Goal: Task Accomplishment & Management: Contribute content

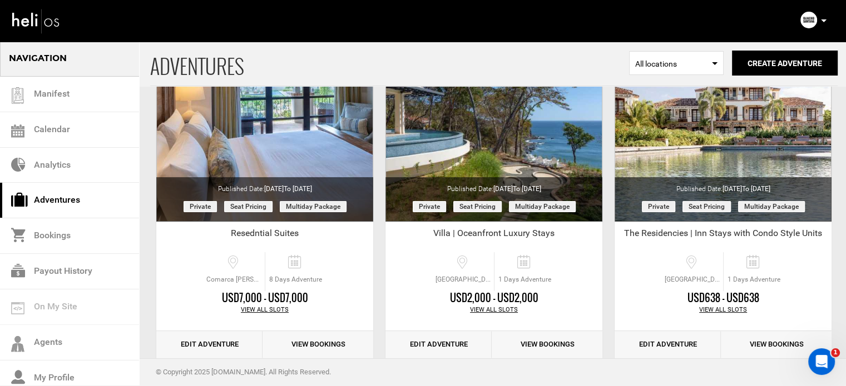
scroll to position [117, 0]
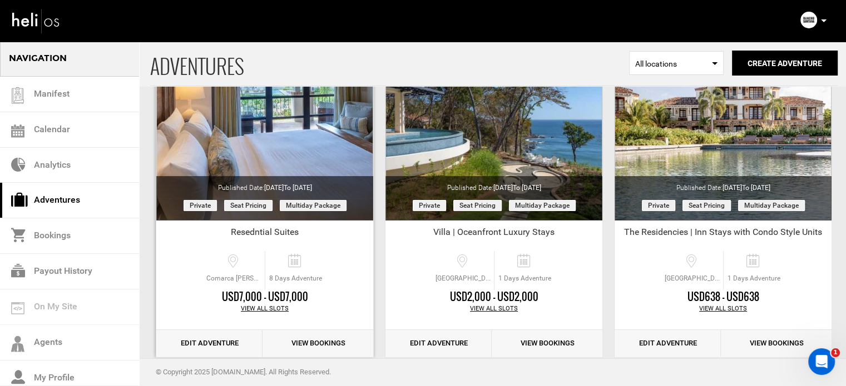
click at [221, 349] on link "Edit Adventure" at bounding box center [209, 343] width 106 height 27
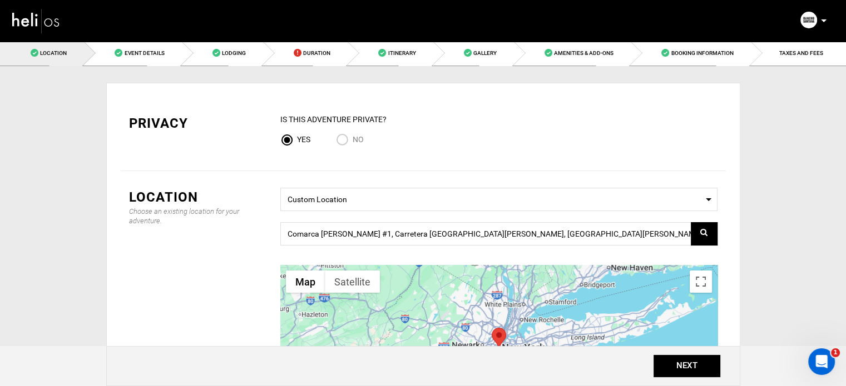
click at [341, 146] on input "No" at bounding box center [344, 140] width 17 height 15
radio input "true"
radio input "false"
click at [697, 363] on button "NEXT" at bounding box center [686, 366] width 67 height 22
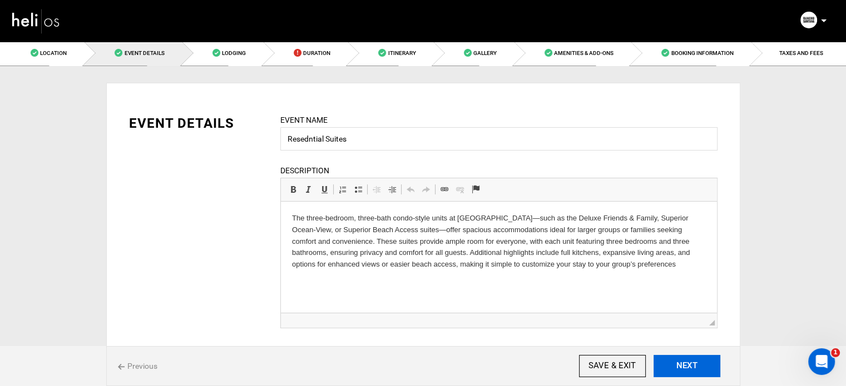
click at [697, 363] on button "NEXT" at bounding box center [686, 366] width 67 height 22
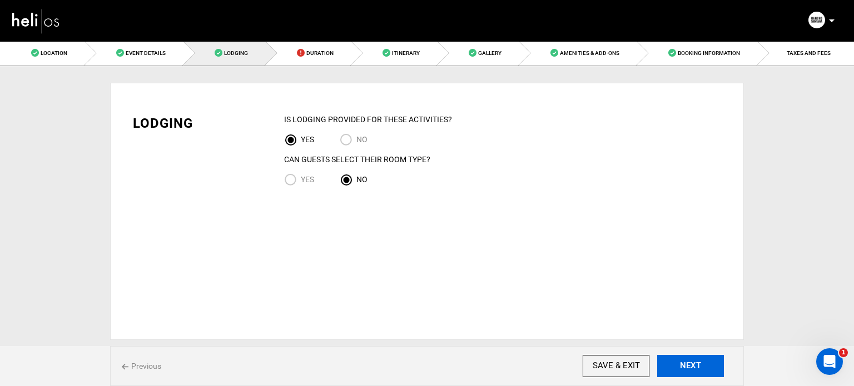
click at [696, 370] on button "NEXT" at bounding box center [690, 366] width 67 height 22
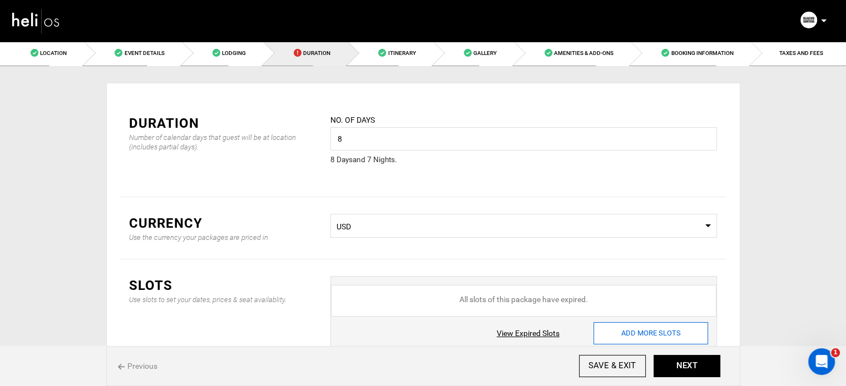
click at [611, 331] on input "ADD MORE SLOTS" at bounding box center [650, 334] width 115 height 22
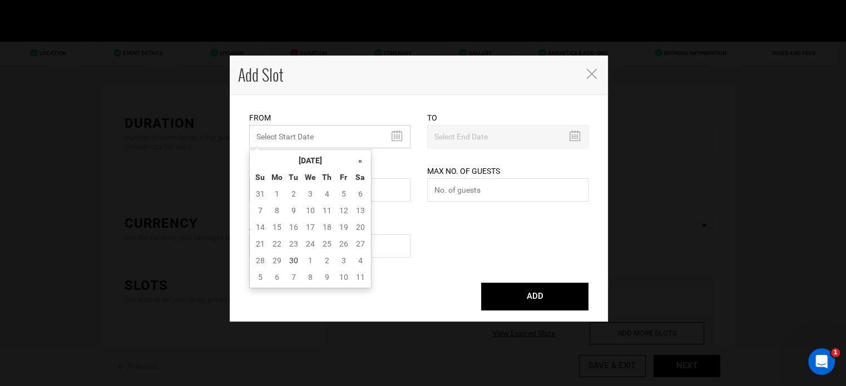
click at [324, 131] on input "text" at bounding box center [329, 136] width 161 height 23
click at [312, 167] on th "September 2025" at bounding box center [310, 160] width 83 height 17
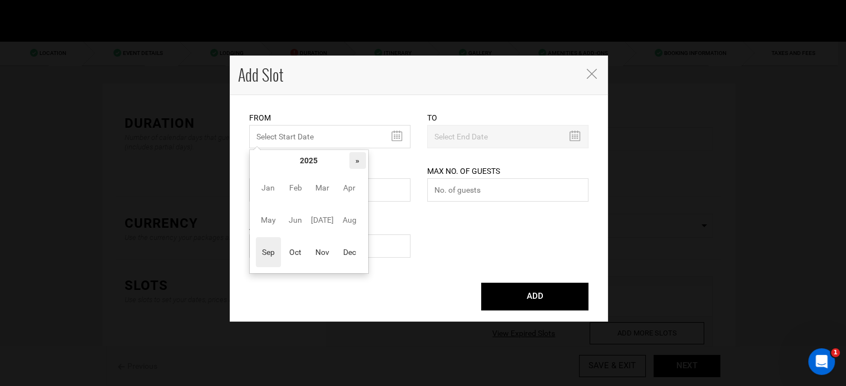
click at [365, 159] on th "»" at bounding box center [357, 160] width 17 height 17
click at [306, 246] on span "Oct" at bounding box center [295, 252] width 25 height 30
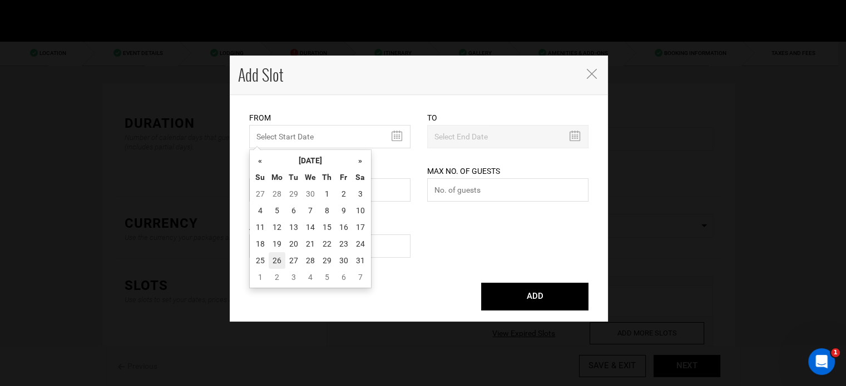
click at [276, 256] on td "26" at bounding box center [277, 260] width 17 height 17
type input "[DATE]"
type input "11/01/2026"
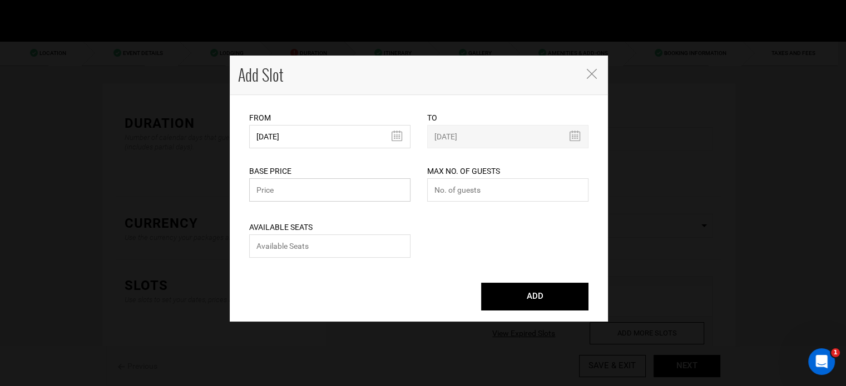
click at [301, 200] on input "text" at bounding box center [329, 189] width 161 height 23
type input "5950"
click at [475, 197] on input "number" at bounding box center [507, 189] width 161 height 23
type input "0"
click at [349, 255] on input "number" at bounding box center [329, 246] width 161 height 23
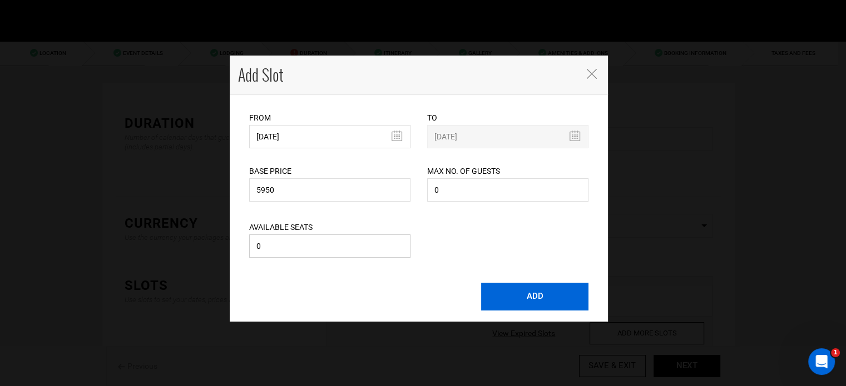
type input "0"
click at [505, 307] on button "ADD" at bounding box center [534, 297] width 107 height 28
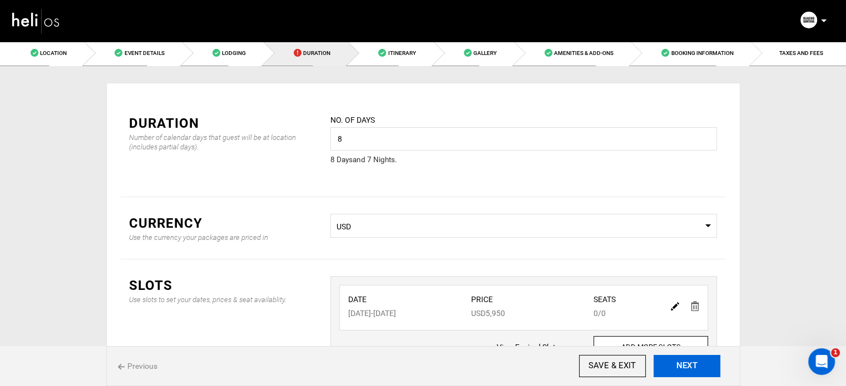
click at [679, 356] on button "NEXT" at bounding box center [686, 366] width 67 height 22
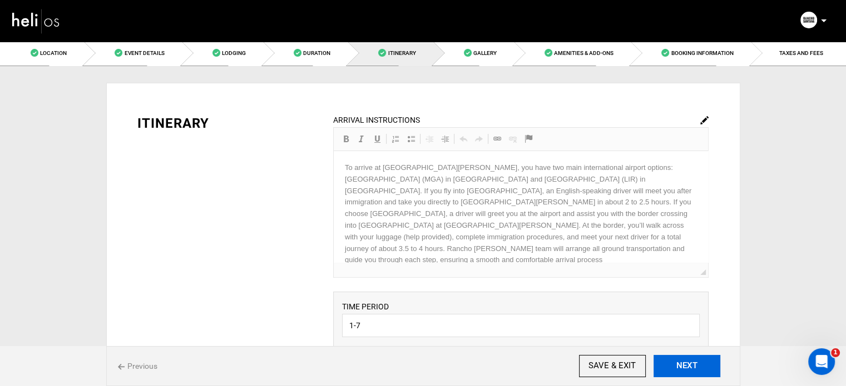
click at [679, 356] on button "NEXT" at bounding box center [686, 366] width 67 height 22
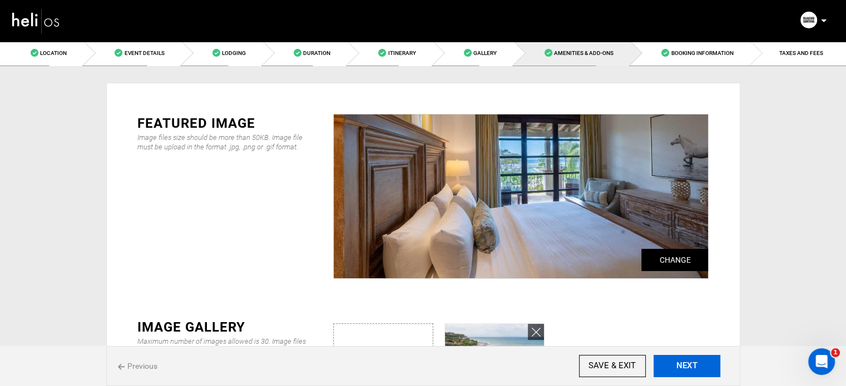
click at [679, 356] on button "NEXT" at bounding box center [686, 366] width 67 height 22
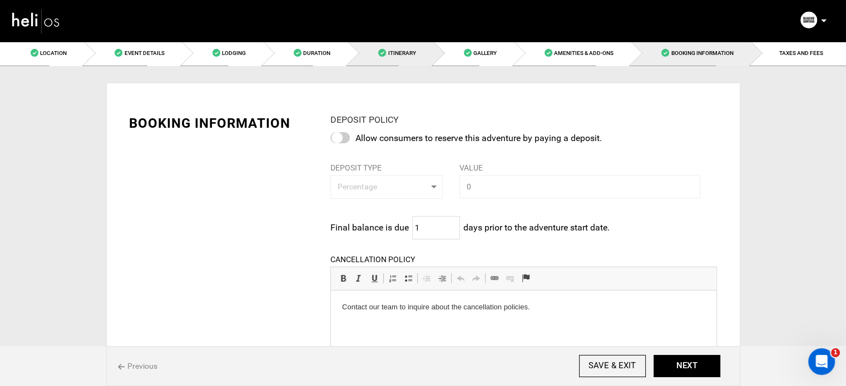
click at [394, 54] on span "Itinerary" at bounding box center [402, 53] width 28 height 6
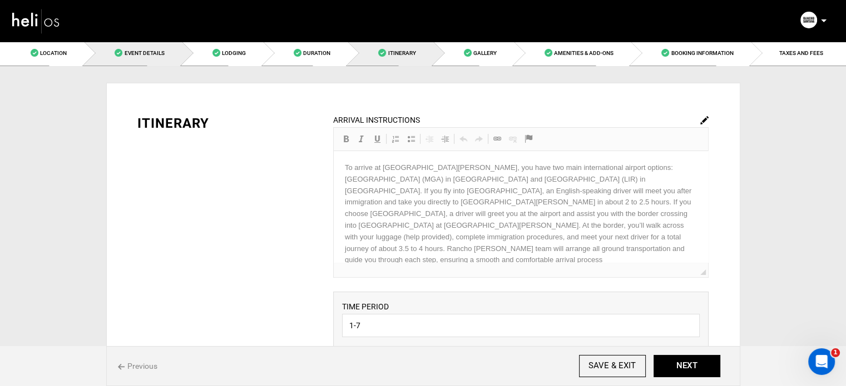
click at [163, 52] on span "Event Details" at bounding box center [144, 53] width 40 height 6
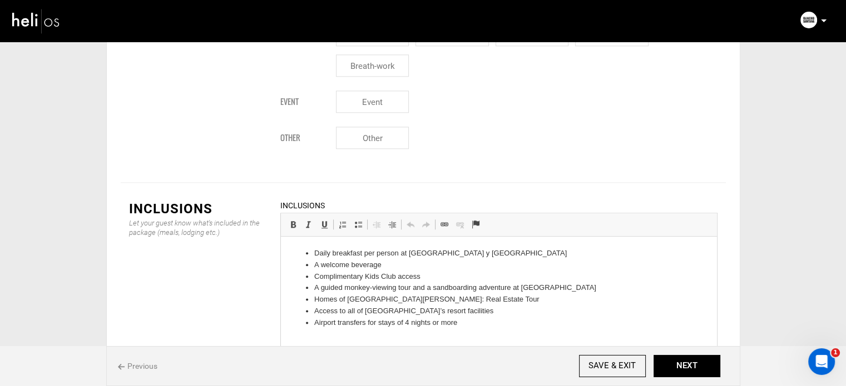
scroll to position [1471, 0]
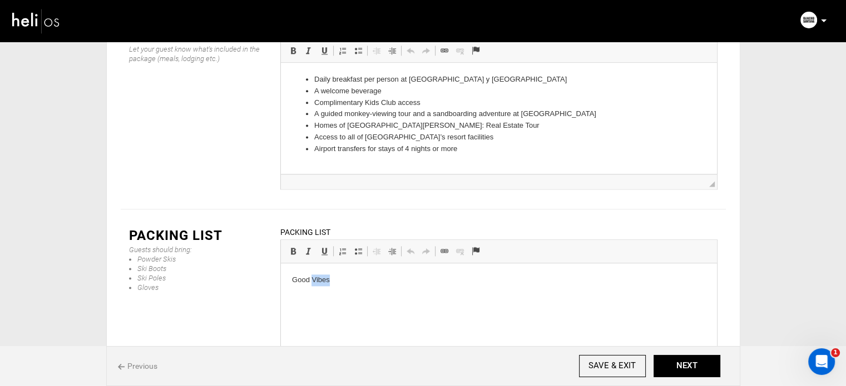
click at [321, 286] on p "Good Vibes" at bounding box center [498, 281] width 414 height 12
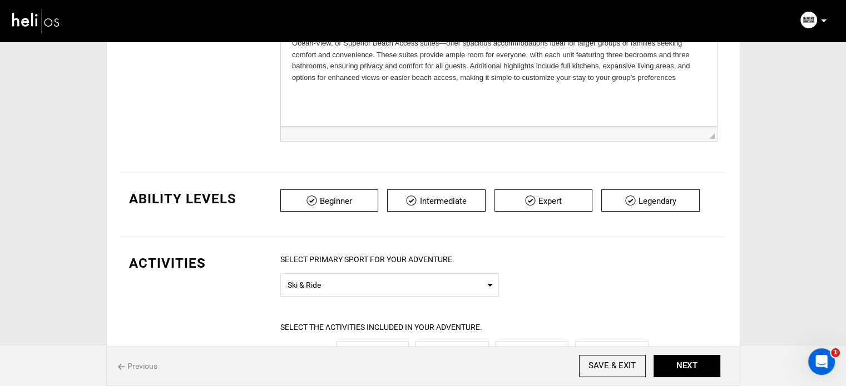
scroll to position [0, 0]
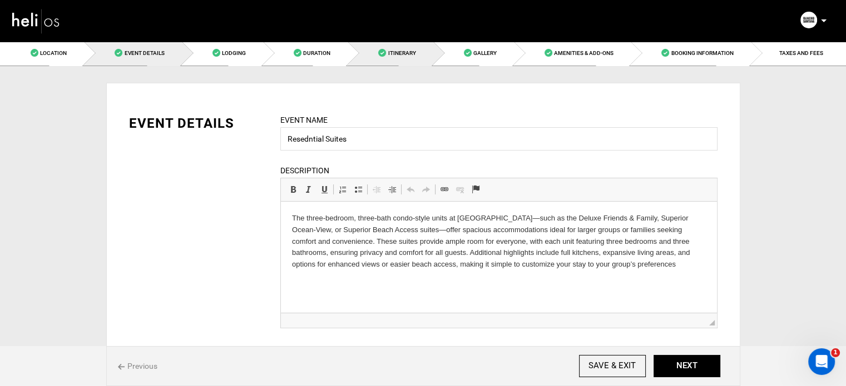
click at [385, 46] on link "Itinerary" at bounding box center [390, 53] width 85 height 25
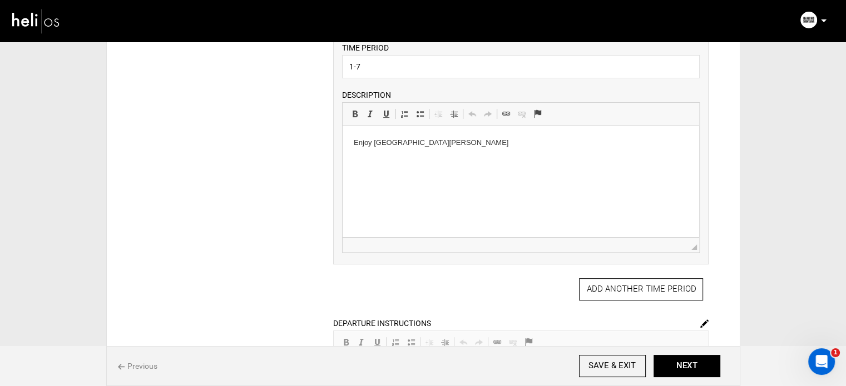
scroll to position [266, 0]
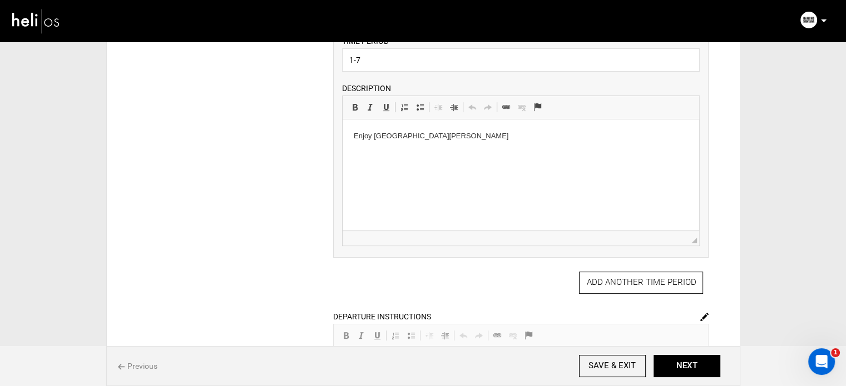
click at [376, 128] on html "Enjoy Rancho Santana" at bounding box center [521, 137] width 356 height 34
paste body "To enrich screen reader interactions, please activate Accessibility in Grammarl…"
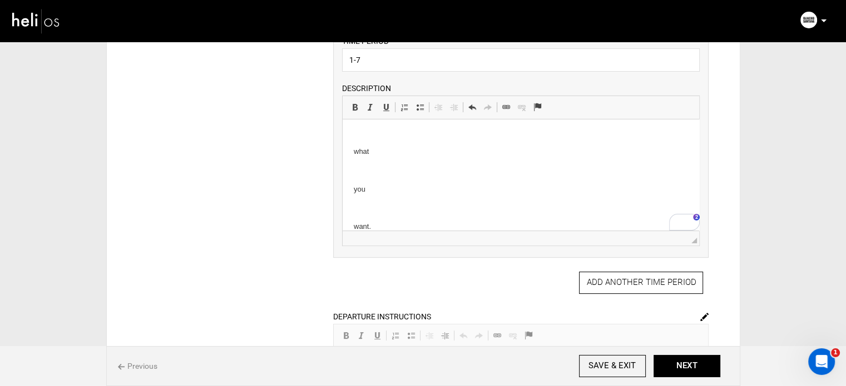
click at [359, 205] on p "To enrich screen reader interactions, please activate Accessibility in Grammarl…" at bounding box center [521, 209] width 334 height 12
click at [332, 130] on div "ARRIVAL INSTRUCTIONS Rich Text Editor, editor13 Editor toolbars Basic Styles Bo…" at bounding box center [521, 168] width 392 height 641
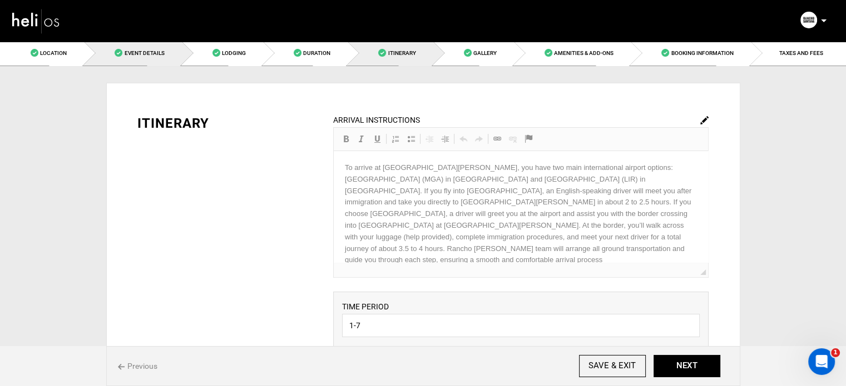
click at [171, 53] on link "Event Details" at bounding box center [132, 53] width 97 height 25
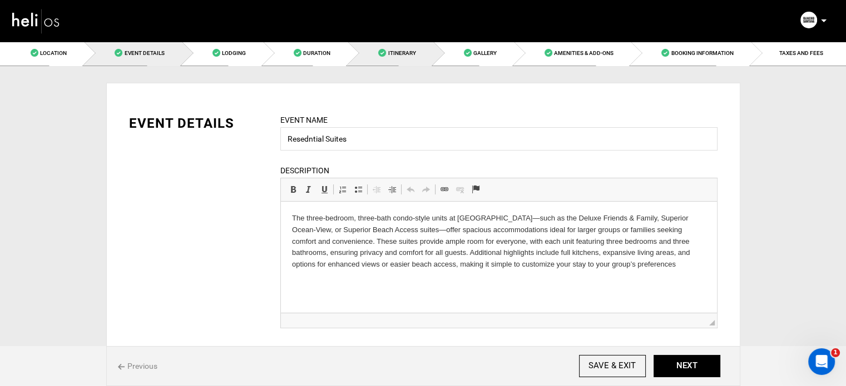
click at [378, 47] on link "Itinerary" at bounding box center [390, 53] width 85 height 25
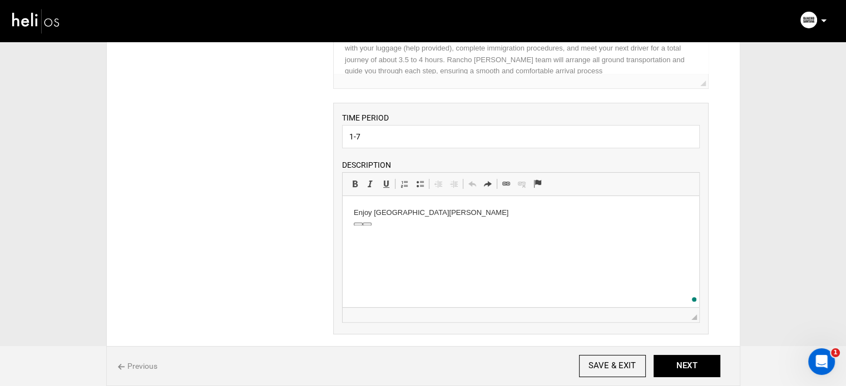
scroll to position [198, 0]
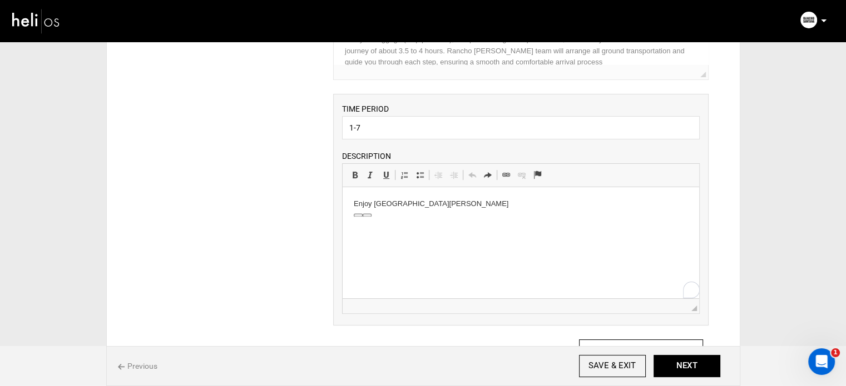
click at [435, 217] on html "Enjoy Rancho Santana" at bounding box center [521, 204] width 356 height 34
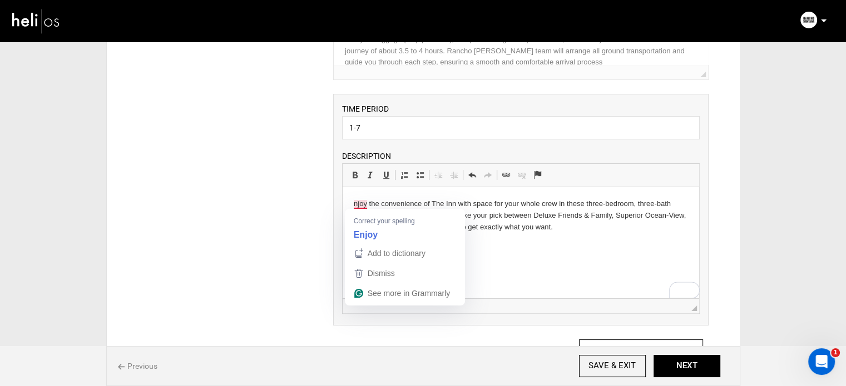
click at [352, 204] on html "njoy the convenience of The Inn with space for your whole crew in these three-b…" at bounding box center [521, 215] width 356 height 57
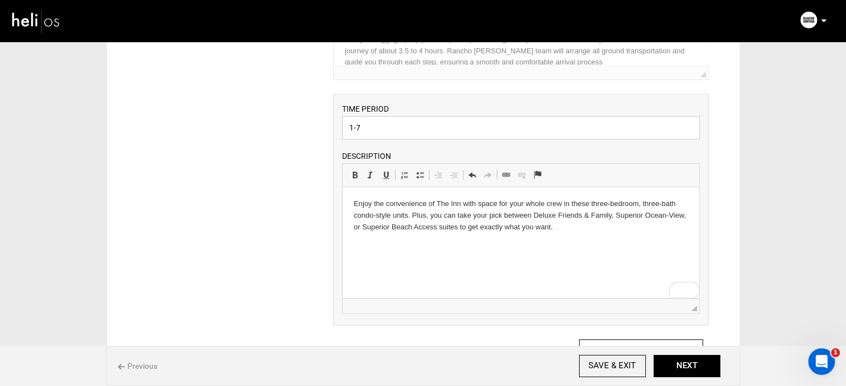
click at [388, 127] on input "1-7" at bounding box center [521, 127] width 358 height 23
type input "Experience"
click at [278, 163] on div "ITINERARY ARRIVAL INSTRUCTIONS Rich Text Editor, editor13 Editor toolbars Basic…" at bounding box center [423, 255] width 605 height 713
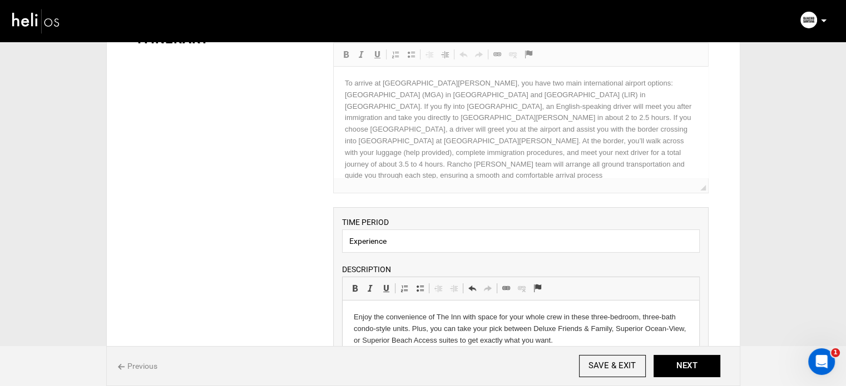
scroll to position [0, 0]
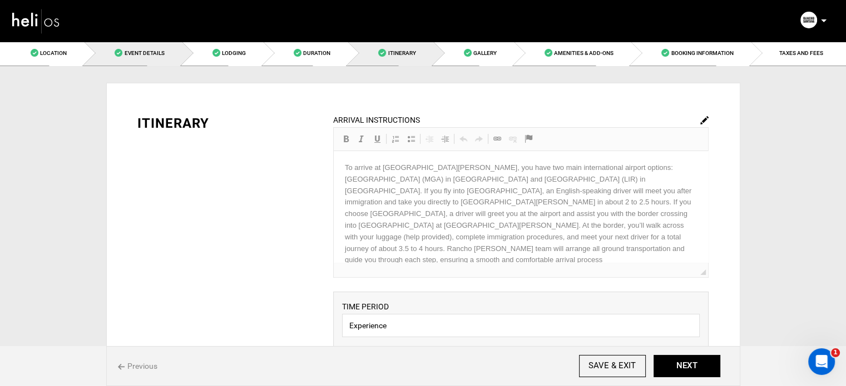
click at [111, 46] on link "Event Details" at bounding box center [132, 53] width 97 height 25
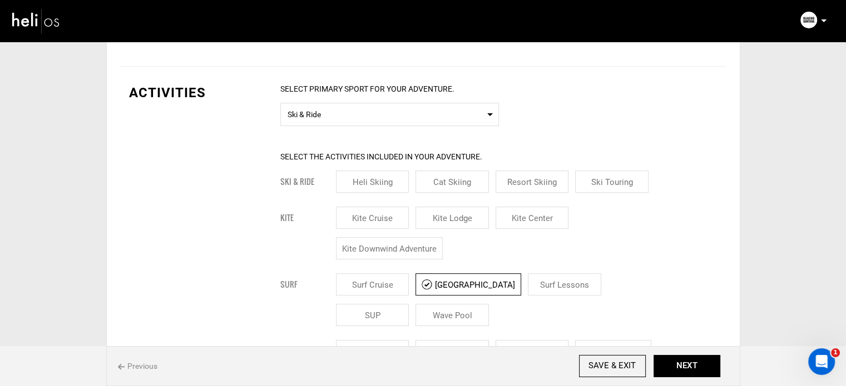
scroll to position [357, 0]
click at [309, 111] on span "Ski & Ride" at bounding box center [389, 114] width 204 height 14
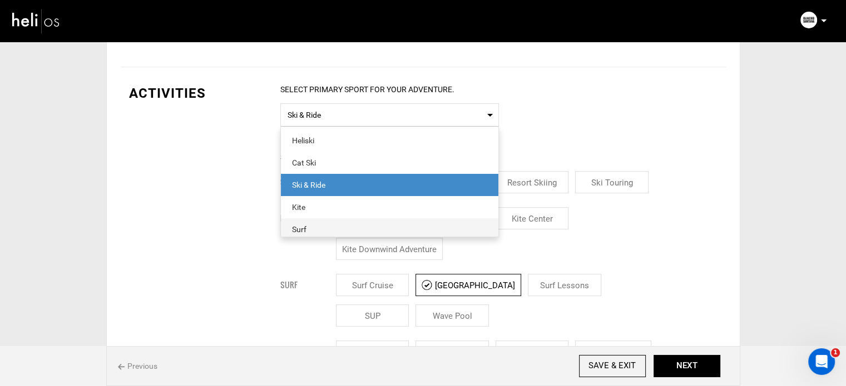
click at [315, 219] on span "Surf" at bounding box center [389, 230] width 217 height 22
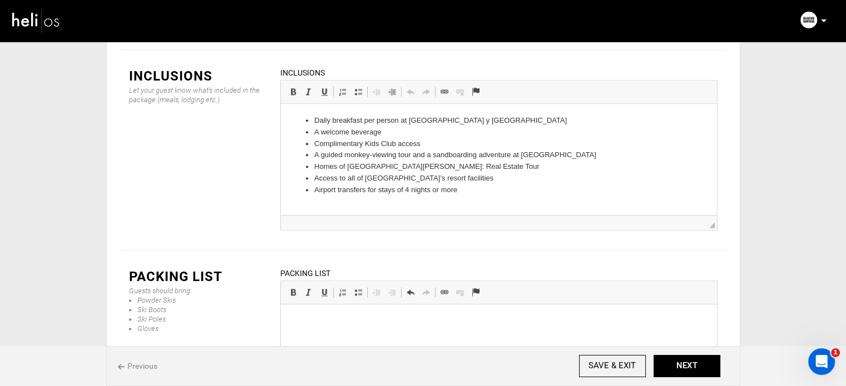
scroll to position [1471, 0]
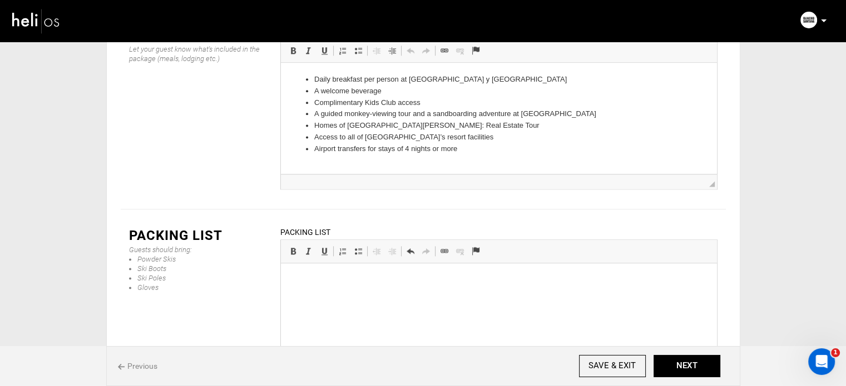
click at [315, 281] on p at bounding box center [498, 281] width 414 height 12
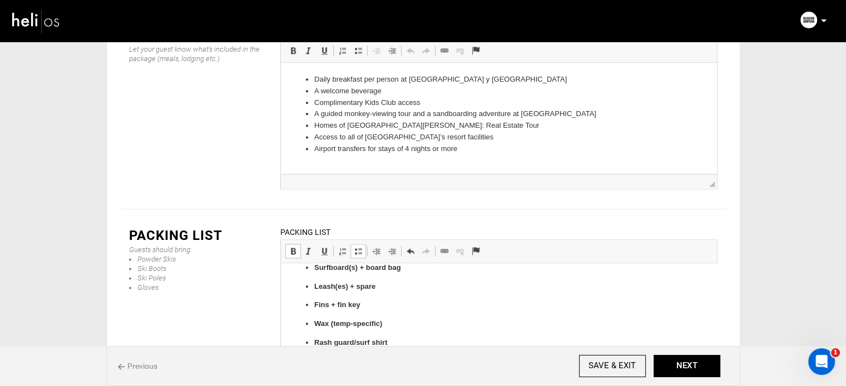
scroll to position [0, 0]
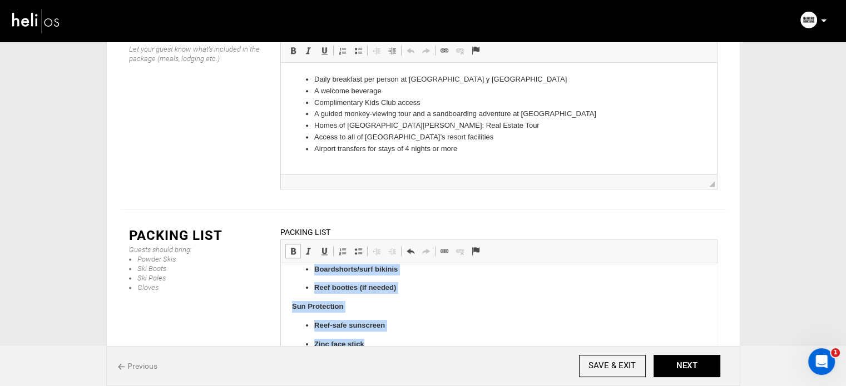
scroll to position [142, 0]
drag, startPoint x: 314, startPoint y: 319, endPoint x: 402, endPoint y: 290, distance: 93.0
click at [402, 290] on ul "Surfboard(s) + board bag Leash(es) + spare Fins + fin key Wax (temp-specific) R…" at bounding box center [498, 232] width 414 height 125
click at [360, 247] on span at bounding box center [358, 251] width 9 height 9
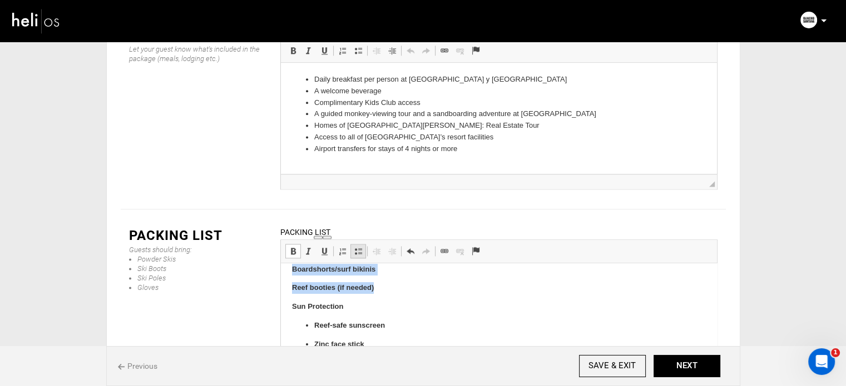
click at [360, 247] on span at bounding box center [358, 251] width 9 height 9
click at [291, 247] on span at bounding box center [293, 251] width 9 height 9
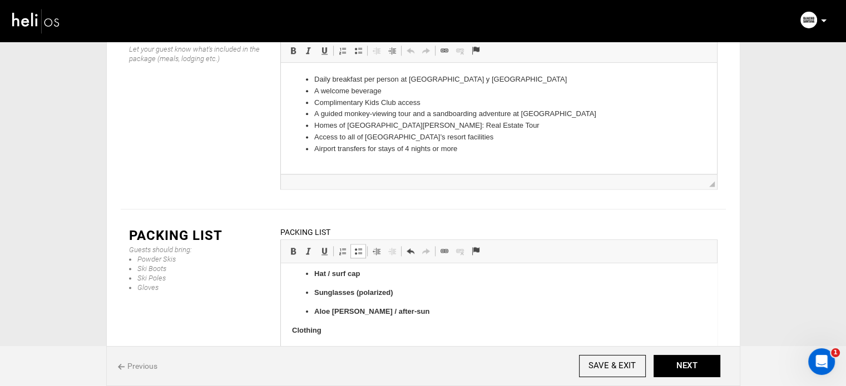
scroll to position [183, 0]
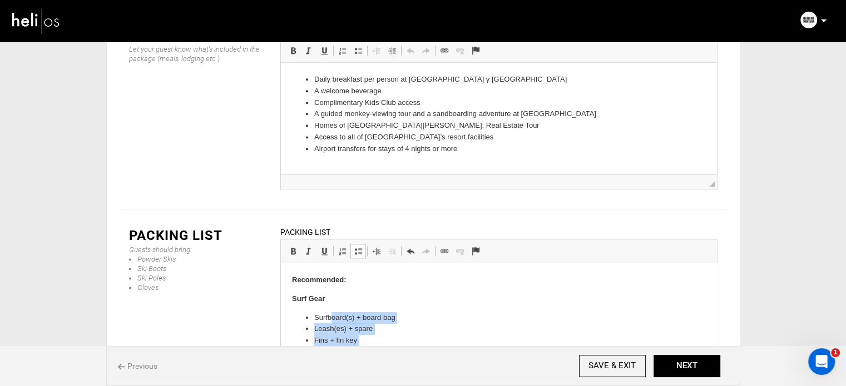
drag, startPoint x: 310, startPoint y: 325, endPoint x: 330, endPoint y: 318, distance: 21.3
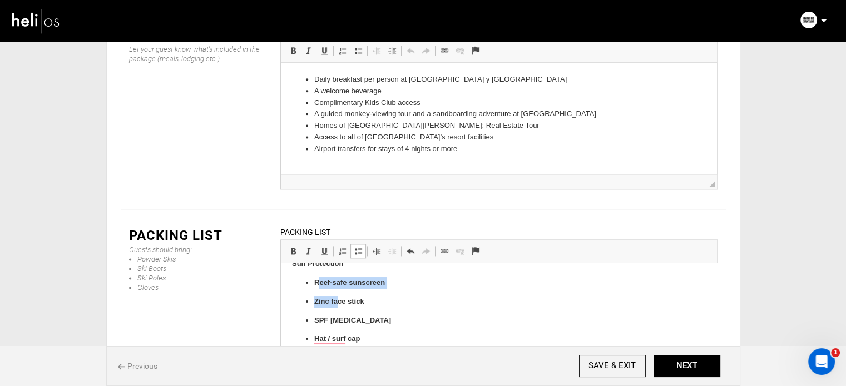
drag, startPoint x: 318, startPoint y: 286, endPoint x: 335, endPoint y: 296, distance: 20.7
click at [335, 296] on ul "Reef-safe sunscreen Zinc face stick SPF lip balm Hat / surf cap Sunglasses (pol…" at bounding box center [498, 330] width 414 height 106
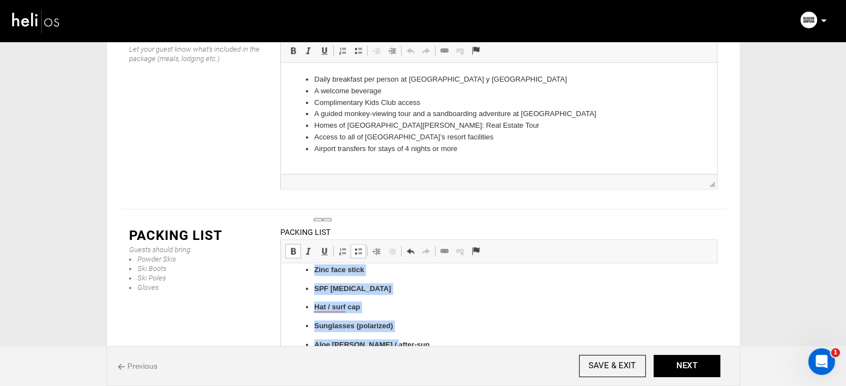
drag, startPoint x: 314, startPoint y: 280, endPoint x: 395, endPoint y: 345, distance: 103.7
click at [395, 345] on ul "Reef-safe sunscreen Zinc face stick SPF lip balm Hat / surf cap Sunglasses (pol…" at bounding box center [498, 299] width 414 height 106
click at [360, 244] on link "Insert/Remove Bulleted List" at bounding box center [358, 251] width 16 height 14
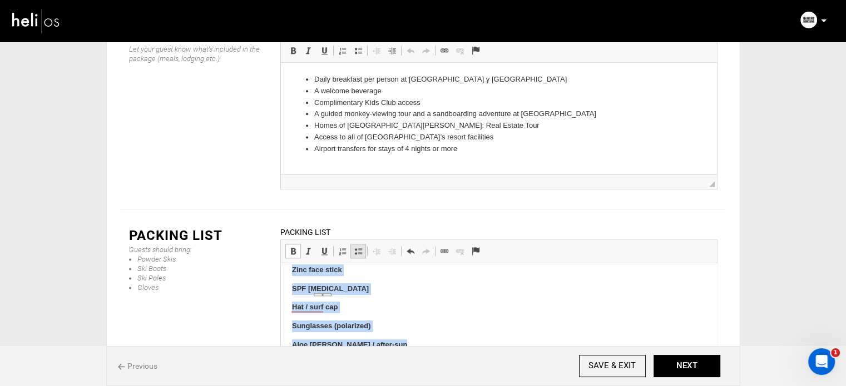
click at [360, 244] on link "Insert/Remove Bulleted List" at bounding box center [358, 251] width 16 height 14
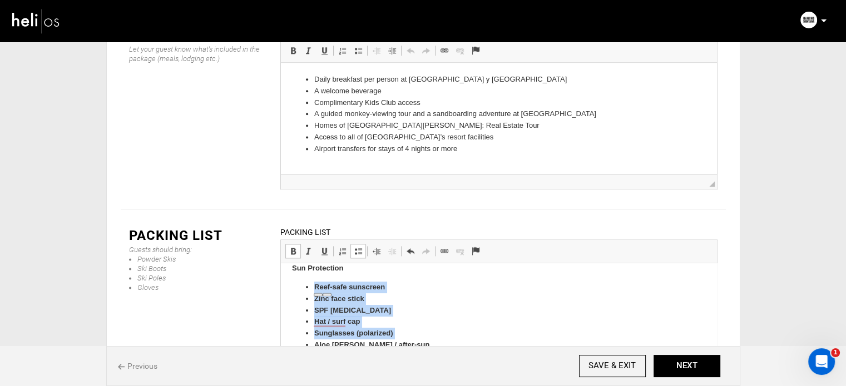
click at [292, 247] on span at bounding box center [293, 251] width 9 height 9
click at [415, 314] on li "SPF [MEDICAL_DATA]" at bounding box center [498, 311] width 369 height 12
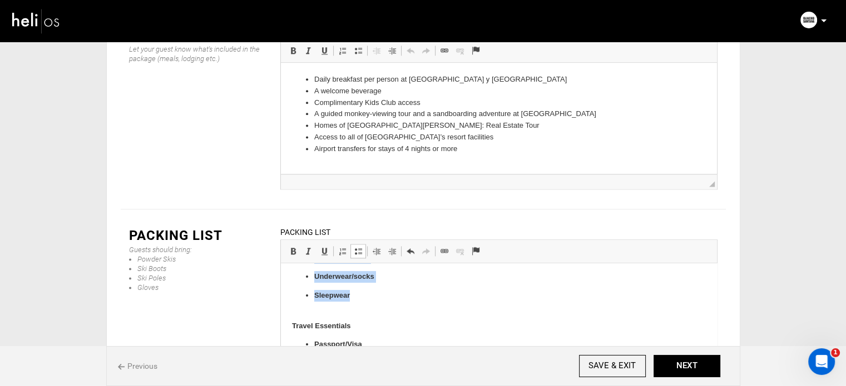
drag, startPoint x: 312, startPoint y: 285, endPoint x: 359, endPoint y: 301, distance: 48.7
click at [359, 301] on ul "T-shirts/tank tops Shorts Evening wear (light long sleeves/pants) Light jacket/…" at bounding box center [498, 226] width 414 height 173
click at [356, 247] on span at bounding box center [358, 251] width 9 height 9
click at [291, 247] on span at bounding box center [293, 251] width 9 height 9
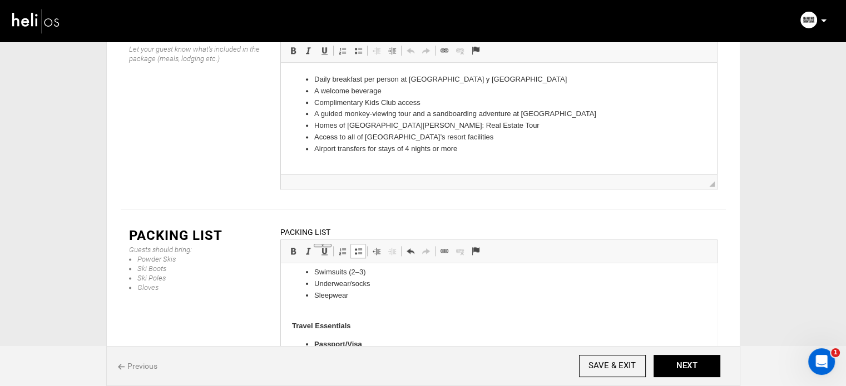
click at [311, 318] on body "Recommended: Surf Gear Surfboard(s) + board bag Leash(es) + spare Fins + fin ke…" at bounding box center [498, 323] width 414 height 731
click at [306, 314] on body "Recommended: Surf Gear Surfboard(s) + board bag Leash(es) + spare Fins + fin ke…" at bounding box center [498, 323] width 414 height 731
click at [324, 309] on li "Sleepwear" at bounding box center [498, 301] width 369 height 23
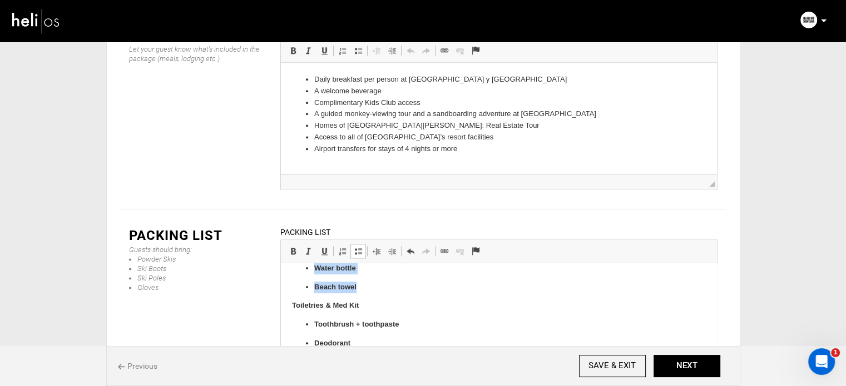
drag, startPoint x: 310, startPoint y: 344, endPoint x: 361, endPoint y: 287, distance: 76.0
click at [361, 287] on ul "Passport/Visa Travel insurance Cards + cash Dry bag / waterproof pouch Water bo…" at bounding box center [498, 241] width 414 height 106
click at [358, 247] on span at bounding box center [358, 251] width 9 height 9
click at [292, 247] on span at bounding box center [293, 251] width 9 height 9
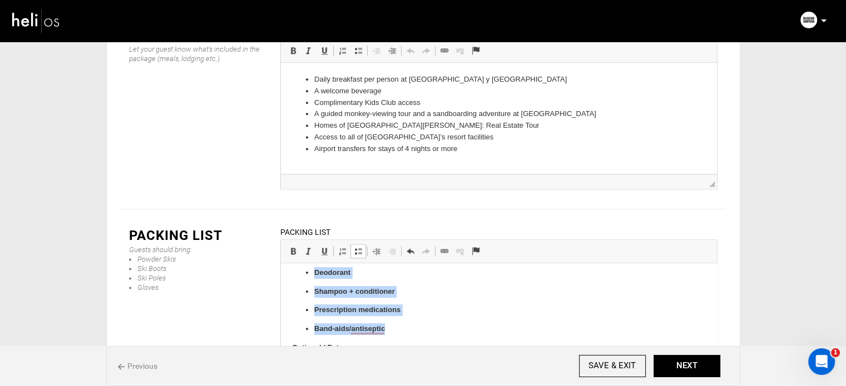
drag, startPoint x: 315, startPoint y: 324, endPoint x: 389, endPoint y: 328, distance: 74.1
click at [389, 328] on ul "Toothbrush + toothpaste Deodorant Shampoo + conditioner Prescription medication…" at bounding box center [498, 292] width 414 height 87
click at [355, 247] on span at bounding box center [358, 251] width 9 height 9
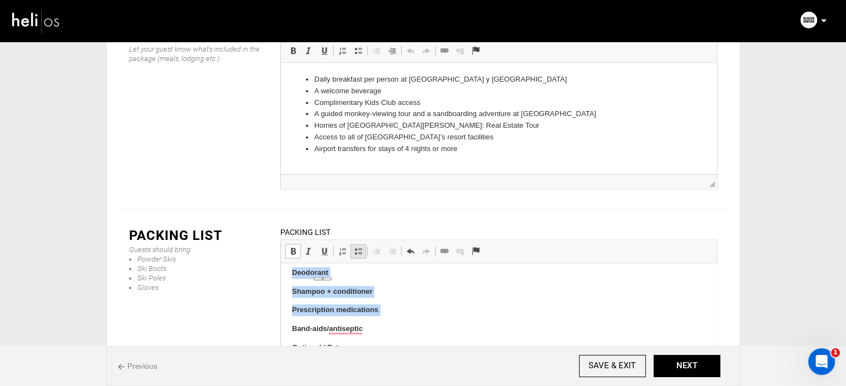
click at [355, 247] on span at bounding box center [358, 251] width 9 height 9
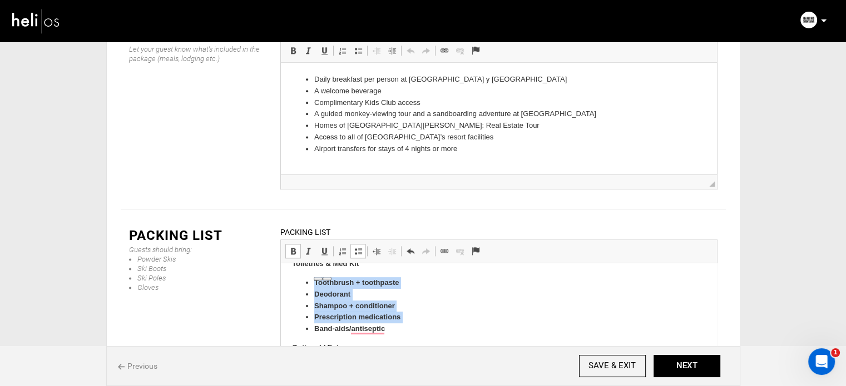
click at [296, 247] on span at bounding box center [293, 251] width 9 height 9
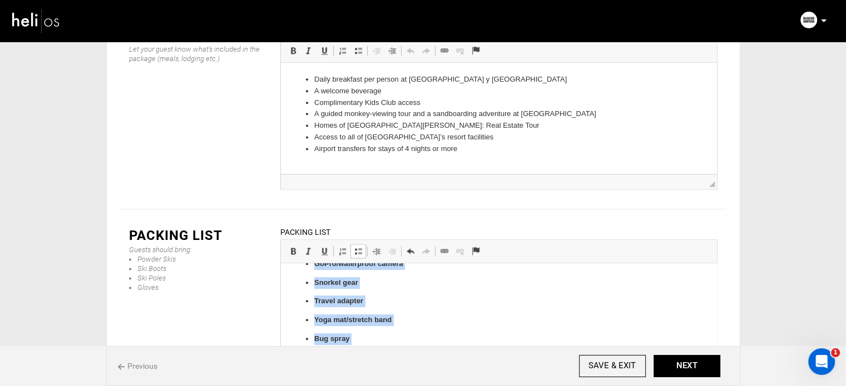
drag, startPoint x: 314, startPoint y: 292, endPoint x: 433, endPoint y: 370, distance: 142.5
click at [433, 370] on html "Recommended: Surf Gear Surfboard(s) + board bag Leash(es) + spare Fins + fin ke…" at bounding box center [498, 36] width 436 height 677
click at [360, 244] on link "Insert/Remove Bulleted List" at bounding box center [358, 251] width 16 height 14
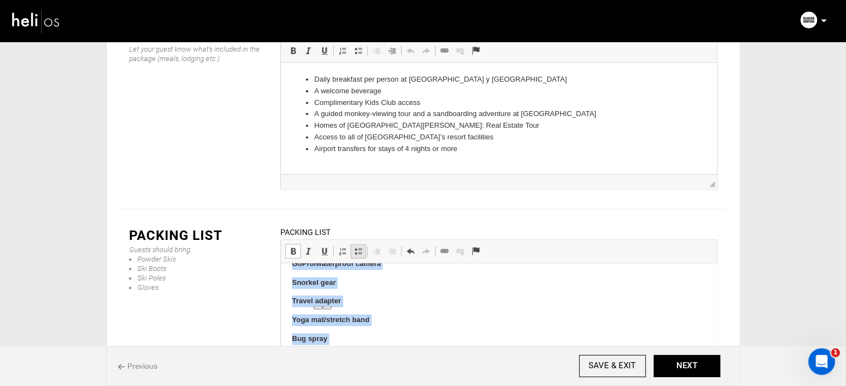
click at [360, 244] on link "Insert/Remove Bulleted List" at bounding box center [358, 251] width 16 height 14
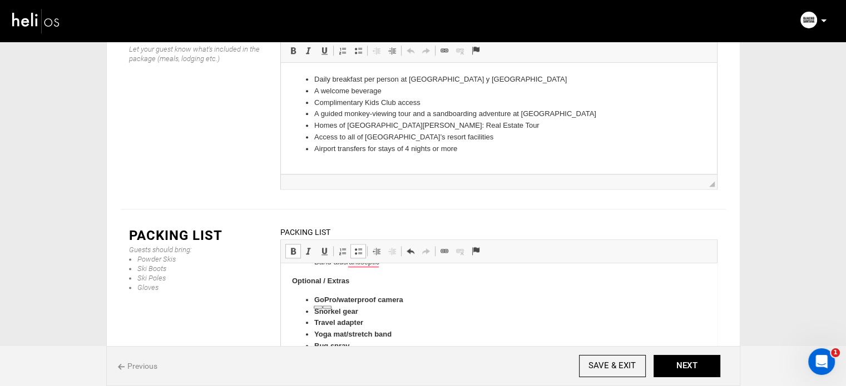
click at [290, 244] on link "Bold Keyboard shortcut Ctrl+B" at bounding box center [293, 251] width 16 height 14
click at [371, 272] on body "Recommended: Surf Gear Surfboard(s) + board bag Leash(es) + spare Fins + fin ke…" at bounding box center [498, 54] width 414 height 619
click at [667, 360] on button "NEXT" at bounding box center [686, 366] width 67 height 22
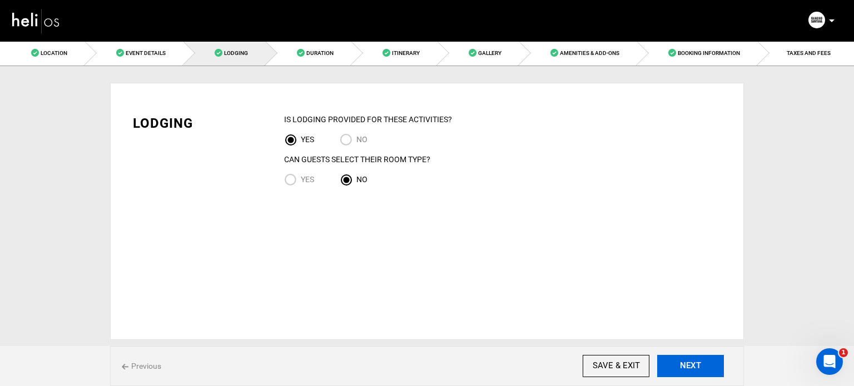
click at [667, 360] on button "NEXT" at bounding box center [690, 366] width 67 height 22
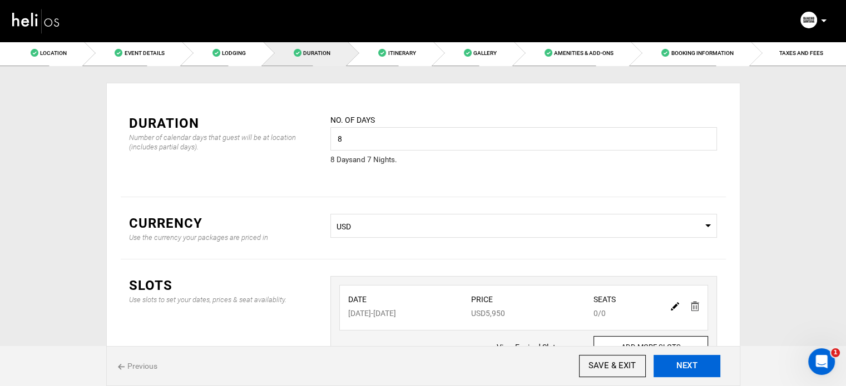
click at [689, 369] on button "NEXT" at bounding box center [686, 366] width 67 height 22
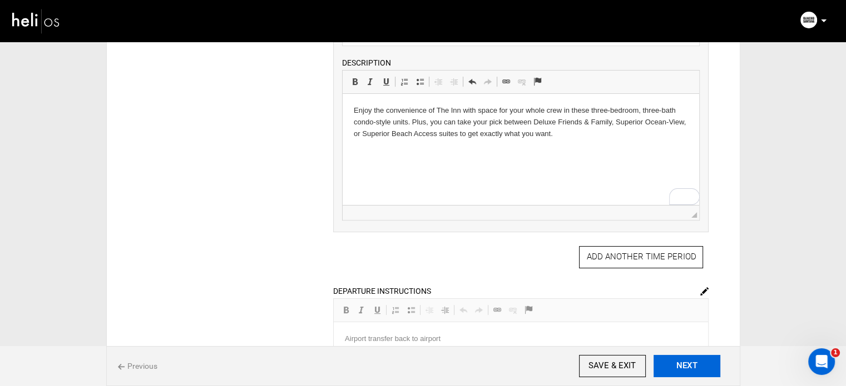
click at [692, 364] on button "NEXT" at bounding box center [686, 366] width 67 height 22
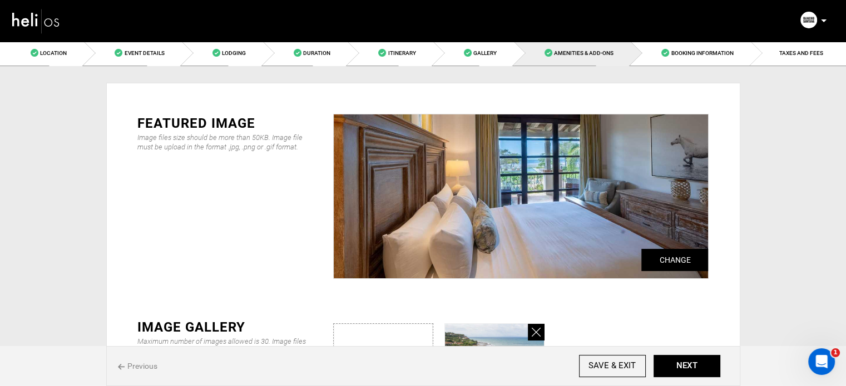
click at [539, 329] on icon at bounding box center [536, 332] width 9 height 13
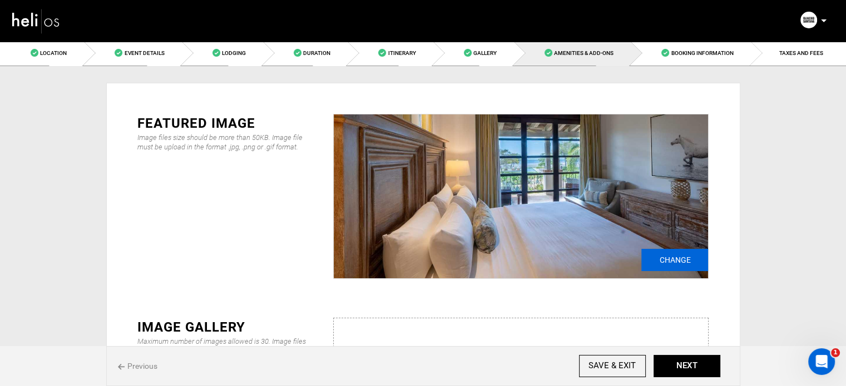
click at [668, 262] on input "Change" at bounding box center [674, 260] width 67 height 22
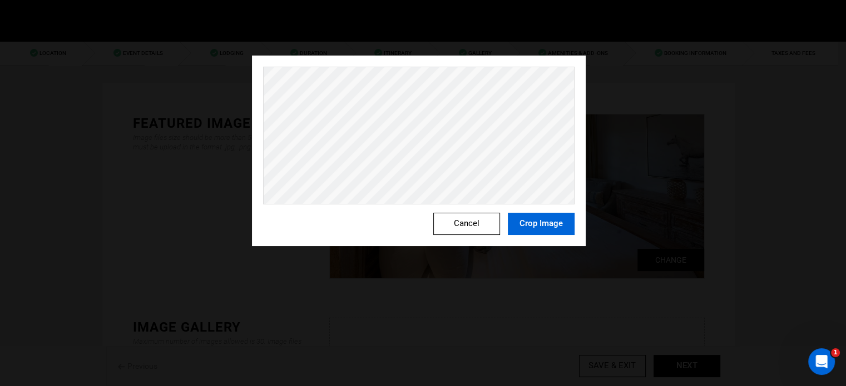
click at [545, 220] on button "Crop Image" at bounding box center [541, 224] width 67 height 22
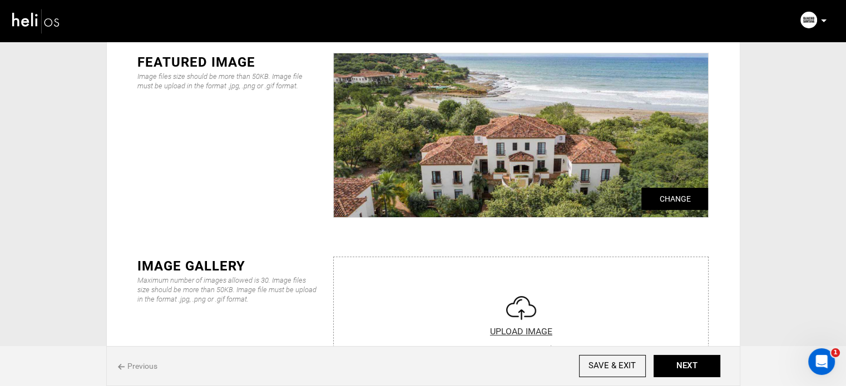
scroll to position [66, 0]
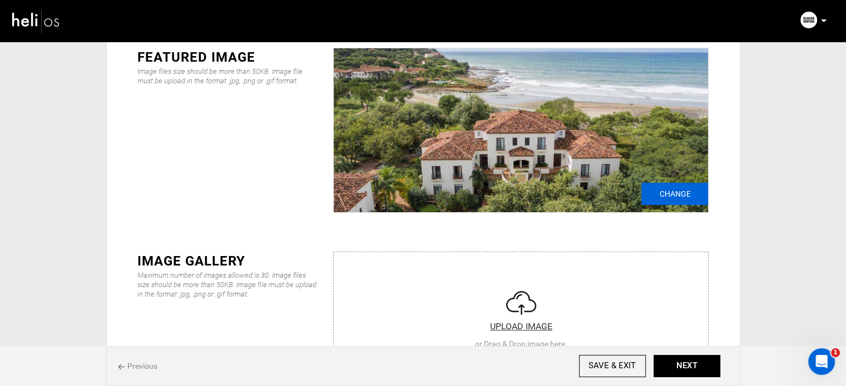
click at [672, 191] on input "Change" at bounding box center [674, 194] width 67 height 22
type input "C:\fakepath\RanchoSantana_KubaOkon147P8A0400copy-scaled.jpg"
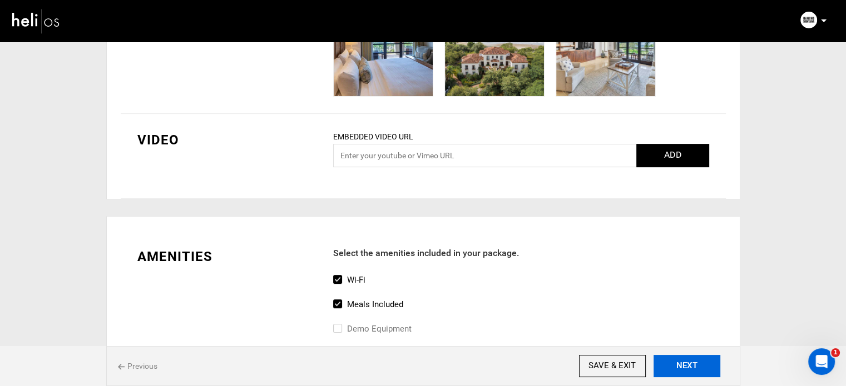
click at [664, 360] on button "NEXT" at bounding box center [686, 366] width 67 height 22
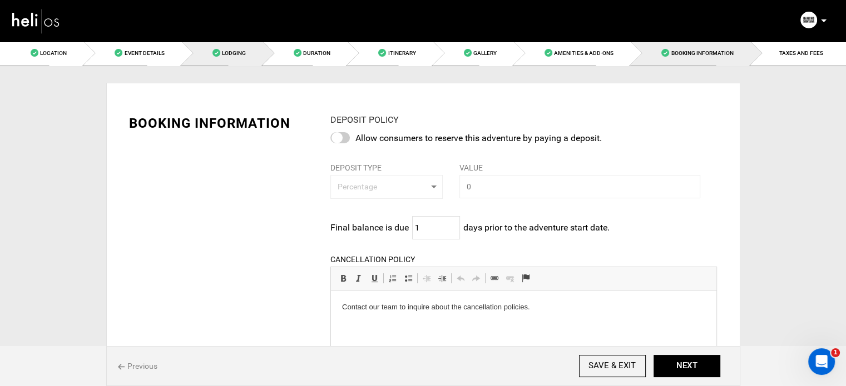
click at [236, 46] on link "Lodging" at bounding box center [222, 53] width 81 height 25
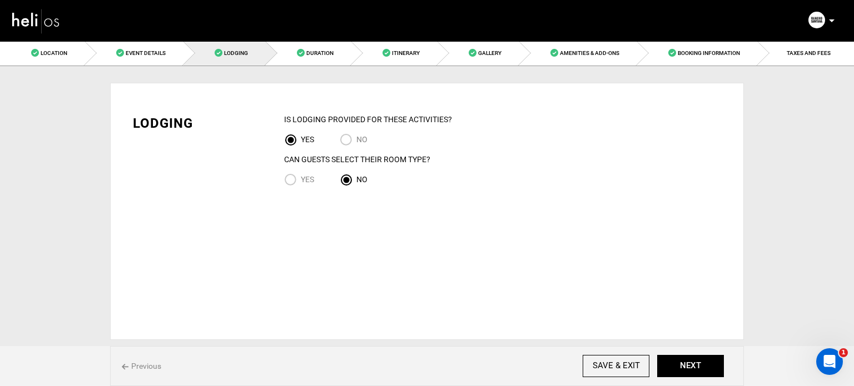
click at [309, 175] on label "Yes" at bounding box center [299, 179] width 30 height 13
click at [301, 175] on input "Yes" at bounding box center [292, 180] width 17 height 15
radio input "true"
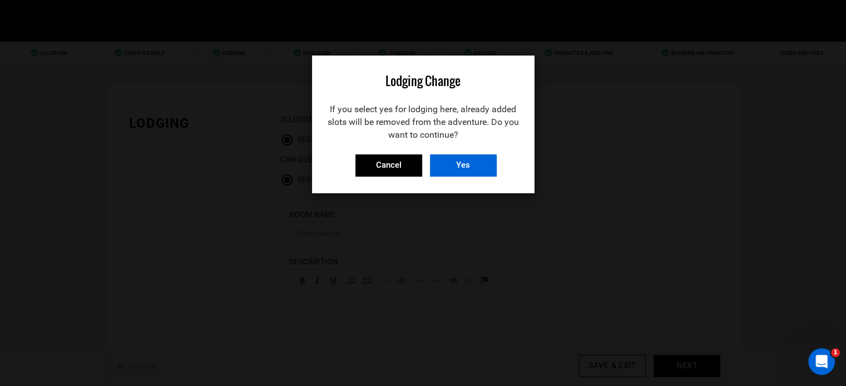
click at [475, 171] on input "Yes" at bounding box center [463, 166] width 67 height 22
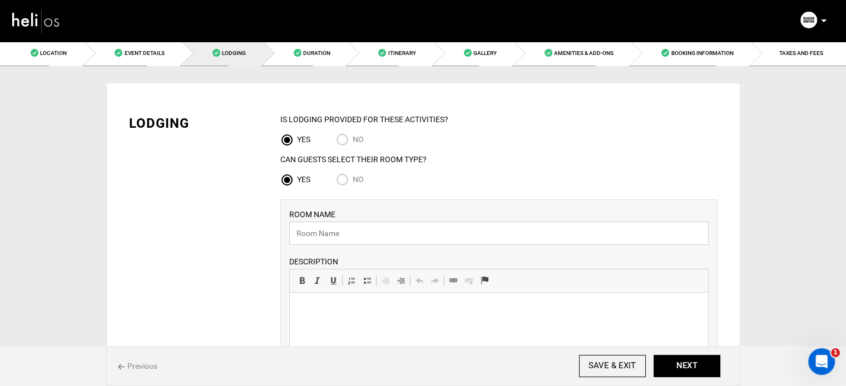
click at [408, 240] on input "text" at bounding box center [498, 233] width 419 height 23
paste input "Deluxe Friends & Family Suites"
type input "Deluxe Friends & Family Suites"
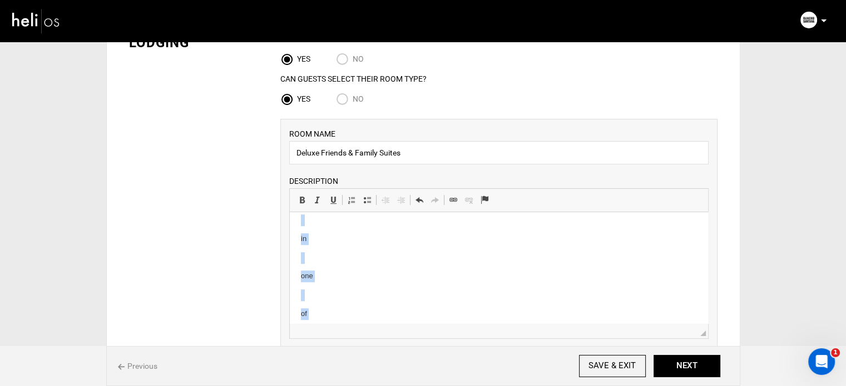
scroll to position [1160, 0]
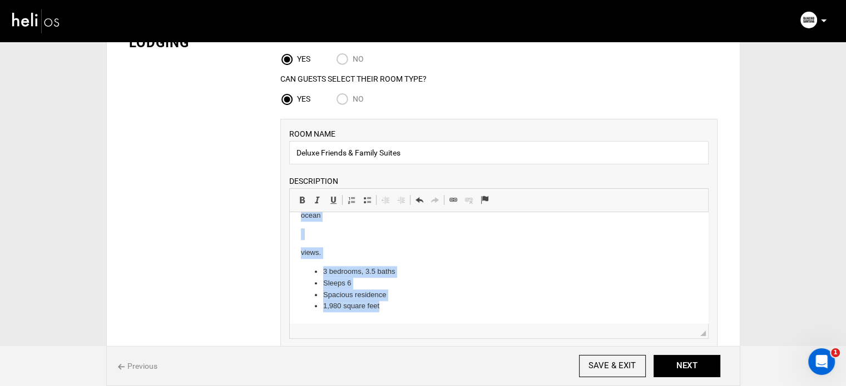
drag, startPoint x: 299, startPoint y: 227, endPoint x: 387, endPoint y: 340, distance: 143.0
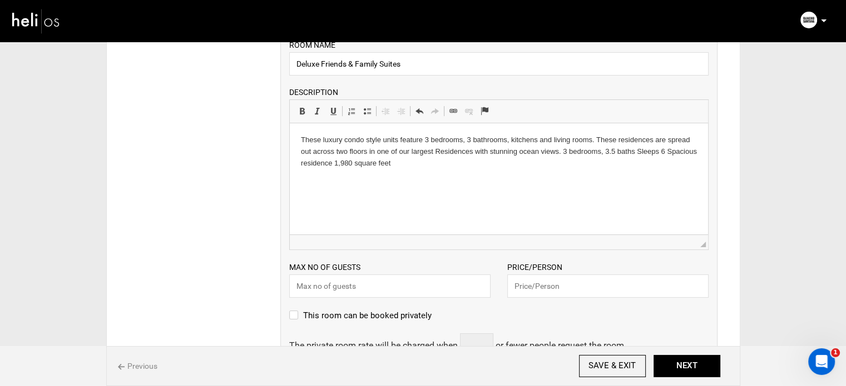
scroll to position [166, 0]
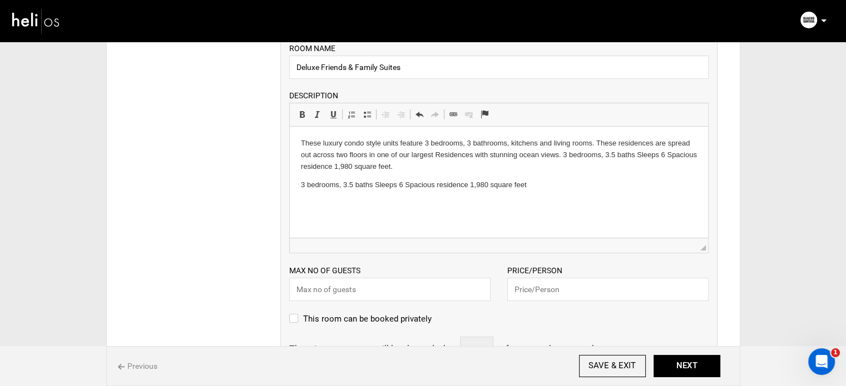
click at [344, 184] on p "3 bedrooms, 3.5 baths Sleeps 6 Spacious residence 1,980 square feet" at bounding box center [498, 186] width 396 height 12
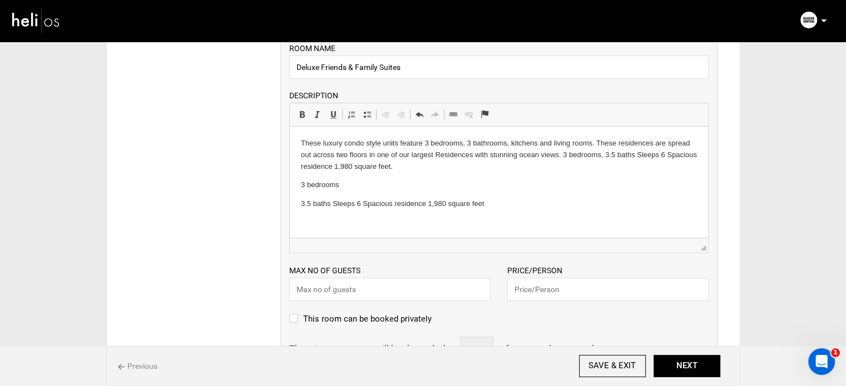
click at [334, 205] on p "3.5 baths Sleeps 6 Spacious residence 1,980 square feet" at bounding box center [498, 205] width 396 height 12
click at [331, 226] on p "Sleeps 6 Spacious residence 1,980 square feet" at bounding box center [498, 223] width 396 height 12
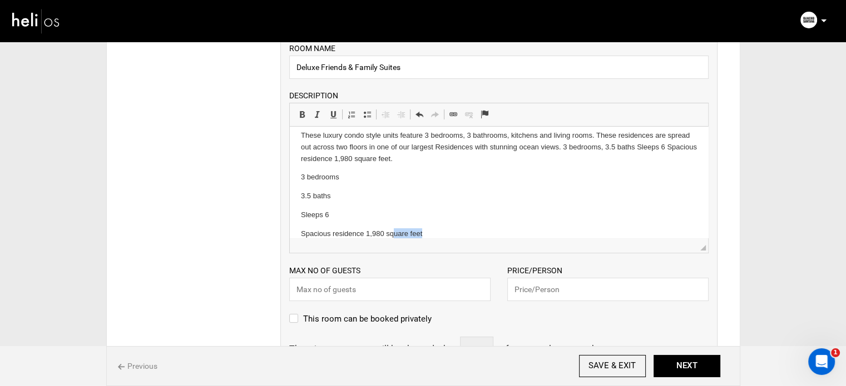
scroll to position [17, 0]
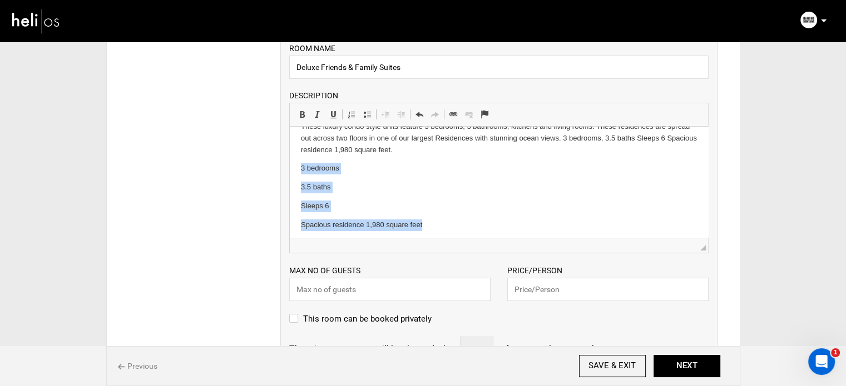
drag, startPoint x: 423, startPoint y: 231, endPoint x: 577, endPoint y: 292, distance: 165.7
click at [289, 165] on html "These luxury condo style units feature 3 bedrooms, 3 bathrooms, kitchens and li…" at bounding box center [498, 176] width 418 height 132
click at [365, 116] on span at bounding box center [367, 114] width 9 height 9
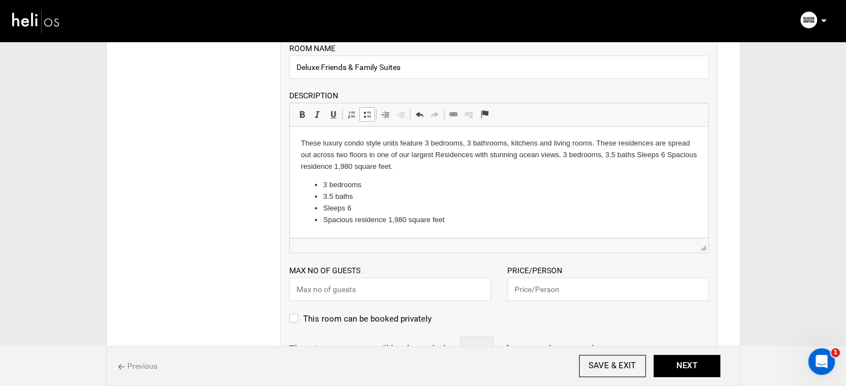
click at [383, 181] on li "3 bedrooms" at bounding box center [498, 186] width 351 height 12
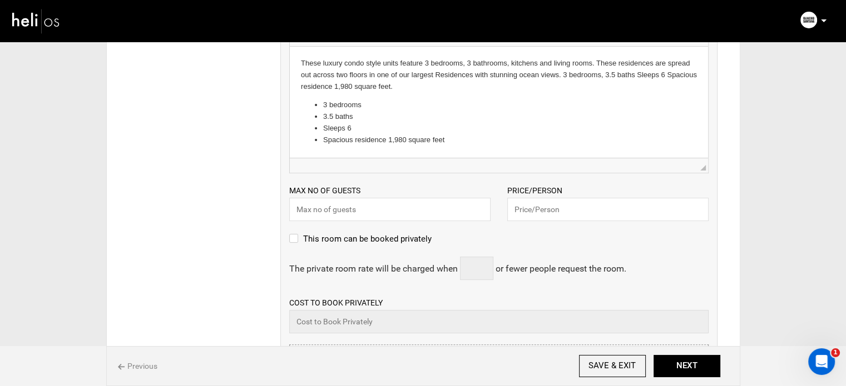
scroll to position [245, 0]
click at [369, 206] on input "text" at bounding box center [389, 210] width 201 height 23
type input "6"
click at [569, 202] on input "text" at bounding box center [607, 210] width 201 height 23
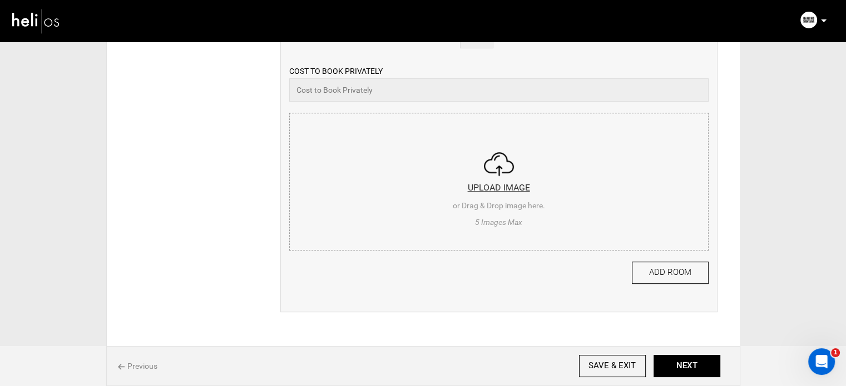
scroll to position [479, 0]
type input "5600"
click at [386, 194] on input "file" at bounding box center [499, 179] width 418 height 133
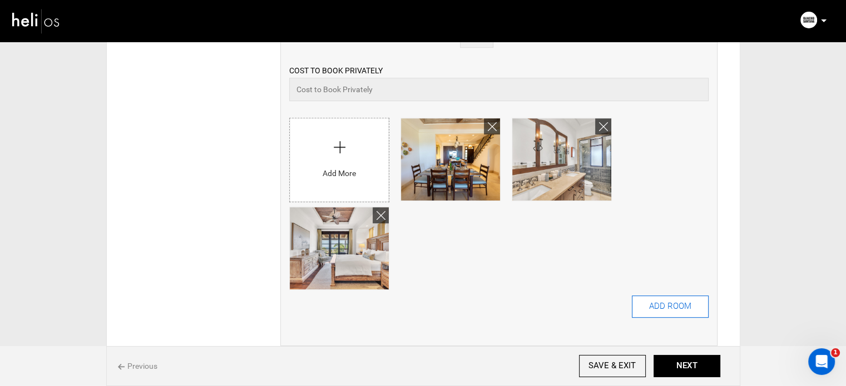
click at [688, 307] on button "ADD ROOM" at bounding box center [670, 307] width 77 height 22
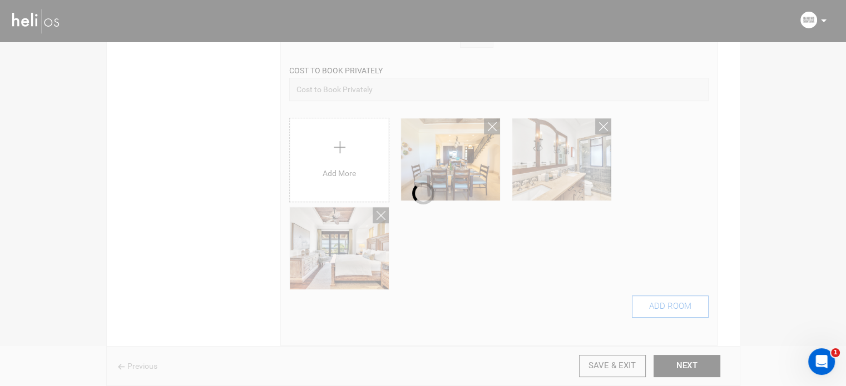
scroll to position [0, 0]
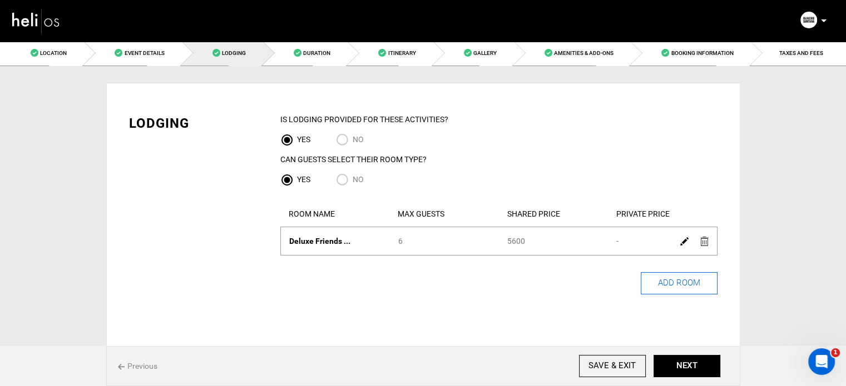
click at [655, 284] on button "ADD ROOM" at bounding box center [679, 283] width 77 height 22
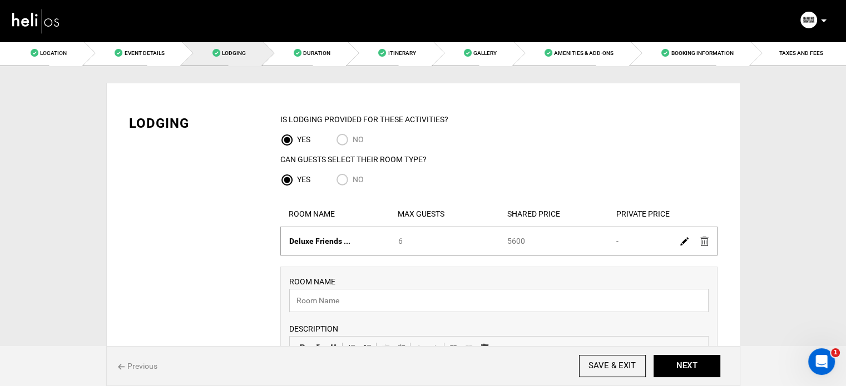
click at [395, 290] on input "text" at bounding box center [498, 300] width 419 height 23
paste input "Superior Ocean View Suites"
type input "Superior Ocean View Suites"
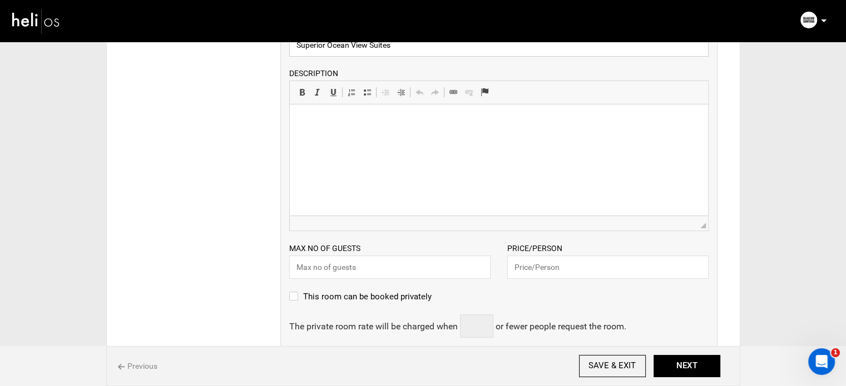
scroll to position [256, 0]
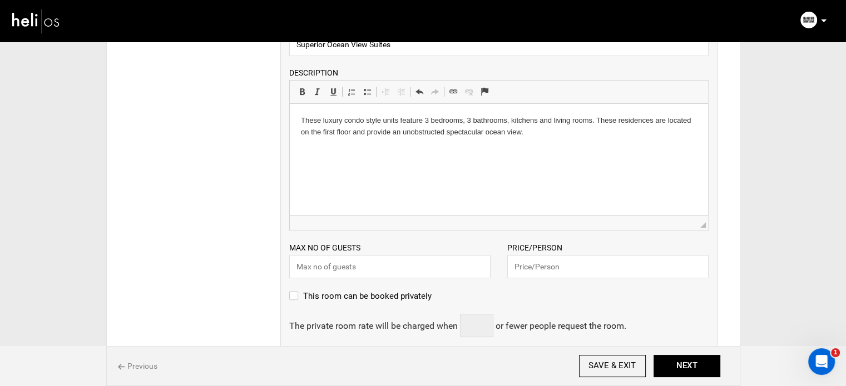
paste body
click at [344, 148] on p "3 bedrooms, 3 bathrooms Sleeps 6-8 Expansive ocean view 1,750 square feet" at bounding box center [498, 152] width 396 height 12
click at [345, 175] on p "3 bathrooms Sleeps 6-8 Expansive ocean view 1,750 square feet" at bounding box center [498, 170] width 396 height 12
click at [345, 173] on p "3 bathrooms Sleeps 6-8 Expansive ocean view 1,750 square feet" at bounding box center [498, 170] width 396 height 12
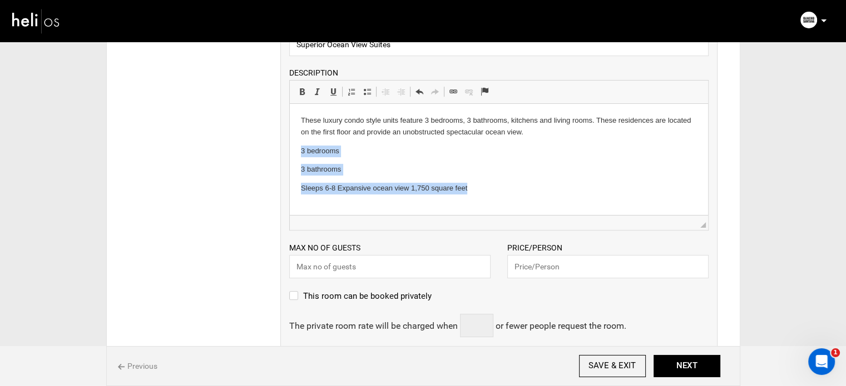
drag, startPoint x: 478, startPoint y: 187, endPoint x: 300, endPoint y: 152, distance: 180.7
click at [300, 152] on body "These luxury condo style units feature 3 bedrooms, 3 bathrooms, kitchens and li…" at bounding box center [498, 155] width 396 height 80
click at [367, 100] on span "Paragraph Insert/Remove Numbered List Insert/Remove Bulleted List Decrease Inde…" at bounding box center [378, 93] width 68 height 18
click at [367, 93] on span at bounding box center [367, 91] width 9 height 9
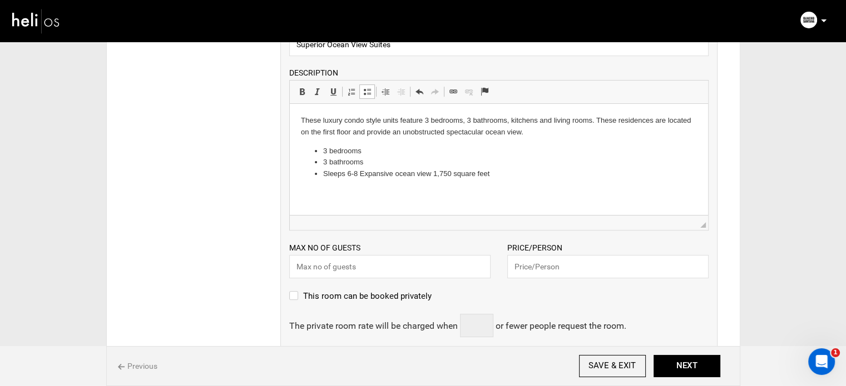
click at [349, 261] on input "text" at bounding box center [389, 266] width 201 height 23
click at [339, 269] on input "text" at bounding box center [389, 266] width 201 height 23
click at [317, 215] on span "◢" at bounding box center [499, 222] width 418 height 15
click at [327, 264] on input "text" at bounding box center [389, 266] width 201 height 23
type input "8"
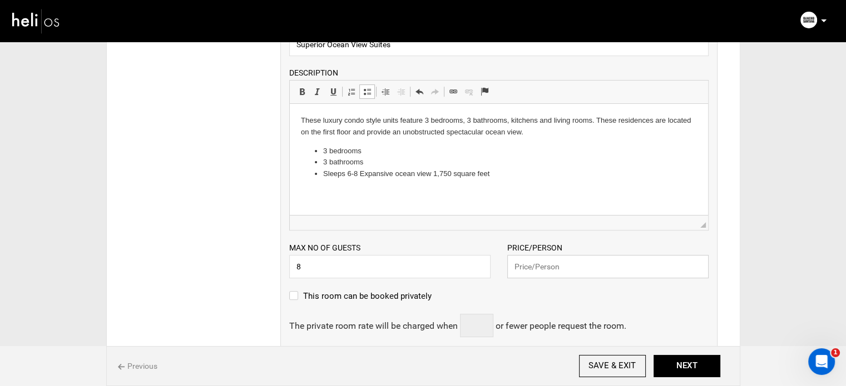
drag, startPoint x: 551, startPoint y: 272, endPoint x: 542, endPoint y: 246, distance: 27.3
click at [551, 272] on input "text" at bounding box center [607, 266] width 201 height 23
click at [527, 168] on li "3 bathrooms" at bounding box center [498, 163] width 351 height 12
click at [545, 261] on input "text" at bounding box center [607, 266] width 201 height 23
click at [403, 246] on div "ROOM NAME Superior Ocean View Suites Please enter room name. DESCRIPTION Rich T…" at bounding box center [498, 306] width 437 height 591
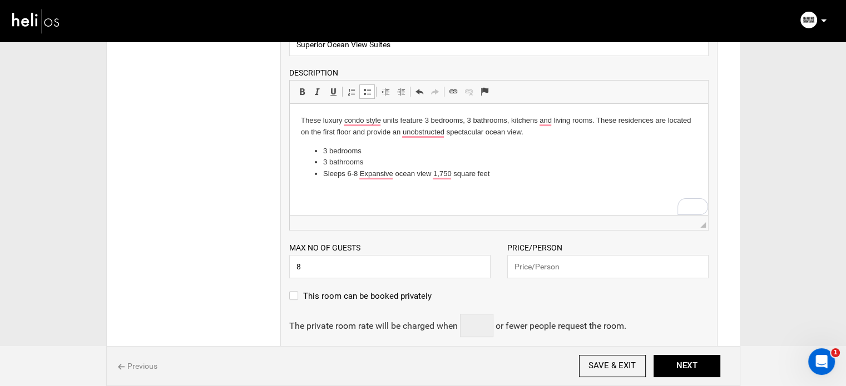
click at [408, 240] on div "Max no of guests 8 Please enter a valid Guest no. Price/Person Please enter a v…" at bounding box center [499, 255] width 436 height 48
click at [576, 265] on input "text" at bounding box center [607, 266] width 201 height 23
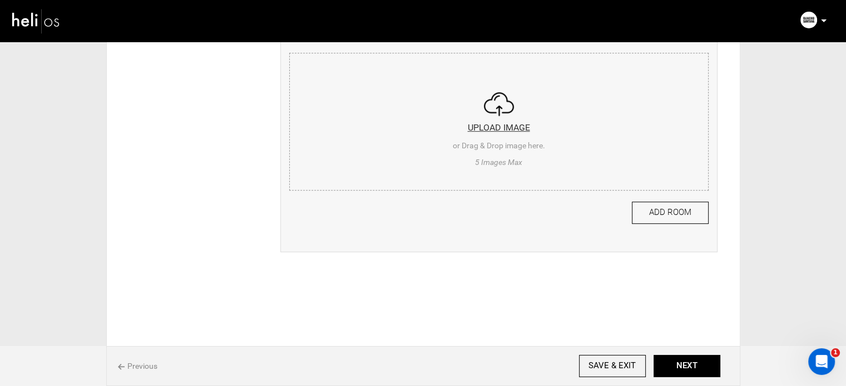
scroll to position [606, 0]
type input "5950"
click at [425, 140] on input "file" at bounding box center [499, 119] width 418 height 133
type input "C:\fakepath\DSC02801-HDR-scaled.jpg"
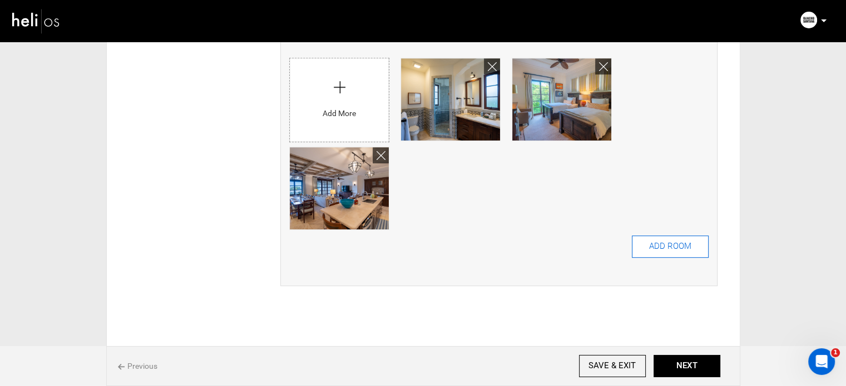
click at [646, 245] on button "ADD ROOM" at bounding box center [670, 247] width 77 height 22
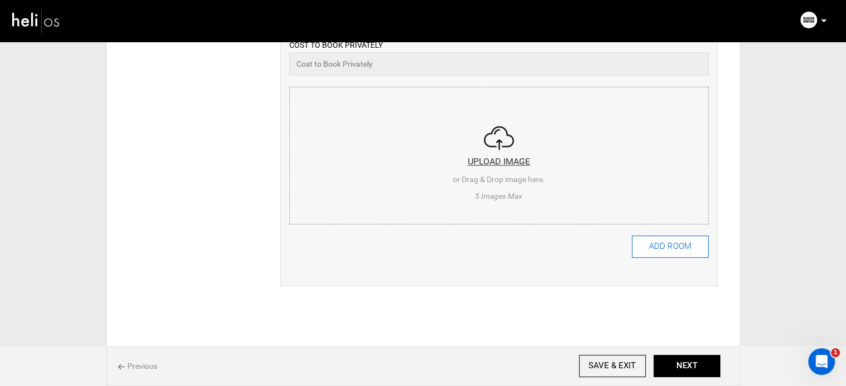
scroll to position [0, 0]
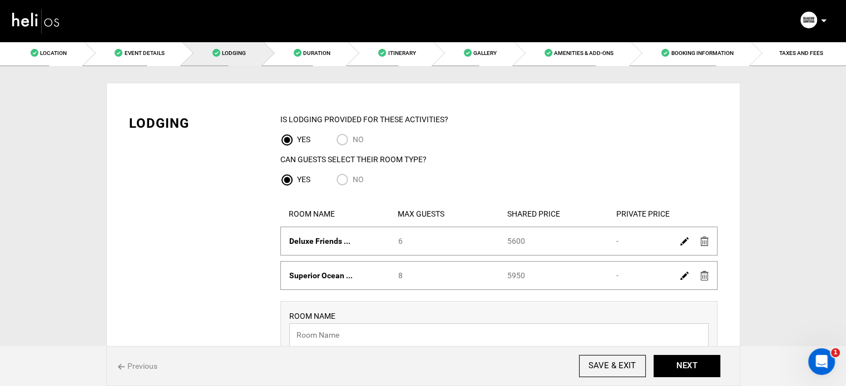
click at [355, 341] on input "text" at bounding box center [498, 335] width 419 height 23
paste input "Superior Beach Access Suites"
type input "Superior Beach Access Suites"
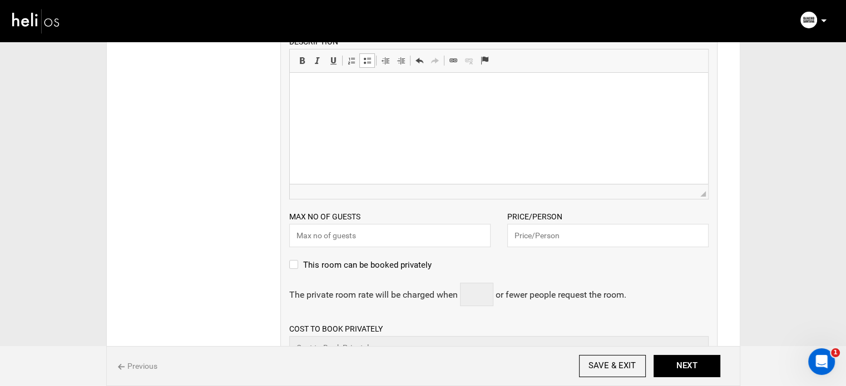
scroll to position [327, 0]
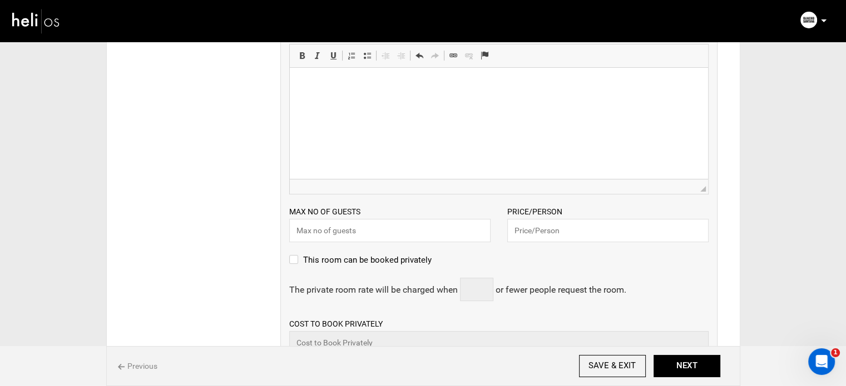
click at [358, 102] on html at bounding box center [498, 85] width 418 height 34
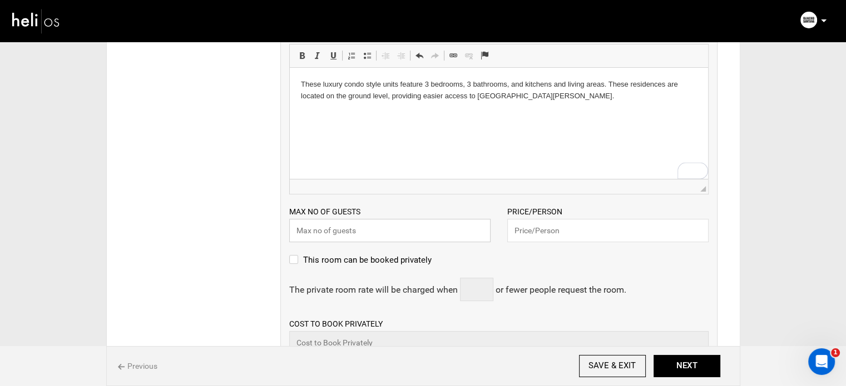
click at [373, 229] on input "text" at bounding box center [389, 230] width 201 height 23
type input "6"
click at [568, 234] on input "text" at bounding box center [607, 230] width 201 height 23
click at [437, 113] on html "These luxury condo style units feature 3 bedrooms, 3 bathrooms, and kitchens an…" at bounding box center [498, 91] width 418 height 46
click at [561, 110] on html "These luxury condo style units feature 3 bedrooms, 3 bathrooms, and kitchens an…" at bounding box center [498, 91] width 418 height 46
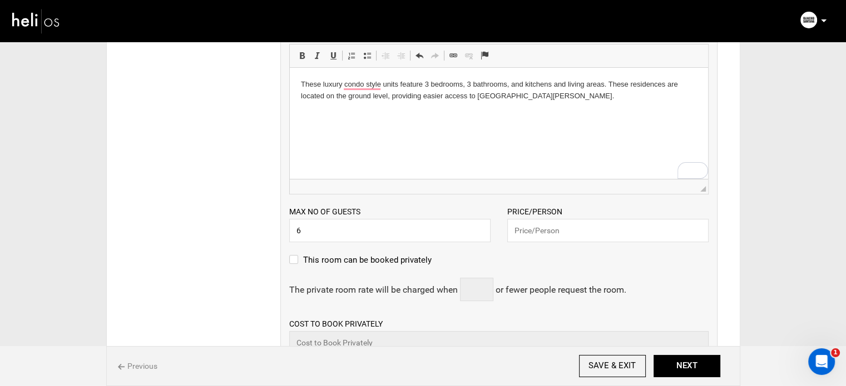
paste body "To enrich screen reader interactions, please activate Accessibility in Grammarl…"
click at [344, 116] on p "3 bedrooms, 3 bathrooms Sleeps 6 Beach front 1,750-1,835 square feet" at bounding box center [498, 116] width 396 height 12
click at [367, 137] on p "3 bathrooms Sleeps 6 Beach front 1,750-1,835 square feet" at bounding box center [498, 134] width 396 height 12
click at [345, 133] on p "3 bathrooms Sleeps 6 Beach front 1,750-1,835 square feet" at bounding box center [498, 134] width 396 height 12
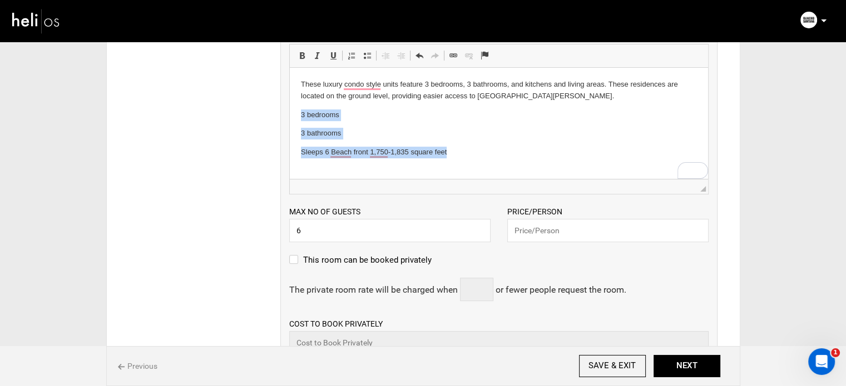
drag, startPoint x: 467, startPoint y: 152, endPoint x: 285, endPoint y: 114, distance: 186.4
click at [289, 114] on html "These luxury condo style units feature 3 bedrooms, 3 bathrooms, and kitchens an…" at bounding box center [498, 119] width 418 height 102
click at [367, 54] on span at bounding box center [367, 55] width 9 height 9
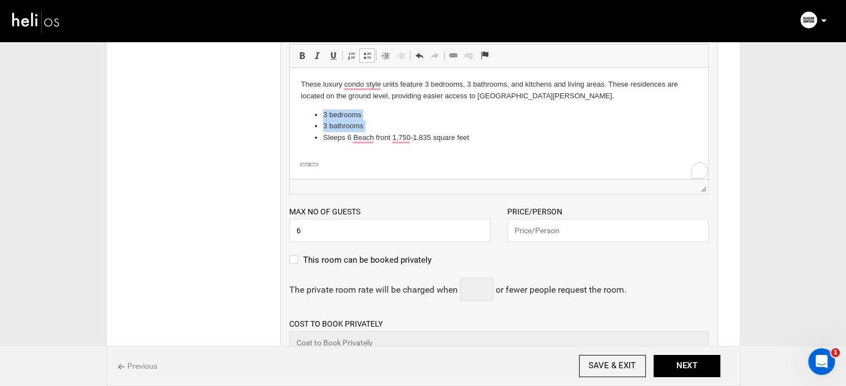
click at [481, 133] on li "Sleeps 6 Beach front 1,750-1,835 square feet" at bounding box center [498, 138] width 351 height 12
click at [525, 226] on input "text" at bounding box center [607, 230] width 201 height 23
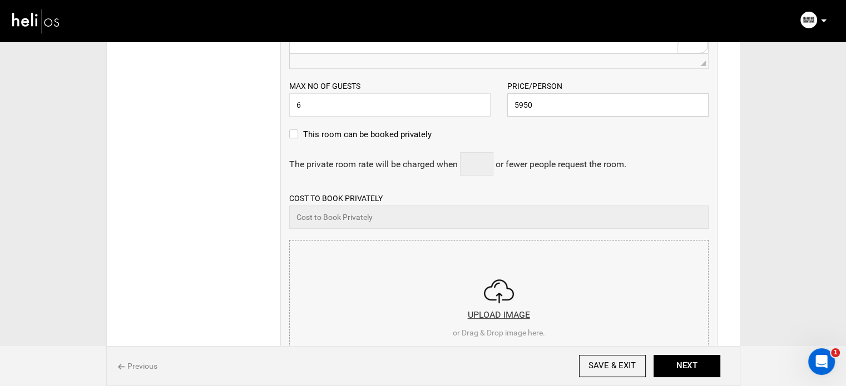
scroll to position [453, 0]
type input "5950"
click at [391, 262] on input "file" at bounding box center [499, 306] width 418 height 133
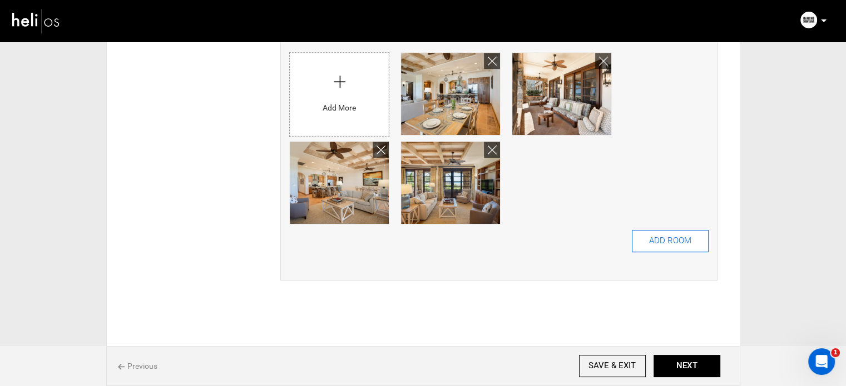
scroll to position [647, 0]
click at [673, 240] on button "ADD ROOM" at bounding box center [670, 241] width 77 height 22
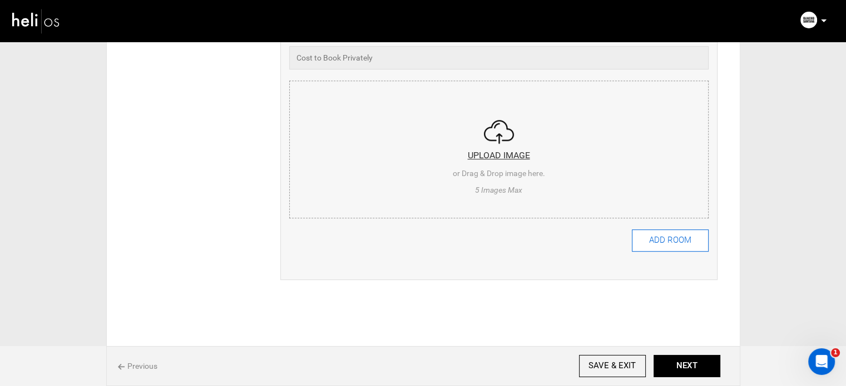
scroll to position [0, 0]
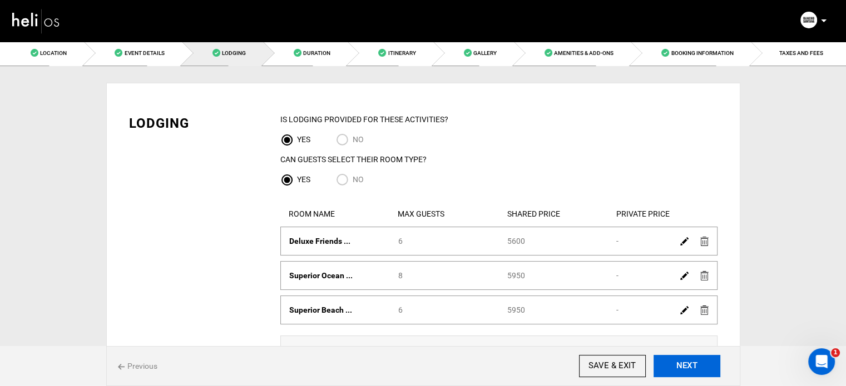
click at [683, 364] on button "NEXT" at bounding box center [686, 366] width 67 height 22
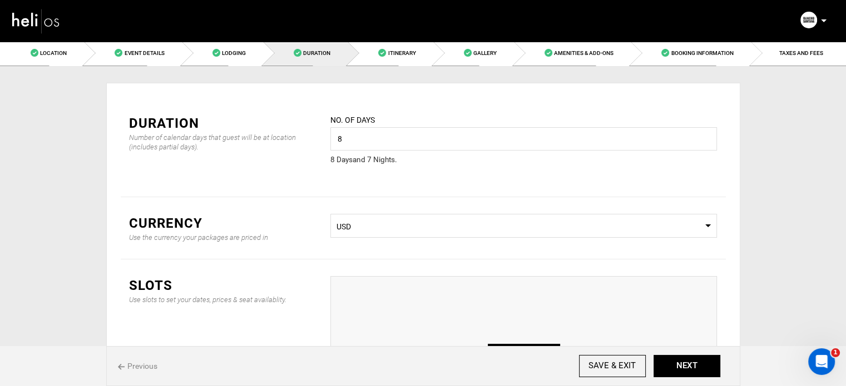
click at [543, 341] on div "ADD SLOT" at bounding box center [523, 349] width 386 height 147
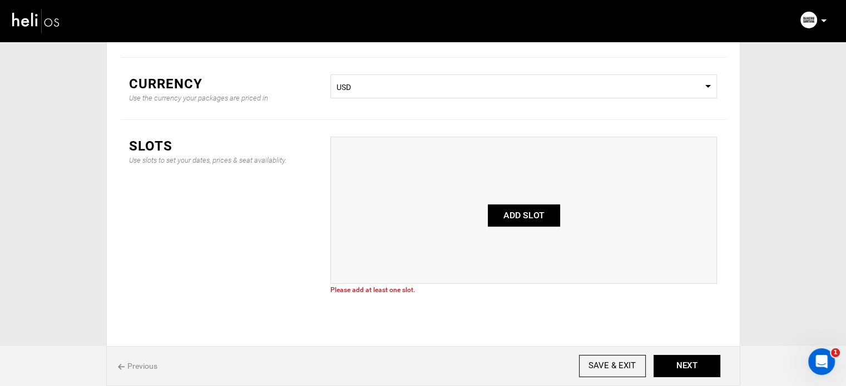
scroll to position [141, 0]
click at [533, 220] on button "ADD SLOT" at bounding box center [524, 214] width 72 height 22
type input "0"
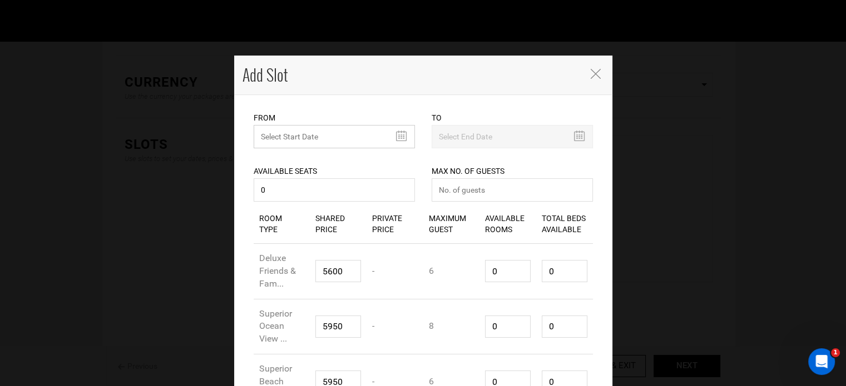
click at [287, 136] on input "MINIMUM NUMBER OF NIGHTS" at bounding box center [334, 136] width 161 height 23
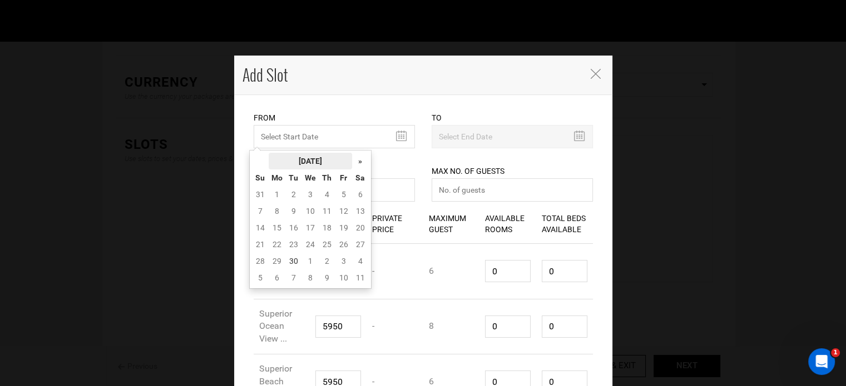
click at [310, 163] on th "September 2025" at bounding box center [310, 161] width 83 height 17
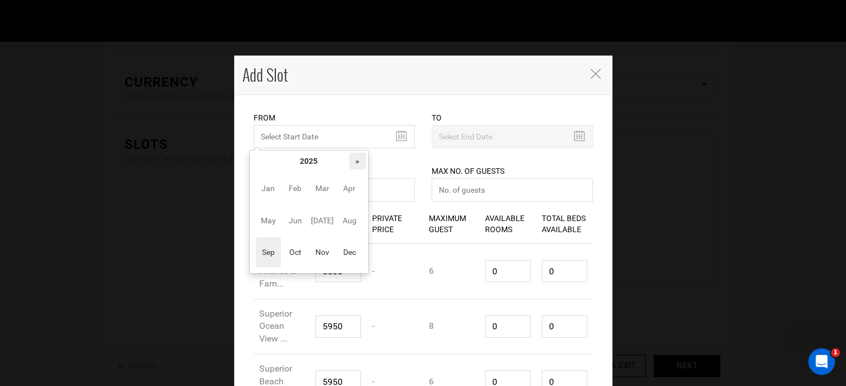
click at [358, 163] on th "»" at bounding box center [357, 161] width 17 height 17
click at [311, 256] on span "Nov" at bounding box center [322, 252] width 25 height 30
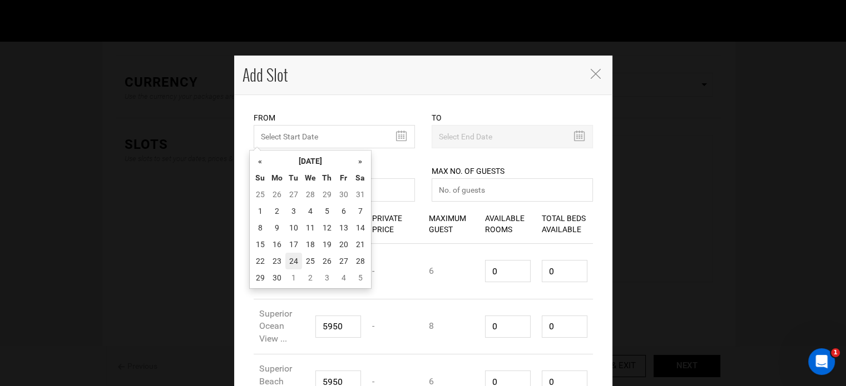
click at [286, 253] on td "24" at bounding box center [293, 261] width 17 height 17
type input "11/24/2026"
type input "12/01/2026"
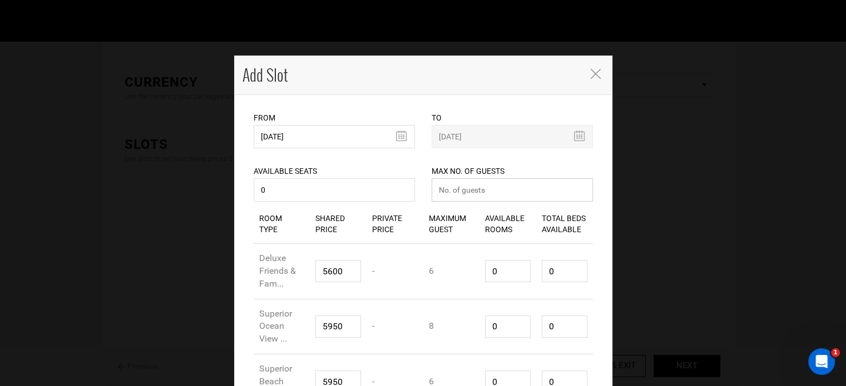
click at [467, 186] on input "number" at bounding box center [511, 189] width 161 height 23
type input "0"
drag, startPoint x: 500, startPoint y: 269, endPoint x: 444, endPoint y: 263, distance: 56.4
click at [444, 263] on div "Room Type Deluxe Friends & Fam... Shared Price 5600 Private Price - Maximum Gue…" at bounding box center [423, 272] width 339 height 56
type input "1"
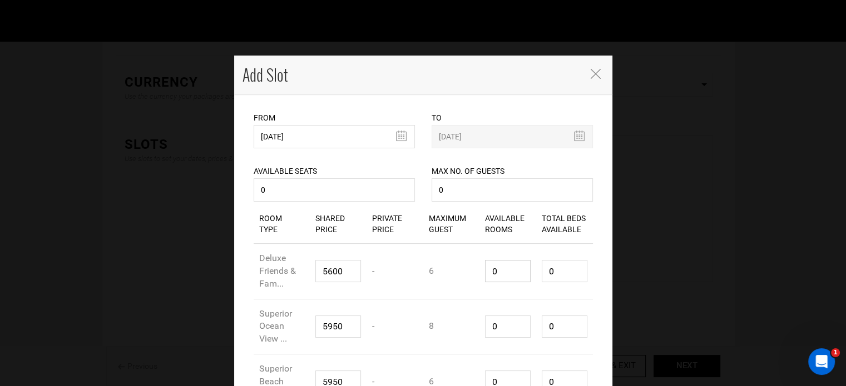
type input "6"
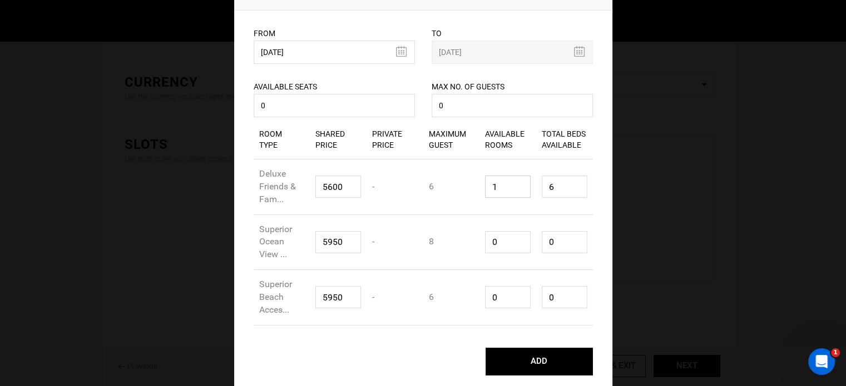
type input "1"
drag, startPoint x: 500, startPoint y: 244, endPoint x: 468, endPoint y: 244, distance: 31.7
click at [468, 244] on div "Room Type Superior Ocean View ... Shared Price 5950 Private Price - Maximum Gue…" at bounding box center [423, 243] width 339 height 56
type input "1"
type input "8"
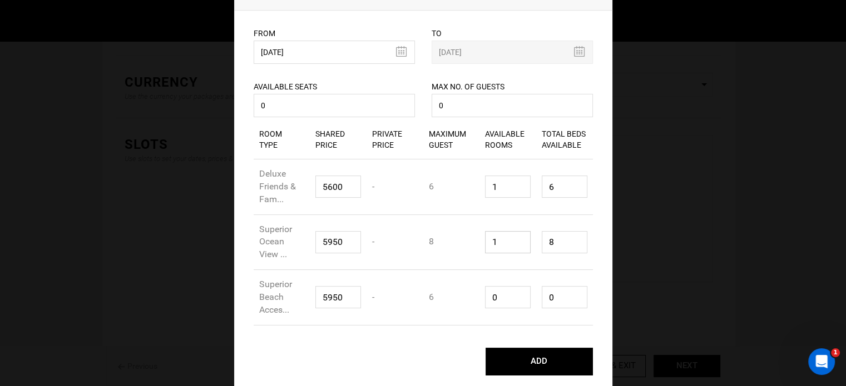
type input "1"
drag, startPoint x: 505, startPoint y: 294, endPoint x: 458, endPoint y: 294, distance: 47.3
click at [458, 294] on div "Room Type Superior Beach Acces... Shared Price 5950 Private Price - Maximum Gue…" at bounding box center [423, 298] width 339 height 56
type input "1"
type input "6"
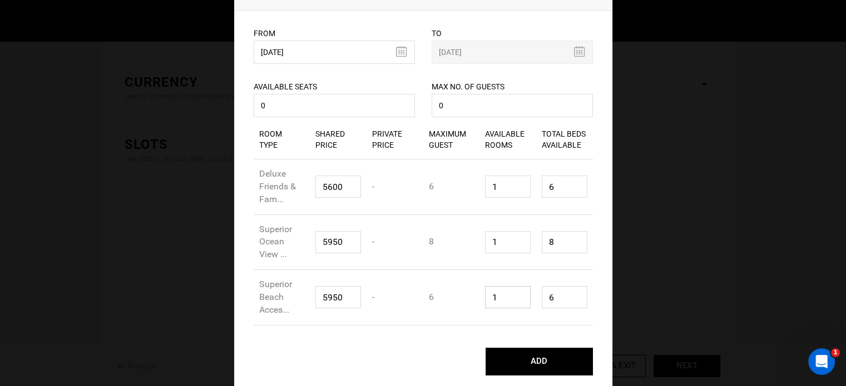
type input "1"
drag, startPoint x: 559, startPoint y: 235, endPoint x: 525, endPoint y: 235, distance: 33.4
click at [525, 235] on div "Room Type Superior Ocean View ... Shared Price 5950 Private Price - Maximum Gue…" at bounding box center [423, 243] width 339 height 56
type input "1"
drag, startPoint x: 549, startPoint y: 184, endPoint x: 530, endPoint y: 184, distance: 19.5
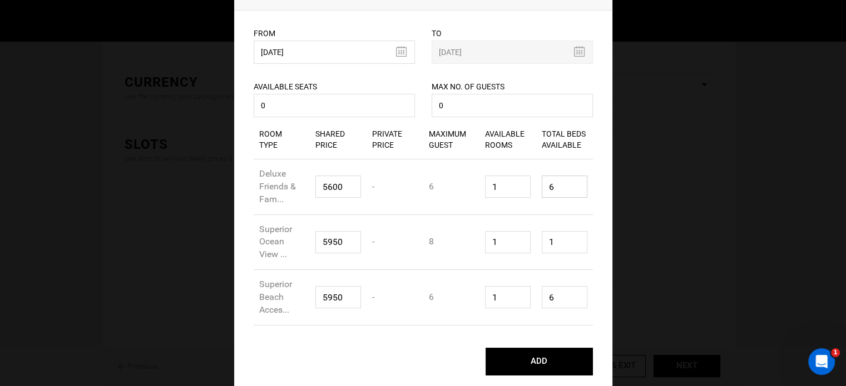
click at [529, 182] on div "Room Type Deluxe Friends & Fam... Shared Price 5600 Private Price - Maximum Gue…" at bounding box center [423, 188] width 339 height 56
type input "1"
drag, startPoint x: 542, startPoint y: 302, endPoint x: 500, endPoint y: 296, distance: 42.1
click at [500, 296] on div "Room Type Superior Beach Acces... Shared Price 5950 Private Price - Maximum Gue…" at bounding box center [423, 298] width 339 height 56
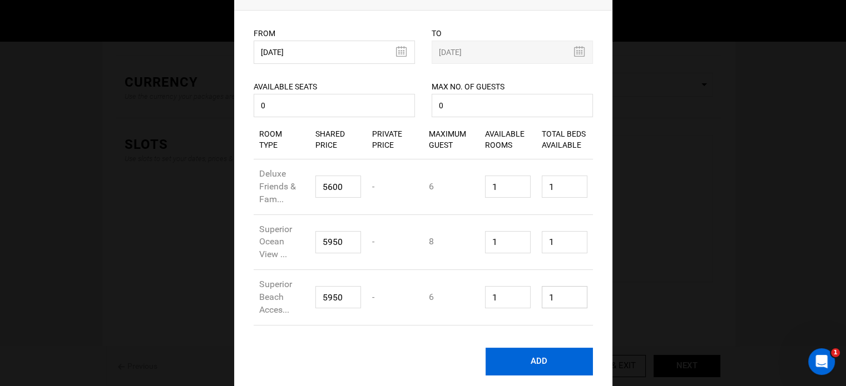
type input "1"
click at [523, 359] on button "ADD" at bounding box center [538, 362] width 107 height 28
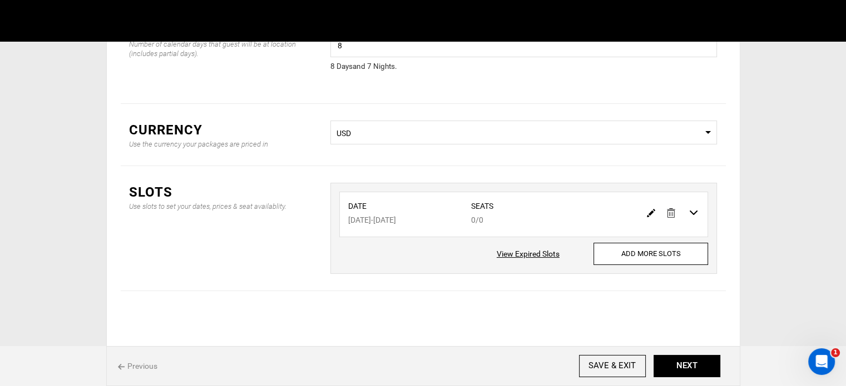
scroll to position [92, 0]
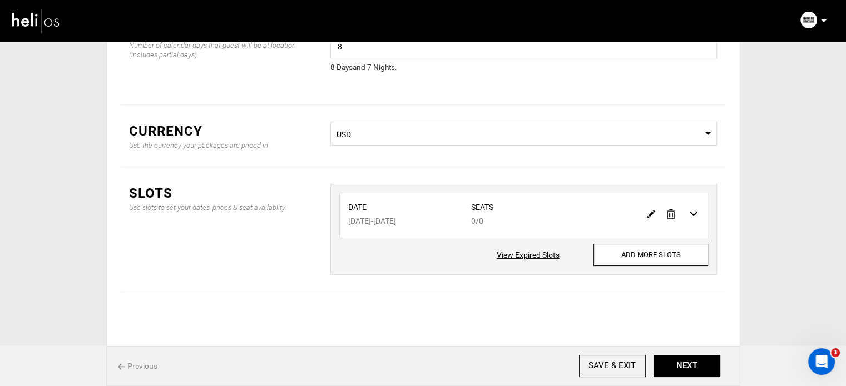
click at [689, 383] on div "Previous SAVE & EXIT NEXT" at bounding box center [423, 366] width 634 height 40
click at [691, 371] on button "NEXT" at bounding box center [686, 366] width 67 height 22
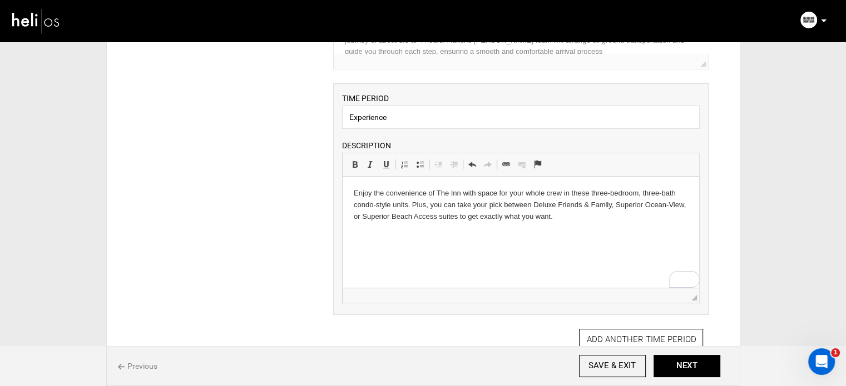
scroll to position [294, 0]
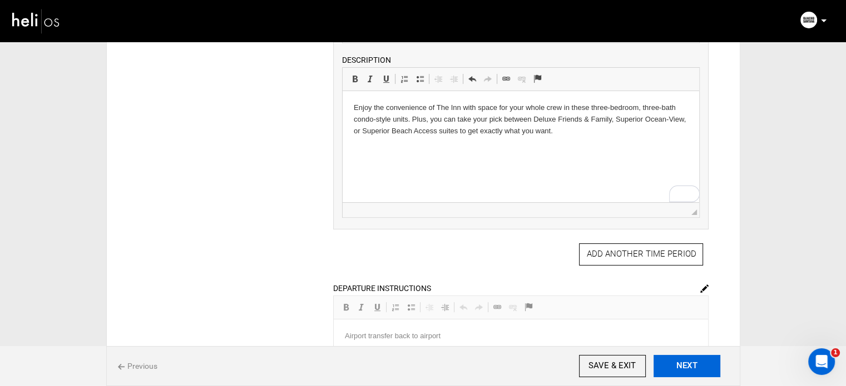
click at [693, 368] on button "NEXT" at bounding box center [686, 366] width 67 height 22
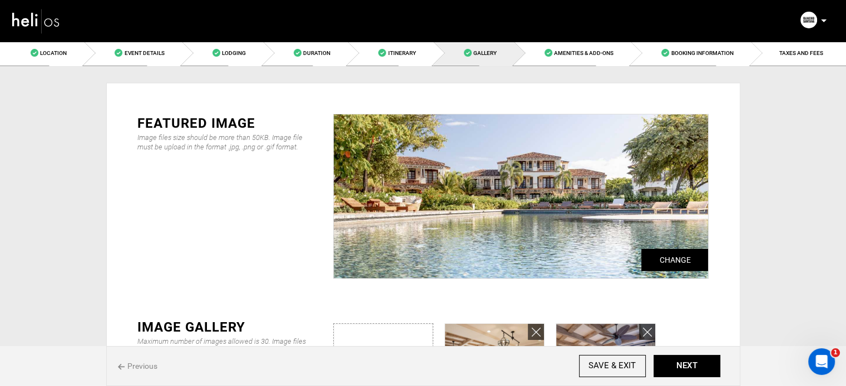
click at [389, 336] on input "file" at bounding box center [383, 363] width 99 height 78
type input "C:\fakepath\DSC0307-scaled.jpg"
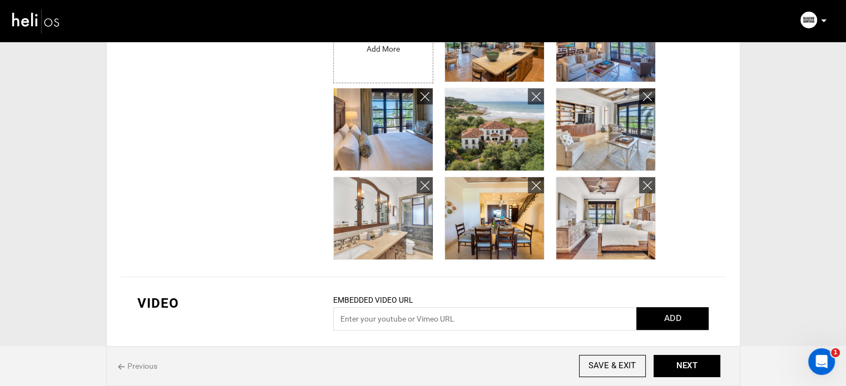
scroll to position [339, 0]
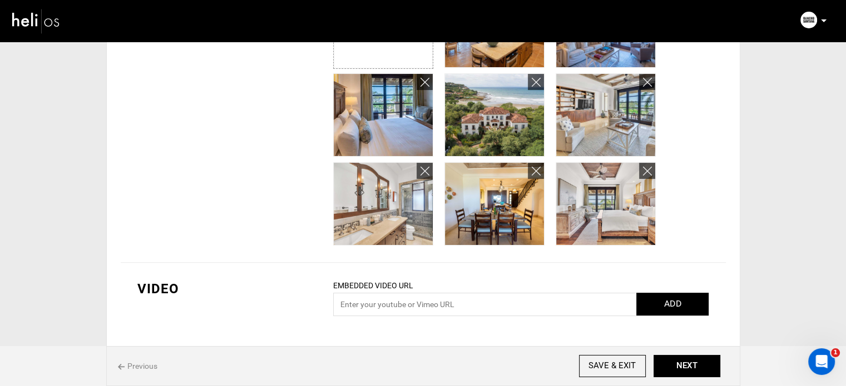
click at [390, 46] on input "file" at bounding box center [383, 24] width 99 height 78
type input "C:\fakepath\DSC1229-scaled.jpg"
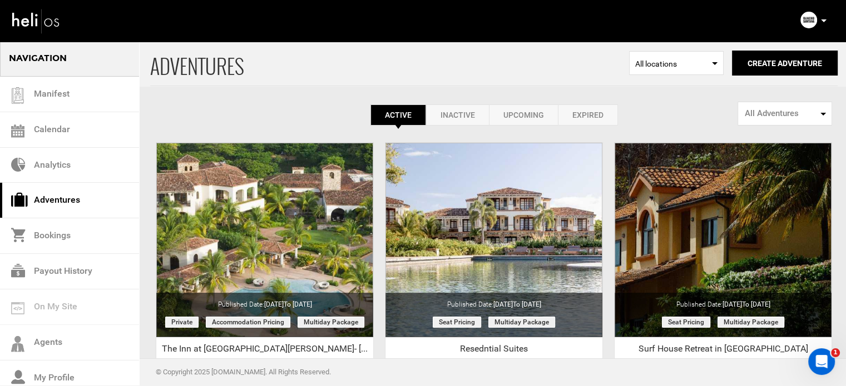
click at [587, 113] on link "Expired" at bounding box center [588, 115] width 60 height 21
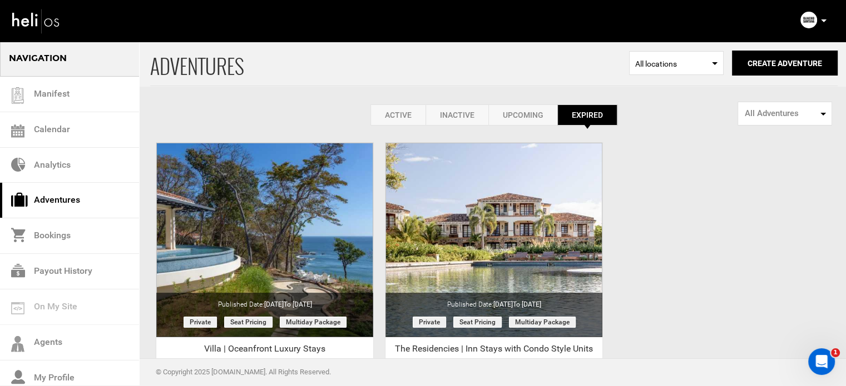
click at [399, 117] on link "Active" at bounding box center [397, 115] width 55 height 21
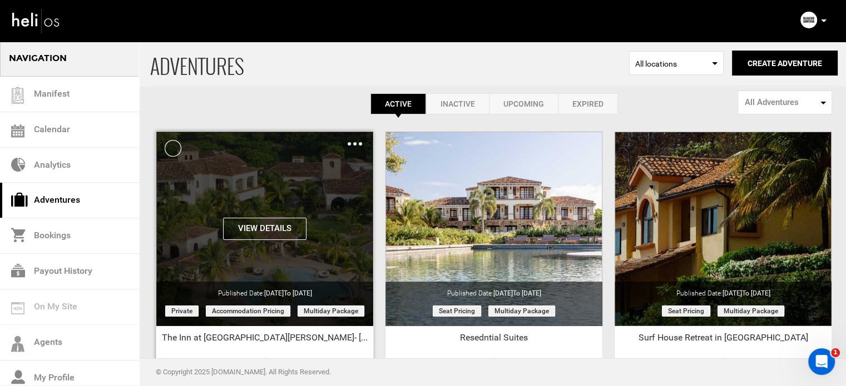
scroll to position [12, 0]
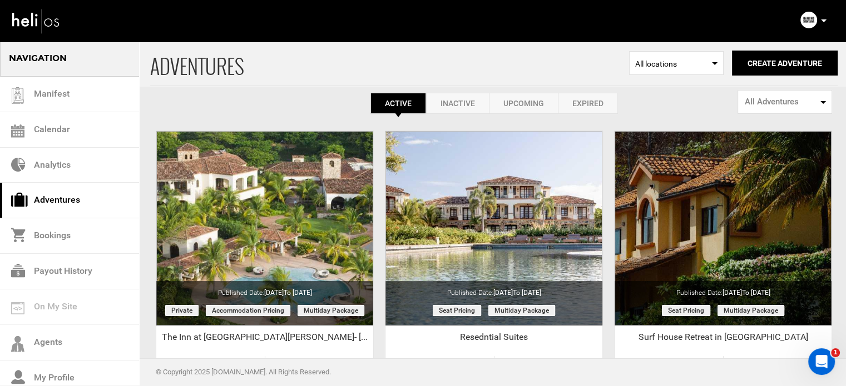
click at [821, 19] on icon at bounding box center [824, 20] width 6 height 3
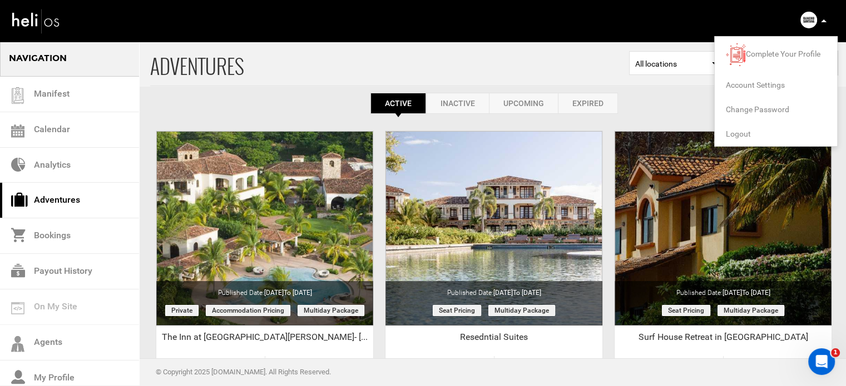
click at [734, 139] on li "Logout" at bounding box center [776, 134] width 122 height 24
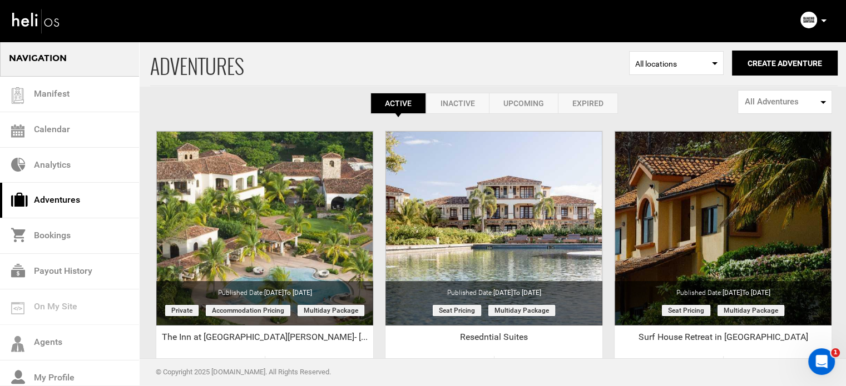
click at [820, 22] on p at bounding box center [823, 20] width 7 height 13
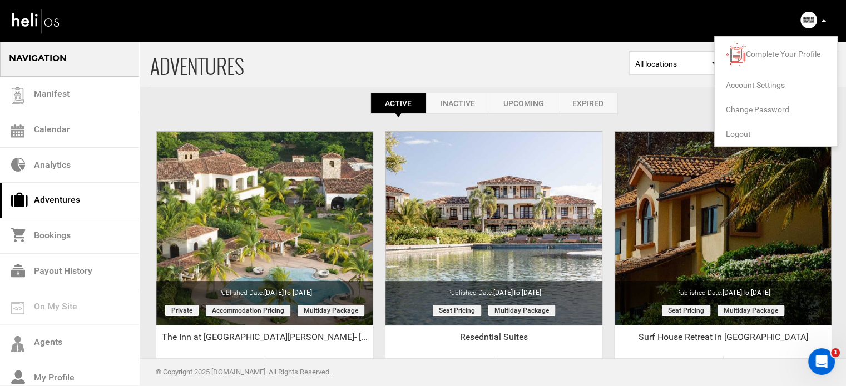
click at [746, 131] on span "Logout" at bounding box center [738, 134] width 25 height 9
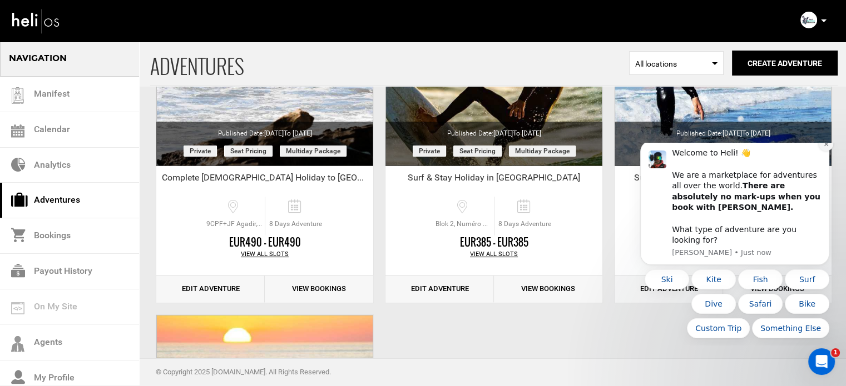
click at [825, 147] on icon "Dismiss notification" at bounding box center [826, 144] width 6 height 6
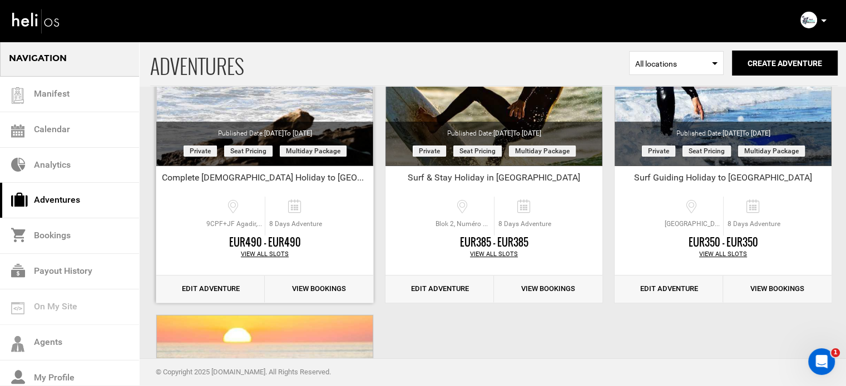
click at [213, 279] on link "Edit Adventure" at bounding box center [210, 289] width 108 height 27
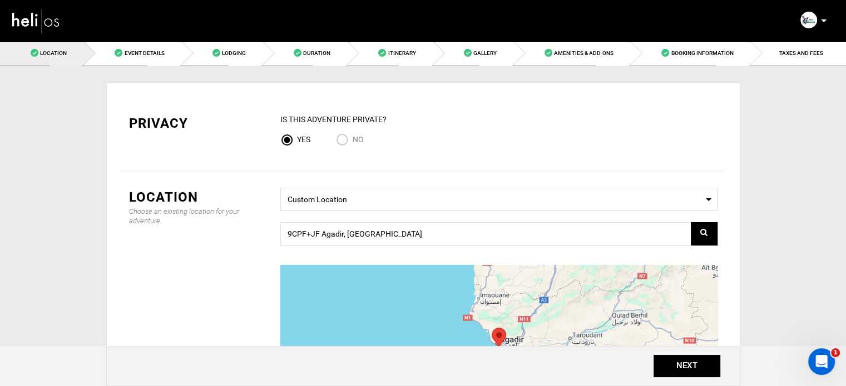
click at [345, 141] on input "No" at bounding box center [344, 140] width 17 height 15
radio input "true"
radio input "false"
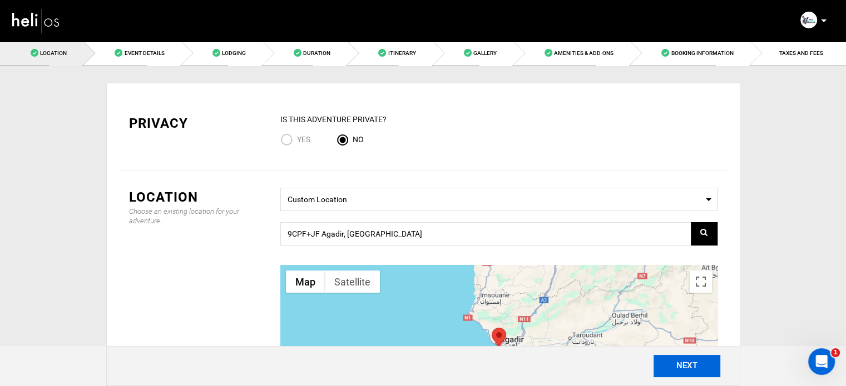
click at [673, 373] on button "NEXT" at bounding box center [686, 366] width 67 height 22
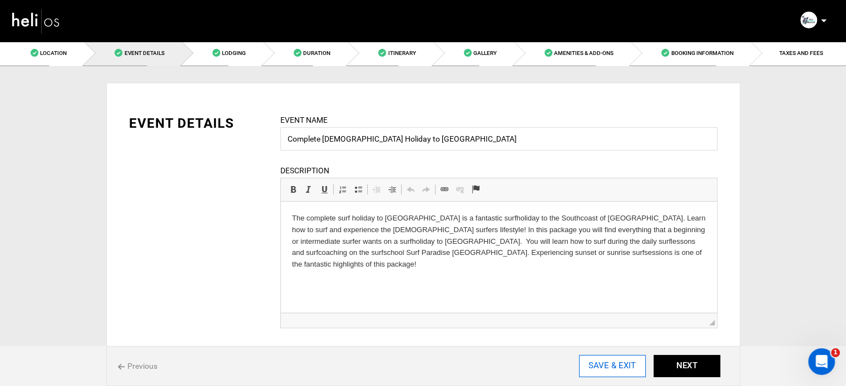
click at [628, 369] on input "SAVE & EXIT" at bounding box center [612, 366] width 67 height 22
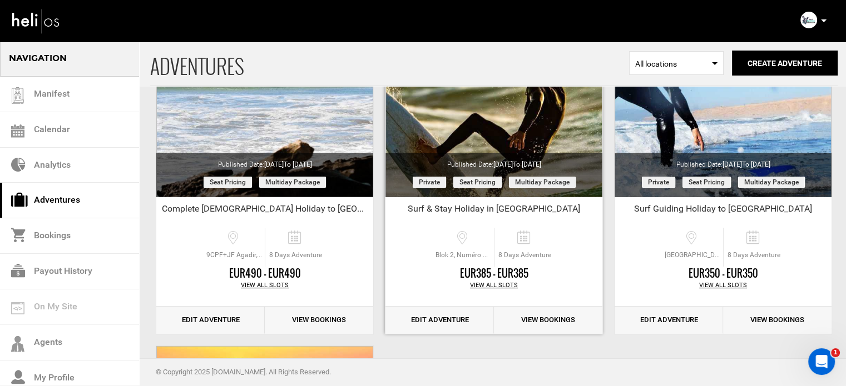
scroll to position [142, 0]
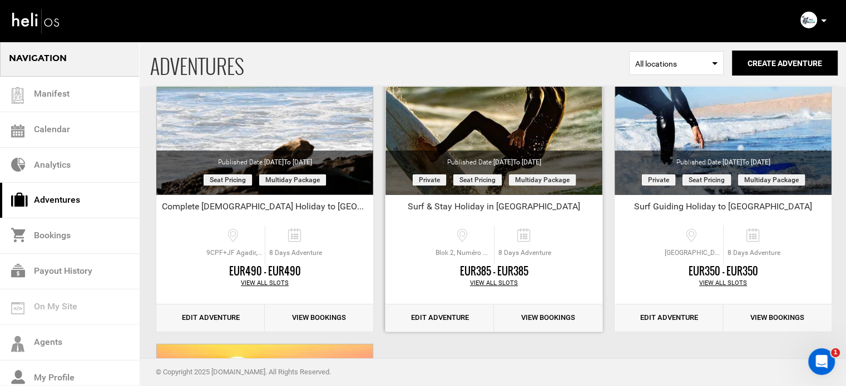
click at [452, 310] on link "Edit Adventure" at bounding box center [439, 318] width 108 height 27
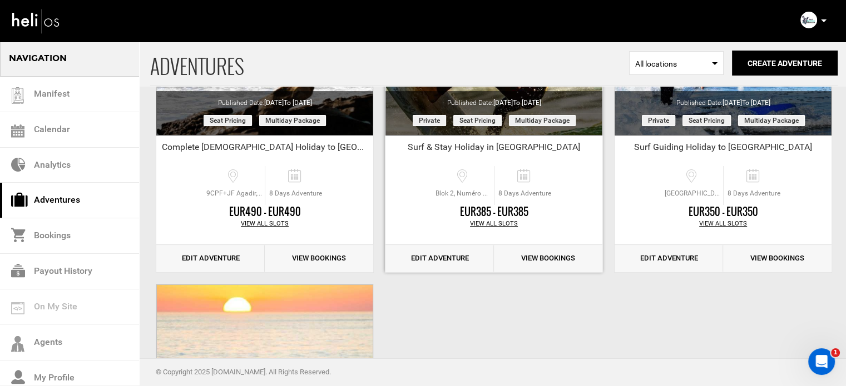
scroll to position [202, 0]
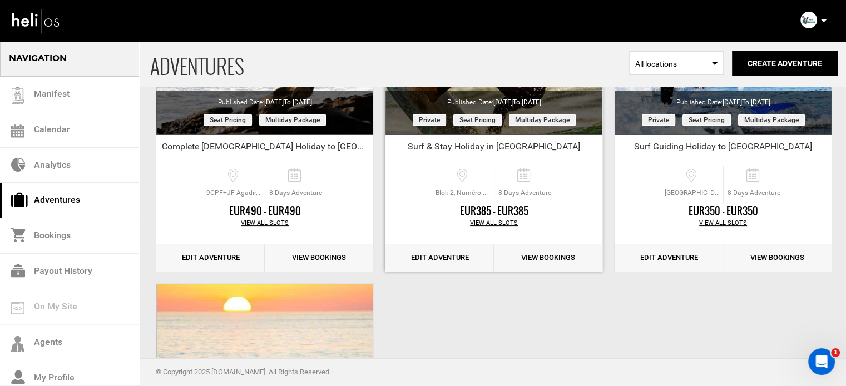
click at [439, 250] on link "Edit Adventure" at bounding box center [439, 258] width 108 height 27
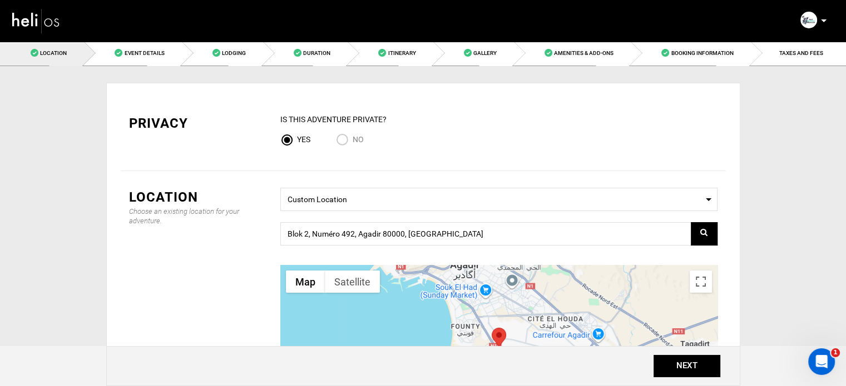
click at [346, 140] on input "No" at bounding box center [344, 140] width 17 height 15
radio input "true"
radio input "false"
click at [680, 368] on button "NEXT" at bounding box center [686, 366] width 67 height 22
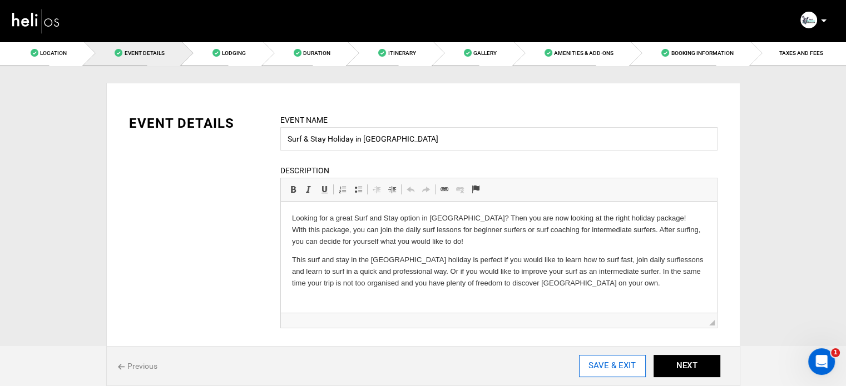
click at [628, 364] on input "SAVE & EXIT" at bounding box center [612, 366] width 67 height 22
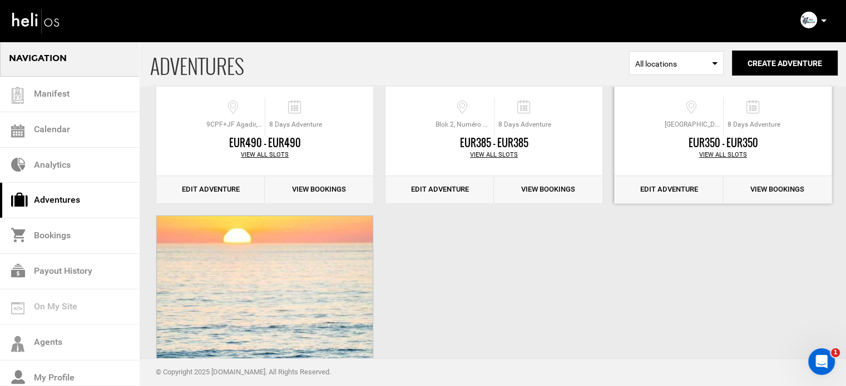
click at [668, 195] on link "Edit Adventure" at bounding box center [668, 189] width 108 height 27
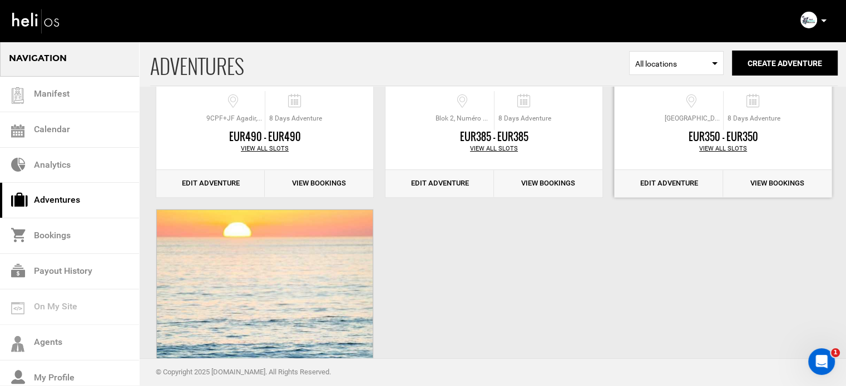
click at [669, 187] on link "Edit Adventure" at bounding box center [668, 183] width 108 height 27
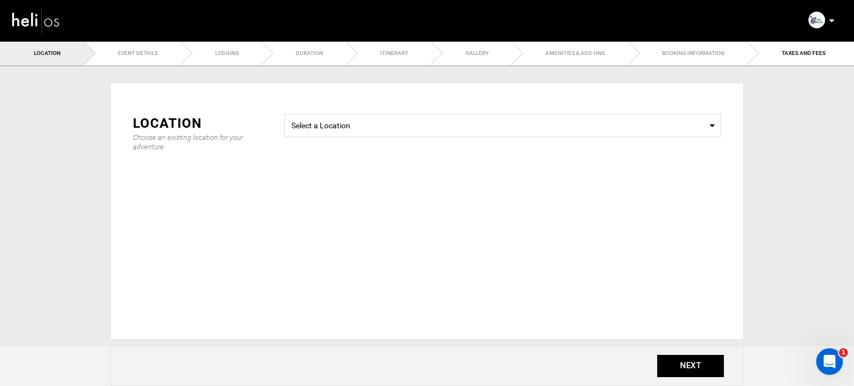
type input "Surf Guiding Holiday to [GEOGRAPHIC_DATA]"
checkbox input "true"
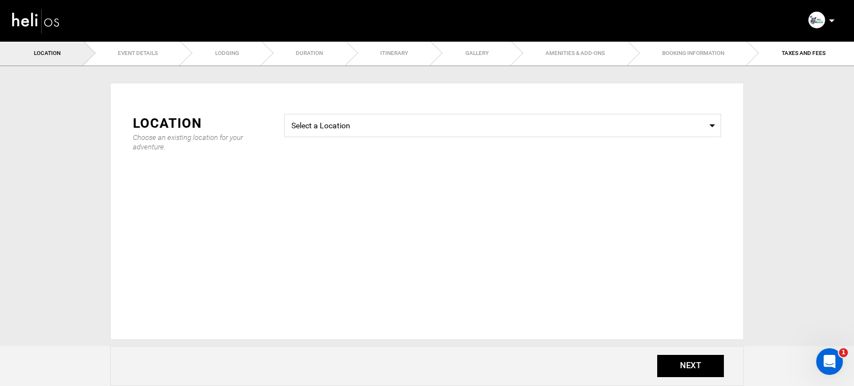
checkbox input "true"
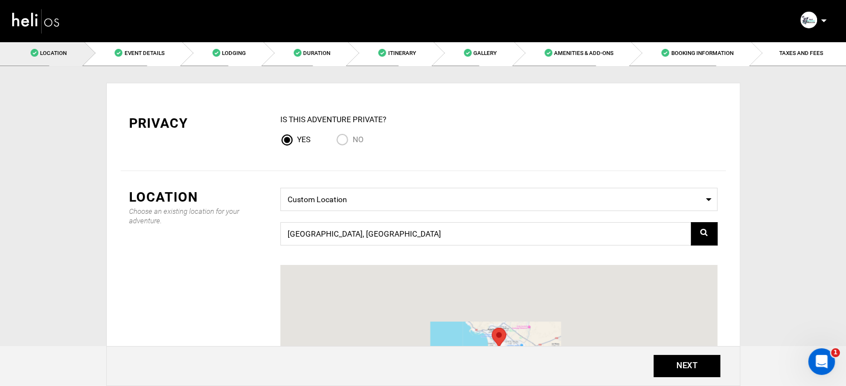
click at [358, 136] on span "No" at bounding box center [358, 139] width 11 height 9
click at [353, 136] on input "No" at bounding box center [344, 140] width 17 height 15
radio input "true"
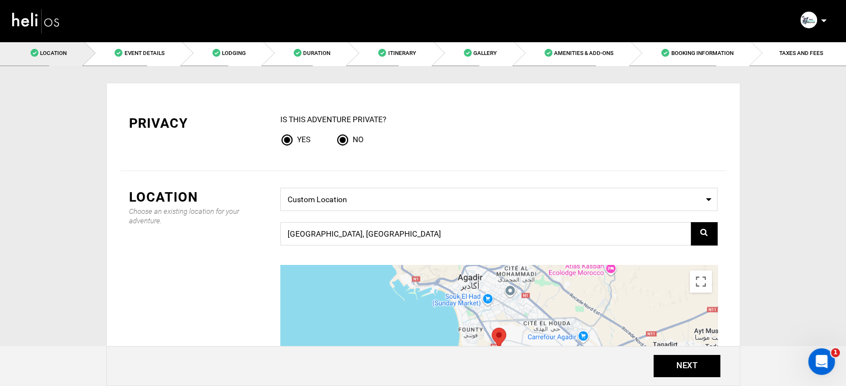
radio input "false"
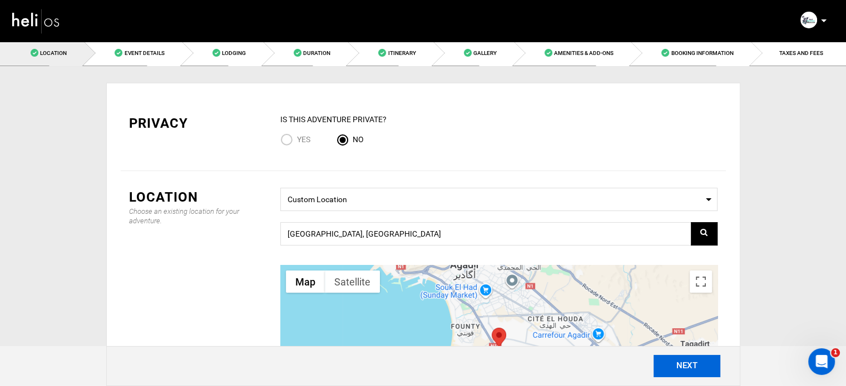
click at [689, 369] on button "NEXT" at bounding box center [686, 366] width 67 height 22
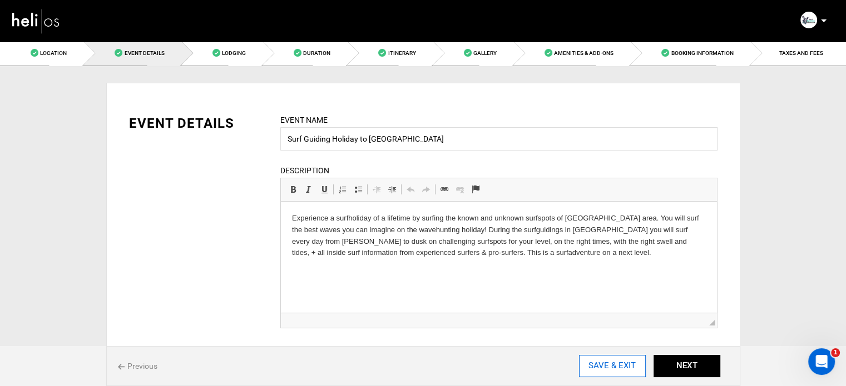
click at [620, 366] on input "SAVE & EXIT" at bounding box center [612, 366] width 67 height 22
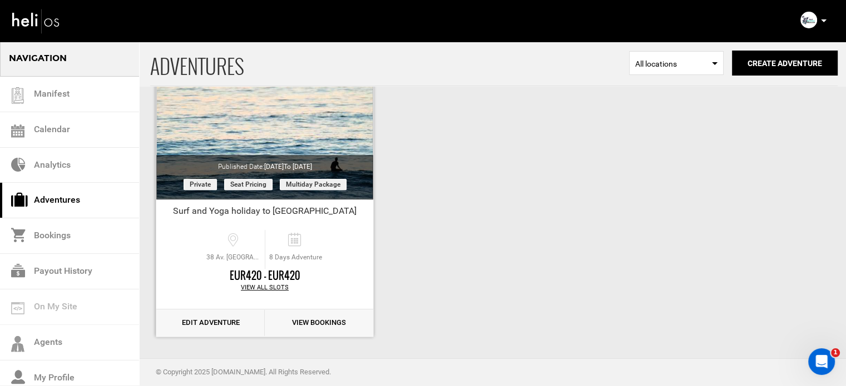
click at [226, 317] on link "Edit Adventure" at bounding box center [210, 323] width 108 height 27
click at [212, 319] on link "Edit Adventure" at bounding box center [210, 323] width 108 height 27
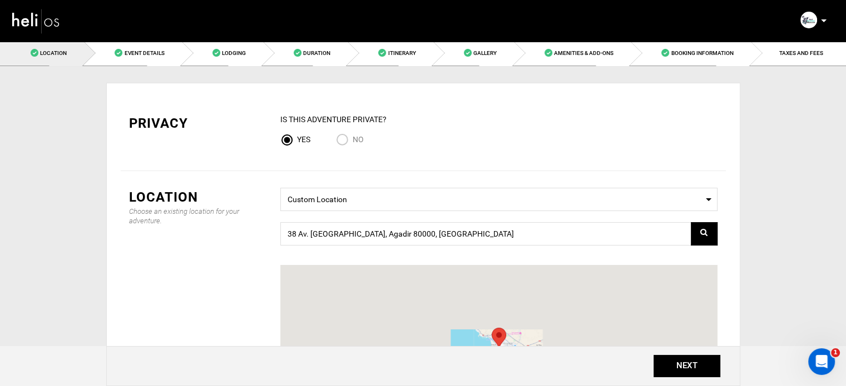
click at [341, 141] on input "No" at bounding box center [344, 140] width 17 height 15
radio input "true"
radio input "false"
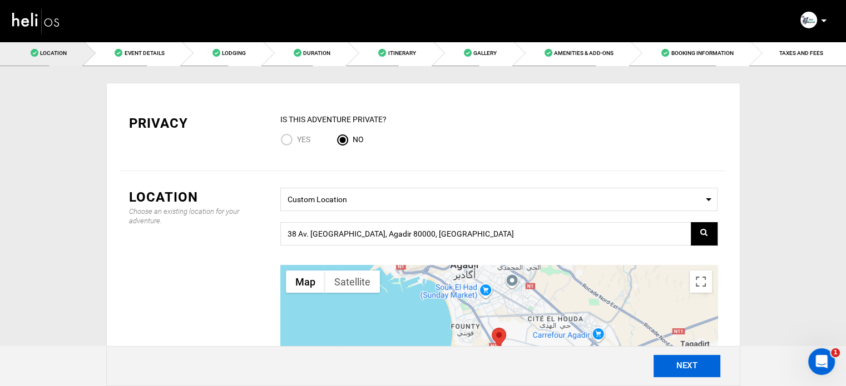
click at [668, 364] on button "NEXT" at bounding box center [686, 366] width 67 height 22
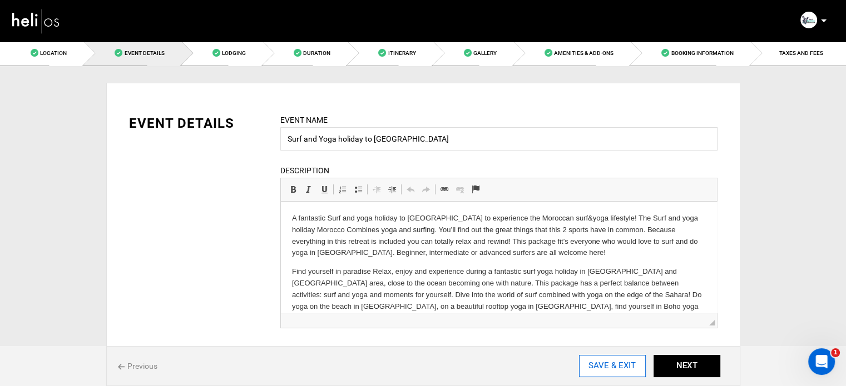
click at [618, 371] on input "SAVE & EXIT" at bounding box center [612, 366] width 67 height 22
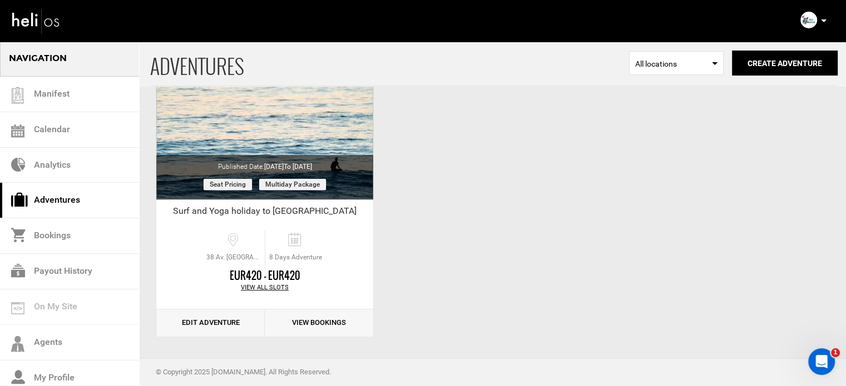
click at [820, 21] on p at bounding box center [823, 20] width 7 height 13
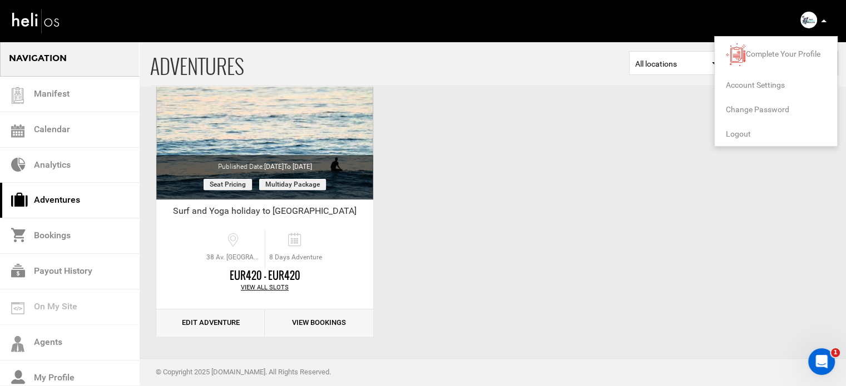
click at [736, 132] on span "Logout" at bounding box center [738, 134] width 25 height 9
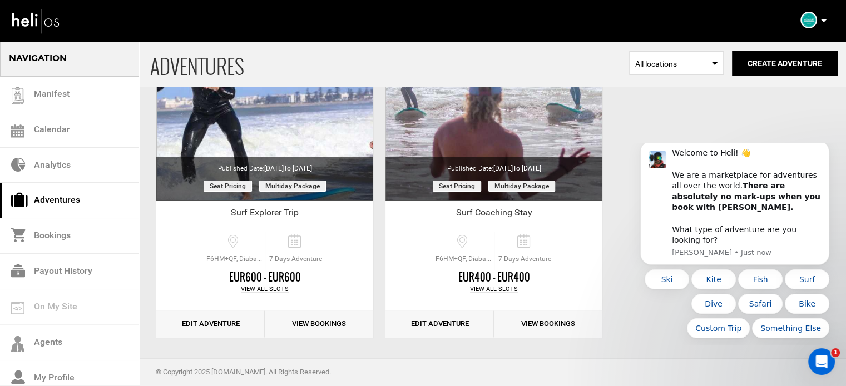
click at [823, 18] on p at bounding box center [823, 20] width 7 height 13
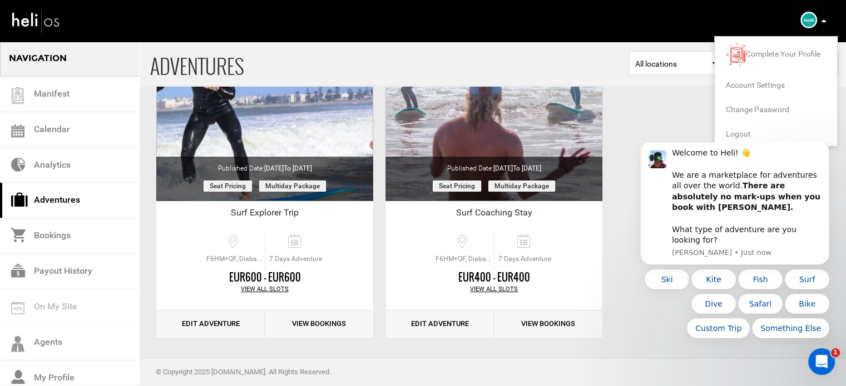
click at [738, 131] on span "Logout" at bounding box center [738, 134] width 25 height 9
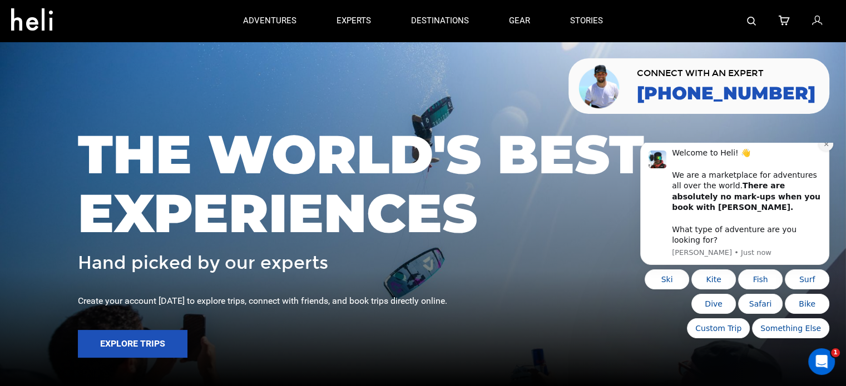
click at [826, 147] on icon "Dismiss notification" at bounding box center [826, 144] width 6 height 6
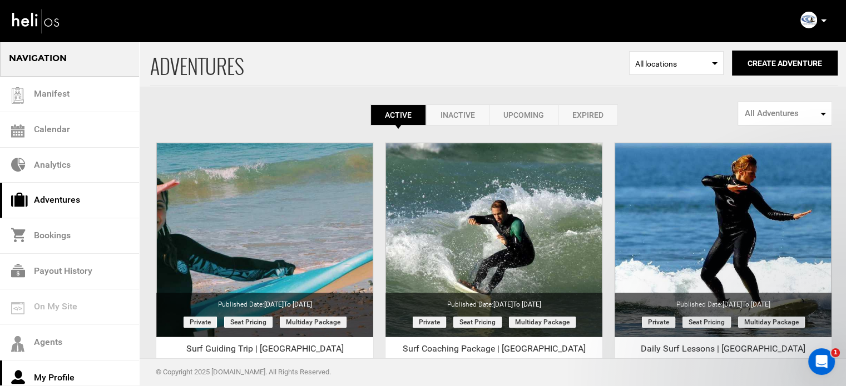
click at [79, 373] on link "My Profile" at bounding box center [69, 379] width 139 height 36
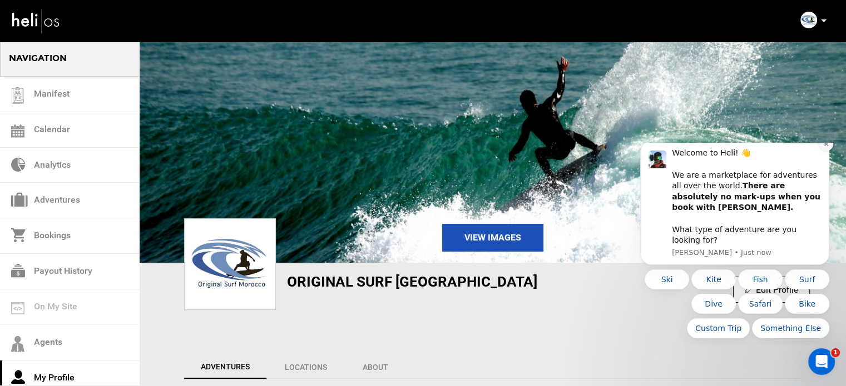
click at [827, 147] on icon "Dismiss notification" at bounding box center [826, 144] width 6 height 6
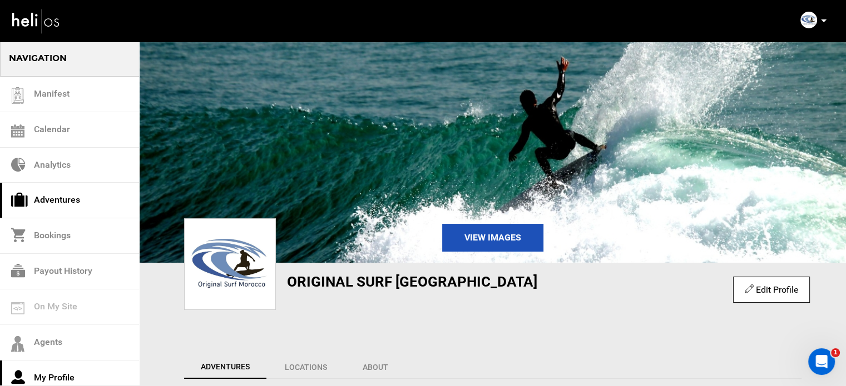
click at [73, 199] on link "Adventures" at bounding box center [69, 201] width 139 height 36
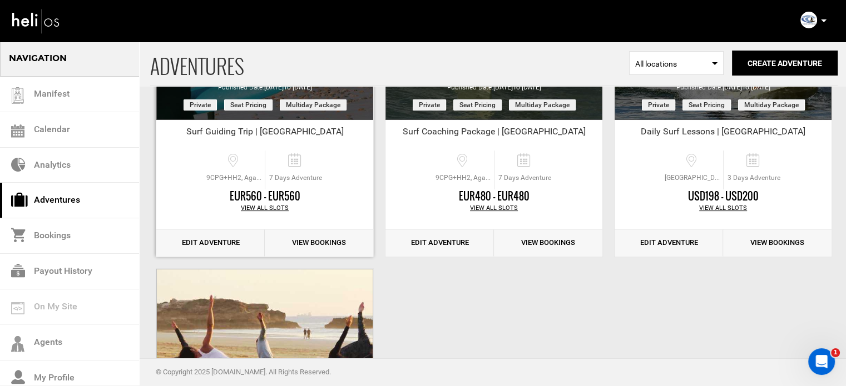
scroll to position [218, 0]
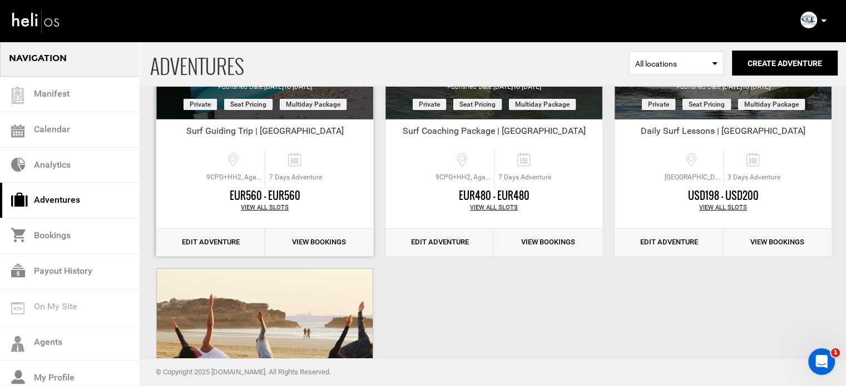
click at [229, 239] on link "Edit Adventure" at bounding box center [210, 242] width 108 height 27
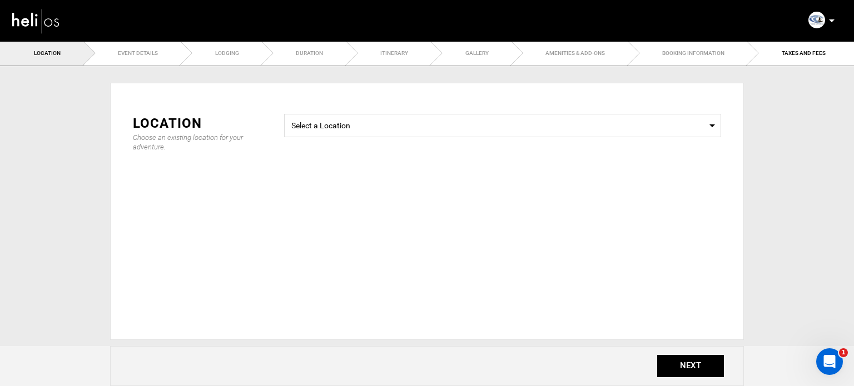
type input "Surf Guiding Trip | Morocco"
checkbox input "true"
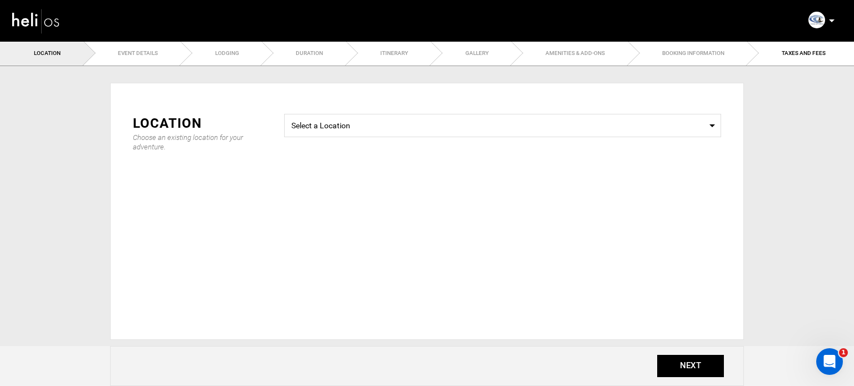
checkbox input "true"
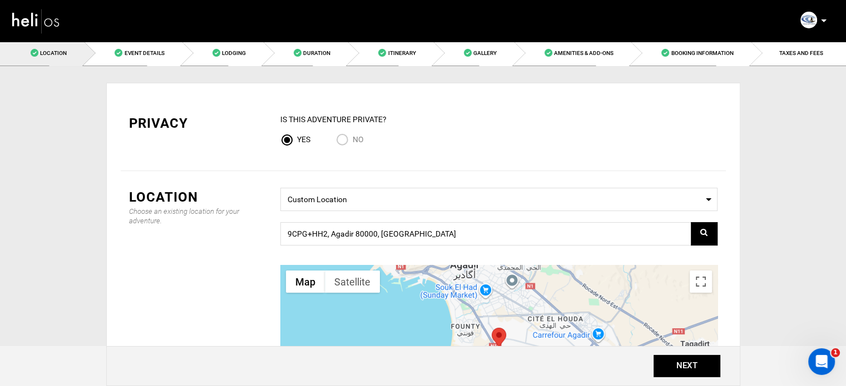
click at [336, 139] on input "No" at bounding box center [344, 140] width 17 height 15
radio input "true"
radio input "false"
click at [715, 378] on button "NEXT" at bounding box center [686, 366] width 67 height 22
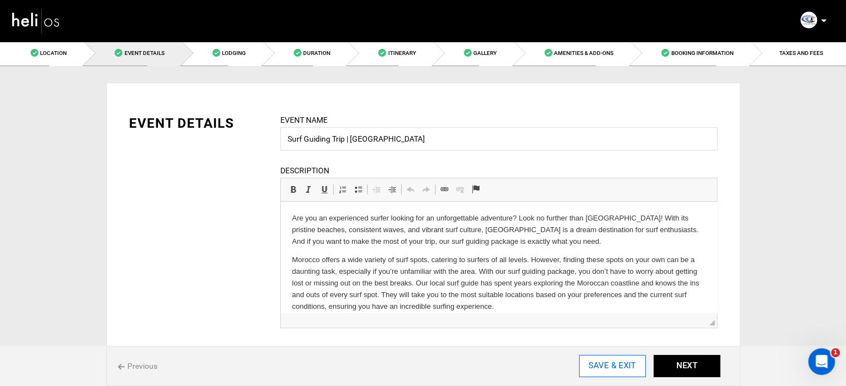
click at [594, 364] on input "SAVE & EXIT" at bounding box center [612, 366] width 67 height 22
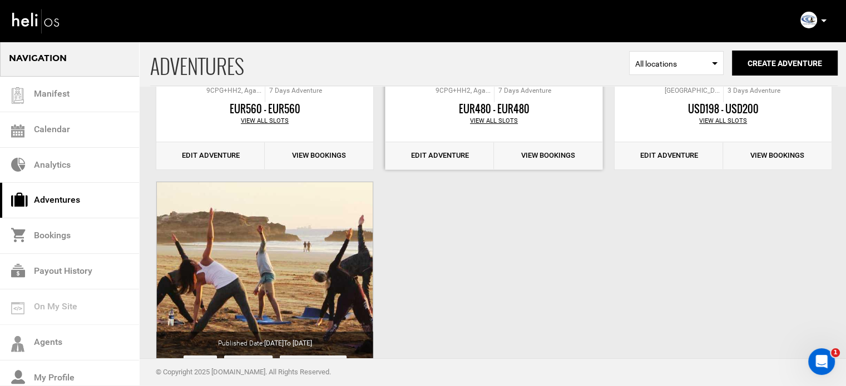
scroll to position [306, 0]
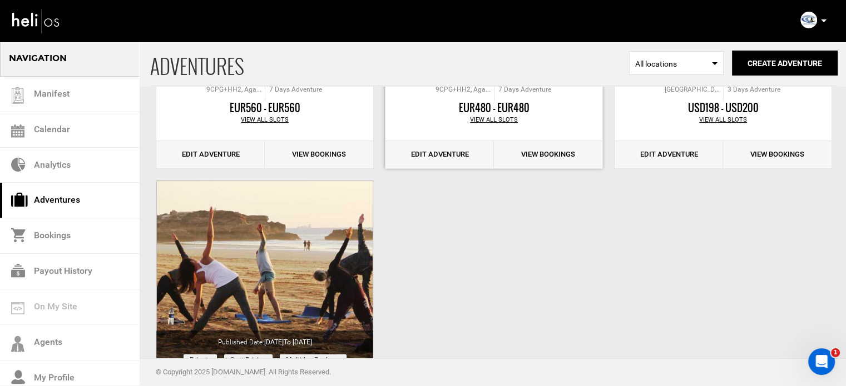
click at [442, 150] on link "Edit Adventure" at bounding box center [439, 154] width 108 height 27
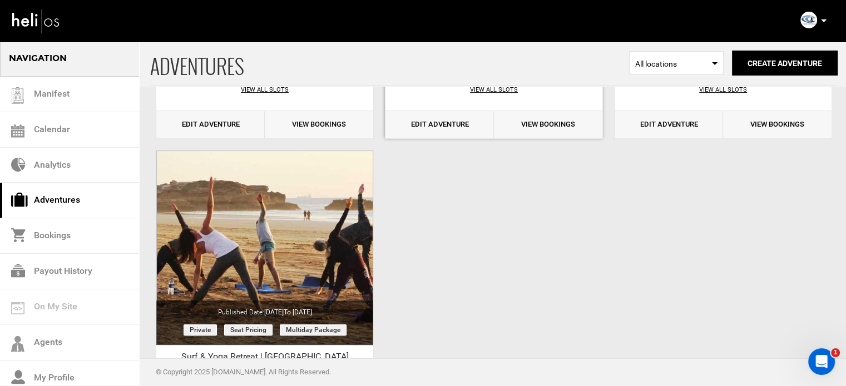
scroll to position [337, 0]
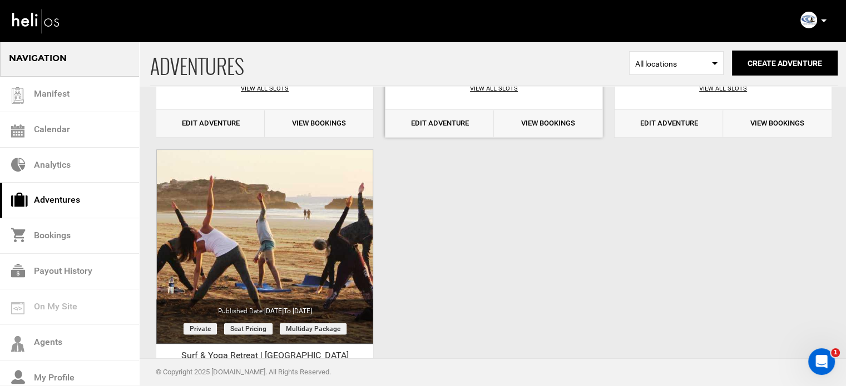
click at [448, 122] on link "Edit Adventure" at bounding box center [439, 123] width 108 height 27
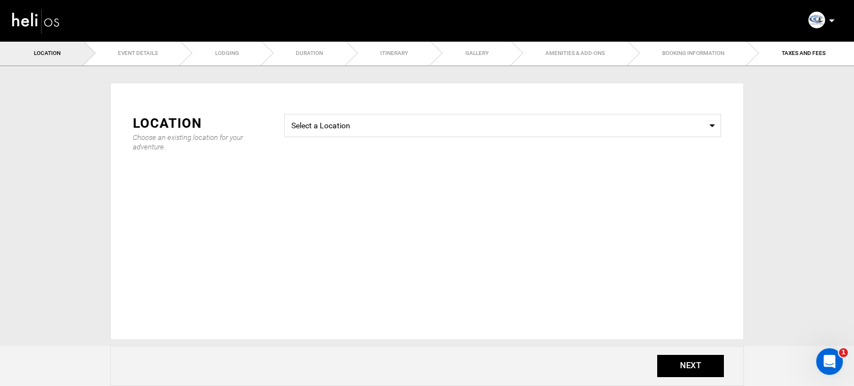
type input "Surf Coaching Package | Morocco"
checkbox input "true"
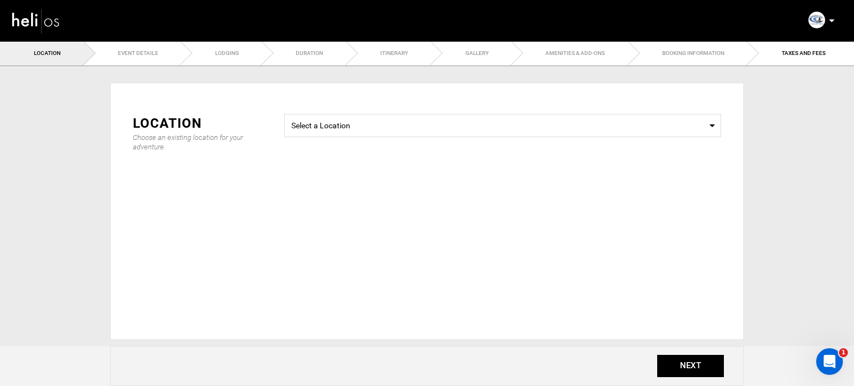
checkbox input "true"
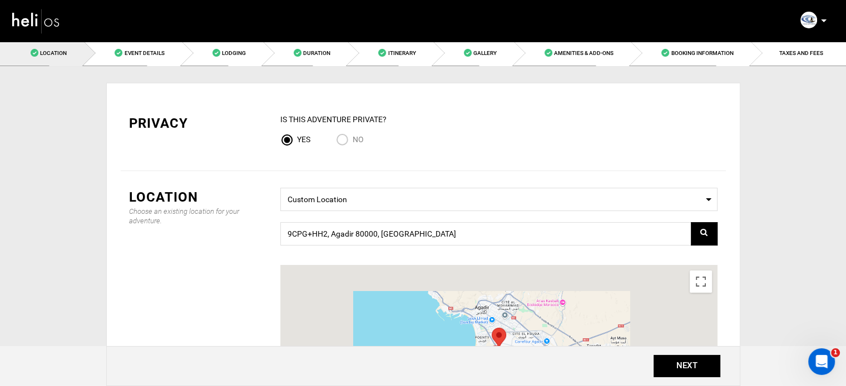
click at [349, 136] on input "No" at bounding box center [344, 140] width 17 height 15
radio input "true"
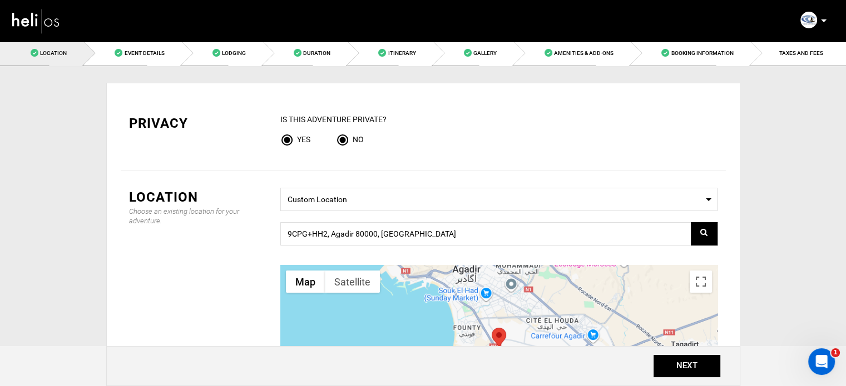
radio input "false"
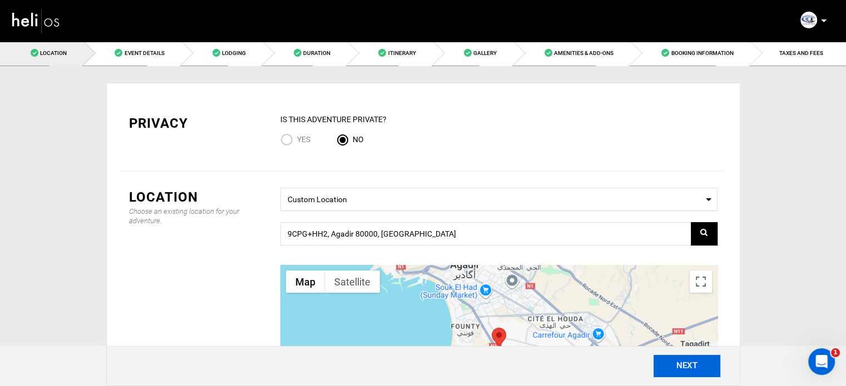
click at [682, 369] on button "NEXT" at bounding box center [686, 366] width 67 height 22
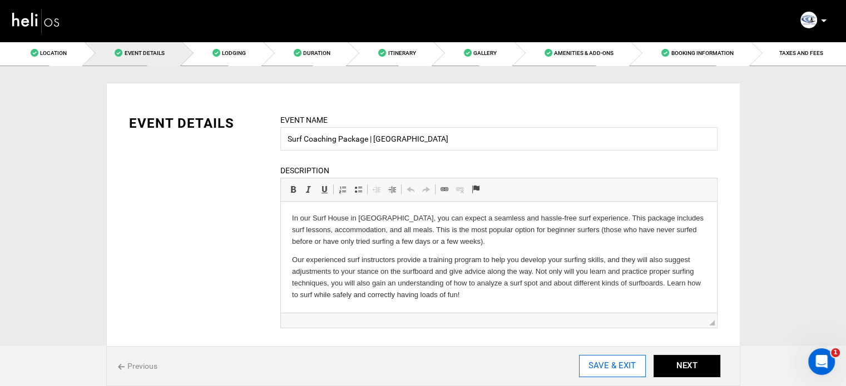
click at [616, 367] on input "SAVE & EXIT" at bounding box center [612, 366] width 67 height 22
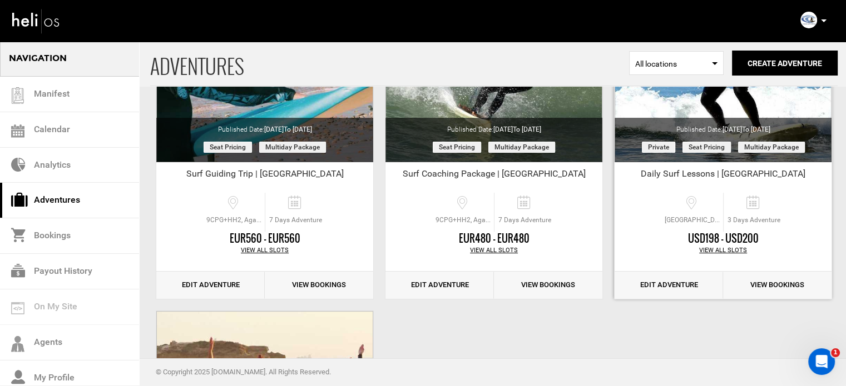
click at [692, 282] on link "Edit Adventure" at bounding box center [668, 285] width 108 height 27
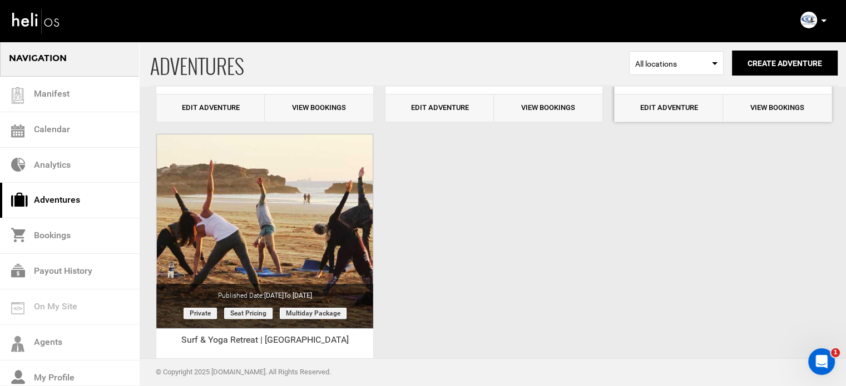
click at [668, 121] on div "Edit Adventure View Bookings" at bounding box center [722, 108] width 217 height 28
click at [668, 106] on link "Edit Adventure" at bounding box center [668, 107] width 108 height 27
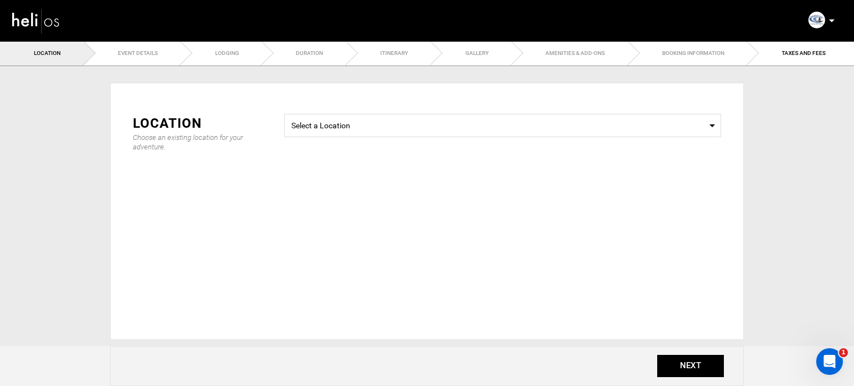
type input "Daily Surf Lessons | Morocco"
checkbox input "true"
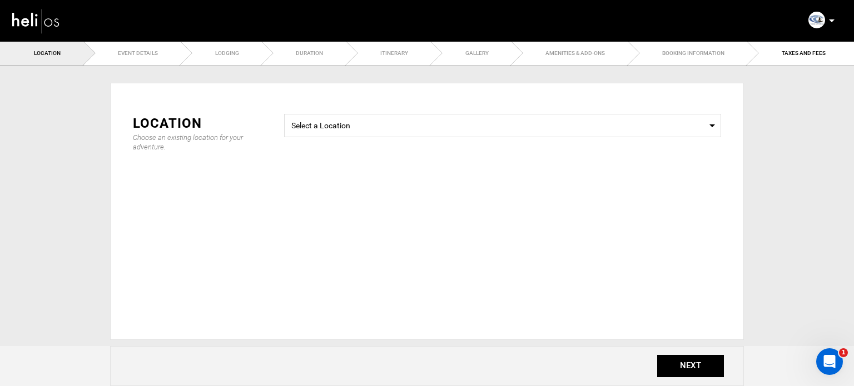
checkbox input "true"
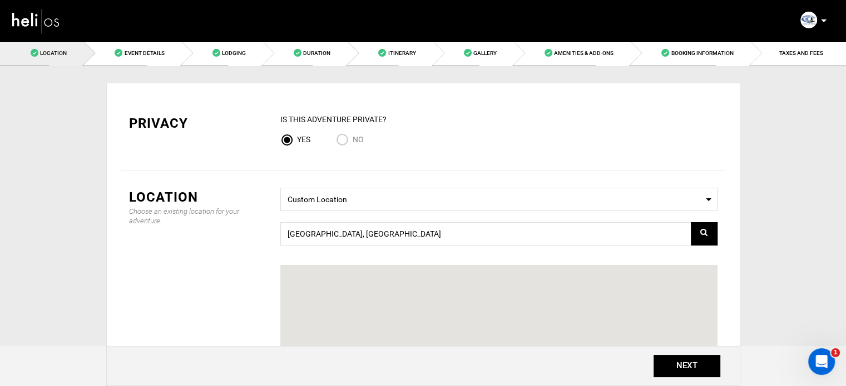
click at [345, 136] on input "No" at bounding box center [344, 140] width 17 height 15
radio input "true"
radio input "false"
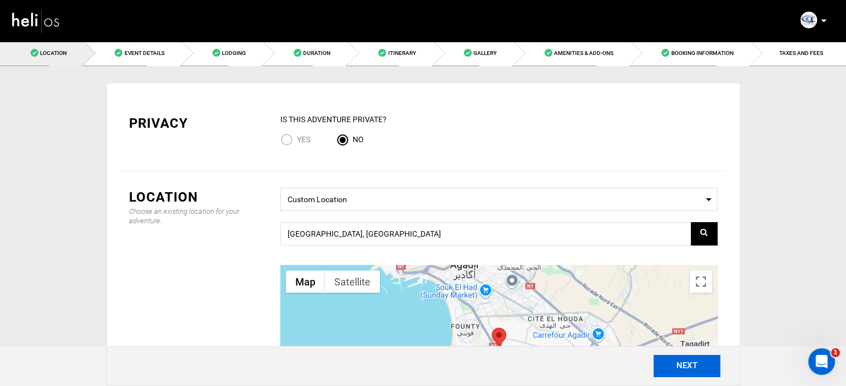
click at [674, 364] on button "NEXT" at bounding box center [686, 366] width 67 height 22
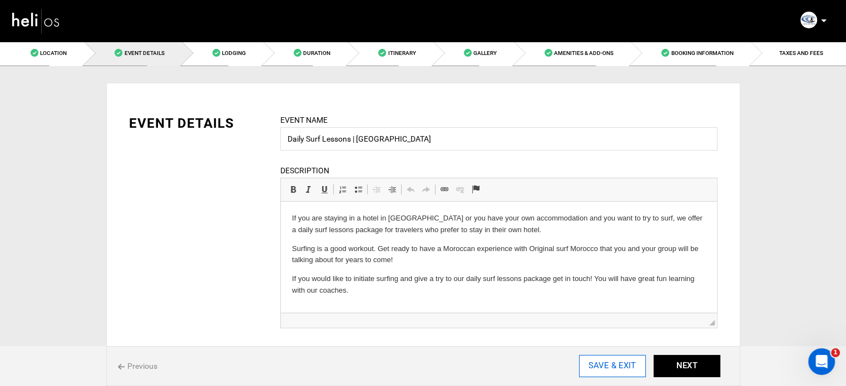
click at [595, 364] on input "SAVE & EXIT" at bounding box center [612, 366] width 67 height 22
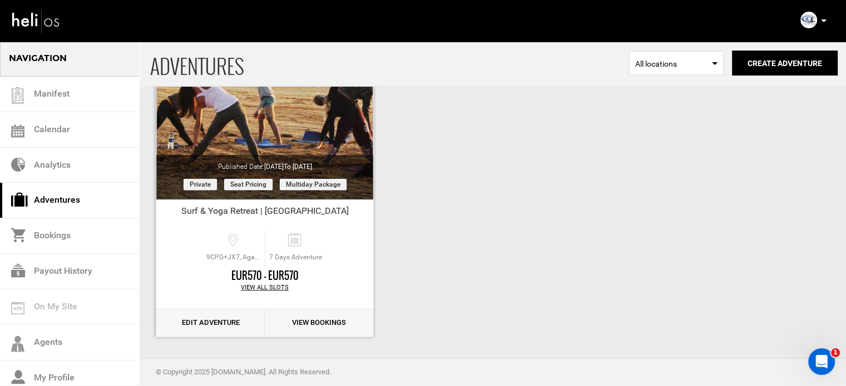
click at [212, 317] on link "Edit Adventure" at bounding box center [210, 323] width 108 height 27
click at [209, 324] on link "Edit Adventure" at bounding box center [210, 323] width 108 height 27
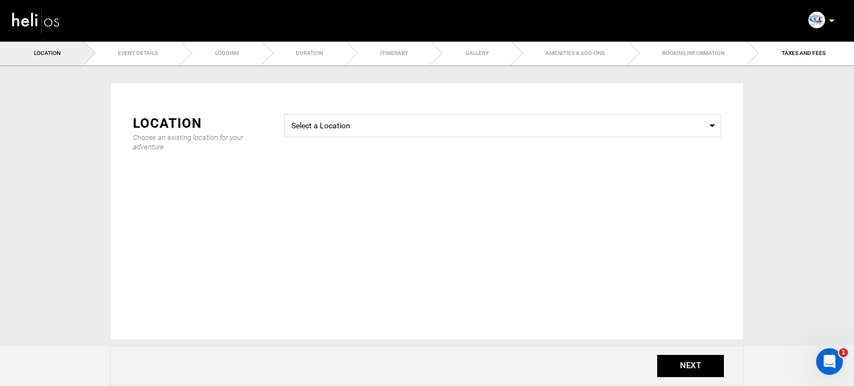
type input "Surf & Yoga Retreat | Morocco"
checkbox input "true"
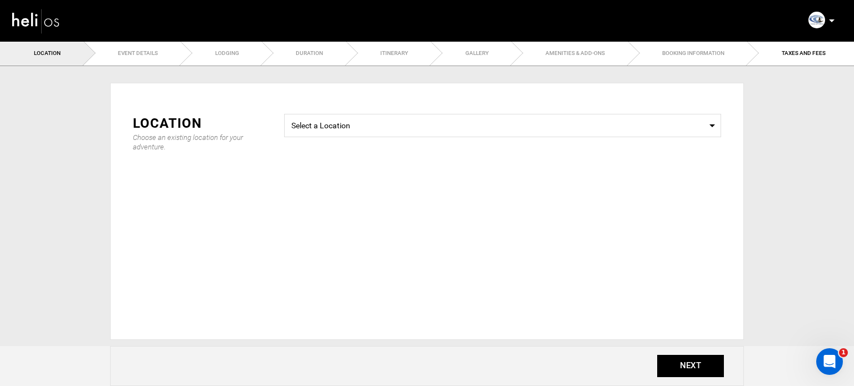
checkbox input "true"
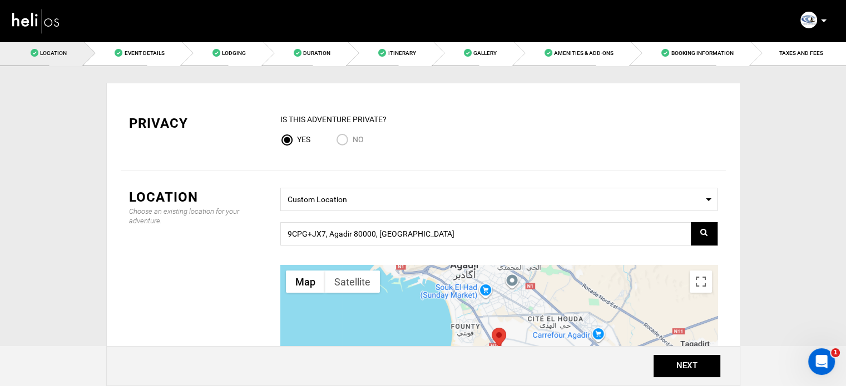
click at [347, 140] on input "No" at bounding box center [344, 140] width 17 height 15
radio input "true"
radio input "false"
click at [667, 373] on button "NEXT" at bounding box center [686, 366] width 67 height 22
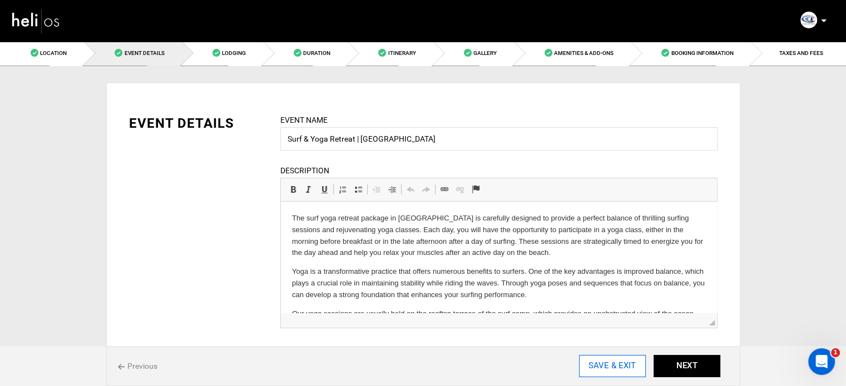
click at [590, 364] on input "SAVE & EXIT" at bounding box center [612, 366] width 67 height 22
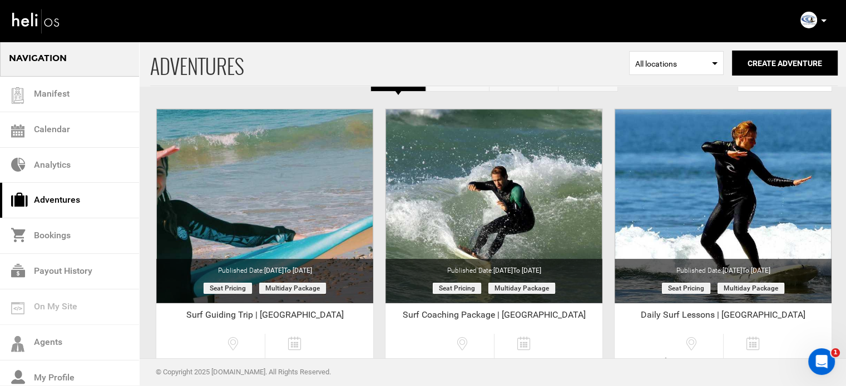
click at [820, 21] on p at bounding box center [823, 20] width 7 height 13
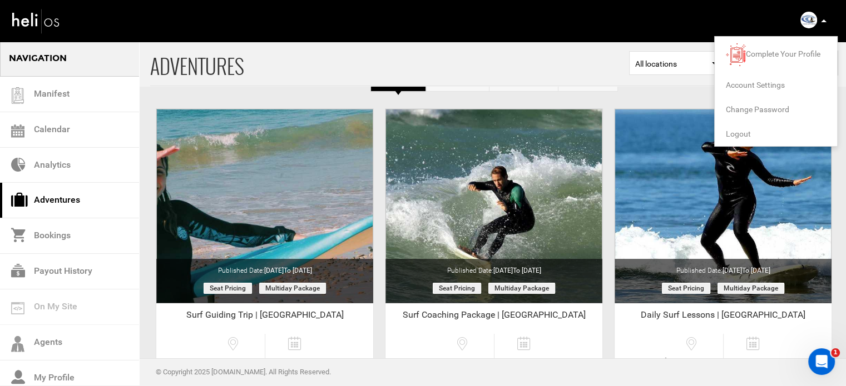
click at [741, 134] on span "Logout" at bounding box center [738, 134] width 25 height 9
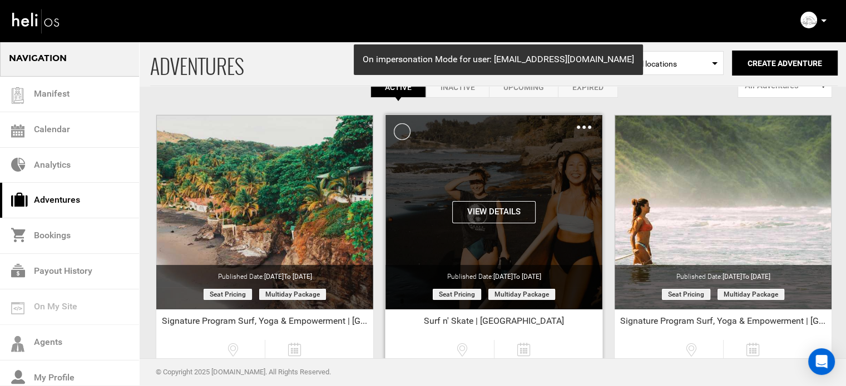
scroll to position [138, 0]
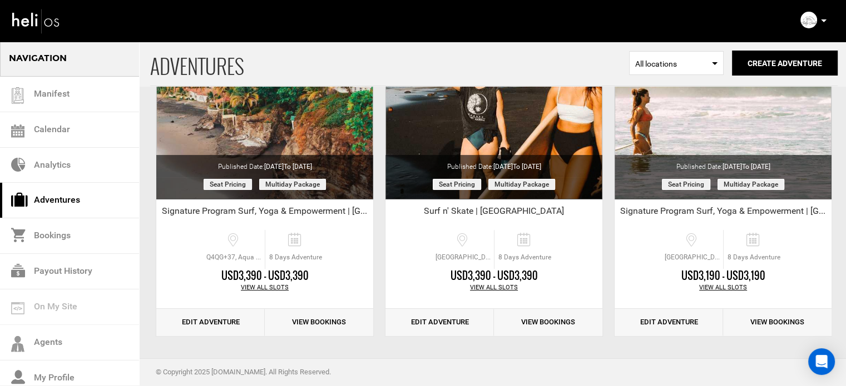
click at [823, 18] on p at bounding box center [823, 20] width 7 height 13
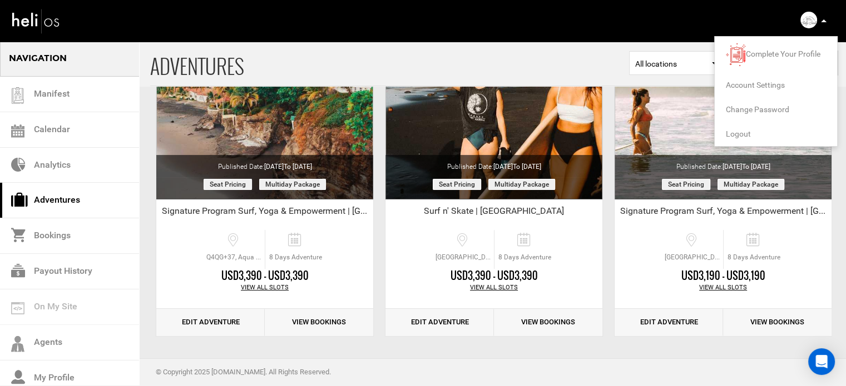
click at [413, 355] on div "Navigation Manifest Calendar Analytics Adventures Bookings Payout History On My…" at bounding box center [423, 124] width 846 height 525
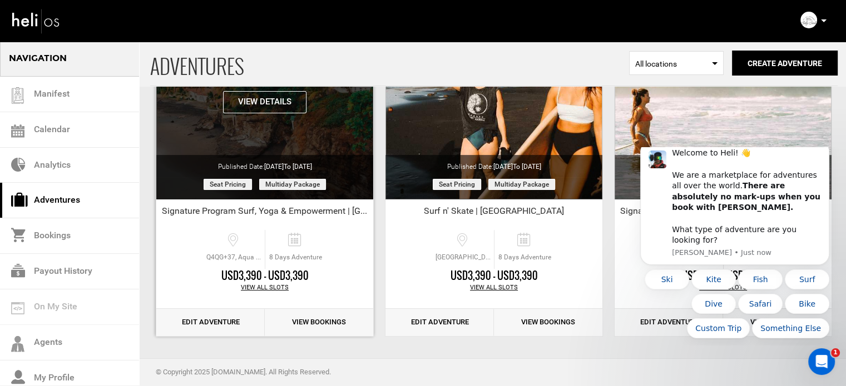
scroll to position [0, 0]
click at [263, 102] on button "View Details" at bounding box center [264, 102] width 83 height 22
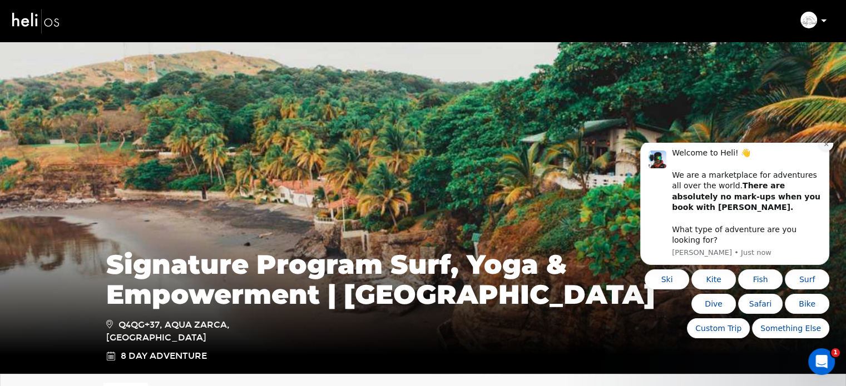
click at [824, 147] on icon "Dismiss notification" at bounding box center [826, 144] width 6 height 6
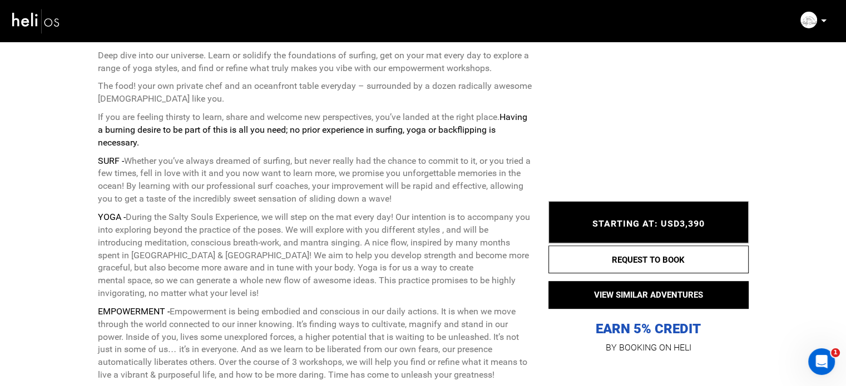
scroll to position [470, 0]
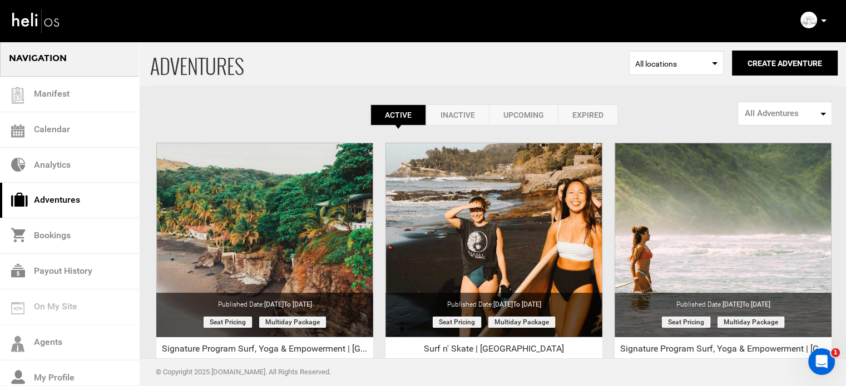
click at [823, 19] on icon at bounding box center [824, 20] width 6 height 3
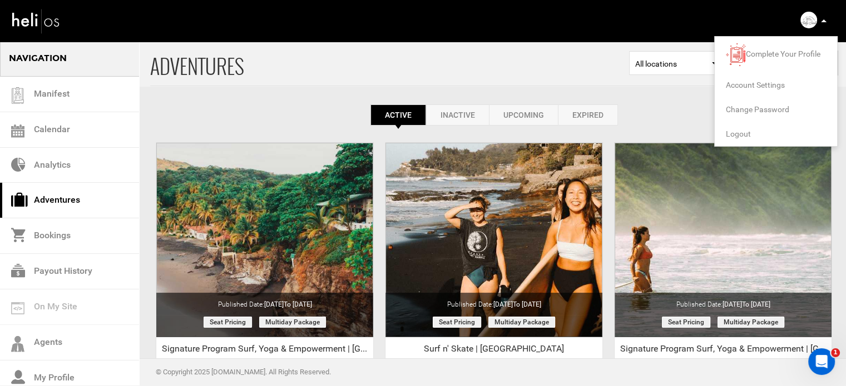
click at [735, 132] on span "Logout" at bounding box center [738, 134] width 25 height 9
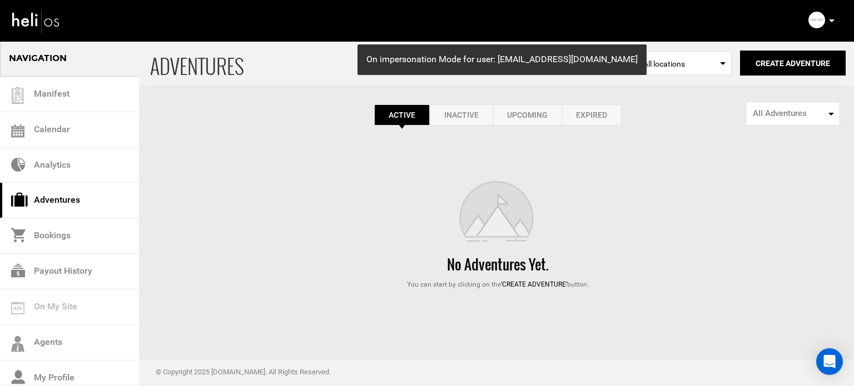
click at [602, 111] on link "Expired" at bounding box center [592, 115] width 60 height 21
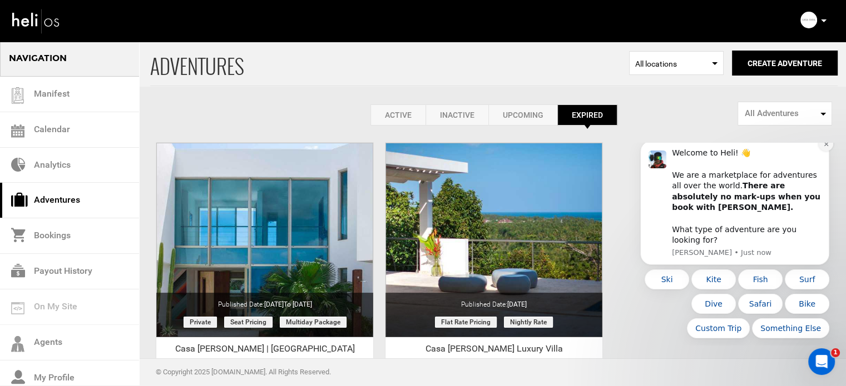
click at [823, 147] on icon "Dismiss notification" at bounding box center [826, 144] width 6 height 6
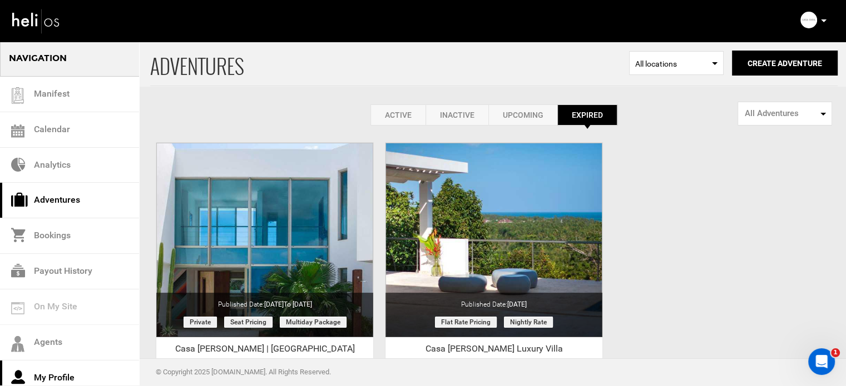
click at [71, 378] on link "My Profile" at bounding box center [69, 379] width 139 height 36
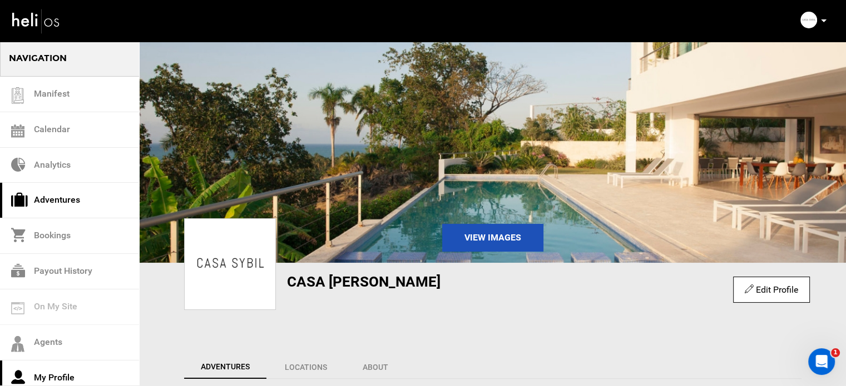
click at [75, 184] on link "Adventures" at bounding box center [69, 201] width 139 height 36
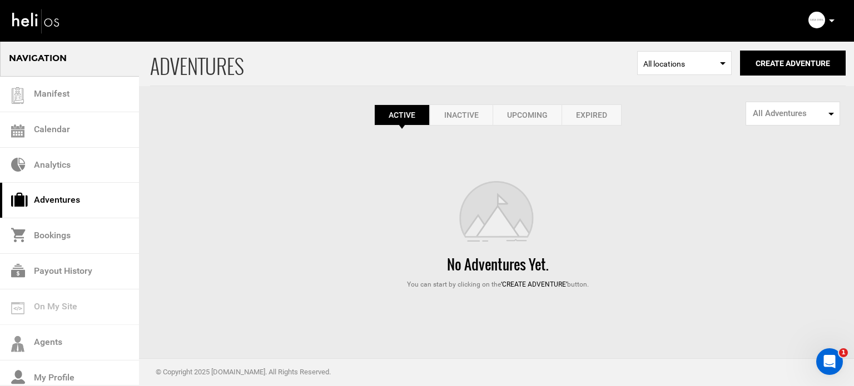
click at [597, 117] on link "Expired" at bounding box center [592, 115] width 60 height 21
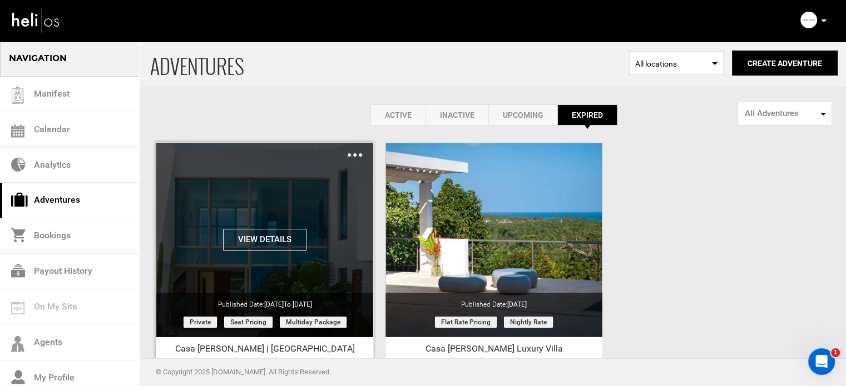
scroll to position [138, 0]
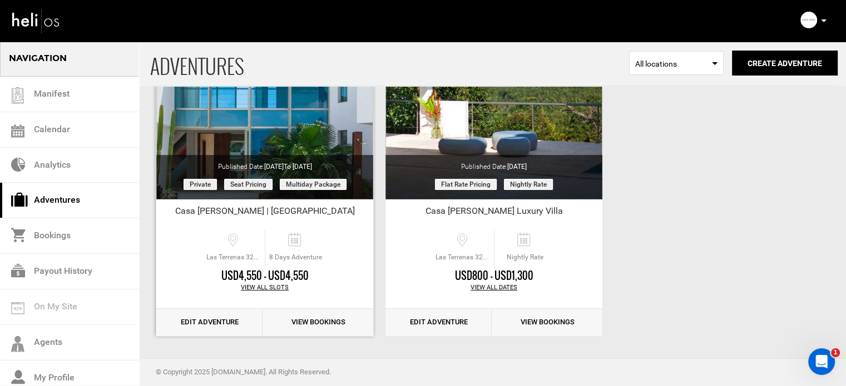
click at [214, 315] on link "Edit Adventure" at bounding box center [209, 322] width 106 height 27
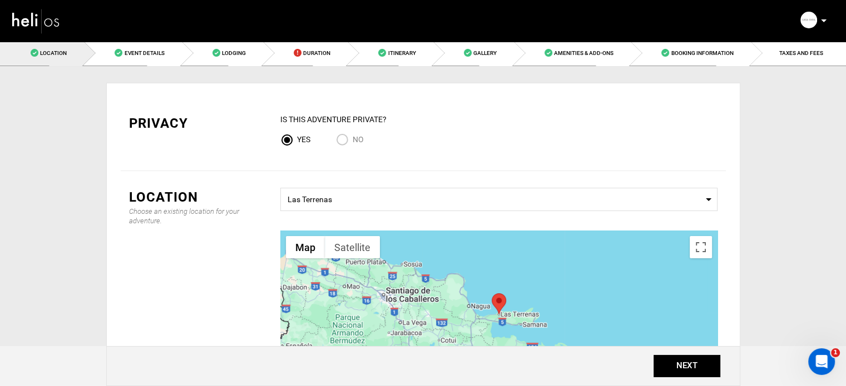
click at [351, 138] on input "No" at bounding box center [344, 140] width 17 height 15
radio input "true"
radio input "false"
click at [181, 61] on link "Event Details" at bounding box center [132, 53] width 97 height 25
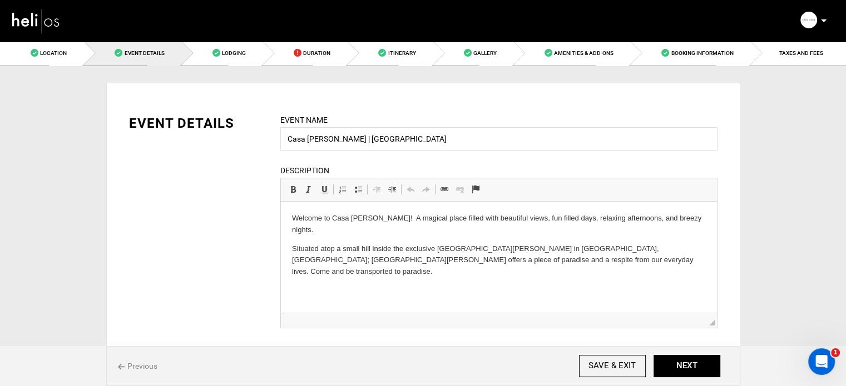
click at [664, 355] on div "Previous SAVE & EXIT NEXT" at bounding box center [423, 366] width 634 height 40
click at [679, 361] on button "NEXT" at bounding box center [686, 366] width 67 height 22
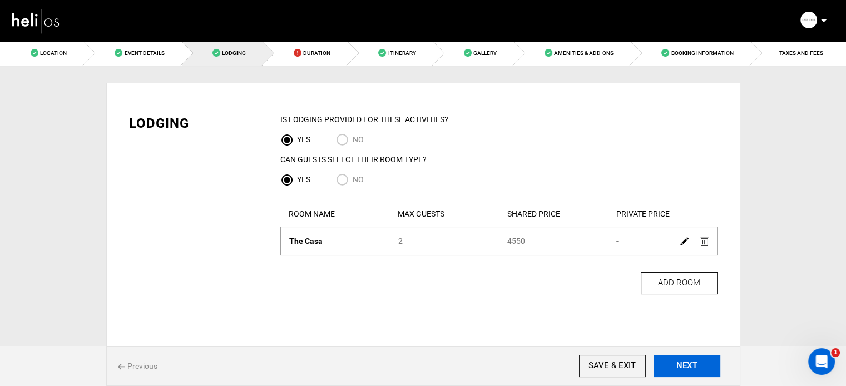
click at [679, 361] on button "NEXT" at bounding box center [686, 366] width 67 height 22
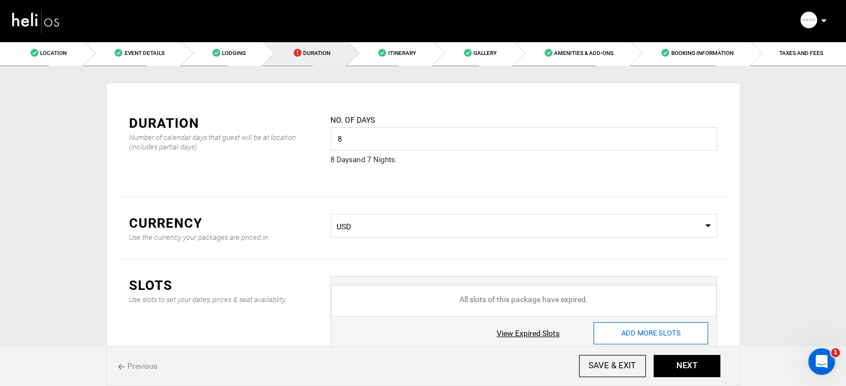
click at [647, 337] on input "ADD MORE SLOTS" at bounding box center [650, 334] width 115 height 22
type input "0"
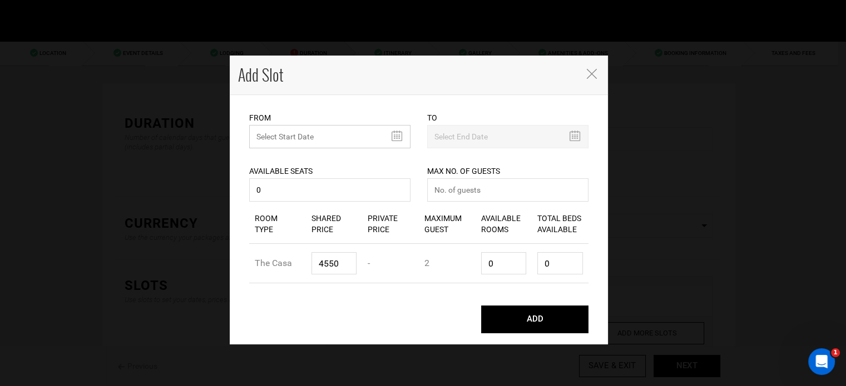
click at [300, 137] on input "text" at bounding box center [329, 136] width 161 height 23
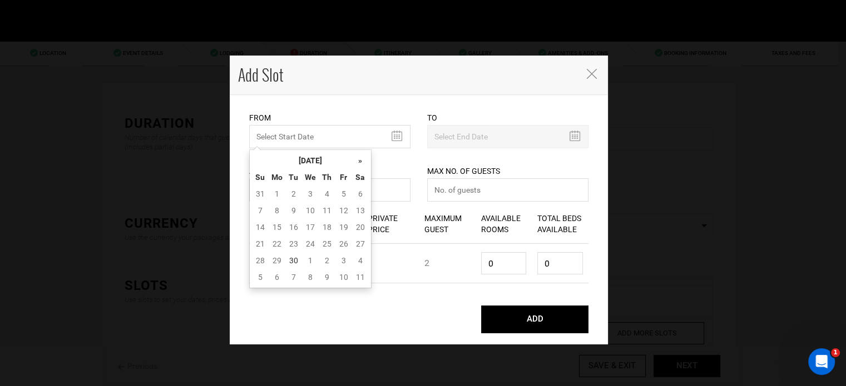
drag, startPoint x: 310, startPoint y: 161, endPoint x: 341, endPoint y: 164, distance: 31.9
click at [310, 161] on th "[DATE]" at bounding box center [310, 160] width 83 height 17
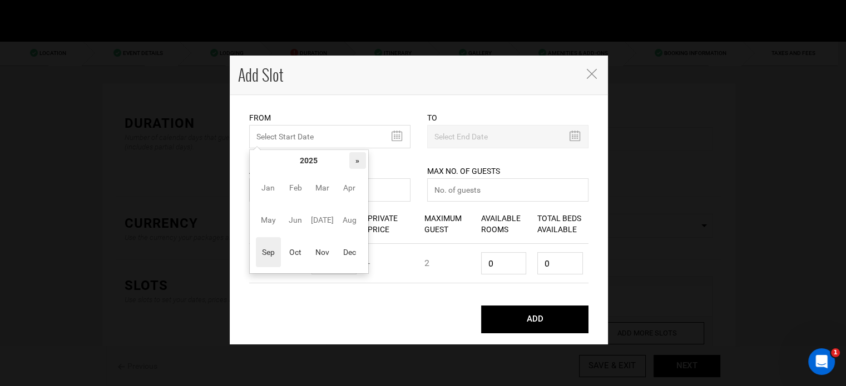
click at [355, 164] on th "»" at bounding box center [357, 160] width 17 height 17
click at [327, 258] on span "Nov" at bounding box center [322, 252] width 25 height 30
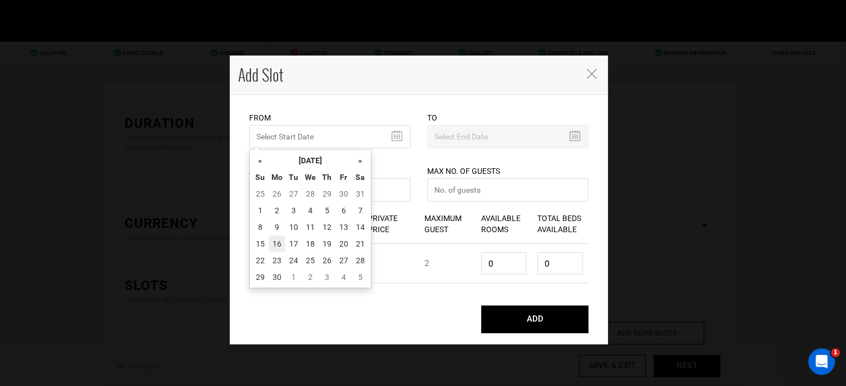
click at [281, 250] on td "16" at bounding box center [277, 244] width 17 height 17
type input "[DATE]"
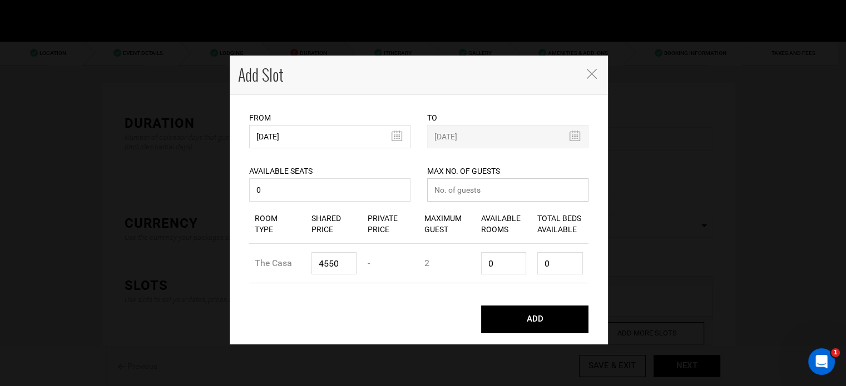
click at [472, 195] on input "number" at bounding box center [507, 189] width 161 height 23
type input "0"
drag, startPoint x: 500, startPoint y: 265, endPoint x: 466, endPoint y: 264, distance: 34.5
click at [466, 264] on div "Room Type The Casa Shared Price 4550 Private Price - Maximum Guest 2 Available …" at bounding box center [418, 263] width 339 height 39
type input "1"
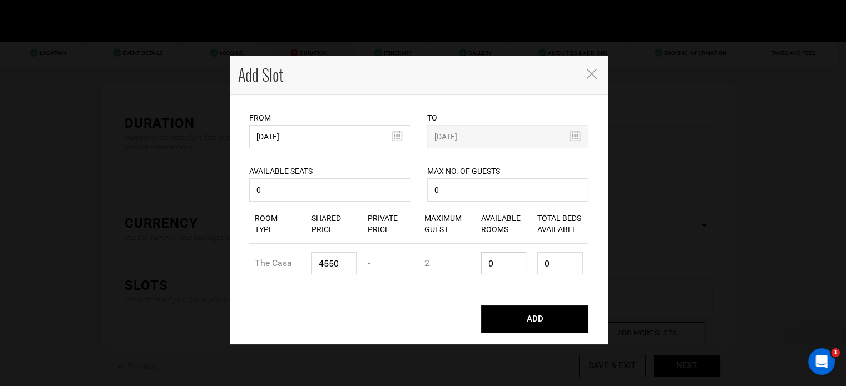
type input "2"
type input "1"
drag, startPoint x: 556, startPoint y: 264, endPoint x: 528, endPoint y: 279, distance: 32.1
click at [524, 276] on div "Room Type The Casa Shared Price 4550 Private Price - Maximum Guest 2 Available …" at bounding box center [418, 263] width 339 height 39
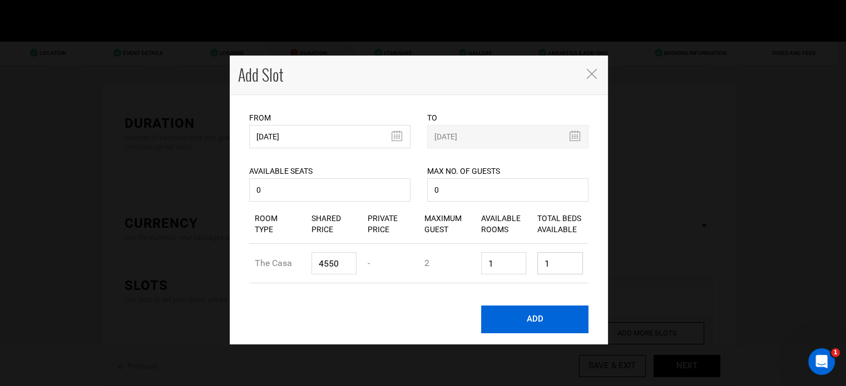
type input "1"
click at [535, 316] on button "ADD" at bounding box center [534, 320] width 107 height 28
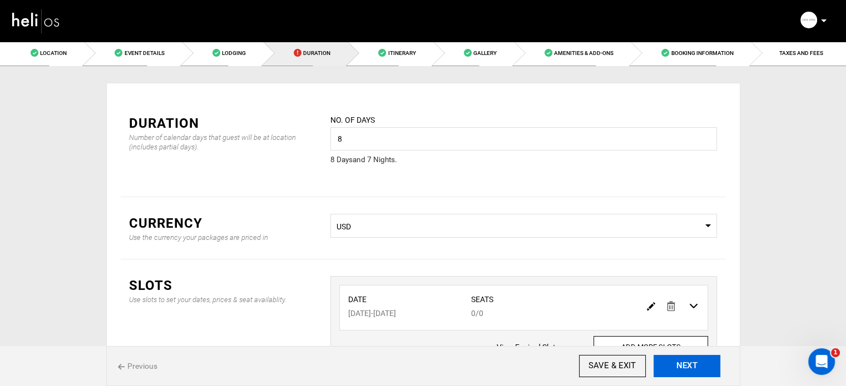
click at [702, 361] on button "NEXT" at bounding box center [686, 366] width 67 height 22
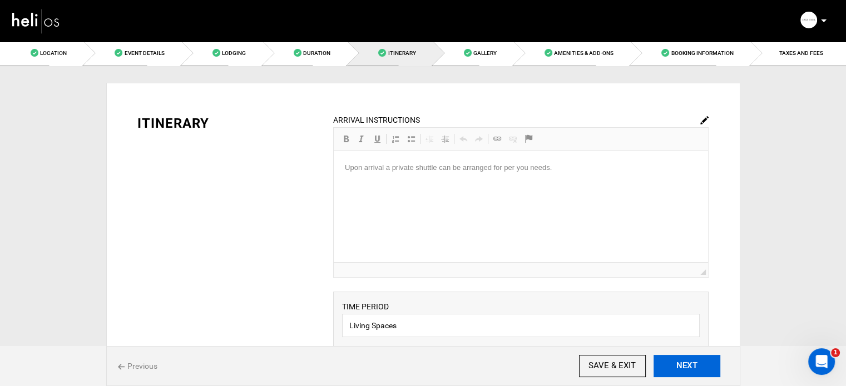
click at [702, 361] on button "NEXT" at bounding box center [686, 366] width 67 height 22
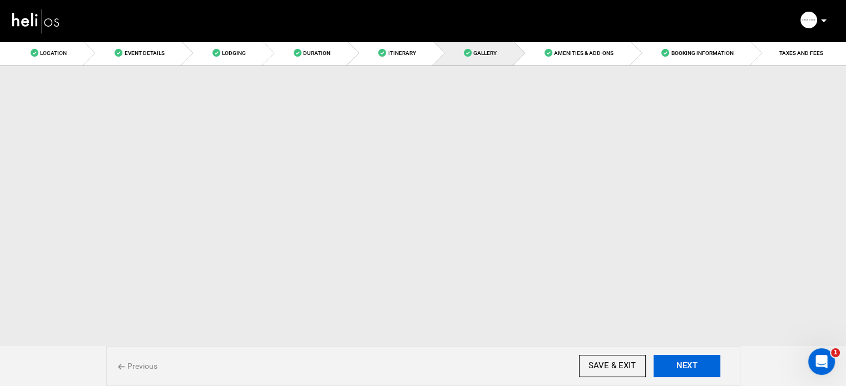
click at [702, 361] on button "NEXT" at bounding box center [686, 366] width 67 height 22
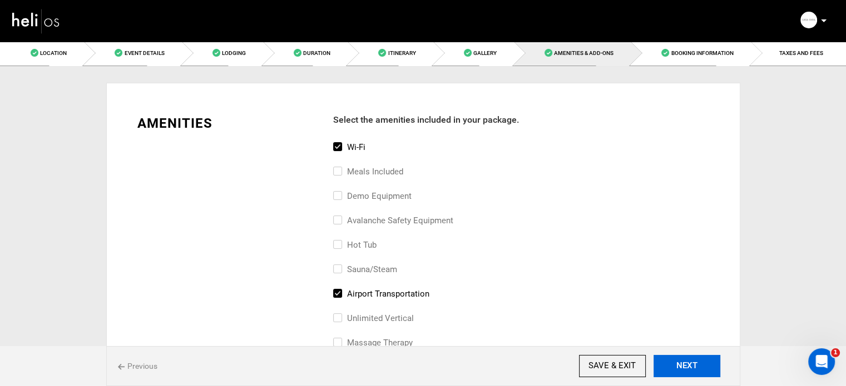
click at [702, 361] on button "NEXT" at bounding box center [686, 366] width 67 height 22
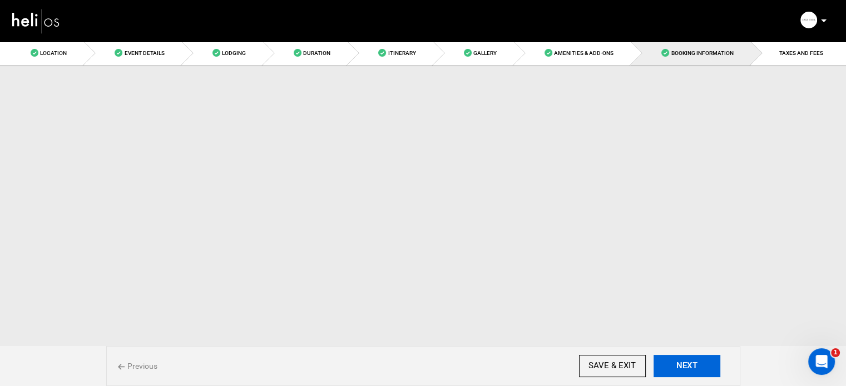
click at [702, 361] on button "NEXT" at bounding box center [686, 366] width 67 height 22
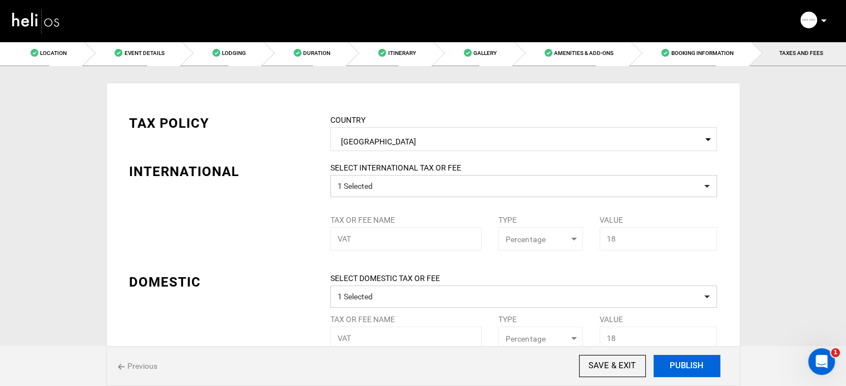
click at [702, 361] on button "PUBLISH" at bounding box center [686, 366] width 67 height 22
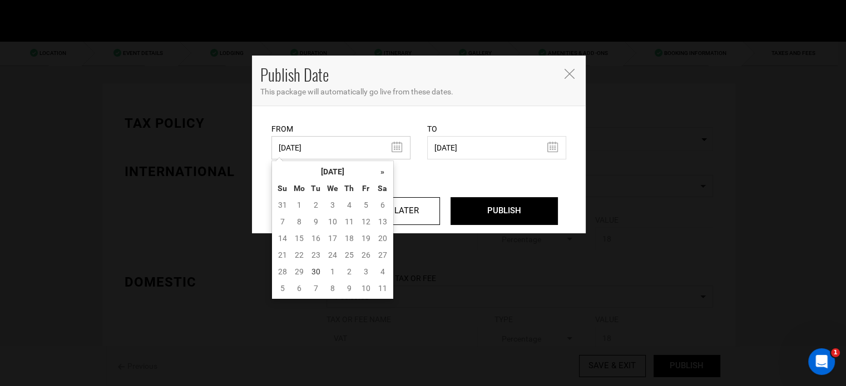
click at [346, 142] on input "07/15/2024" at bounding box center [340, 147] width 139 height 23
click at [312, 269] on td "30" at bounding box center [315, 272] width 17 height 17
type input "[DATE]"
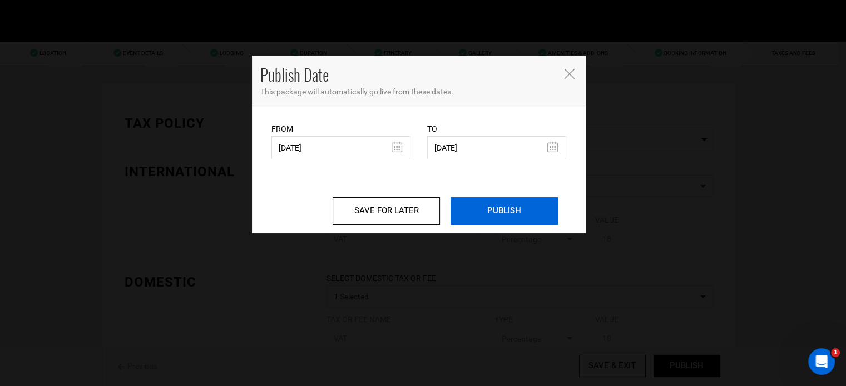
click at [523, 217] on input "PUBLISH" at bounding box center [503, 211] width 107 height 28
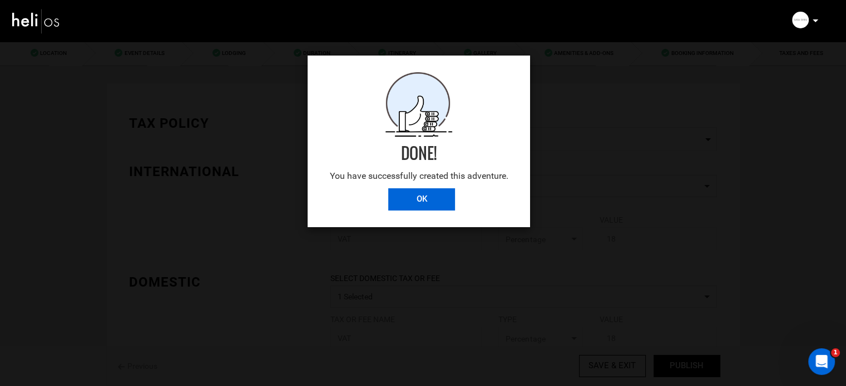
click at [428, 191] on input "OK" at bounding box center [421, 199] width 67 height 22
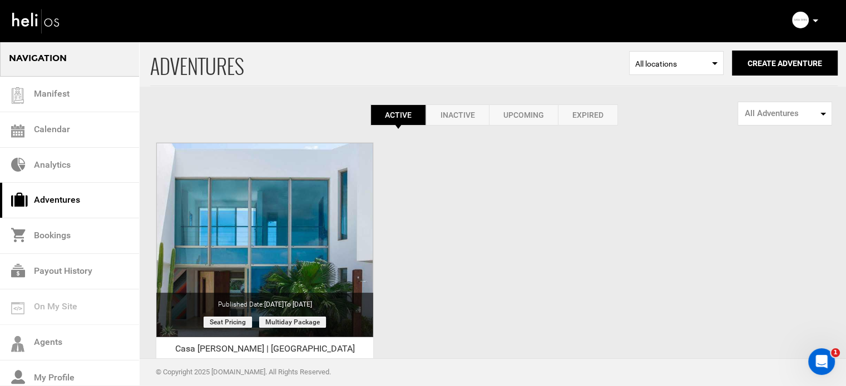
click at [593, 113] on link "Expired" at bounding box center [588, 115] width 60 height 21
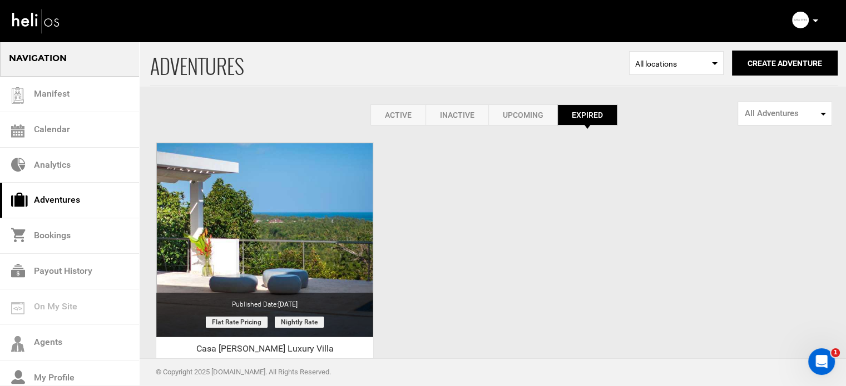
click at [403, 117] on link "Active" at bounding box center [397, 115] width 55 height 21
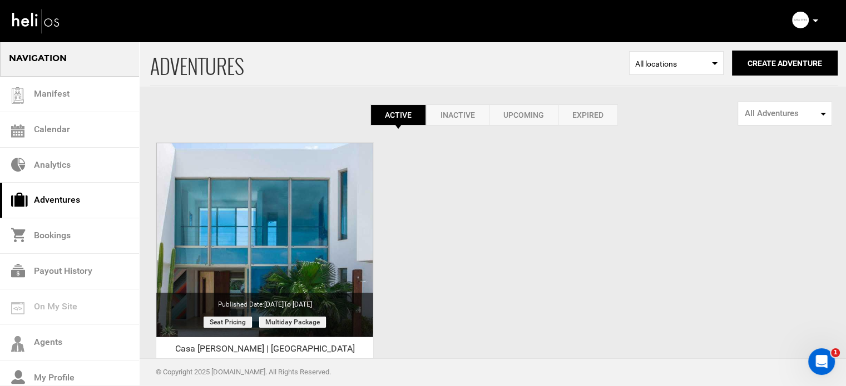
click at [818, 23] on div "Complete Your Profile Account Settings Change Password Logout" at bounding box center [806, 20] width 40 height 22
click at [813, 22] on icon at bounding box center [815, 20] width 6 height 3
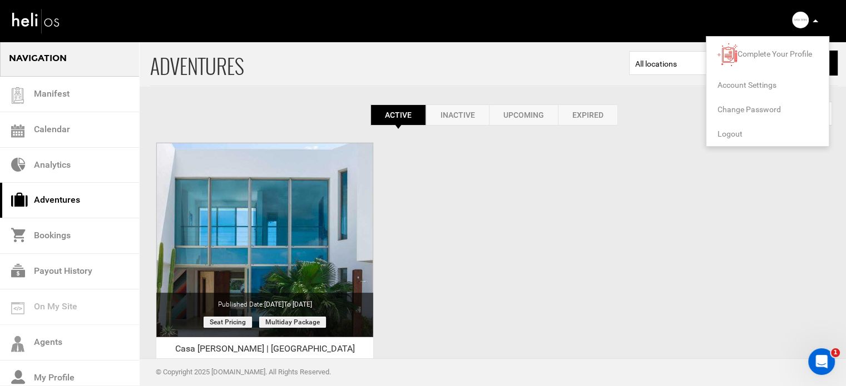
click at [734, 132] on span "Logout" at bounding box center [729, 134] width 25 height 9
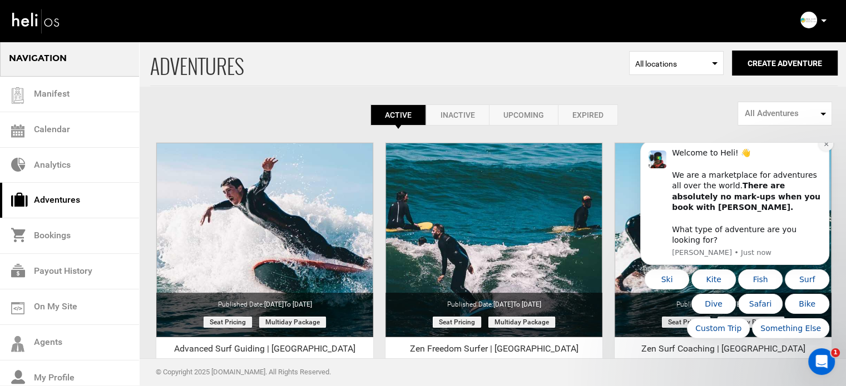
click at [826, 146] on icon "Dismiss notification" at bounding box center [825, 144] width 4 height 4
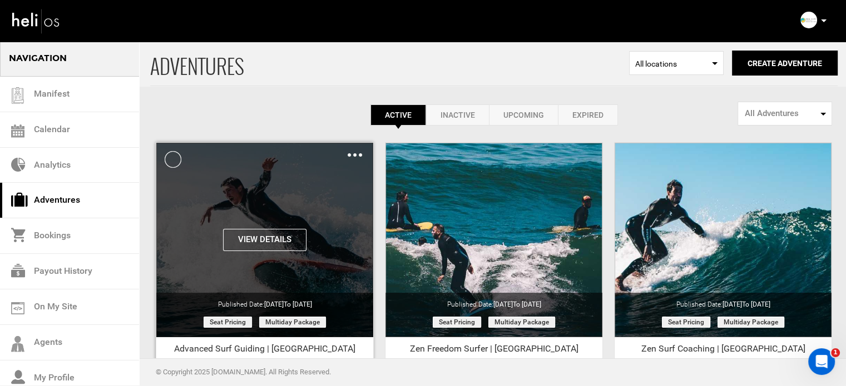
scroll to position [138, 0]
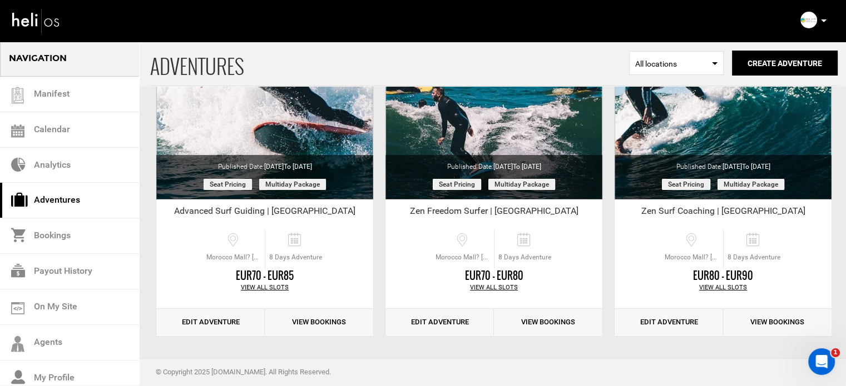
click at [822, 21] on icon at bounding box center [824, 20] width 6 height 3
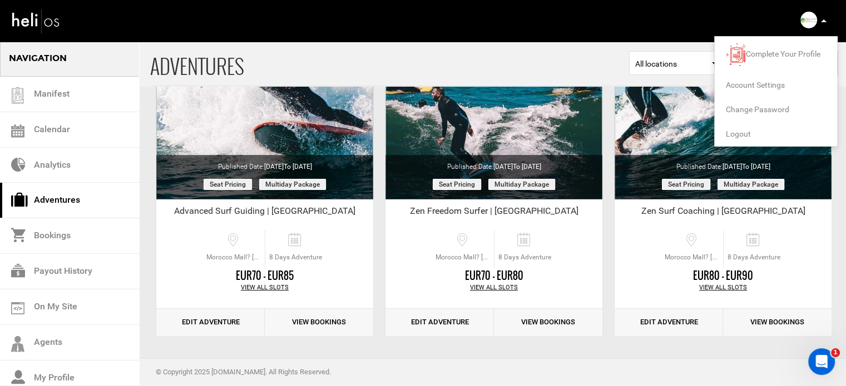
click at [732, 135] on span "Logout" at bounding box center [738, 134] width 25 height 9
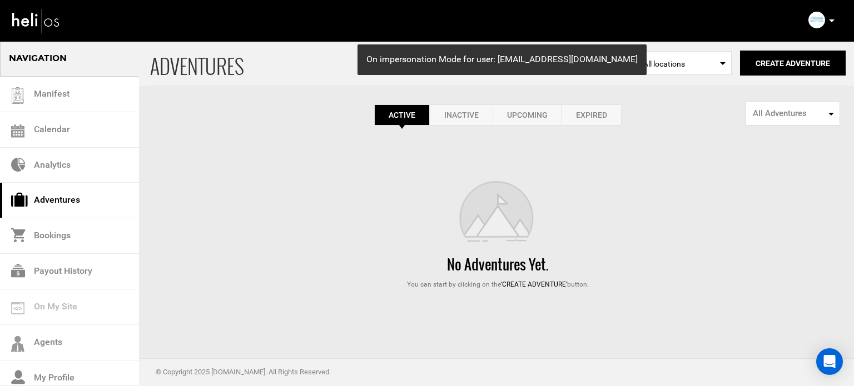
click at [612, 117] on link "Expired" at bounding box center [592, 115] width 60 height 21
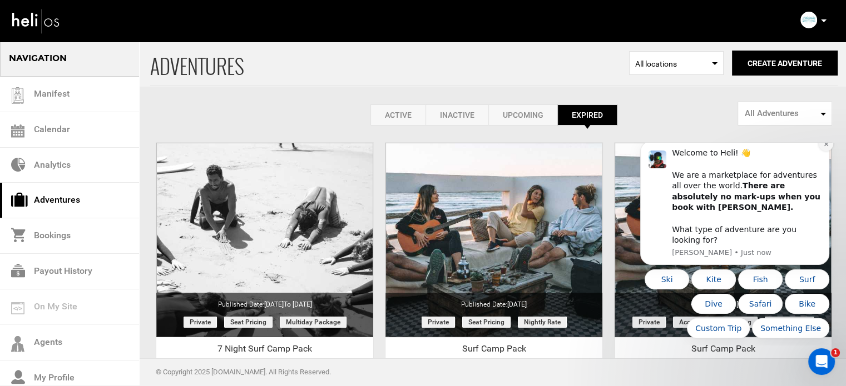
click at [822, 151] on button "Dismiss notification" at bounding box center [825, 144] width 14 height 14
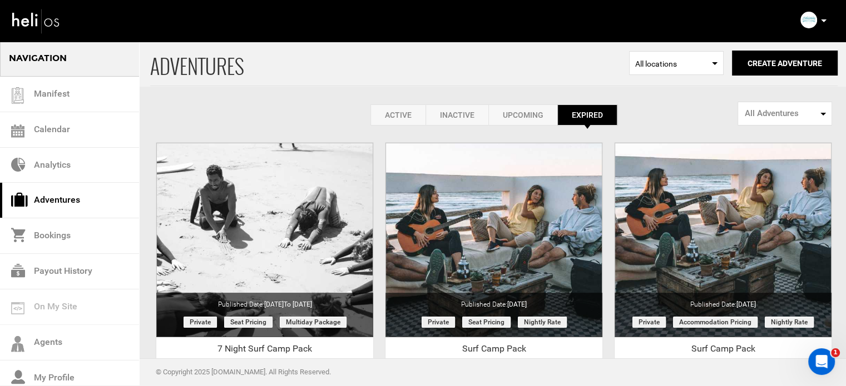
click at [804, 19] on img at bounding box center [808, 20] width 17 height 17
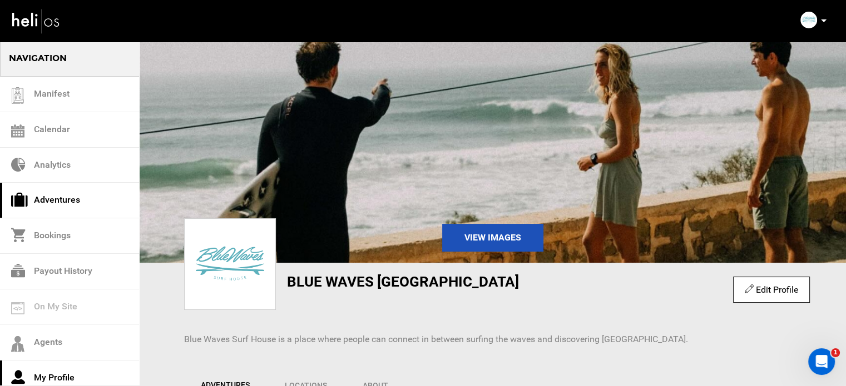
click at [86, 204] on link "Adventures" at bounding box center [69, 201] width 139 height 36
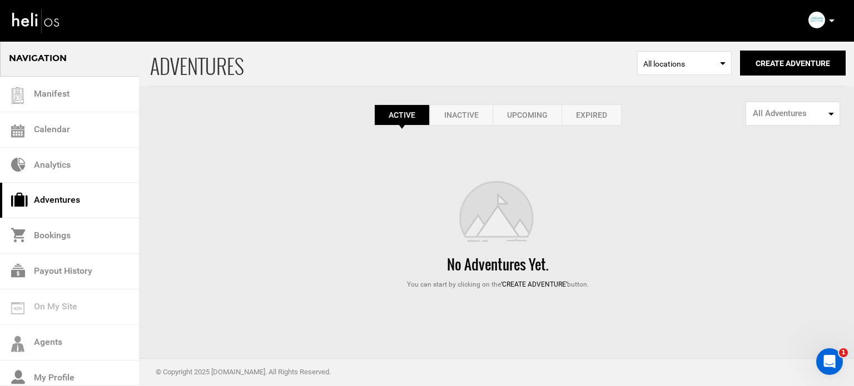
click at [834, 21] on icon at bounding box center [832, 20] width 6 height 3
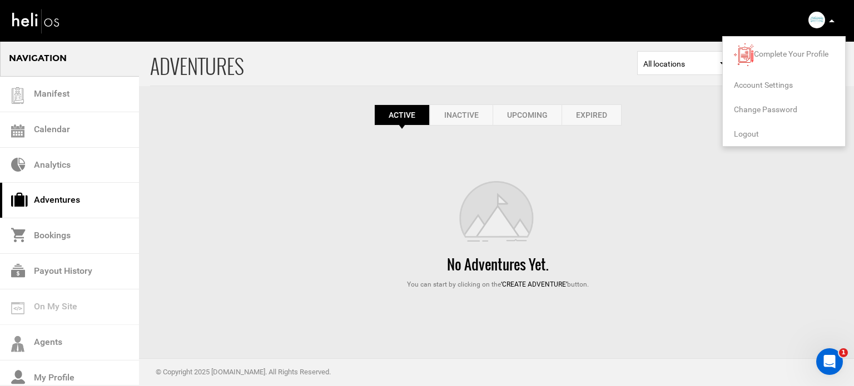
click at [751, 135] on span "Logout" at bounding box center [746, 134] width 25 height 9
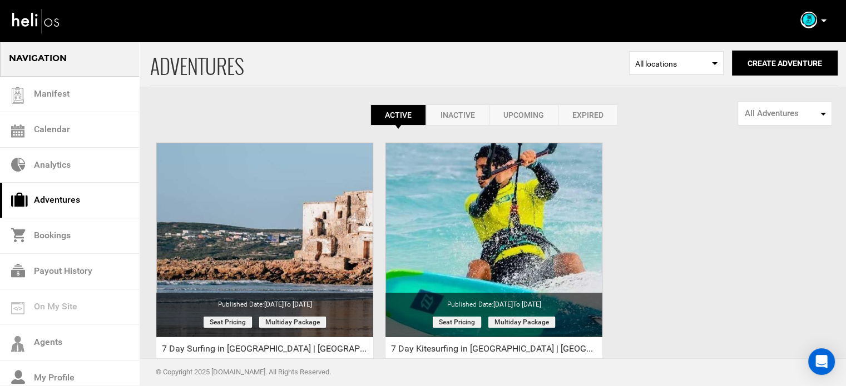
click at [825, 18] on p at bounding box center [823, 20] width 7 height 13
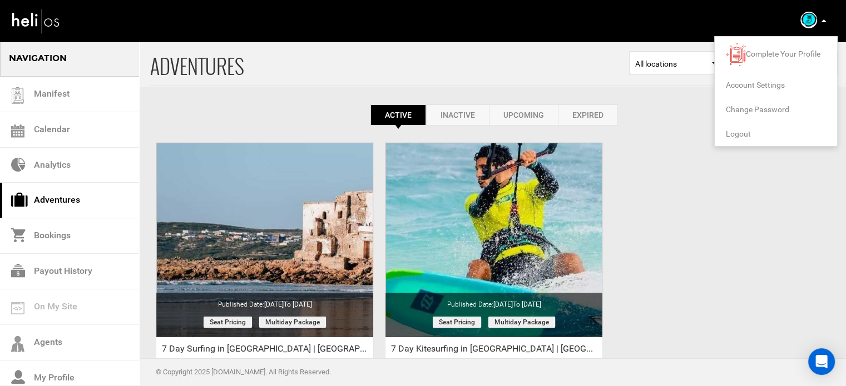
click at [731, 133] on span "Logout" at bounding box center [738, 134] width 25 height 9
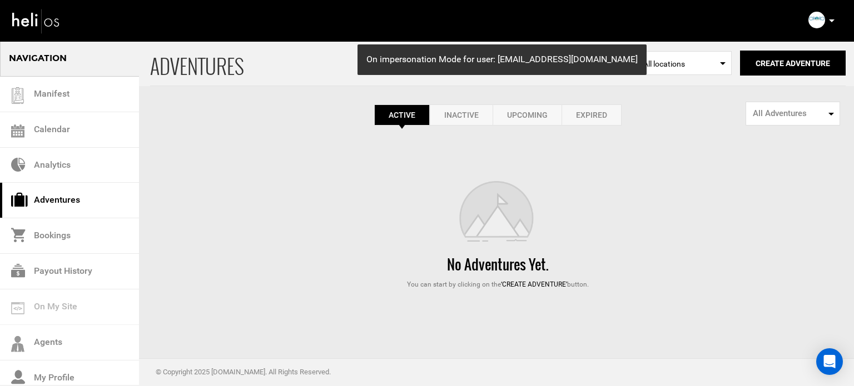
click at [579, 122] on link "Expired" at bounding box center [592, 115] width 60 height 21
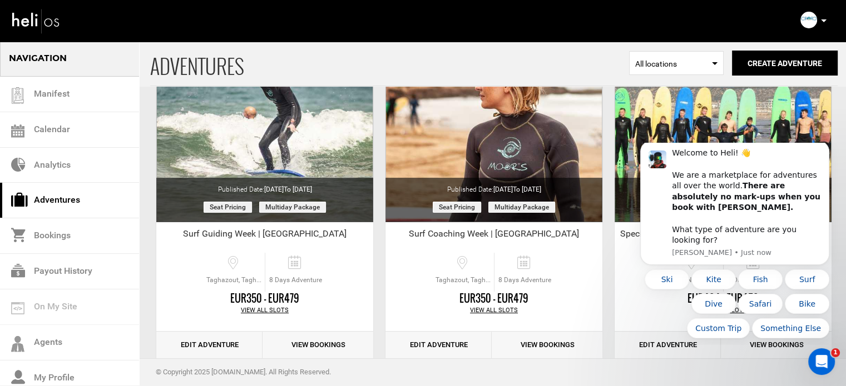
scroll to position [116, 0]
click at [827, 151] on button "Dismiss notification" at bounding box center [825, 144] width 14 height 14
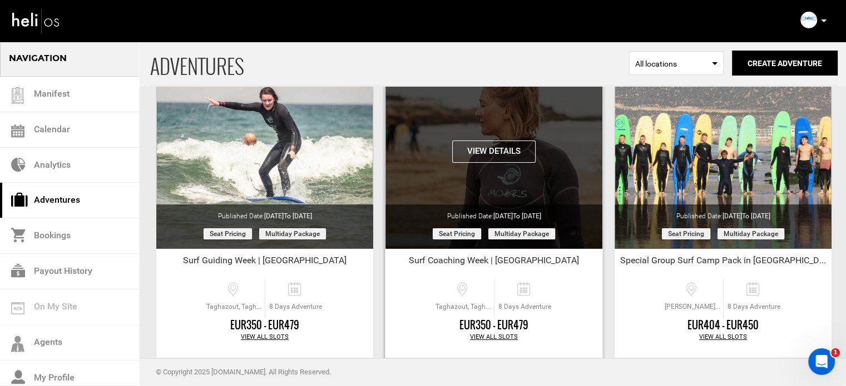
scroll to position [0, 0]
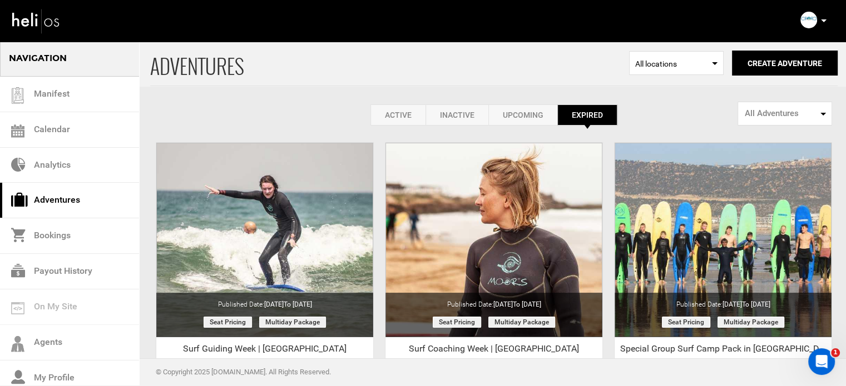
click at [404, 113] on link "Active" at bounding box center [397, 115] width 55 height 21
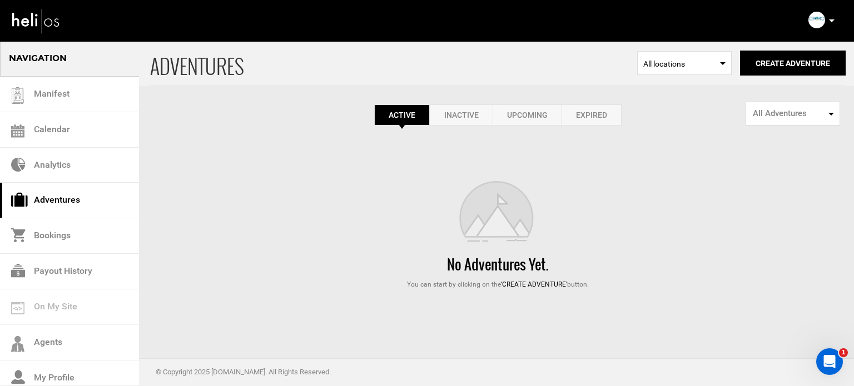
click at [613, 113] on link "Expired" at bounding box center [592, 115] width 60 height 21
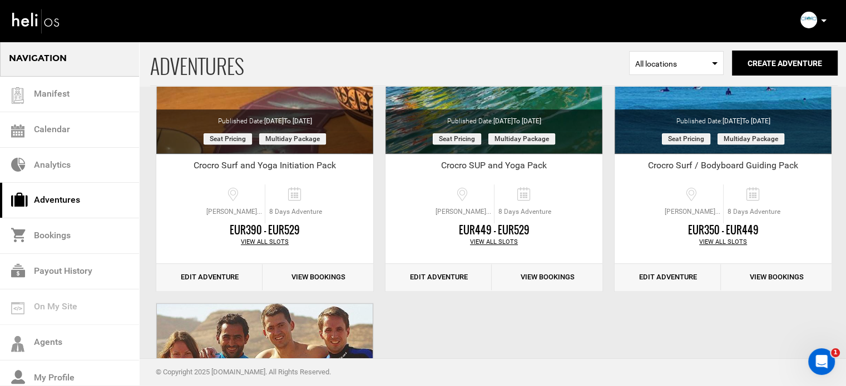
scroll to position [508, 0]
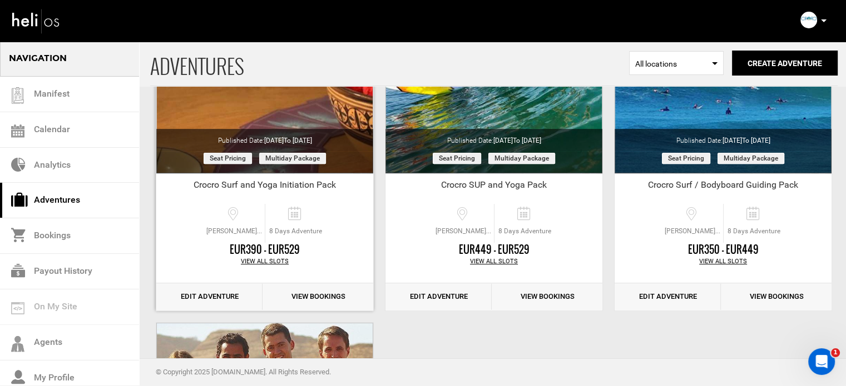
click at [217, 297] on link "Edit Adventure" at bounding box center [209, 297] width 106 height 27
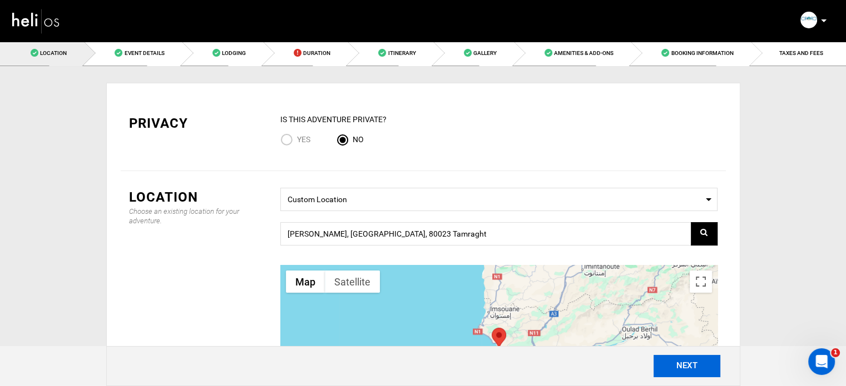
click at [671, 364] on button "NEXT" at bounding box center [686, 366] width 67 height 22
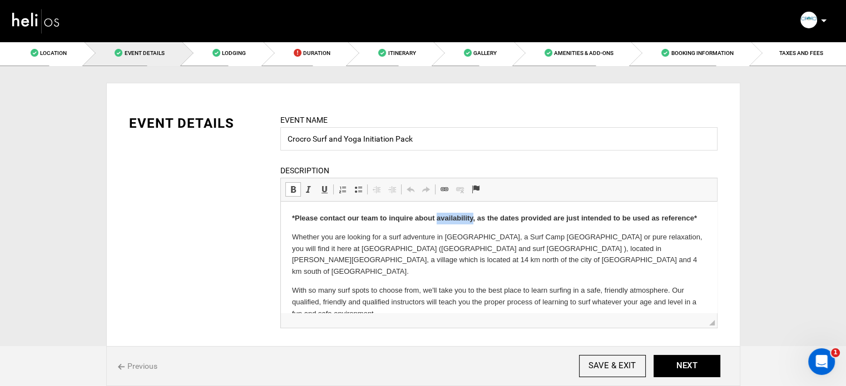
click at [470, 214] on p "*Please contact our team to inquire about availability, as the dates provided a…" at bounding box center [498, 219] width 414 height 12
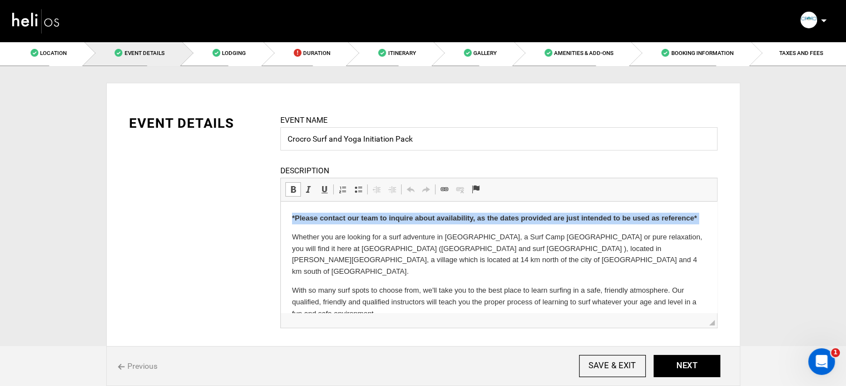
click at [470, 214] on p "*Please contact our team to inquire about availability, as the dates provided a…" at bounding box center [498, 219] width 414 height 12
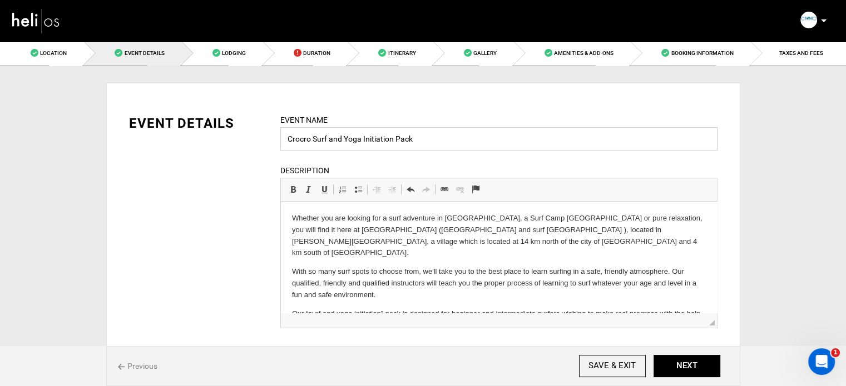
click at [376, 138] on input "Crocro Surf and Yoga Initiation Pack" at bounding box center [498, 138] width 437 height 23
drag, startPoint x: 388, startPoint y: 137, endPoint x: 359, endPoint y: 136, distance: 29.0
click at [359, 136] on input "Crocro Surf and Yoga Pack" at bounding box center [498, 138] width 437 height 23
click at [375, 142] on input "Crocro Surf and Yoga Reyreat" at bounding box center [498, 138] width 437 height 23
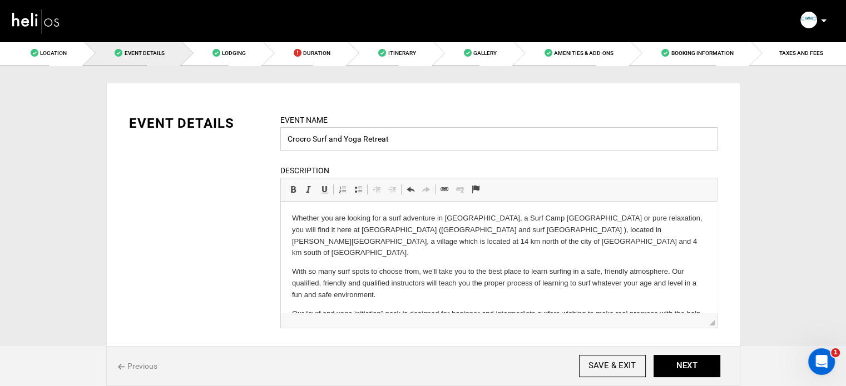
type input "Crocro Surf and Yoga Retreat"
click at [410, 157] on div "Event Name Crocro Surf and Yoga Retreat Event name can not be less than 3 chara…" at bounding box center [499, 228] width 454 height 229
click at [297, 209] on html "Whether you are looking for a surf adventure in [GEOGRAPHIC_DATA], a Surf Camp …" at bounding box center [498, 284] width 436 height 164
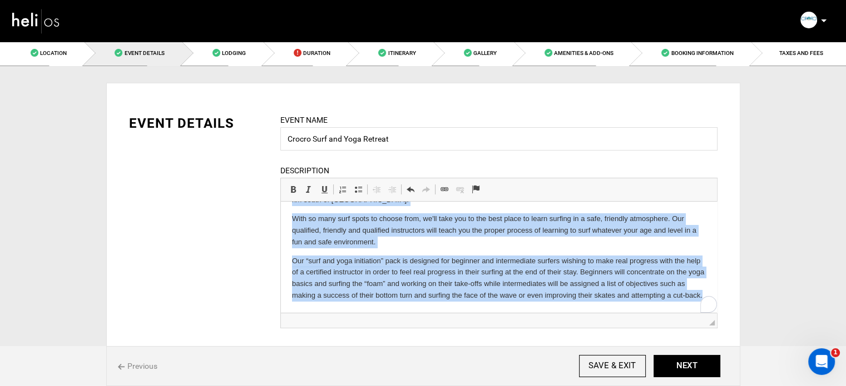
scroll to position [53, 0]
drag, startPoint x: 290, startPoint y: 213, endPoint x: 456, endPoint y: 311, distance: 192.4
click at [456, 311] on html "Whether you are looking for a surf adventure in [GEOGRAPHIC_DATA], a Surf Camp …" at bounding box center [498, 231] width 436 height 164
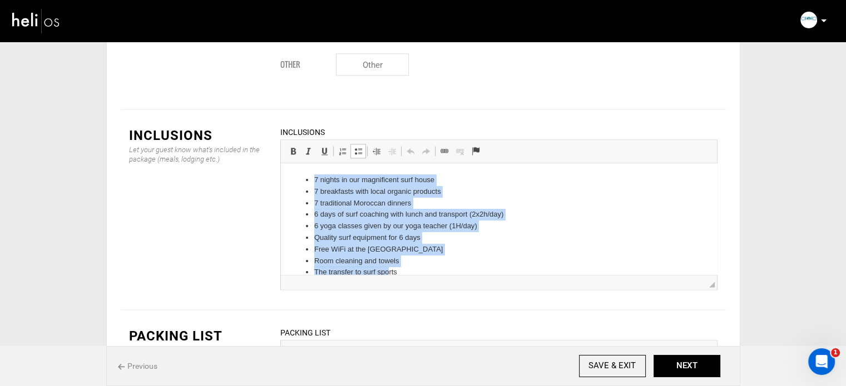
scroll to position [15, 0]
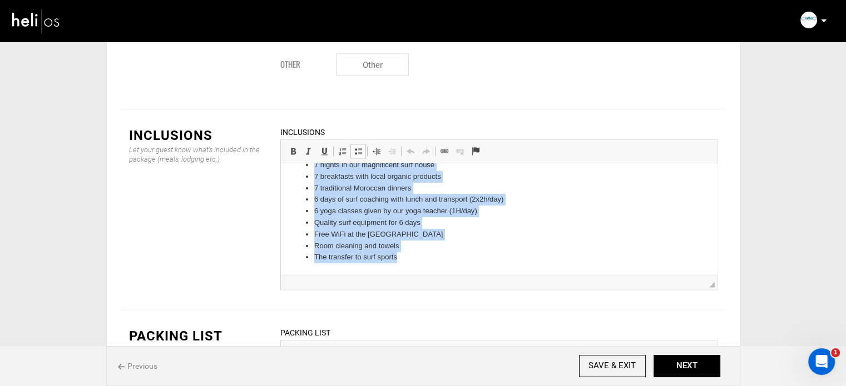
drag, startPoint x: 310, startPoint y: 176, endPoint x: 425, endPoint y: 267, distance: 147.2
click at [424, 267] on html "7 nights in our magnificent surf house 7 breakfasts with local organic products…" at bounding box center [498, 211] width 436 height 126
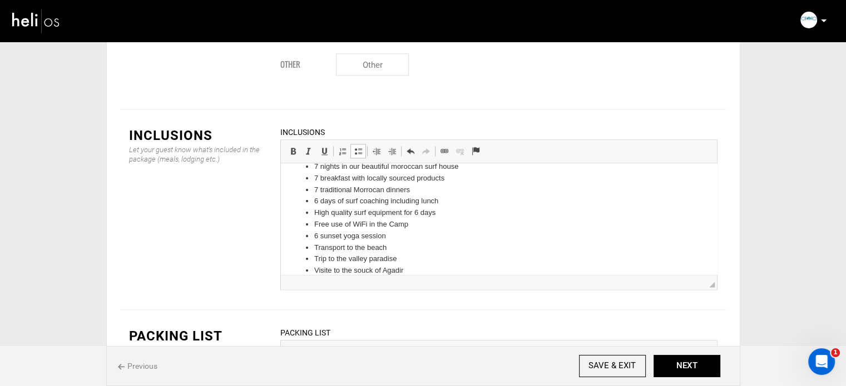
scroll to position [0, 0]
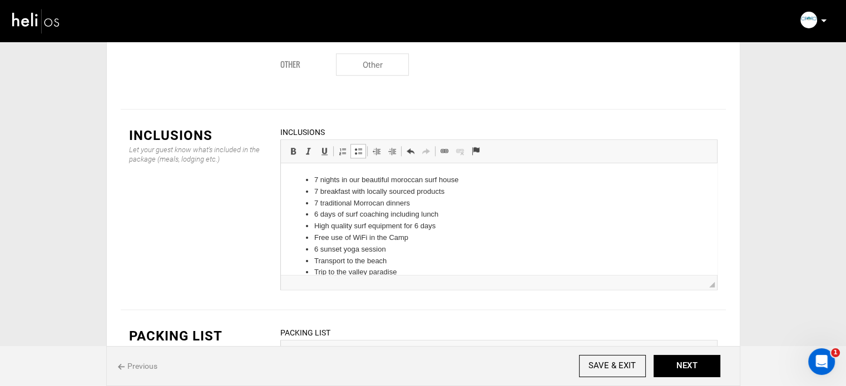
drag, startPoint x: 712, startPoint y: 232, endPoint x: 1023, endPoint y: 311, distance: 320.7
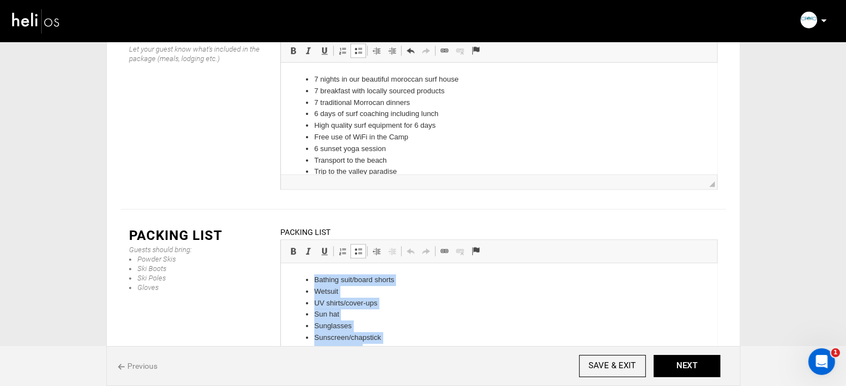
scroll to position [49, 0]
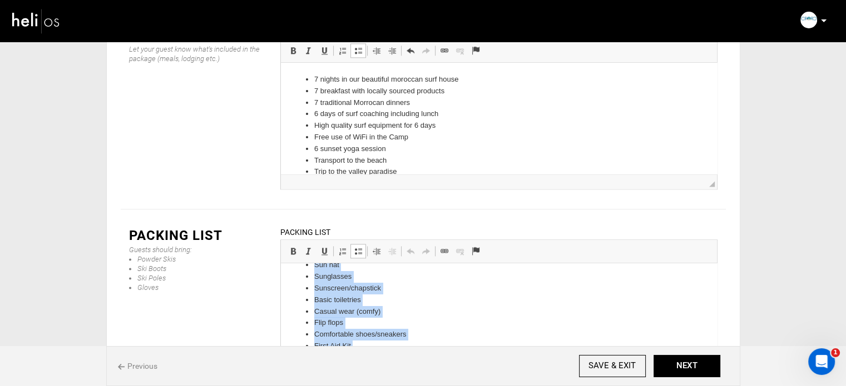
drag, startPoint x: 313, startPoint y: 279, endPoint x: 415, endPoint y: 365, distance: 133.0
click at [394, 375] on html "Bathing suit/board shorts Wetsuit UV shirts/cover-ups Sun hat Sunglasses Sunscr…" at bounding box center [498, 294] width 436 height 161
click at [431, 357] on li "Travel Documents" at bounding box center [498, 359] width 369 height 12
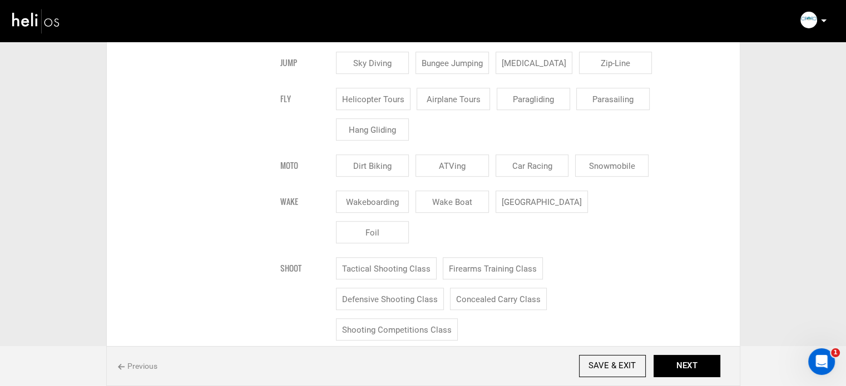
scroll to position [0, 0]
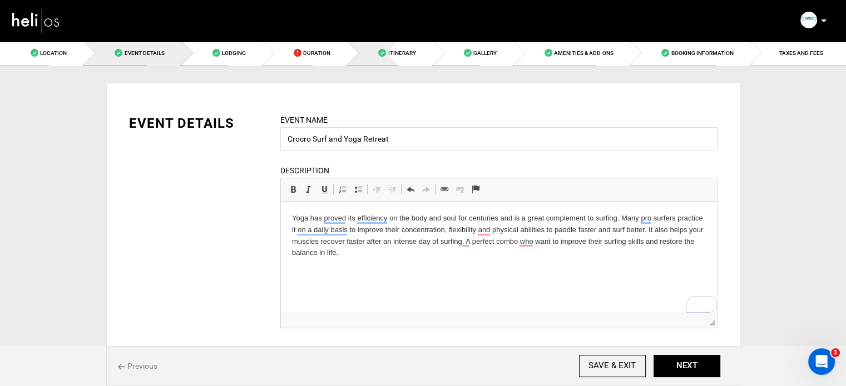
drag, startPoint x: 386, startPoint y: 53, endPoint x: 424, endPoint y: 107, distance: 65.9
click at [386, 53] on link "Itinerary" at bounding box center [390, 53] width 85 height 25
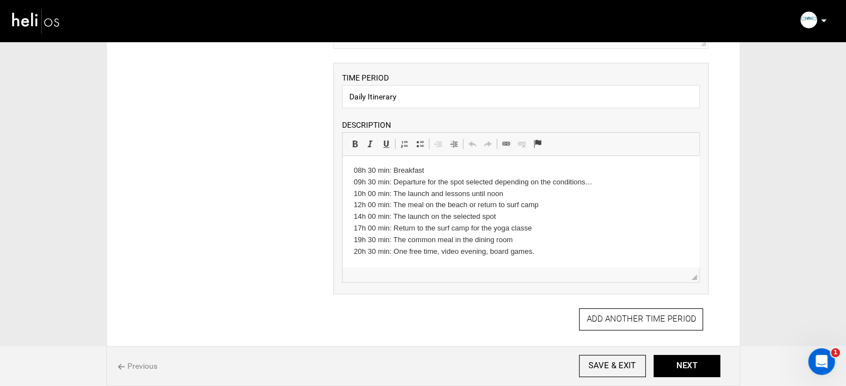
scroll to position [3, 0]
click at [373, 190] on p "08h 30 min: Breakfast 09h 30 min: Departure for the spot selected depending on …" at bounding box center [521, 210] width 334 height 92
click at [400, 174] on p "08h 30 min: Breakfast 09h 30 min: Departure for the spot selected depending on …" at bounding box center [521, 210] width 334 height 92
click at [411, 200] on p "08h 30 min: Breakfast 09h 30 min: Departure for the spot selected depending on …" at bounding box center [521, 210] width 334 height 92
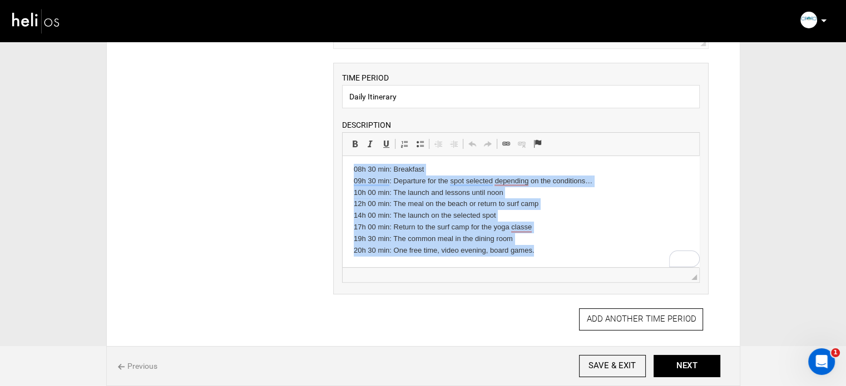
drag, startPoint x: 553, startPoint y: 257, endPoint x: 641, endPoint y: 326, distance: 111.2
click at [343, 171] on html "08h 30 min: Breakfast 09h 30 min: Departure for the spot selected depending on …" at bounding box center [521, 210] width 356 height 115
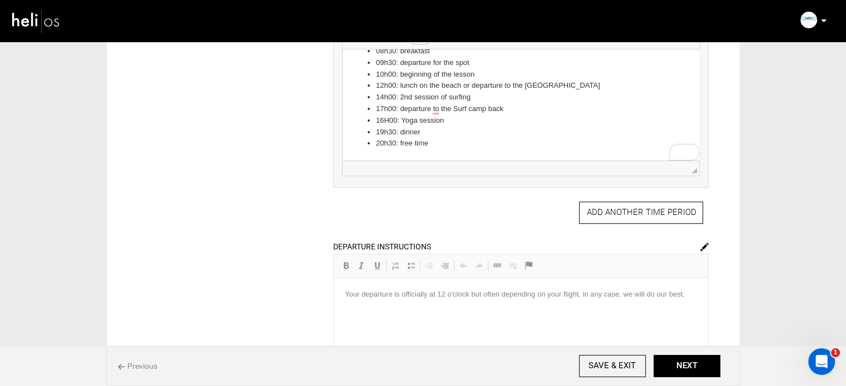
scroll to position [0, 0]
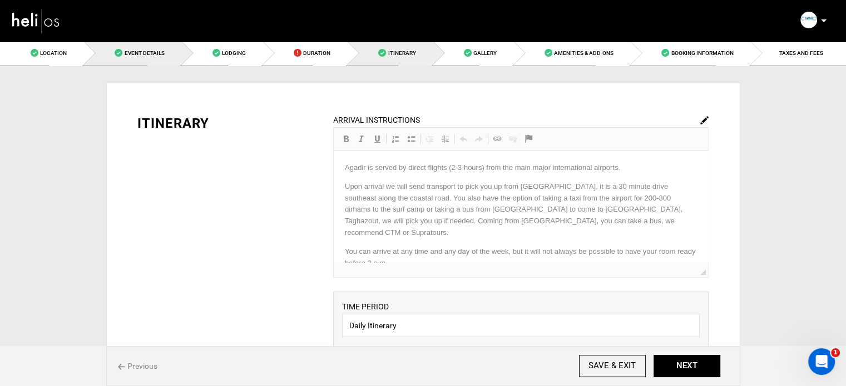
click at [129, 57] on link "Event Details" at bounding box center [132, 53] width 97 height 25
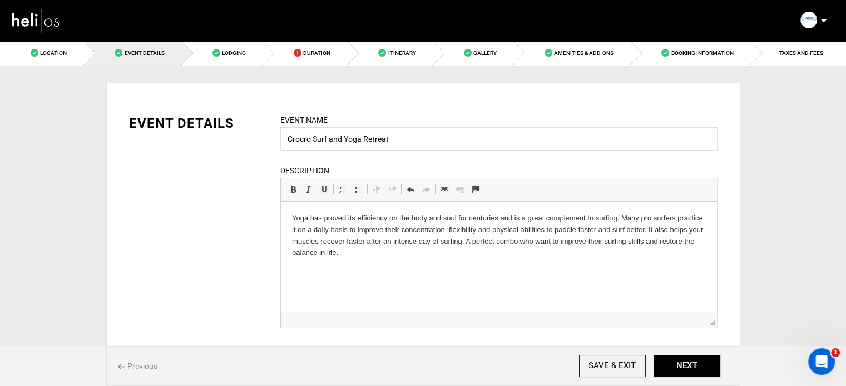
click at [469, 263] on html "Yoga has proved its efficiency on the body and soul for centuries and is a grea…" at bounding box center [498, 236] width 436 height 68
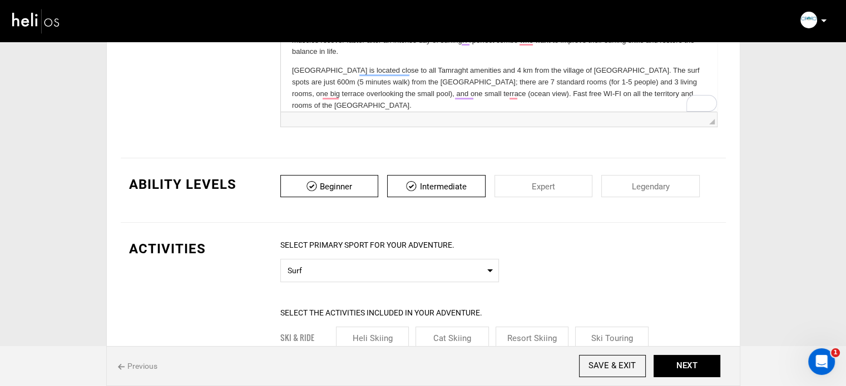
scroll to position [185, 0]
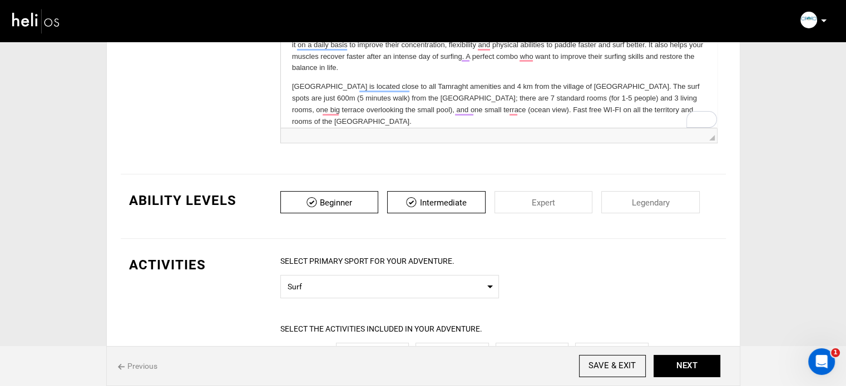
click at [566, 202] on input "checkbox" at bounding box center [543, 202] width 98 height 22
checkbox input "true"
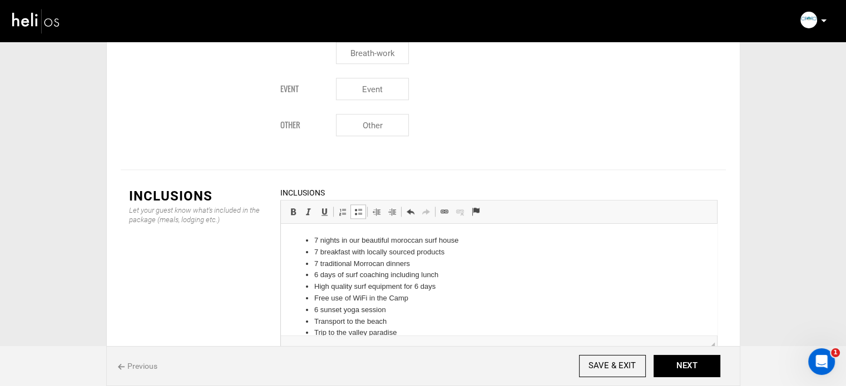
scroll to position [1368, 0]
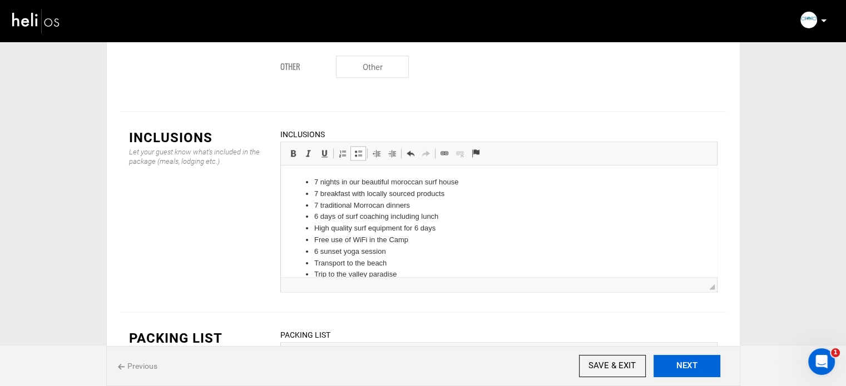
click at [678, 365] on button "NEXT" at bounding box center [686, 366] width 67 height 22
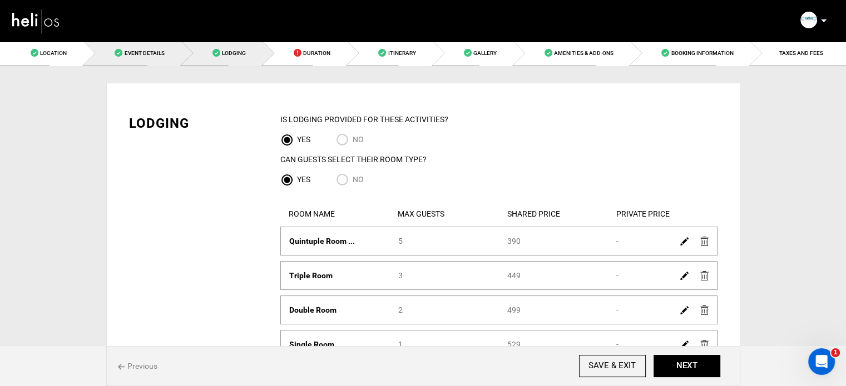
click at [130, 55] on span "Event Details" at bounding box center [144, 53] width 40 height 6
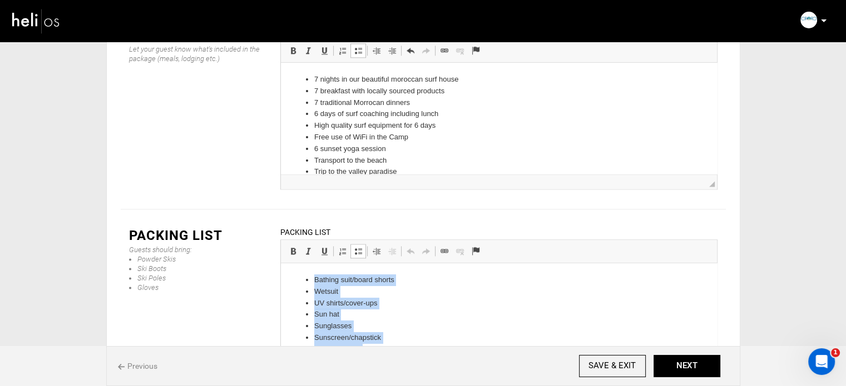
scroll to position [49, 0]
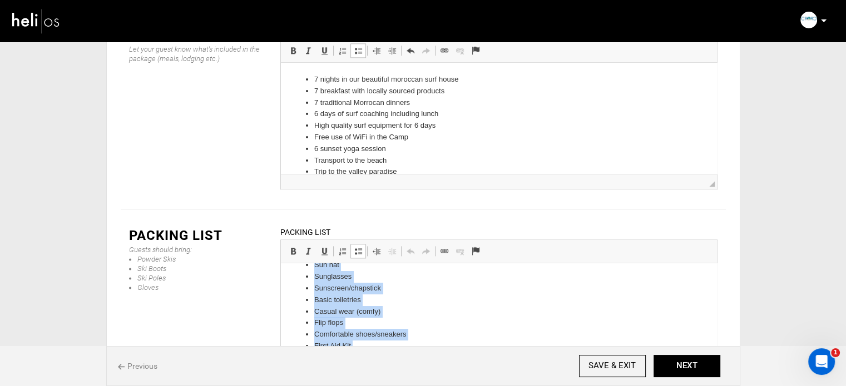
drag, startPoint x: 309, startPoint y: 279, endPoint x: 383, endPoint y: 395, distance: 138.0
click at [383, 375] on html "Bathing suit/board shorts Wetsuit UV shirts/cover-ups Sun hat Sunglasses Sunscr…" at bounding box center [498, 294] width 436 height 161
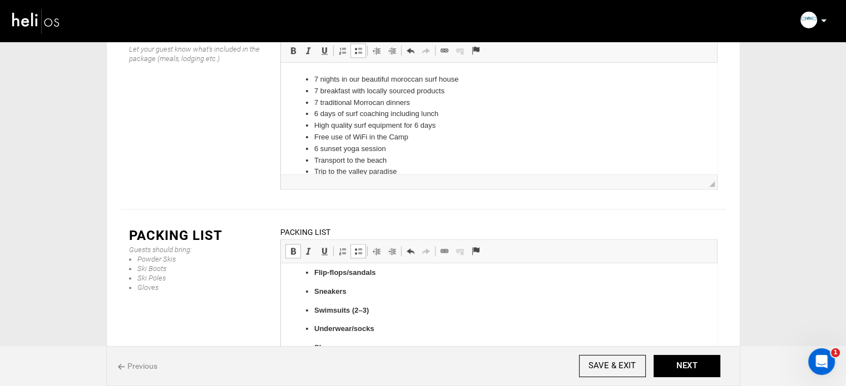
scroll to position [0, 0]
click at [314, 281] on strong "Surf Gear" at bounding box center [330, 280] width 33 height 8
click at [358, 247] on span at bounding box center [358, 251] width 9 height 9
drag, startPoint x: 314, startPoint y: 302, endPoint x: 400, endPoint y: 294, distance: 87.1
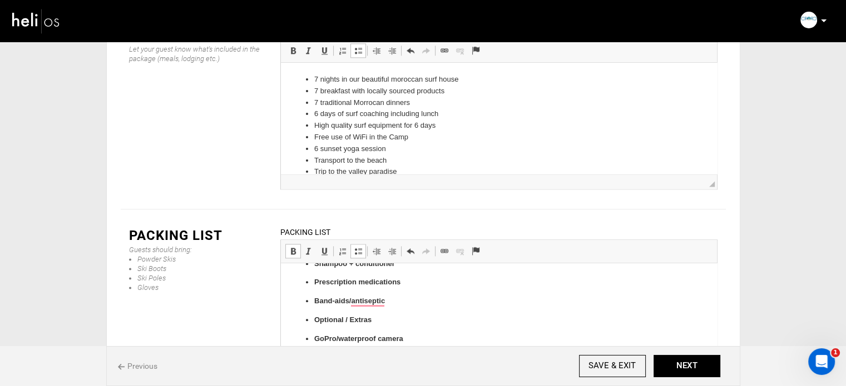
click at [316, 323] on strong "Optional / Extras" at bounding box center [342, 320] width 57 height 8
click at [356, 247] on span at bounding box center [358, 251] width 9 height 9
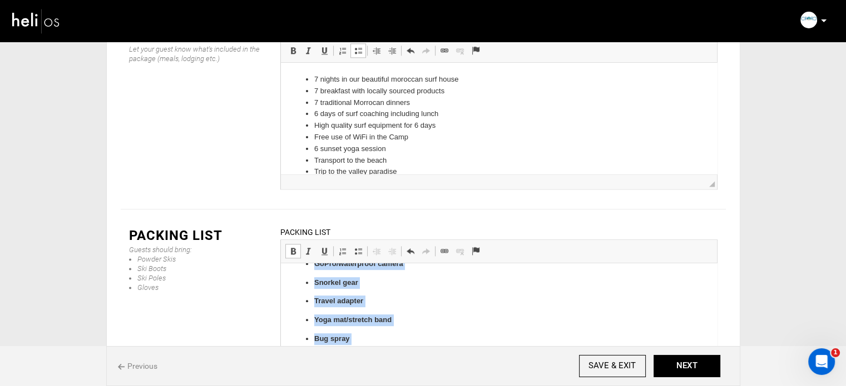
drag, startPoint x: 314, startPoint y: 338, endPoint x: 424, endPoint y: 361, distance: 112.5
click at [424, 361] on ul "GoPro/waterproof camera Snorkel gear Travel adapter Yoga mat/stretch band Bug s…" at bounding box center [498, 312] width 414 height 106
click at [287, 244] on link "Bold Keyboard shortcut Ctrl+B" at bounding box center [293, 251] width 16 height 14
click at [358, 244] on link "Insert/Remove Bulleted List" at bounding box center [358, 251] width 16 height 14
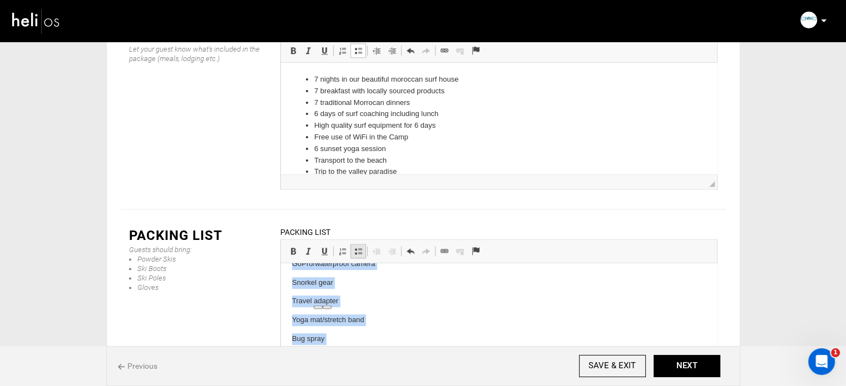
click at [358, 244] on link "Insert/Remove Bulleted List" at bounding box center [358, 251] width 16 height 14
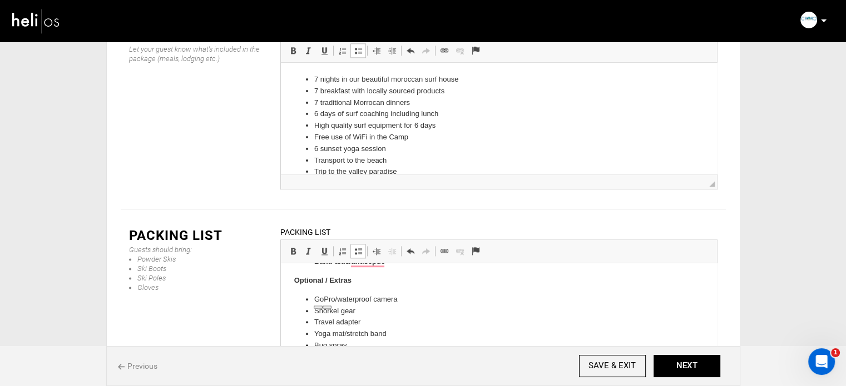
click at [344, 285] on p "Optional / Extras" at bounding box center [498, 281] width 414 height 12
click at [356, 280] on p "Optional / Extras" at bounding box center [498, 281] width 414 height 12
click at [314, 276] on strong "Toiletries & Med Kit" at bounding box center [347, 276] width 67 height 8
click at [360, 247] on span at bounding box center [358, 251] width 9 height 9
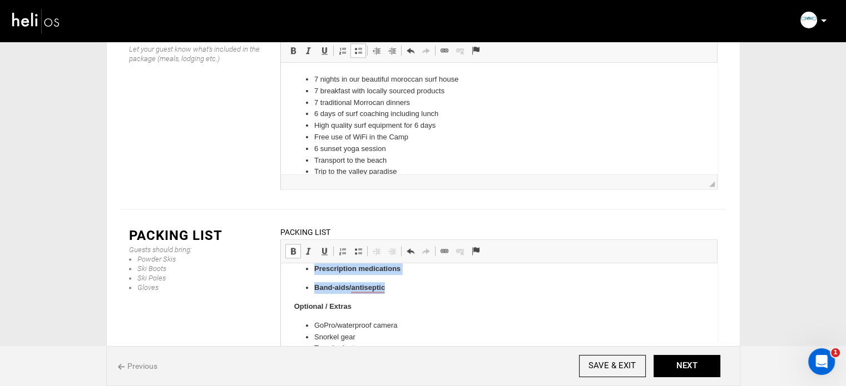
drag, startPoint x: 311, startPoint y: 295, endPoint x: 392, endPoint y: 287, distance: 81.5
click at [392, 287] on ul "Toothbrush + toothpaste Deodorant Shampoo + conditioner Prescription medication…" at bounding box center [498, 250] width 414 height 87
click at [357, 247] on span at bounding box center [358, 251] width 9 height 9
click at [294, 247] on span at bounding box center [293, 251] width 9 height 9
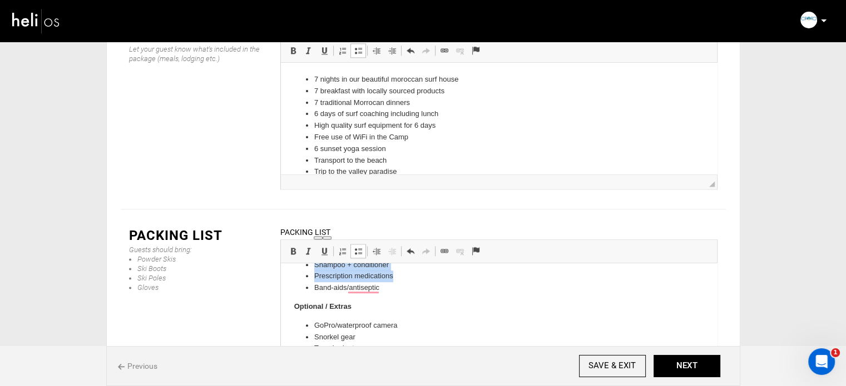
click at [386, 285] on li "Band-aids/antiseptic" at bounding box center [498, 288] width 369 height 12
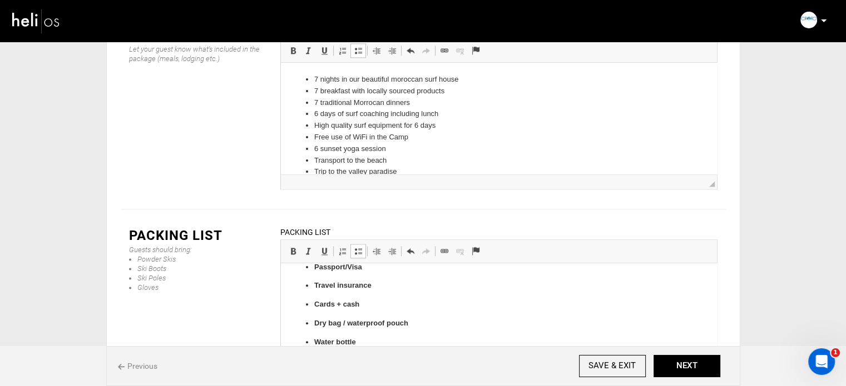
click at [312, 284] on ul "Surfboard(s) + board bag Leash(es) + spare Fins + fin key Wax (temp-specific) R…" at bounding box center [498, 73] width 414 height 587
click at [311, 291] on ul "Surfboard(s) + board bag Leash(es) + spare Fins + fin key Wax (temp-specific) R…" at bounding box center [498, 116] width 414 height 587
click at [358, 244] on link "Insert/Remove Bulleted List" at bounding box center [358, 251] width 16 height 14
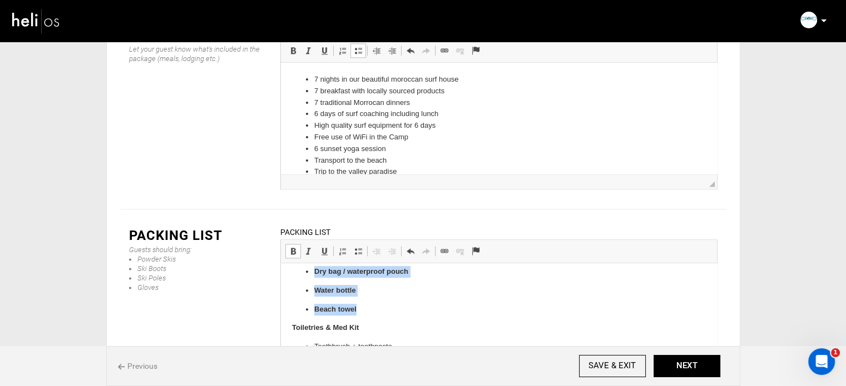
drag, startPoint x: 312, startPoint y: 309, endPoint x: 366, endPoint y: 310, distance: 54.5
click at [366, 310] on ul "Passport/Visa Travel insurance Cards + cash Dry bag / waterproof pouch Water bo…" at bounding box center [498, 263] width 414 height 106
click at [360, 247] on span at bounding box center [358, 251] width 9 height 9
click at [296, 247] on span at bounding box center [293, 251] width 9 height 9
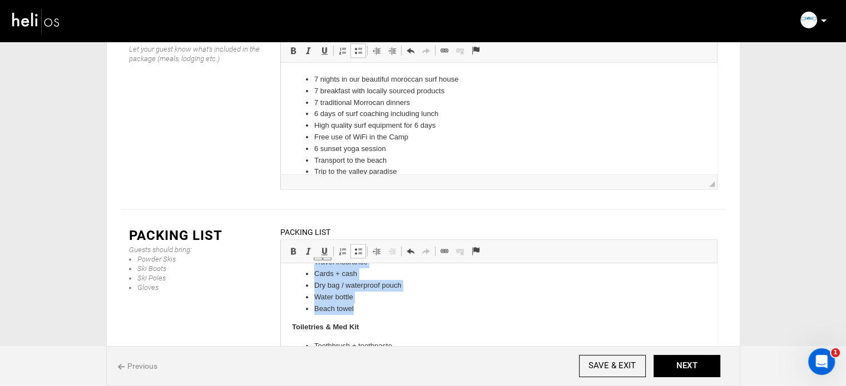
click at [374, 314] on li "Beach towel" at bounding box center [498, 310] width 369 height 12
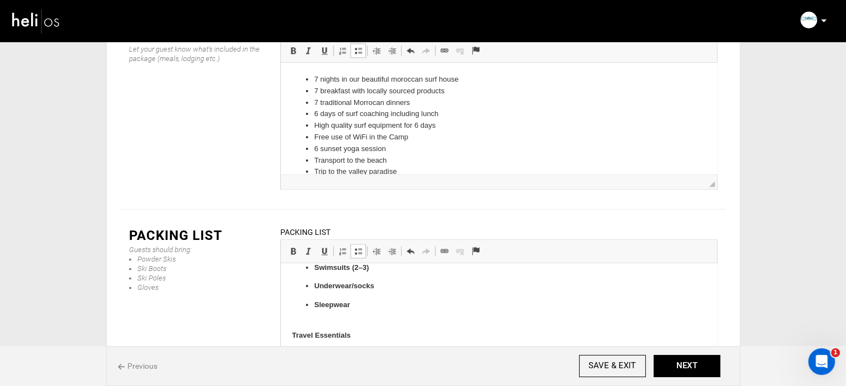
click at [329, 318] on p "Sleepwear" at bounding box center [498, 311] width 369 height 23
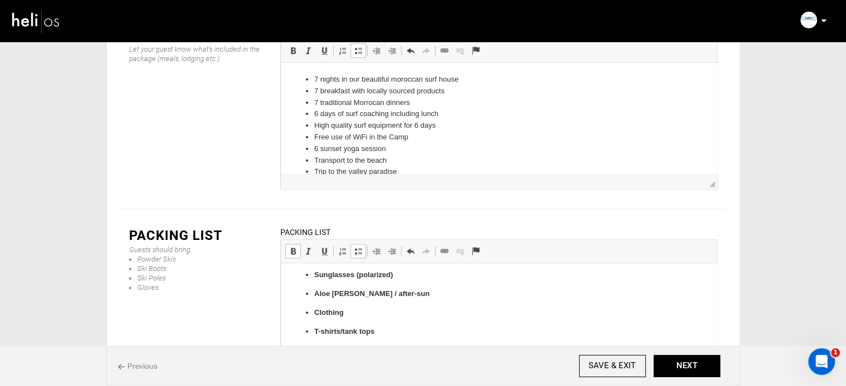
click at [311, 308] on ul "Surfboard(s) + board bag Leash(es) + spare Fins + fin key Wax (temp-specific) R…" at bounding box center [498, 266] width 414 height 444
click at [354, 247] on span at bounding box center [358, 251] width 9 height 9
click at [359, 297] on p "Sleepwear" at bounding box center [498, 300] width 369 height 12
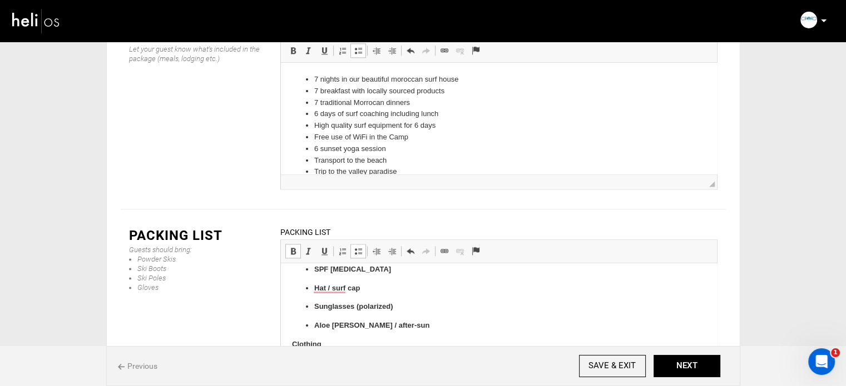
drag, startPoint x: 368, startPoint y: 301, endPoint x: 309, endPoint y: 359, distance: 81.8
click at [360, 247] on span at bounding box center [358, 251] width 9 height 9
click at [355, 247] on span at bounding box center [358, 251] width 9 height 9
click at [294, 247] on span at bounding box center [293, 251] width 9 height 9
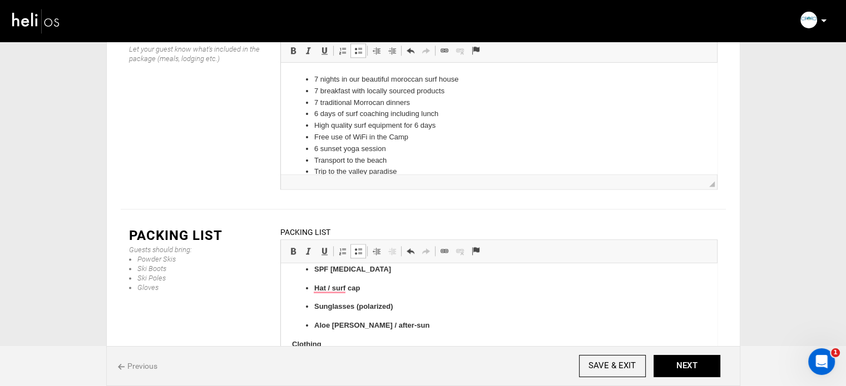
click at [395, 321] on p "Aloe [PERSON_NAME] / after-sun" at bounding box center [498, 326] width 369 height 12
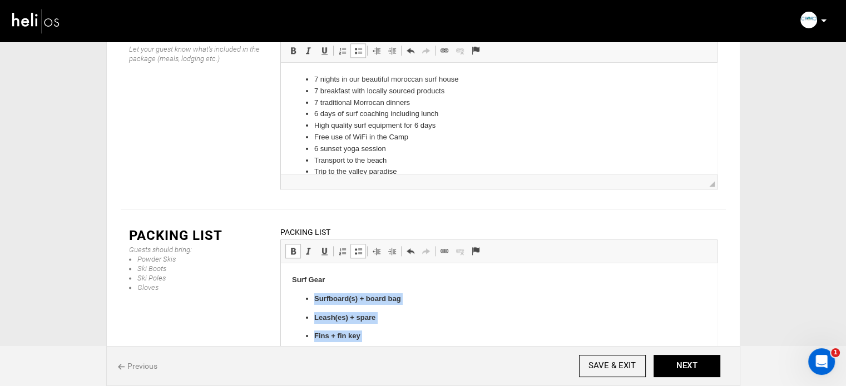
drag, startPoint x: 394, startPoint y: 326, endPoint x: 326, endPoint y: 289, distance: 77.6
click at [292, 247] on span at bounding box center [293, 251] width 9 height 9
click at [355, 247] on span at bounding box center [358, 251] width 9 height 9
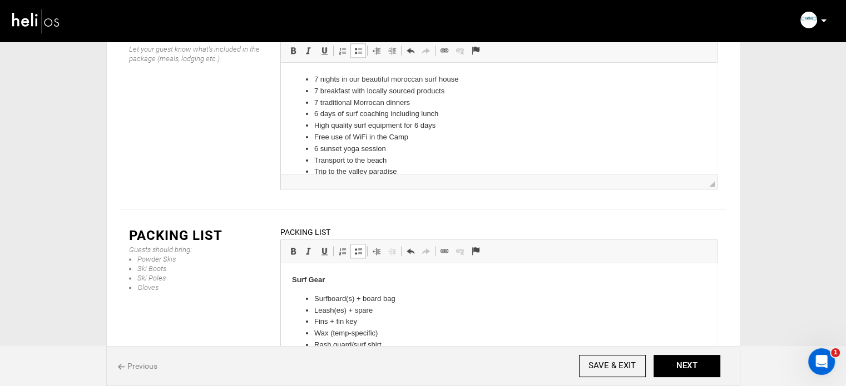
click at [411, 326] on li "Fins + fin key" at bounding box center [498, 322] width 369 height 12
click at [316, 309] on li "Sun Protection" at bounding box center [498, 307] width 369 height 12
click at [358, 247] on span at bounding box center [358, 251] width 9 height 9
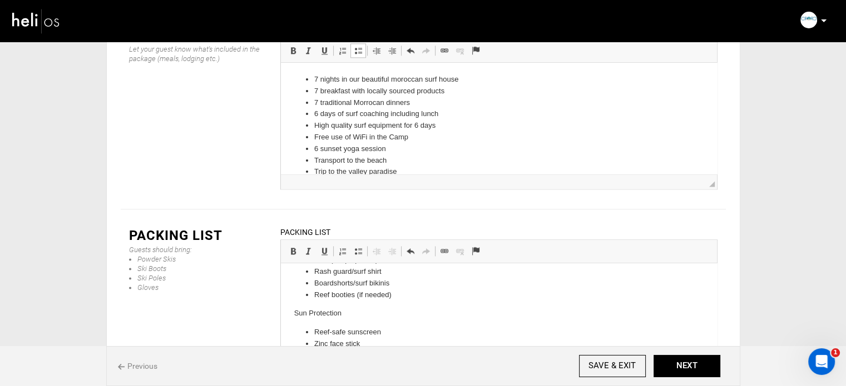
click at [309, 314] on p "Sun Protection" at bounding box center [498, 314] width 414 height 12
click at [294, 247] on span at bounding box center [293, 251] width 9 height 9
click at [362, 309] on p "Sun Protection" at bounding box center [498, 314] width 414 height 12
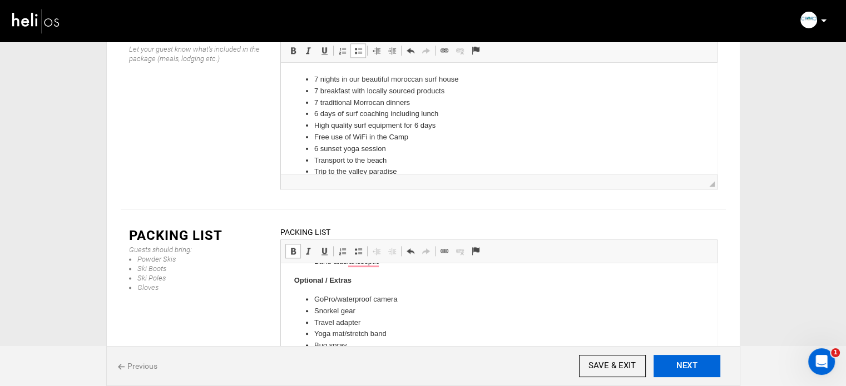
click at [691, 367] on button "NEXT" at bounding box center [686, 366] width 67 height 22
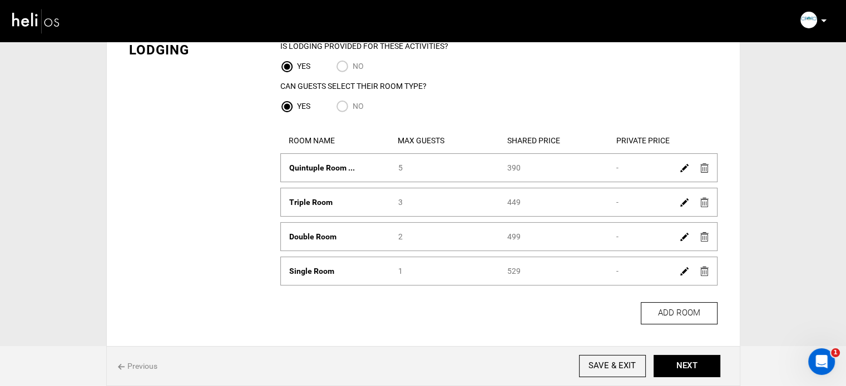
click at [682, 235] on img at bounding box center [684, 237] width 8 height 8
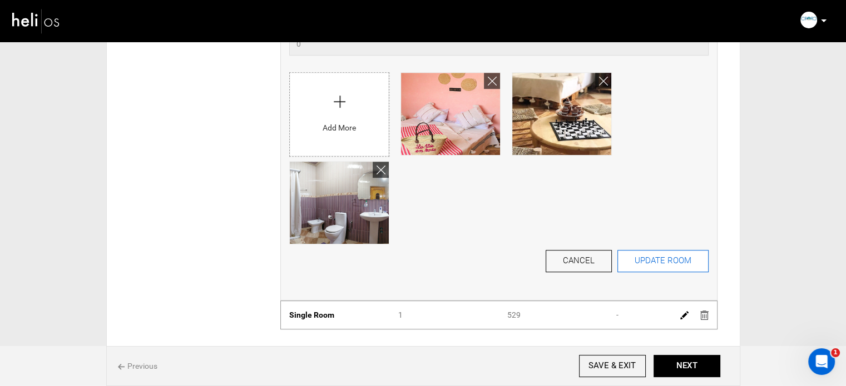
click at [663, 254] on button "UPDATE ROOM" at bounding box center [662, 261] width 91 height 22
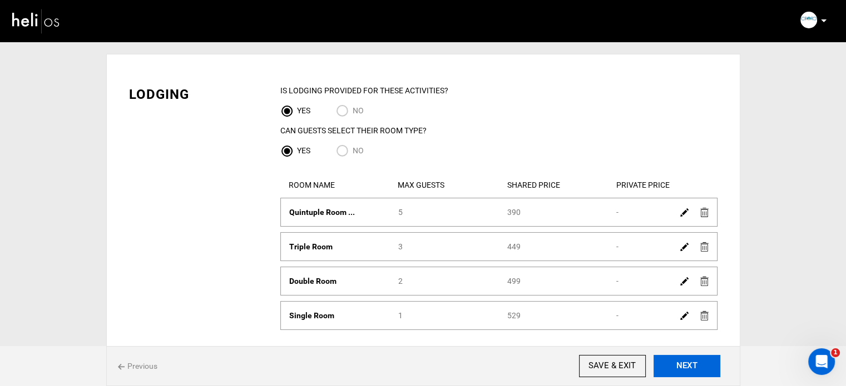
click at [702, 378] on button "NEXT" at bounding box center [686, 366] width 67 height 22
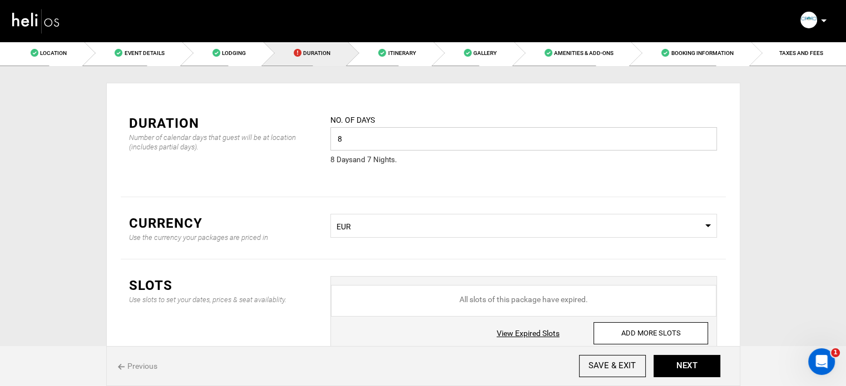
drag, startPoint x: 348, startPoint y: 137, endPoint x: 323, endPoint y: 137, distance: 24.5
click at [323, 137] on div "No. of days 8 Please enter a valid value. 8 Day s and 7 Night s ." at bounding box center [523, 147] width 403 height 66
type input "8"
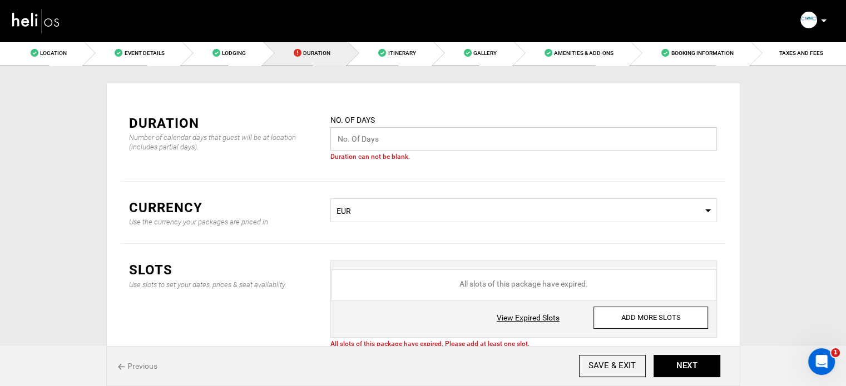
type input "8"
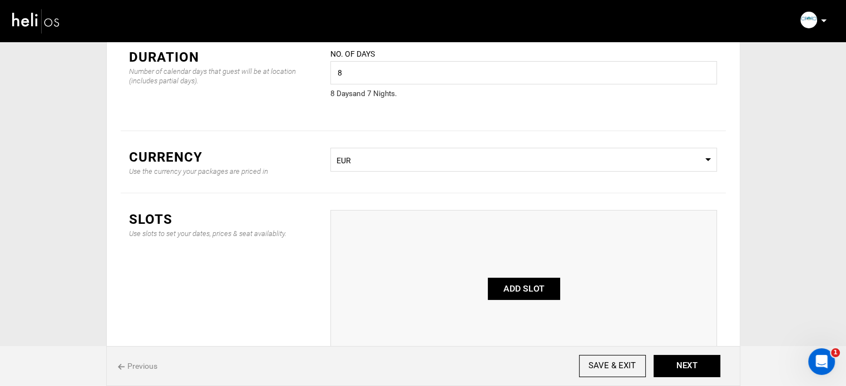
scroll to position [68, 0]
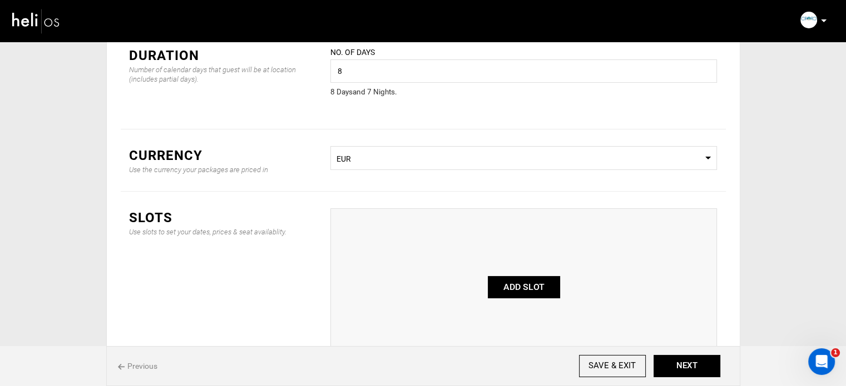
click at [519, 297] on button "ADD SLOT" at bounding box center [524, 287] width 72 height 22
type input "0"
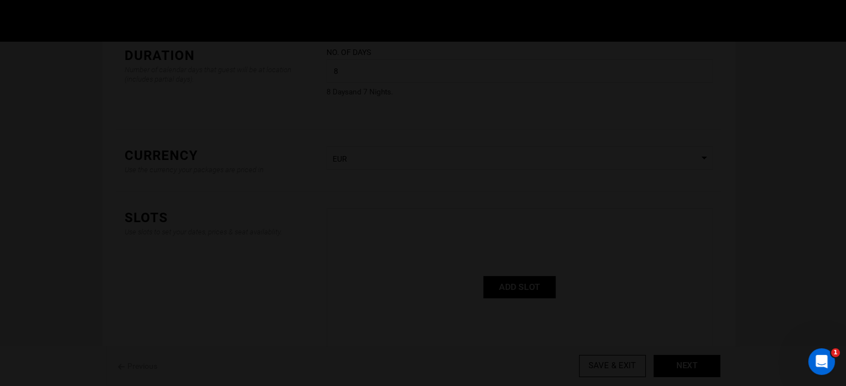
click at [518, 290] on body "Manifest Calendar Analytics Adventures Bookings Payout History Agents My Profil…" at bounding box center [423, 125] width 846 height 386
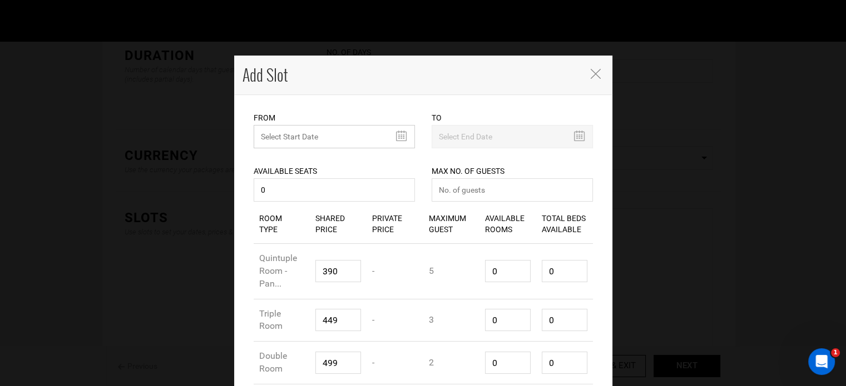
click at [312, 136] on input "text" at bounding box center [334, 136] width 161 height 23
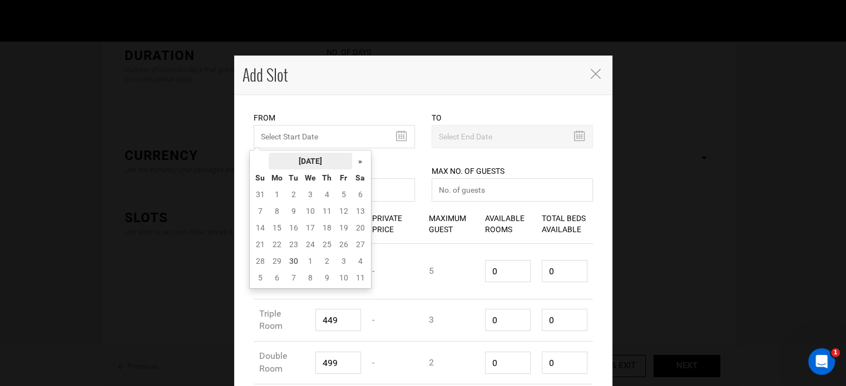
click at [302, 160] on th "[DATE]" at bounding box center [310, 161] width 83 height 17
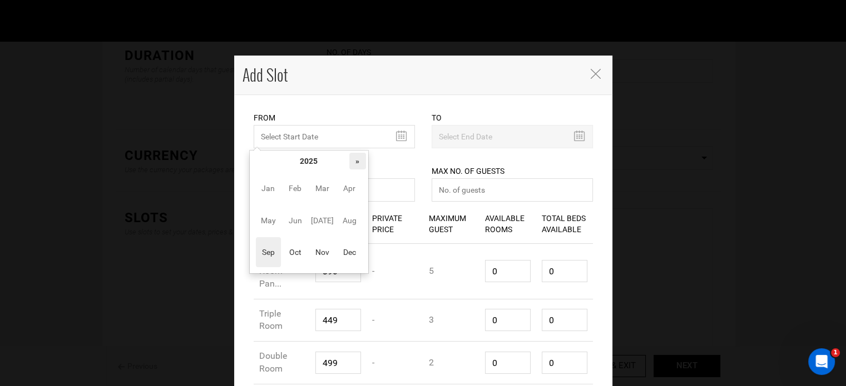
click at [363, 155] on th "»" at bounding box center [357, 161] width 17 height 17
click at [312, 249] on span "Nov" at bounding box center [322, 252] width 25 height 30
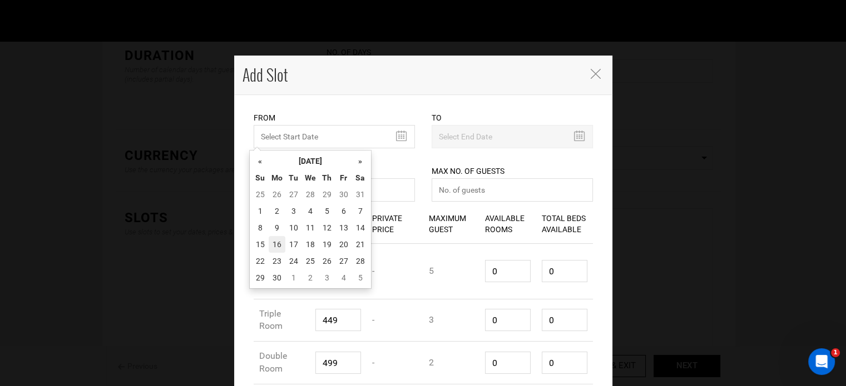
click at [273, 242] on td "16" at bounding box center [277, 244] width 17 height 17
type input "[DATE]"
type input "11/23/2026"
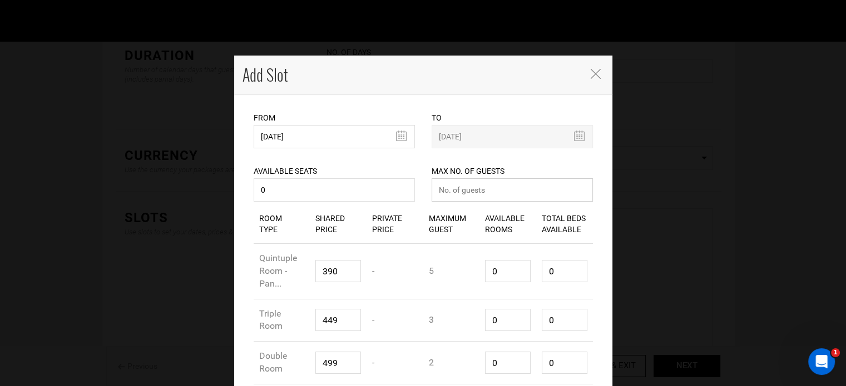
click at [477, 193] on input "number" at bounding box center [511, 189] width 161 height 23
type input "0"
drag, startPoint x: 512, startPoint y: 267, endPoint x: 464, endPoint y: 267, distance: 47.8
click at [461, 269] on div "Room Type Quintuple Room - Pan... Shared Price 390 Private Price - Maximum Gues…" at bounding box center [423, 272] width 339 height 56
type input "1"
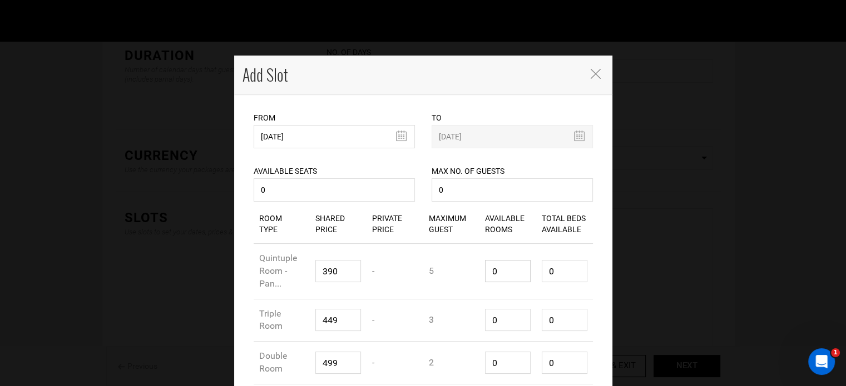
type input "5"
type input "1"
drag, startPoint x: 499, startPoint y: 316, endPoint x: 462, endPoint y: 318, distance: 37.3
click at [462, 318] on div "Room Type Triple Room Shared Price 449 Private Price - Maximum Guest 3 Availabl…" at bounding box center [423, 321] width 339 height 43
type input "1"
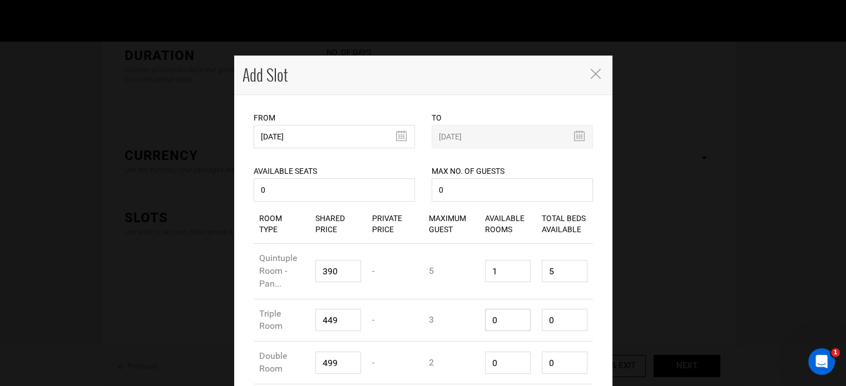
type input "3"
type input "1"
drag, startPoint x: 506, startPoint y: 368, endPoint x: 476, endPoint y: 362, distance: 30.5
click at [479, 364] on div "Available Rooms 0" at bounding box center [507, 363] width 57 height 39
type input "1"
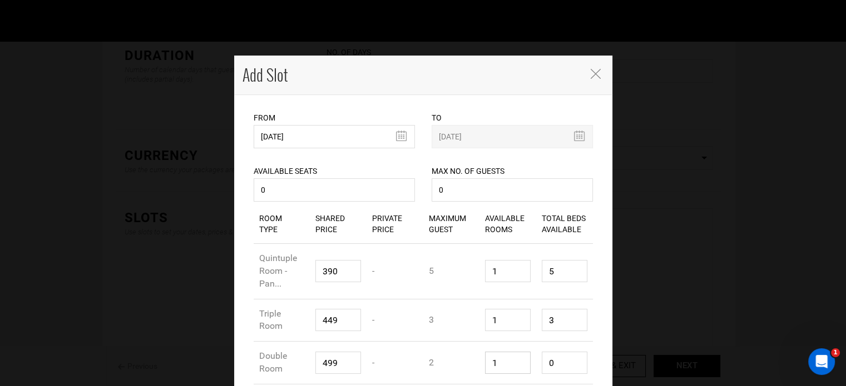
type input "2"
type input "1"
drag, startPoint x: 561, startPoint y: 321, endPoint x: 567, endPoint y: 282, distance: 39.9
click at [529, 309] on div "Room Type Triple Room Shared Price 449 Private Price - Maximum Guest 3 Availabl…" at bounding box center [423, 321] width 339 height 43
type input "1"
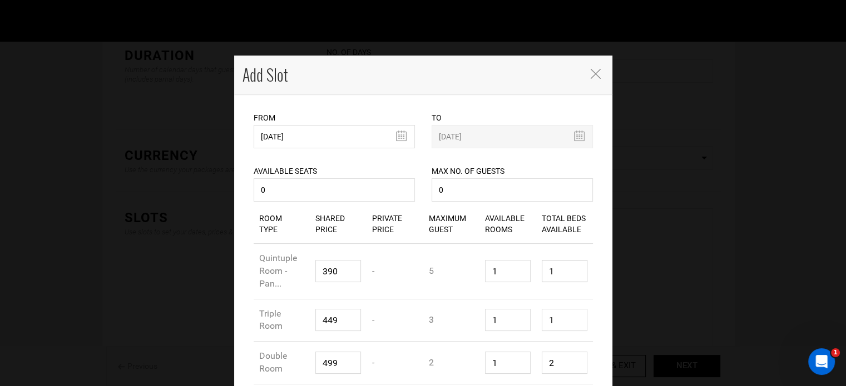
drag, startPoint x: 562, startPoint y: 274, endPoint x: 527, endPoint y: 266, distance: 36.4
click at [526, 266] on div "Room Type Quintuple Room - Pan... Shared Price 390 Private Price - Maximum Gues…" at bounding box center [423, 272] width 339 height 56
type input "1"
click at [527, 356] on div "Room Type Double Room Shared Price 499 Private Price - Maximum Guest 2 Availabl…" at bounding box center [423, 363] width 339 height 43
type input "1"
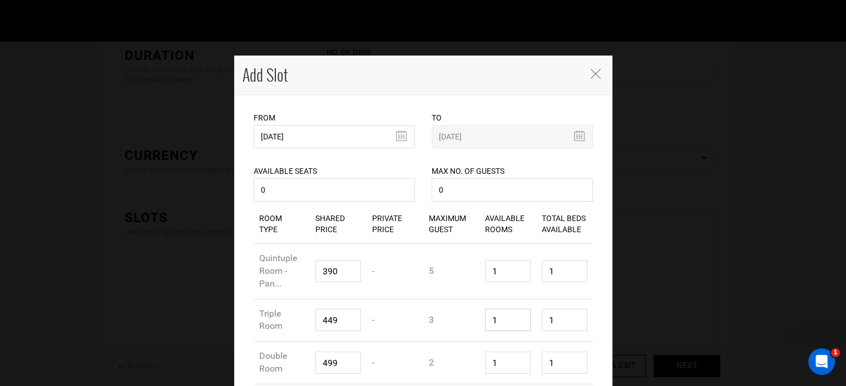
click at [522, 312] on input "1" at bounding box center [508, 320] width 46 height 22
click at [541, 307] on div "Total Beds Available 1" at bounding box center [564, 320] width 57 height 39
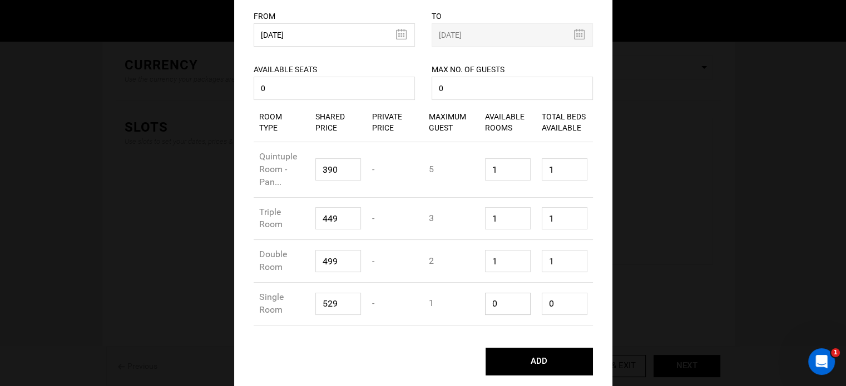
drag, startPoint x: 514, startPoint y: 309, endPoint x: 472, endPoint y: 306, distance: 42.3
click at [472, 306] on div "Room Type Single Room Shared Price 529 Private Price - Maximum Guest 1 Availabl…" at bounding box center [423, 304] width 339 height 43
type input "1"
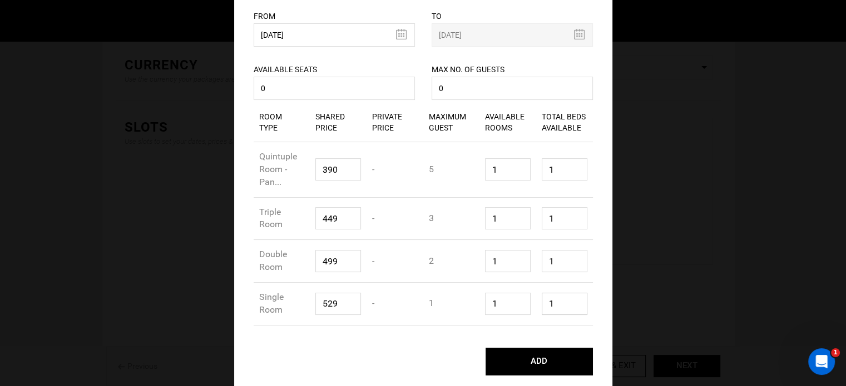
click at [542, 297] on input "1" at bounding box center [565, 304] width 46 height 22
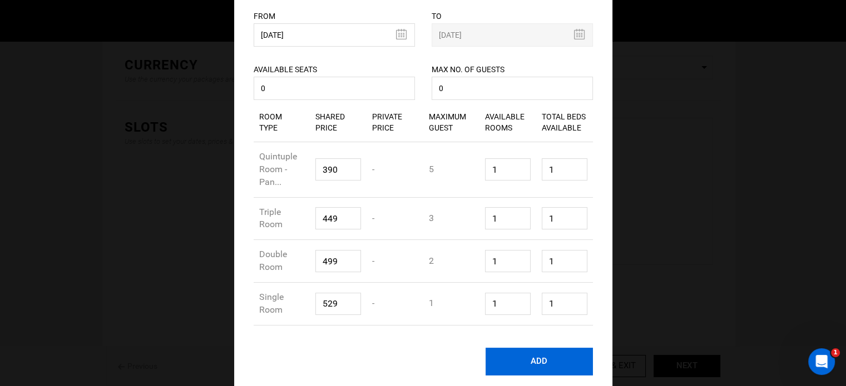
click at [539, 355] on button "ADD" at bounding box center [538, 362] width 107 height 28
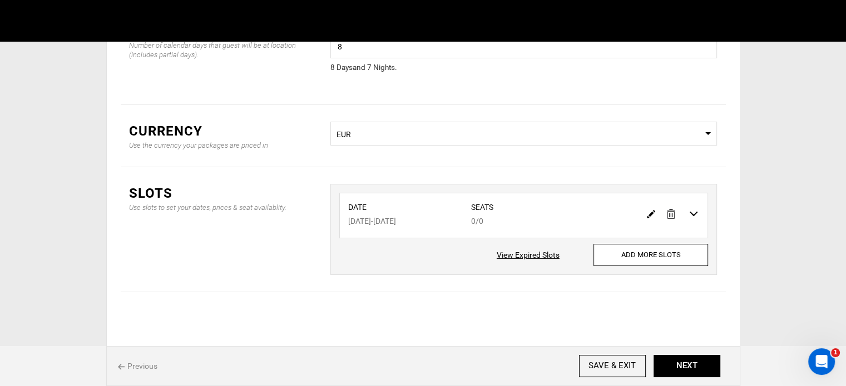
scroll to position [0, 0]
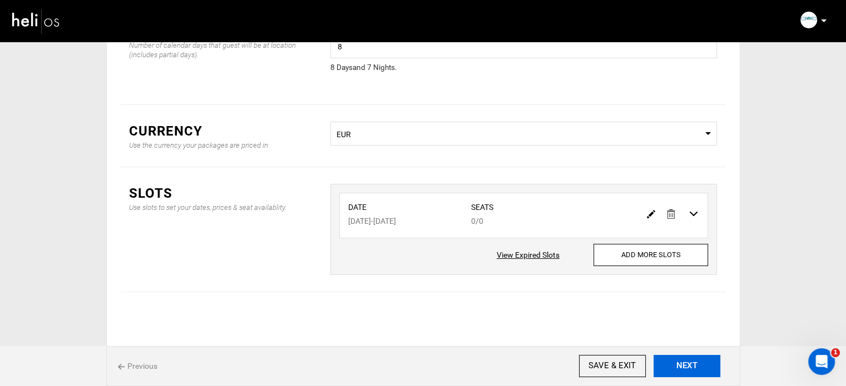
click at [698, 370] on button "NEXT" at bounding box center [686, 366] width 67 height 22
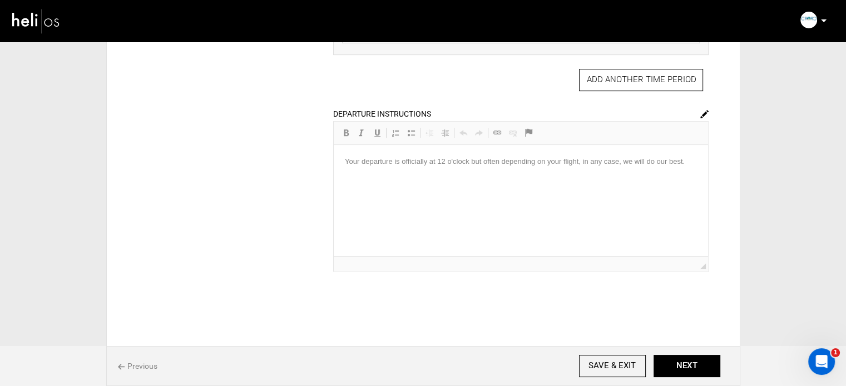
scroll to position [475, 0]
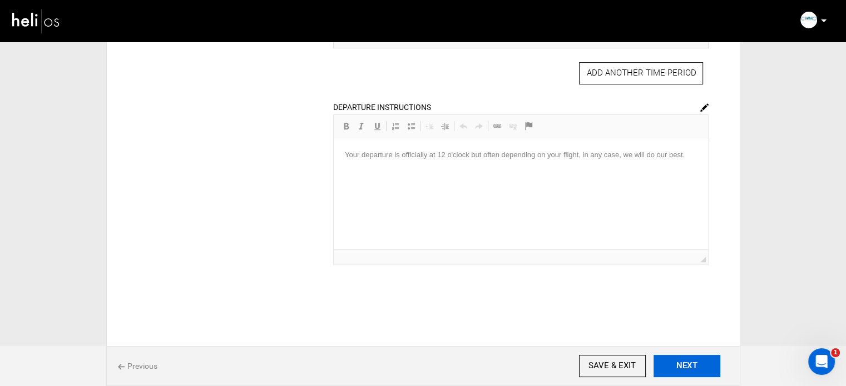
click at [687, 368] on button "NEXT" at bounding box center [686, 366] width 67 height 22
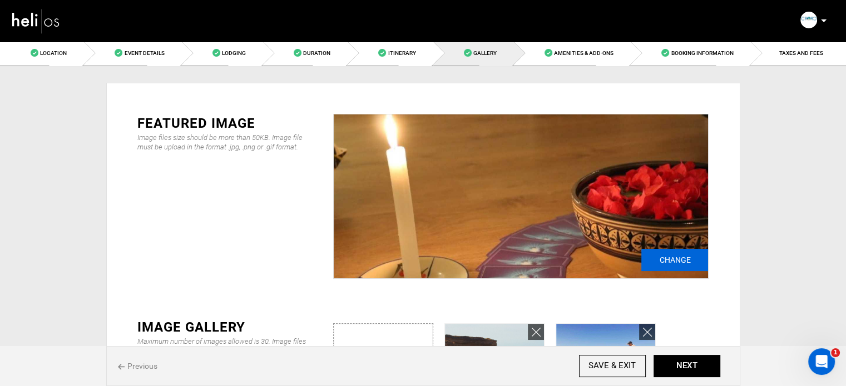
click at [658, 258] on input "Change" at bounding box center [674, 260] width 67 height 22
type input "C:\fakepath\IMG_9227-scaled-2.jpg"
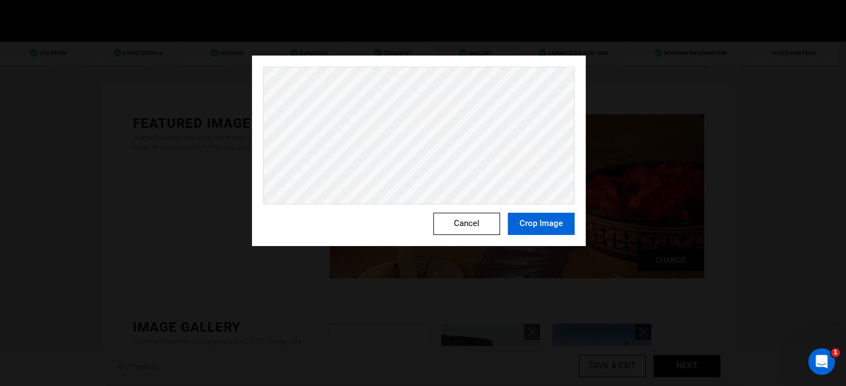
click at [539, 223] on button "Crop Image" at bounding box center [541, 224] width 67 height 22
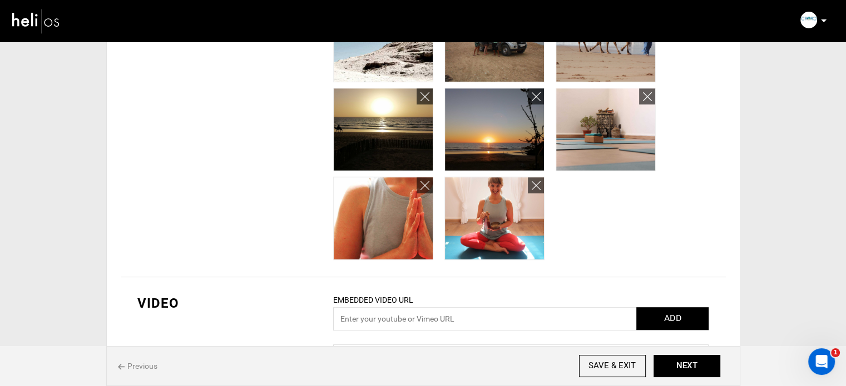
scroll to position [597, 0]
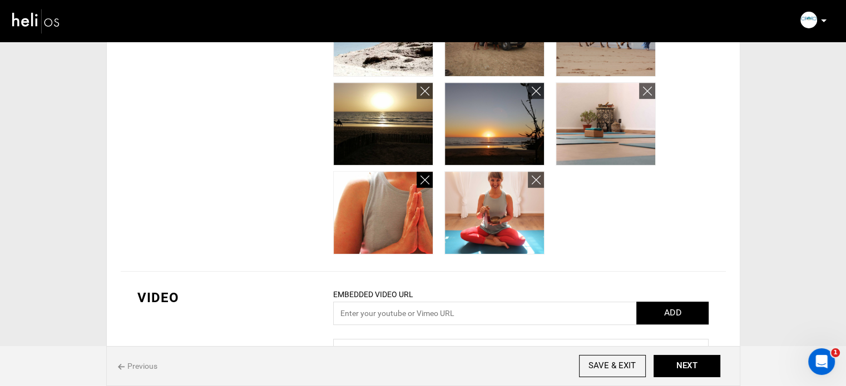
click at [423, 182] on icon at bounding box center [424, 180] width 9 height 13
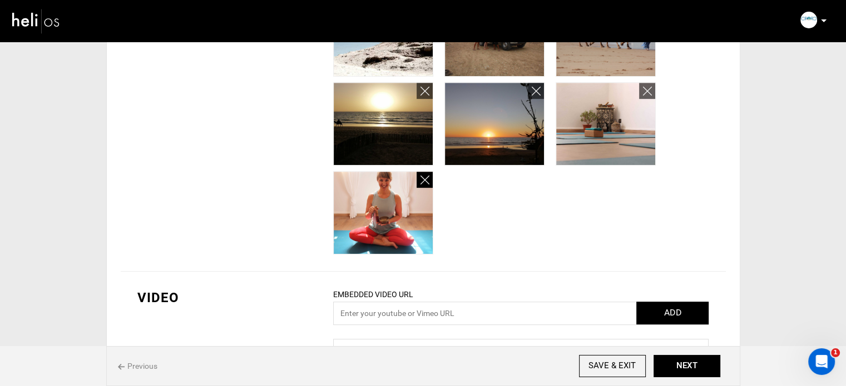
click at [423, 182] on icon at bounding box center [424, 180] width 9 height 13
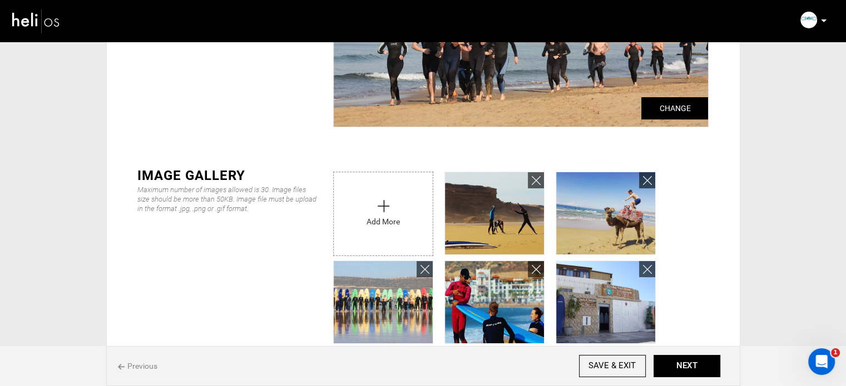
scroll to position [151, 0]
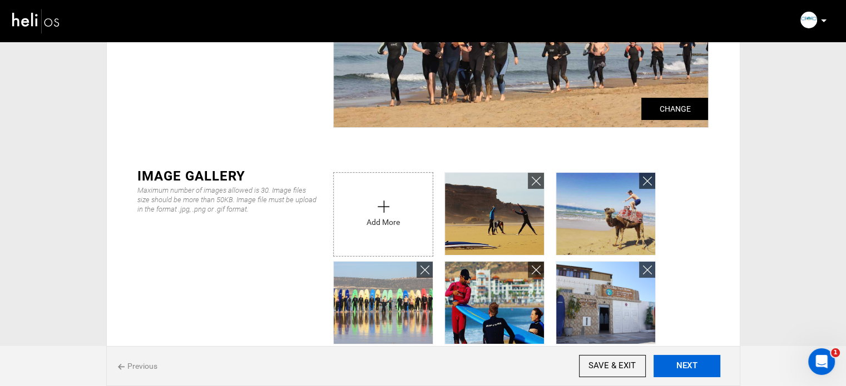
click at [684, 371] on button "NEXT" at bounding box center [686, 366] width 67 height 22
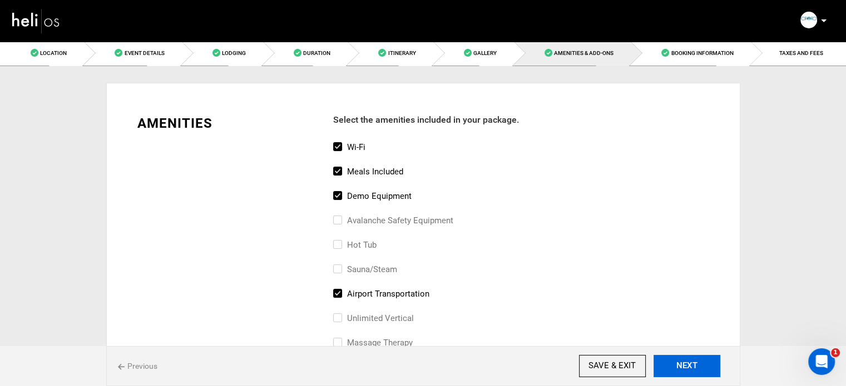
click at [684, 371] on button "NEXT" at bounding box center [686, 366] width 67 height 22
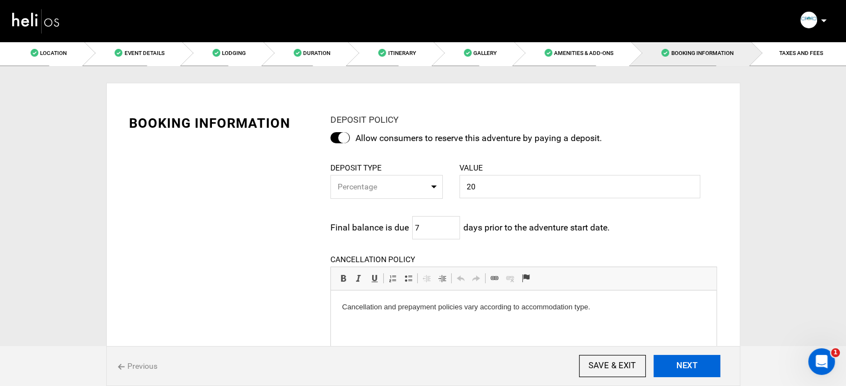
click at [684, 371] on button "NEXT" at bounding box center [686, 366] width 67 height 22
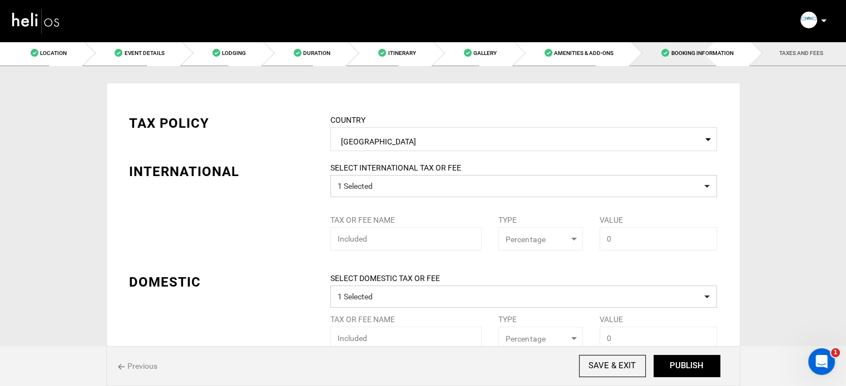
drag, startPoint x: 690, startPoint y: 47, endPoint x: 754, endPoint y: 64, distance: 66.2
click at [690, 47] on link "Booking Information" at bounding box center [691, 53] width 120 height 25
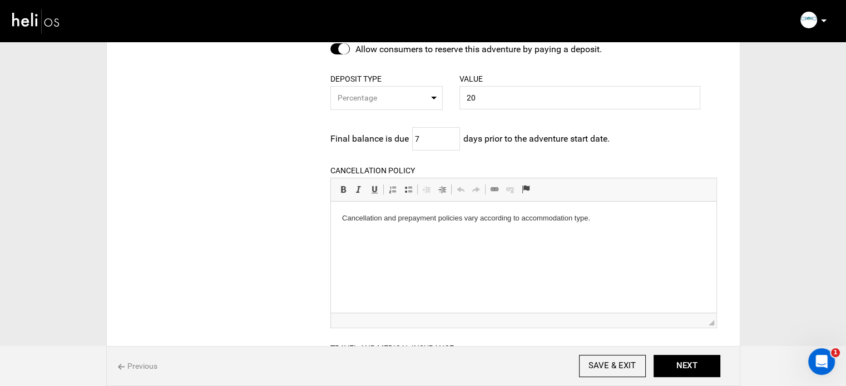
scroll to position [77, 0]
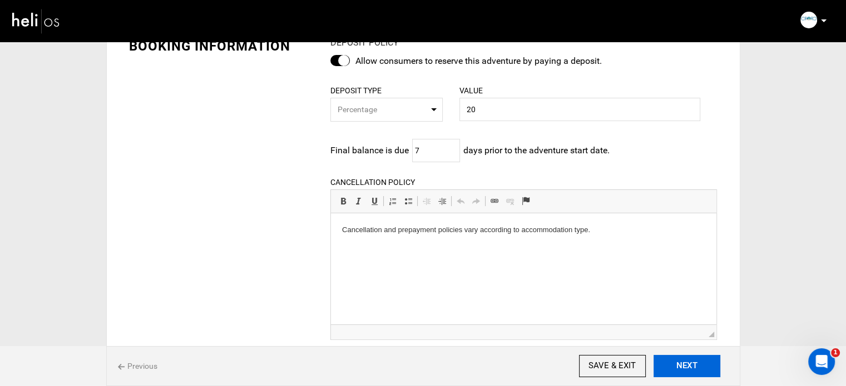
click at [684, 362] on button "NEXT" at bounding box center [686, 366] width 67 height 22
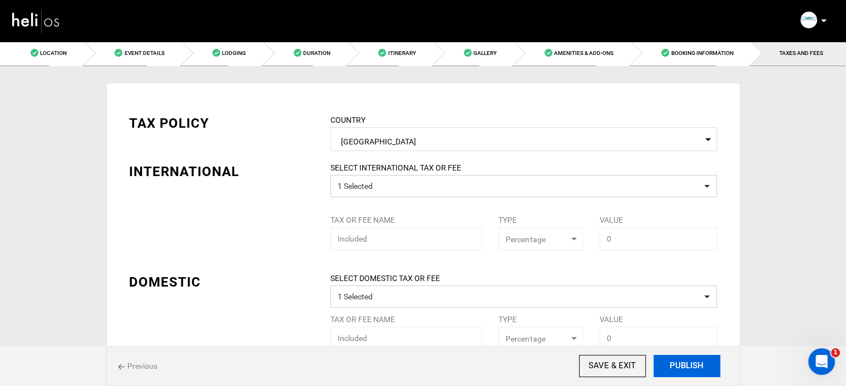
click at [684, 362] on button "PUBLISH" at bounding box center [686, 366] width 67 height 22
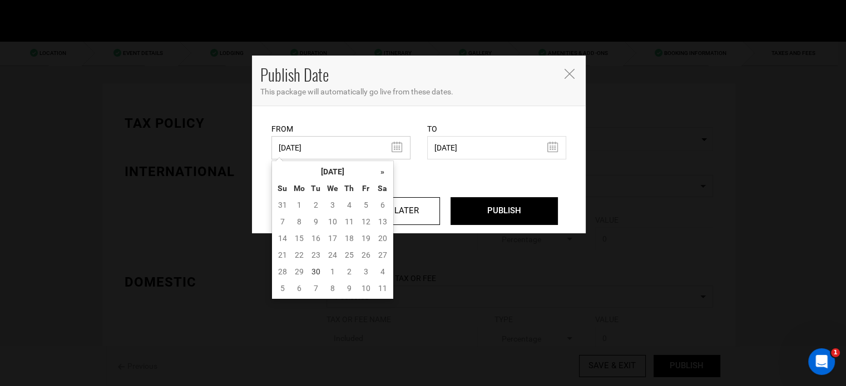
click at [398, 140] on input "04/04/2023" at bounding box center [340, 147] width 139 height 23
click at [310, 276] on td "30" at bounding box center [315, 272] width 17 height 17
type input "09/30/2025"
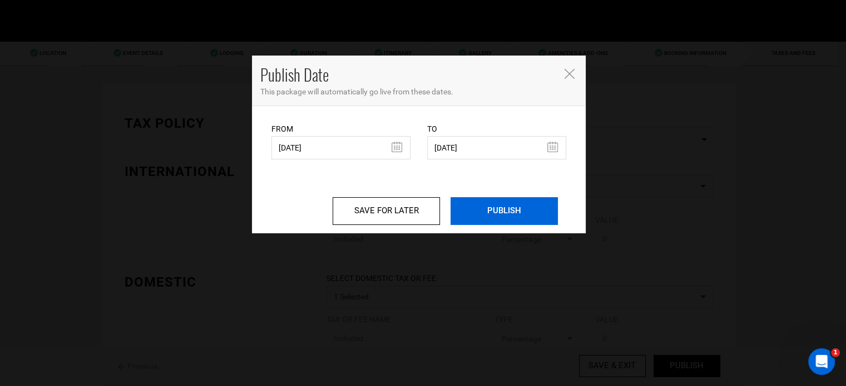
click at [515, 209] on input "PUBLISH" at bounding box center [503, 211] width 107 height 28
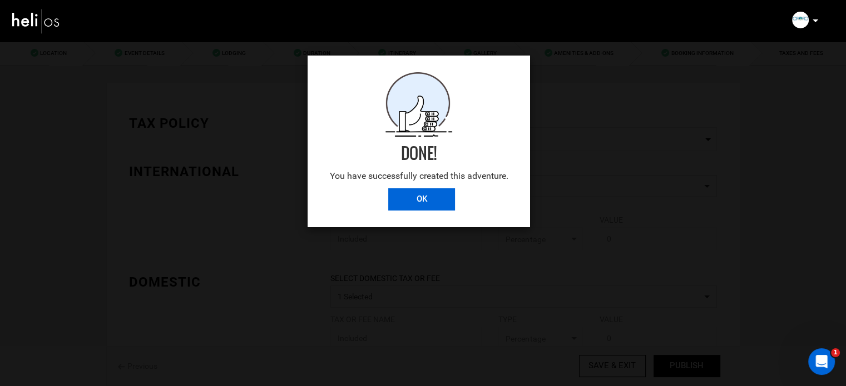
click at [416, 202] on input "OK" at bounding box center [421, 199] width 67 height 22
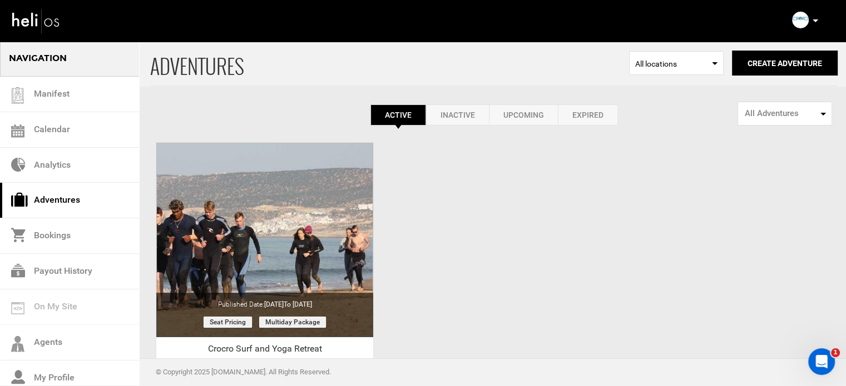
click at [594, 120] on link "Expired" at bounding box center [588, 115] width 60 height 21
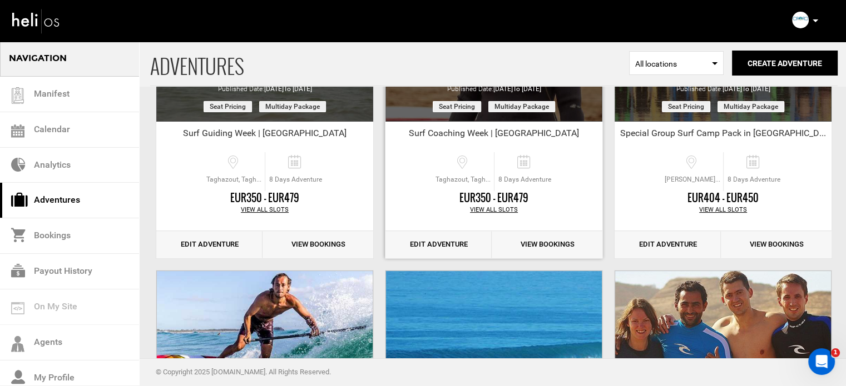
scroll to position [216, 0]
click at [440, 247] on link "Edit Adventure" at bounding box center [438, 244] width 106 height 27
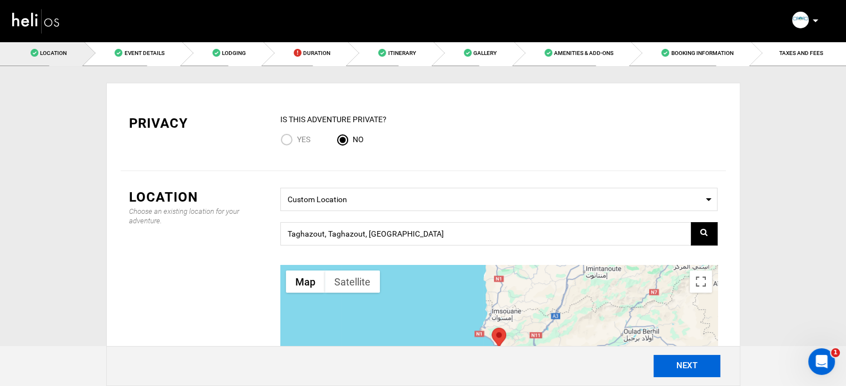
click at [656, 363] on button "NEXT" at bounding box center [686, 366] width 67 height 22
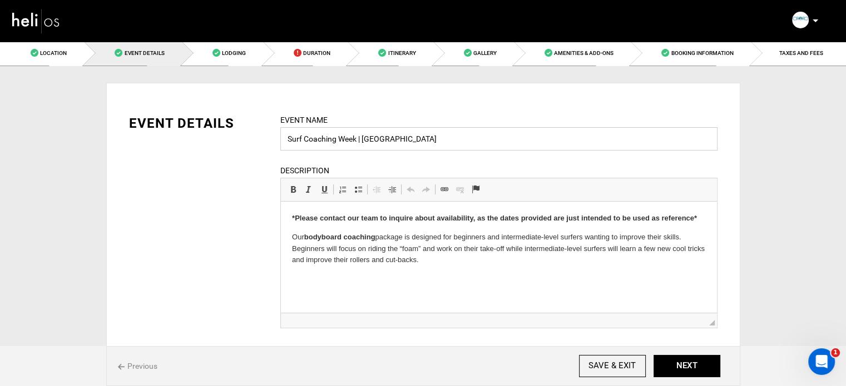
drag, startPoint x: 358, startPoint y: 140, endPoint x: 247, endPoint y: 142, distance: 110.1
click at [247, 142] on div "EVENT DETAILS Event Name Surf Coaching Week | Morocco Event name can not be les…" at bounding box center [423, 228] width 605 height 229
paste input "CROCRO BODYBOARD COACHING"
click at [467, 141] on input "CROCRO BODYBOARD COACHING | Morocco" at bounding box center [498, 138] width 437 height 23
drag, startPoint x: 418, startPoint y: 139, endPoint x: 456, endPoint y: 140, distance: 38.4
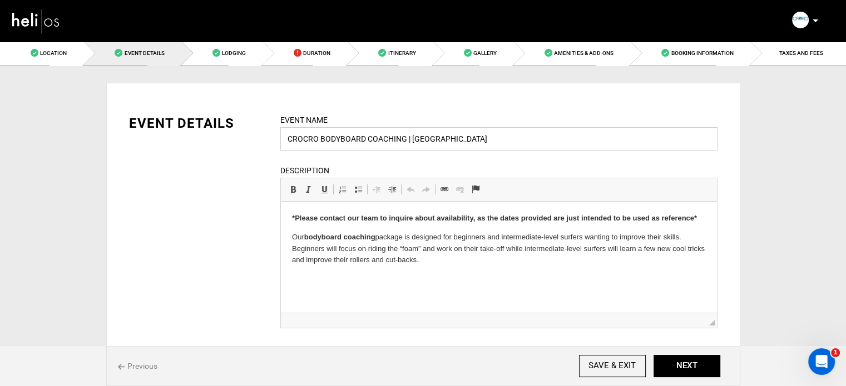
click at [456, 140] on input "CROCRO BODYBOARD COACHING | Morocco" at bounding box center [498, 138] width 437 height 23
click at [475, 166] on div "Description Rich Text Editor, editor28 Editor toolbars Basic Styles Bold Keyboa…" at bounding box center [498, 247] width 437 height 164
drag, startPoint x: 465, startPoint y: 135, endPoint x: 278, endPoint y: 135, distance: 186.8
click at [278, 135] on div "Event Name CROCRO BODYBOARD COACHING | MOROCCO Event name can not be less than …" at bounding box center [499, 228] width 454 height 229
click at [325, 131] on input "CROCRO BODYBOARD COACHING | MOROCCO" at bounding box center [498, 138] width 437 height 23
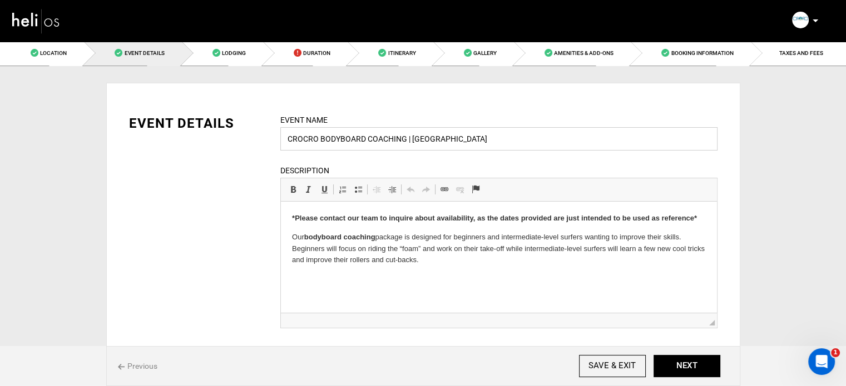
click at [310, 142] on input "CROCRO BODYBOARD COACHING | MOROCCO" at bounding box center [498, 138] width 437 height 23
paste input "roCro bodyboard coaching | Morocco"
type input "CroCro bodyboard coaching | Morocco"
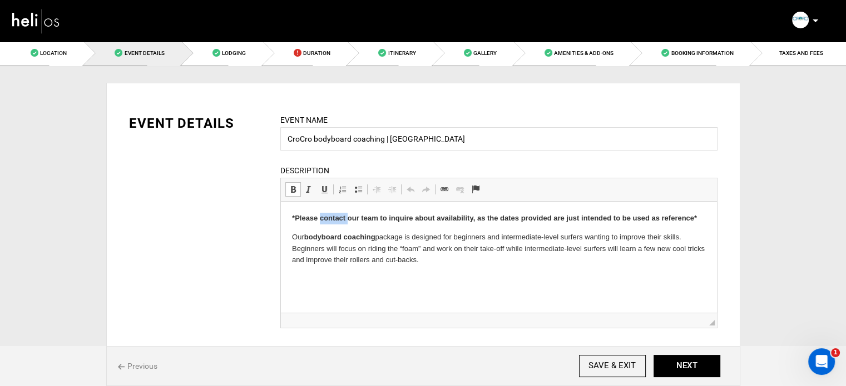
click at [338, 221] on strong "*Please contact our team to inquire about availability, as the dates provided a…" at bounding box center [493, 218] width 405 height 8
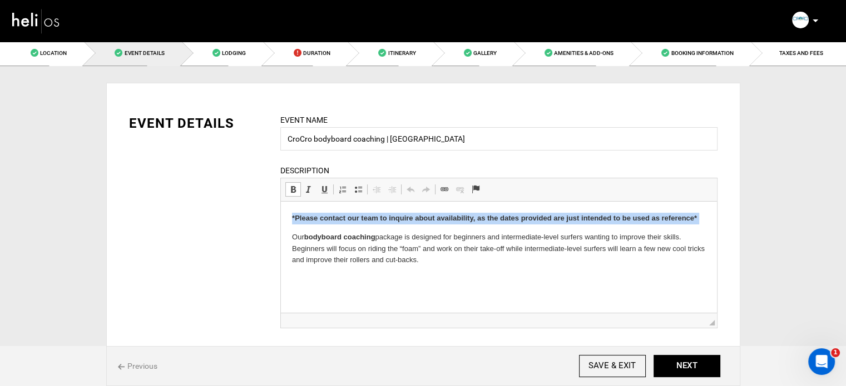
click at [338, 221] on strong "*Please contact our team to inquire about availability, as the dates provided a…" at bounding box center [493, 218] width 405 height 8
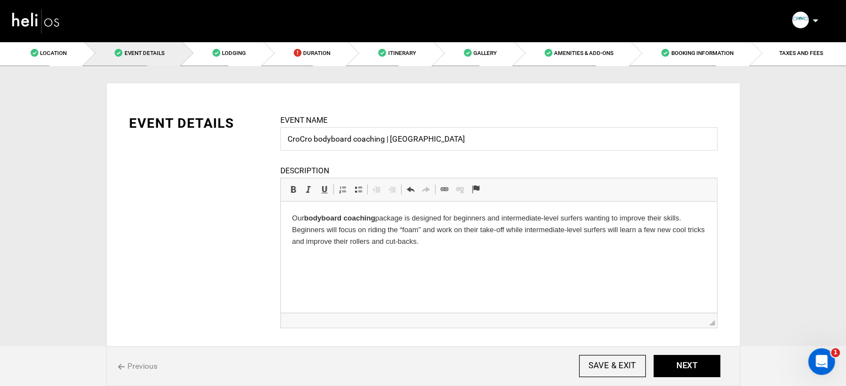
click at [421, 230] on p "Our bodyboard coaching package is designed for beginners and intermediate-level…" at bounding box center [498, 230] width 414 height 34
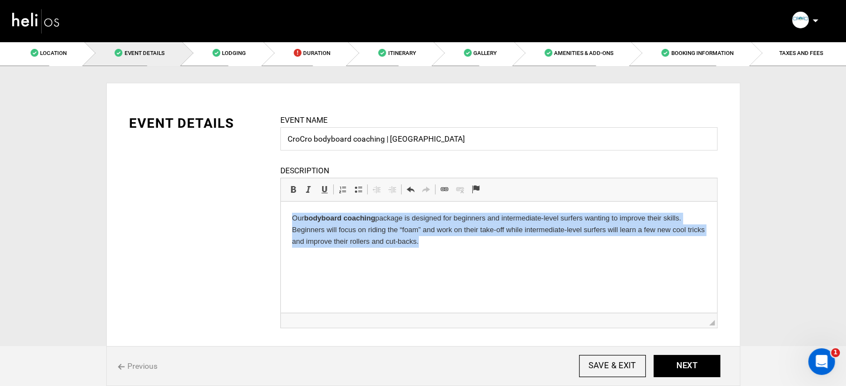
click at [421, 230] on p "Our bodyboard coaching package is designed for beginners and intermediate-level…" at bounding box center [498, 230] width 414 height 34
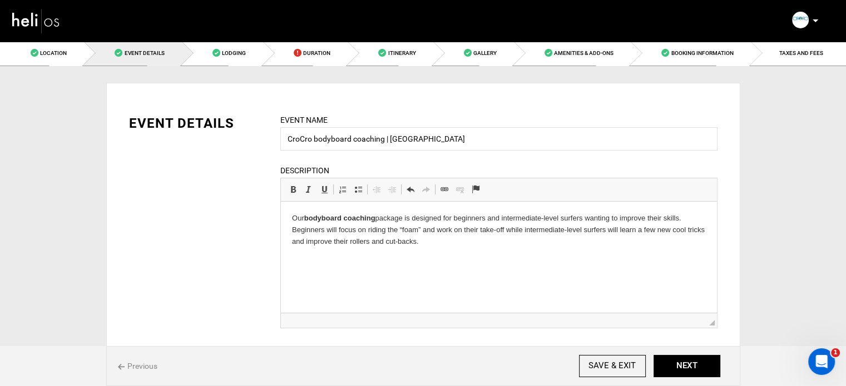
click at [433, 259] on html "Our bodyboard coaching package is designed for beginners and intermediate-level…" at bounding box center [498, 230] width 436 height 57
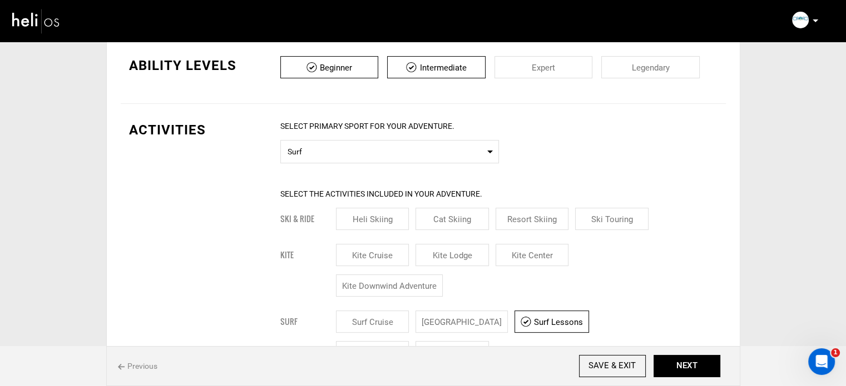
scroll to position [306, 0]
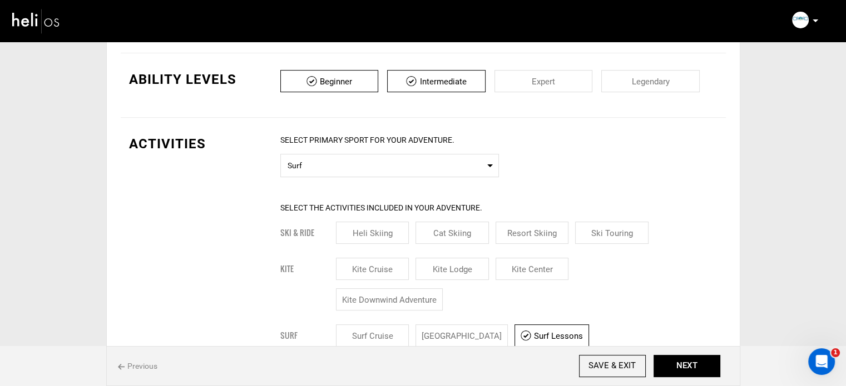
click at [555, 89] on input "checkbox" at bounding box center [543, 81] width 98 height 22
checkbox input "true"
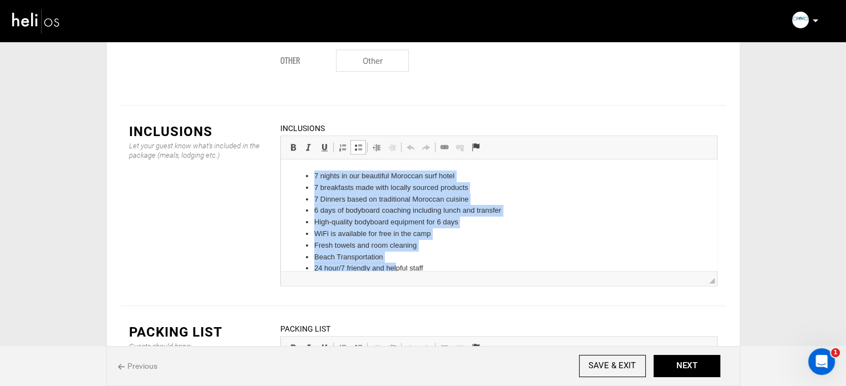
scroll to position [15, 0]
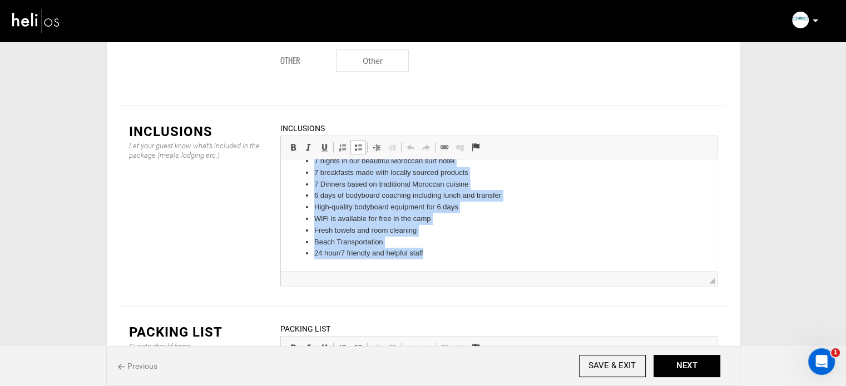
drag, startPoint x: 311, startPoint y: 175, endPoint x: 465, endPoint y: 282, distance: 187.9
click at [465, 271] on html "7 nights in our beautiful Moroccan surf hotel 7 breakfasts made with locally so…" at bounding box center [498, 208] width 436 height 126
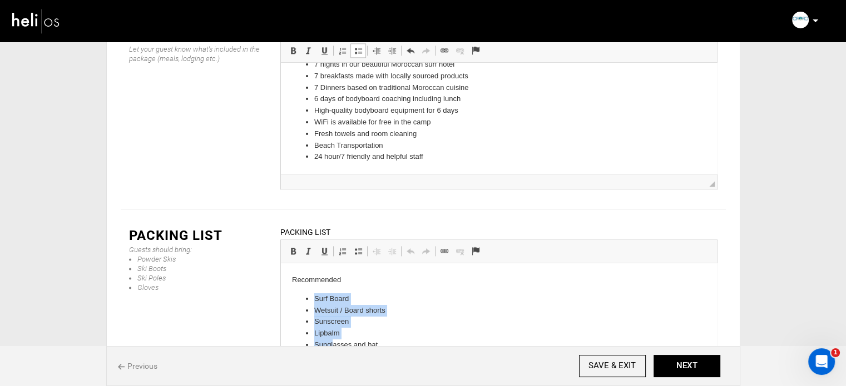
scroll to position [95, 0]
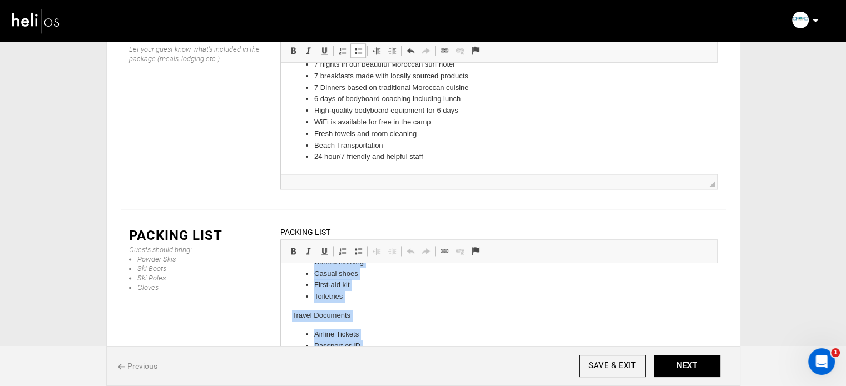
drag, startPoint x: 313, startPoint y: 296, endPoint x: 408, endPoint y: 381, distance: 127.2
click at [408, 375] on html "Recommended Surf Board Wetsuit / Board shorts Sunscreen Lipbalm Sunglasses and …" at bounding box center [498, 272] width 436 height 206
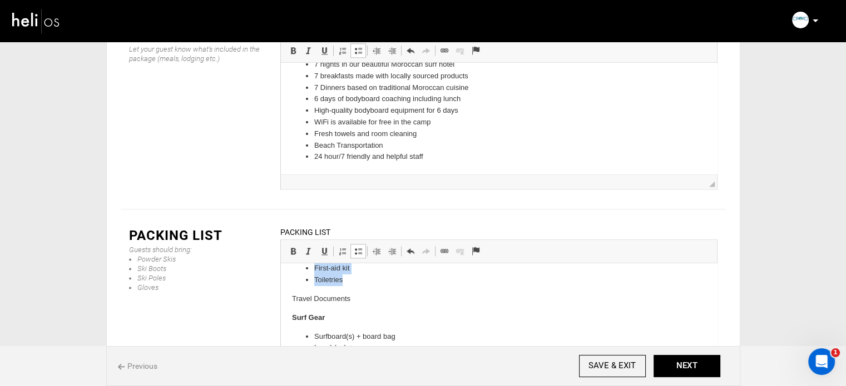
drag, startPoint x: 311, startPoint y: 299, endPoint x: 364, endPoint y: 281, distance: 56.3
click at [364, 281] on ul "Surf Board Wetsuit / Board shorts Sunscreen Lipbalm Sunglasses and hat Casual c…" at bounding box center [498, 234] width 414 height 104
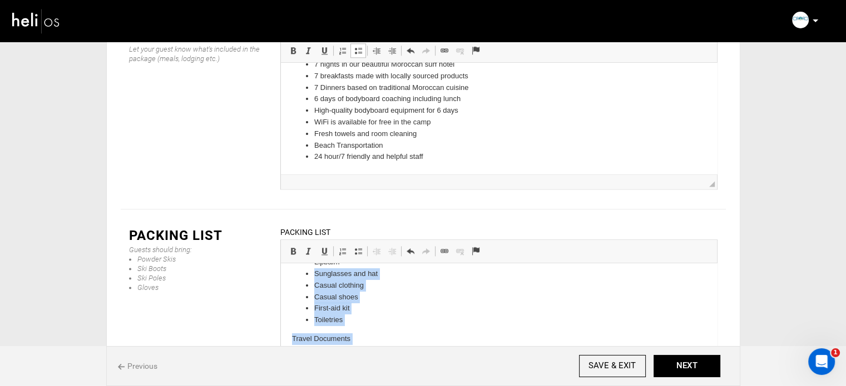
scroll to position [0, 0]
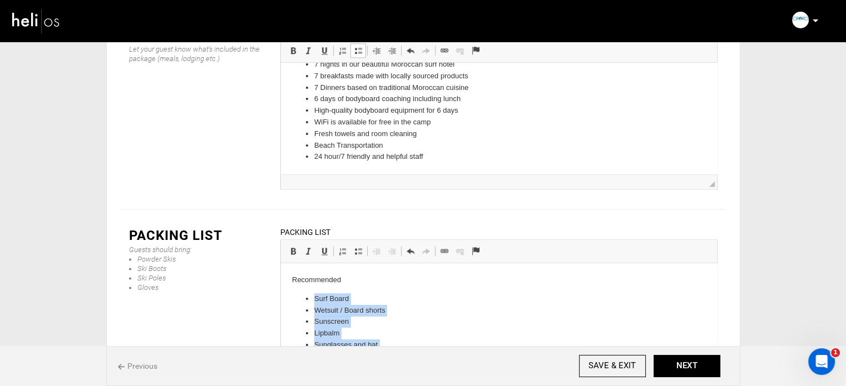
drag, startPoint x: 325, startPoint y: 354, endPoint x: 282, endPoint y: 294, distance: 74.1
click at [282, 294] on html "Recommended Surf Board Wetsuit / Board shorts Sunscreen Lipbalm Sunglasses and …" at bounding box center [498, 355] width 436 height 183
click at [306, 284] on p "Recommended" at bounding box center [498, 281] width 414 height 12
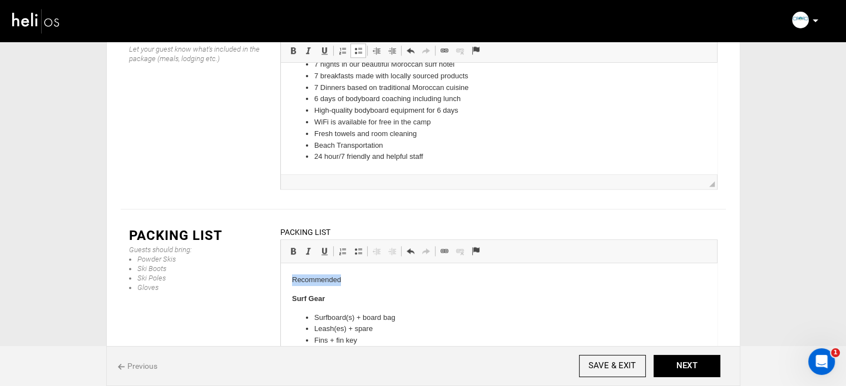
click at [306, 284] on p "Recommended" at bounding box center [498, 281] width 414 height 12
click at [292, 247] on span at bounding box center [293, 251] width 9 height 9
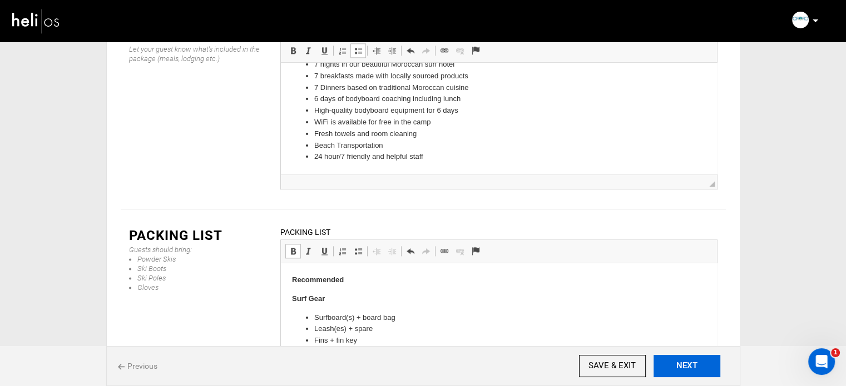
click at [706, 362] on button "NEXT" at bounding box center [686, 366] width 67 height 22
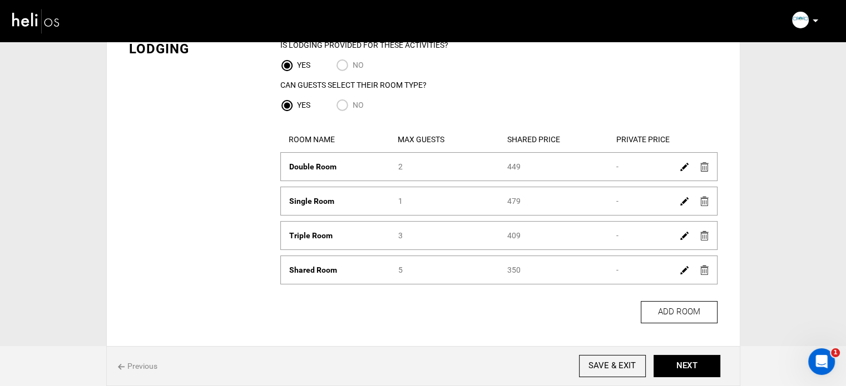
scroll to position [100, 0]
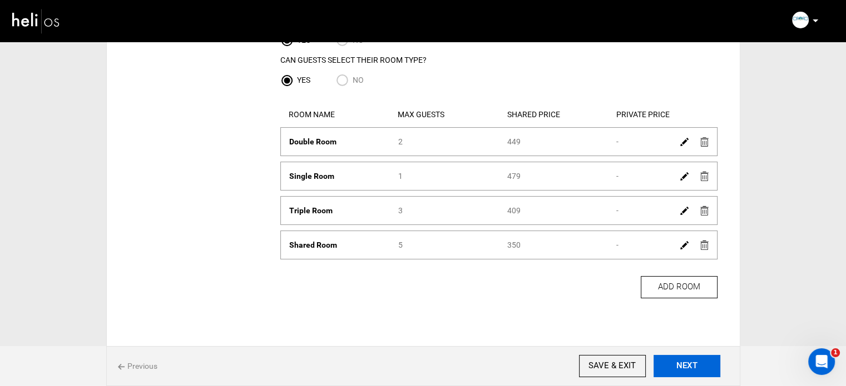
click at [697, 365] on button "NEXT" at bounding box center [686, 366] width 67 height 22
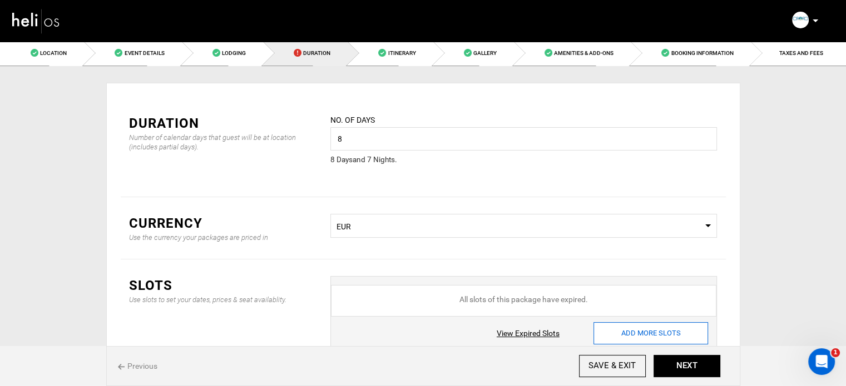
click at [680, 333] on input "ADD MORE SLOTS" at bounding box center [650, 334] width 115 height 22
type input "0"
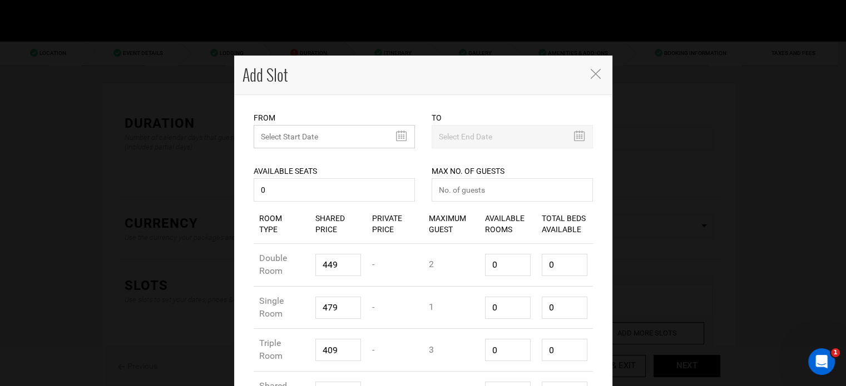
click at [321, 135] on input "text" at bounding box center [334, 136] width 161 height 23
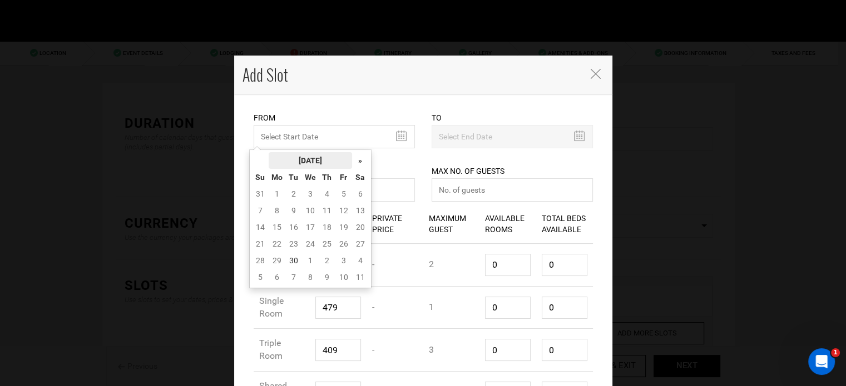
click at [309, 156] on th "September 2025" at bounding box center [310, 160] width 83 height 17
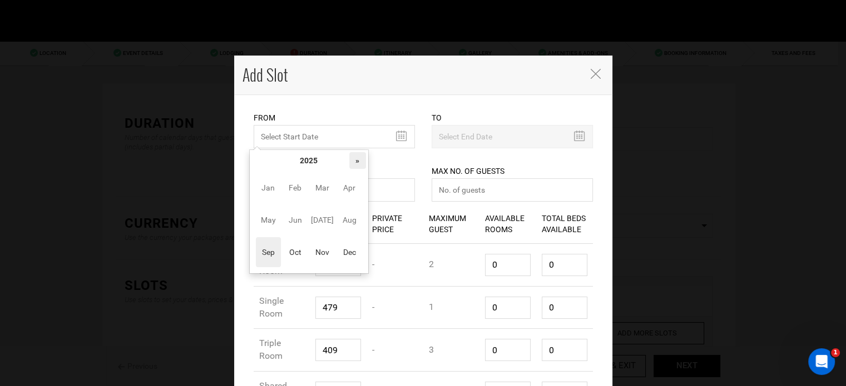
click at [351, 160] on th "»" at bounding box center [357, 160] width 17 height 17
click at [320, 244] on span "Nov" at bounding box center [322, 252] width 25 height 30
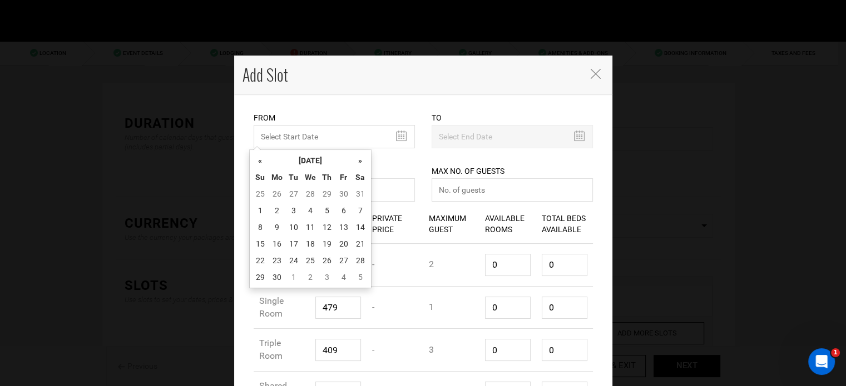
click at [280, 244] on td "16" at bounding box center [277, 244] width 17 height 17
type input "11/16/2026"
type input "11/23/2026"
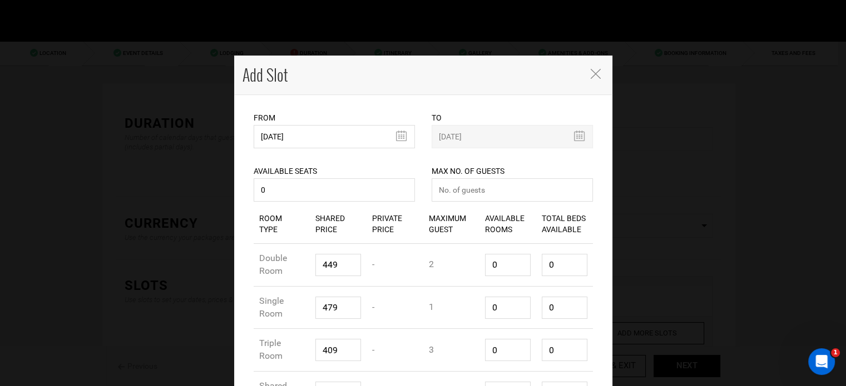
scroll to position [89, 0]
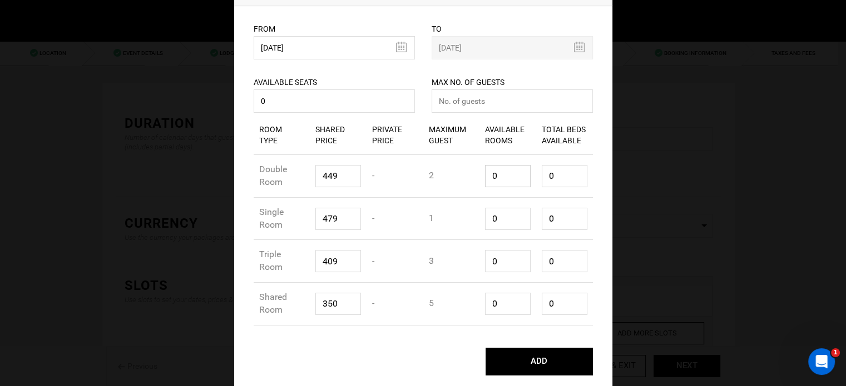
drag, startPoint x: 498, startPoint y: 175, endPoint x: 477, endPoint y: 182, distance: 22.9
click at [479, 177] on div "Available Rooms 0" at bounding box center [507, 176] width 57 height 39
type input "1"
type input "2"
type input "1"
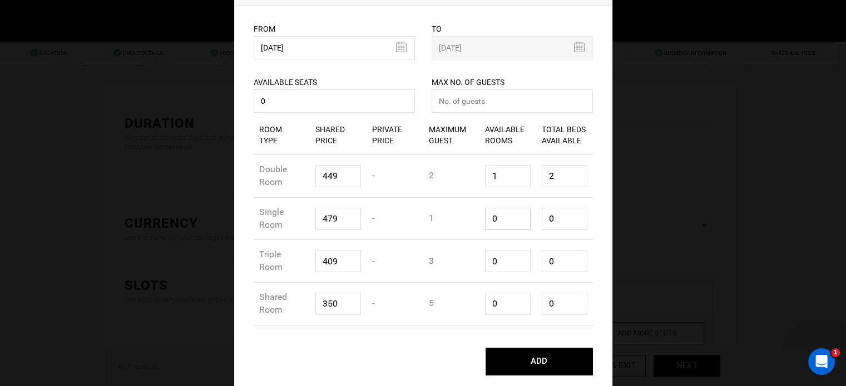
drag, startPoint x: 502, startPoint y: 226, endPoint x: 482, endPoint y: 221, distance: 21.2
click at [485, 221] on input "0" at bounding box center [508, 219] width 46 height 22
type input "1"
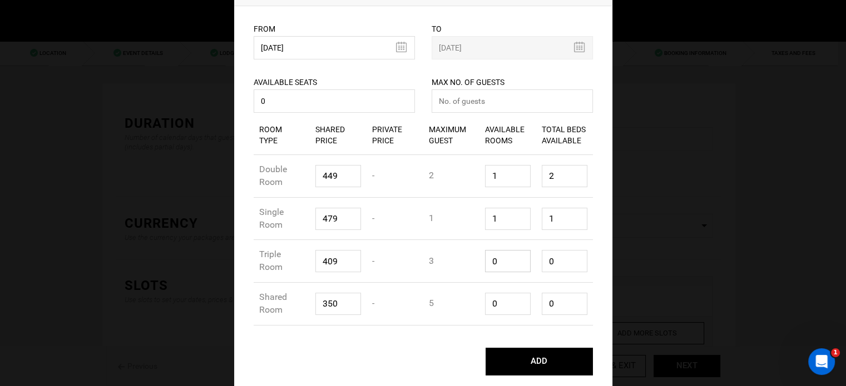
drag, startPoint x: 473, startPoint y: 262, endPoint x: 479, endPoint y: 275, distance: 14.2
click at [474, 266] on div "Room Type Triple Room Shared Price 409 Private Price - Maximum Guest 3 Availabl…" at bounding box center [423, 261] width 339 height 43
type input "1"
type input "3"
type input "1"
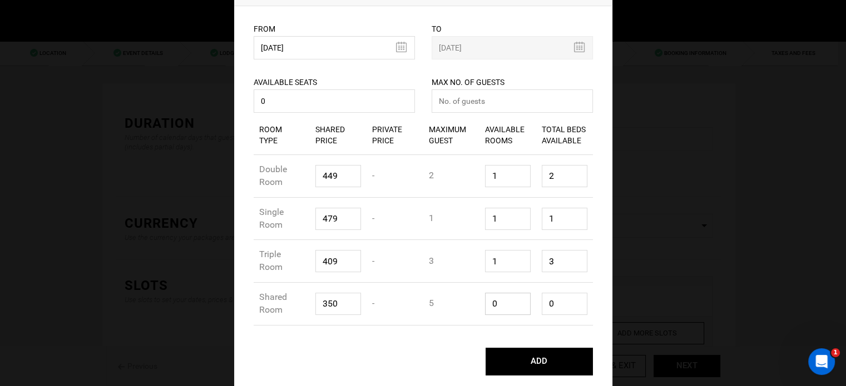
drag, startPoint x: 489, startPoint y: 307, endPoint x: 485, endPoint y: 298, distance: 10.4
click at [473, 305] on div "Room Type Shared Room Shared Price 350 Private Price - Maximum Guest 5 Availabl…" at bounding box center [423, 304] width 339 height 43
type input "1"
type input "5"
type input "1"
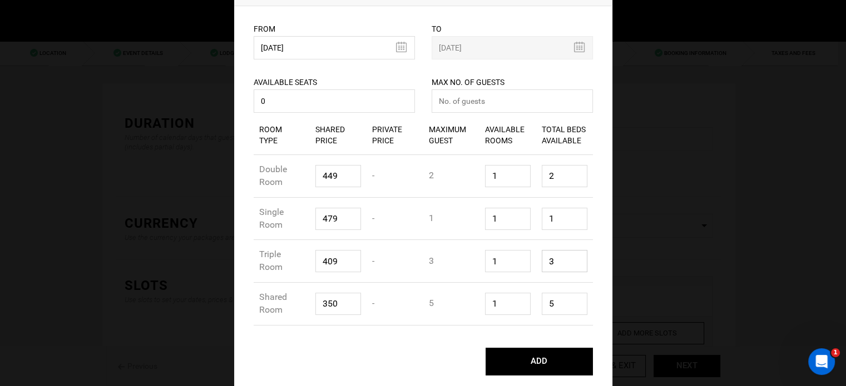
drag, startPoint x: 536, startPoint y: 261, endPoint x: 540, endPoint y: 252, distance: 9.5
click at [536, 260] on div "Total Beds Available 3" at bounding box center [564, 261] width 57 height 39
type input "1"
drag, startPoint x: 551, startPoint y: 178, endPoint x: 525, endPoint y: 178, distance: 26.1
click at [525, 178] on div "Room Type Double Room Shared Price 449 Private Price - Maximum Guest 2 Availabl…" at bounding box center [423, 176] width 339 height 43
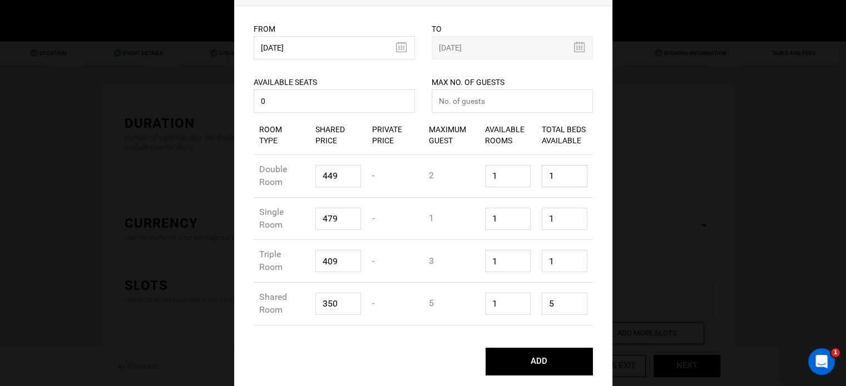
type input "1"
drag, startPoint x: 562, startPoint y: 297, endPoint x: 518, endPoint y: 285, distance: 45.8
click at [518, 286] on div "Room Type Shared Room Shared Price 350 Private Price - Maximum Guest 5 Availabl…" at bounding box center [423, 304] width 339 height 43
type input "1"
drag, startPoint x: 480, startPoint y: 86, endPoint x: 477, endPoint y: 92, distance: 6.8
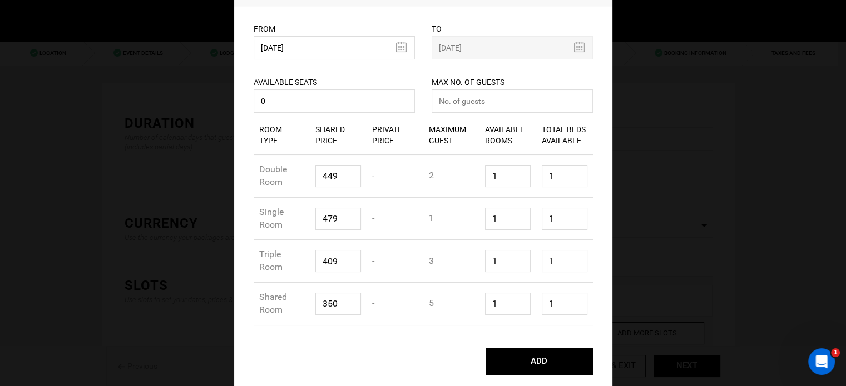
click at [478, 89] on div "Max No. of Guests Maximum no. of guests should be less than 999. Please enter n…" at bounding box center [511, 87] width 161 height 56
click at [471, 88] on div at bounding box center [471, 88] width 0 height 0
click at [469, 96] on input "number" at bounding box center [511, 101] width 161 height 23
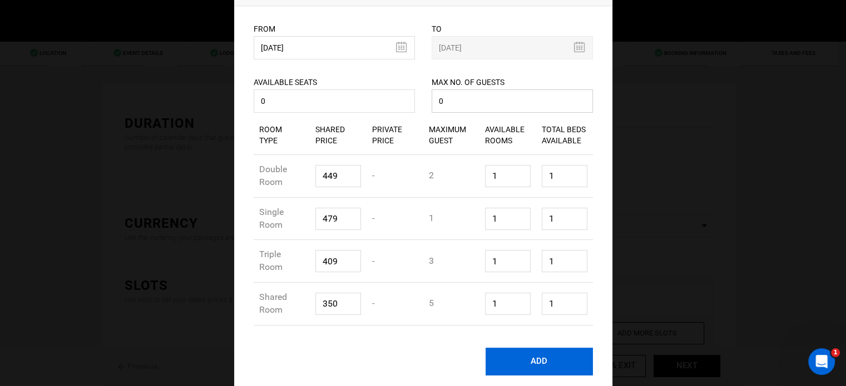
type input "0"
click at [554, 355] on button "ADD" at bounding box center [538, 362] width 107 height 28
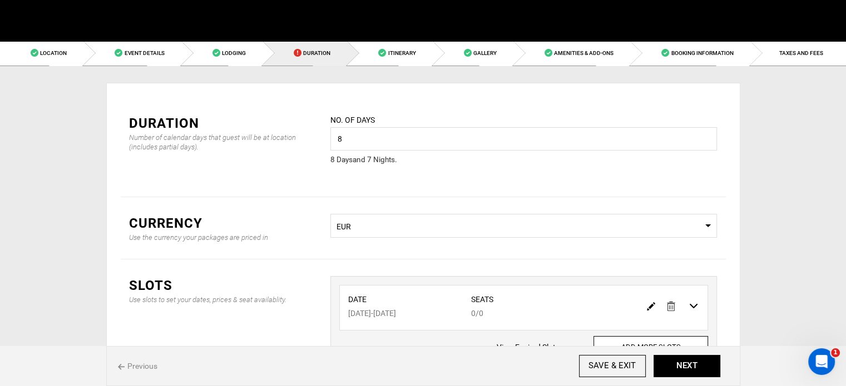
scroll to position [0, 0]
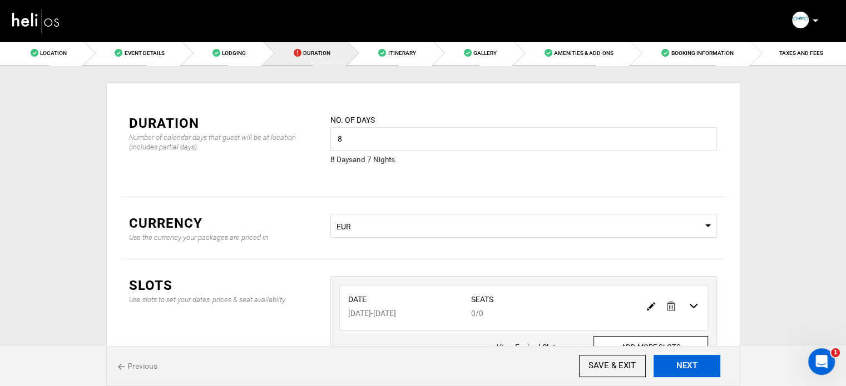
click at [686, 364] on button "NEXT" at bounding box center [686, 366] width 67 height 22
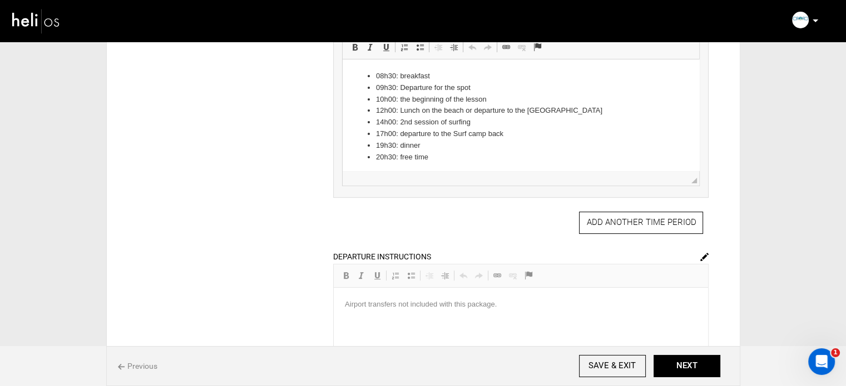
scroll to position [337, 0]
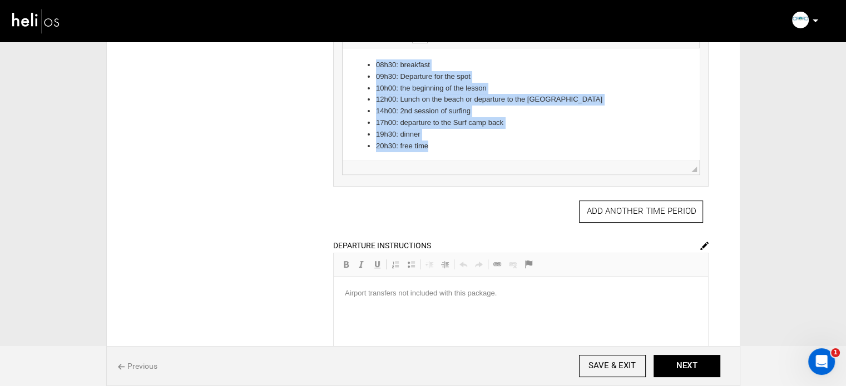
drag, startPoint x: 441, startPoint y: 148, endPoint x: 349, endPoint y: 61, distance: 127.8
click at [349, 61] on html "08h30: breakfast 09h30: Departure for the spot 10h00: the beginning of the less…" at bounding box center [521, 130] width 356 height 164
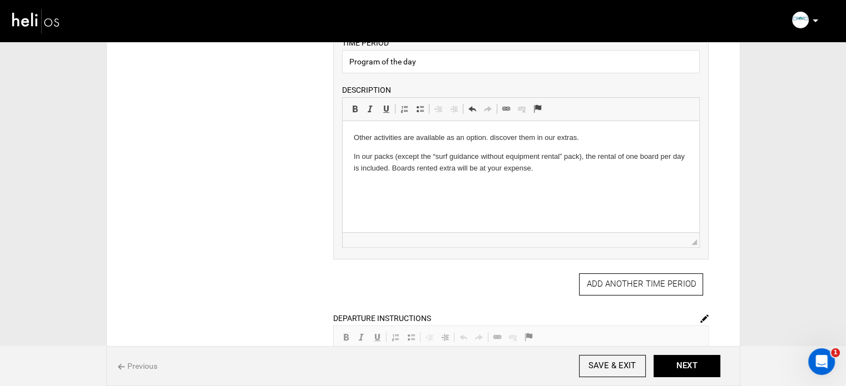
scroll to position [264, 0]
click at [369, 161] on p "In our packs (except the “surf guidance without equipment rental” pack), the re…" at bounding box center [521, 163] width 334 height 23
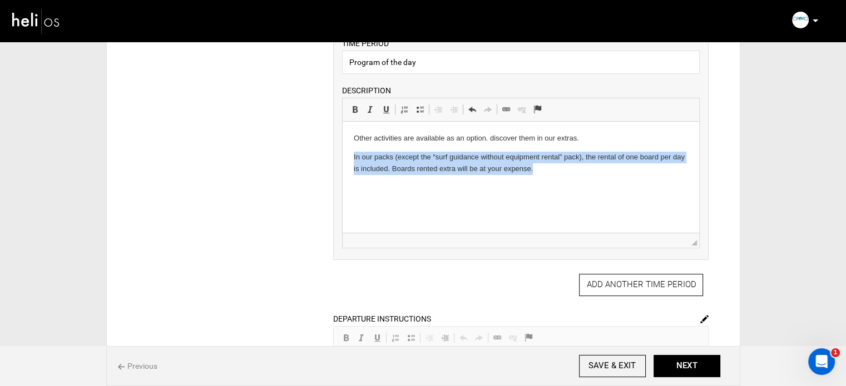
click at [369, 161] on p "In our packs (except the “surf guidance without equipment rental” pack), the re…" at bounding box center [521, 163] width 334 height 23
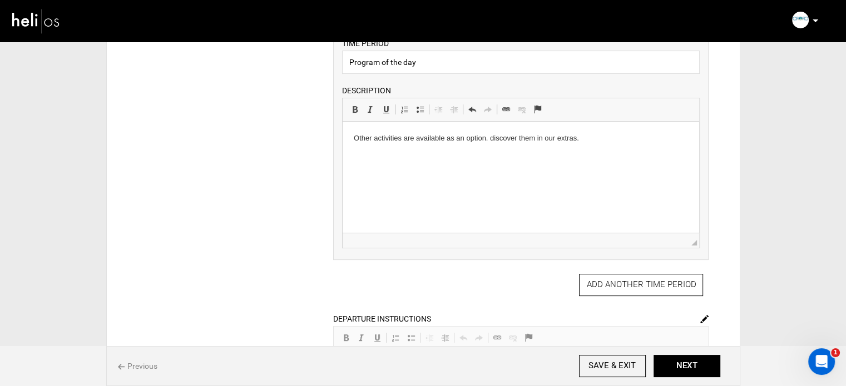
click at [368, 140] on p "Other activities are available as an option. discover them in our extras." at bounding box center [521, 139] width 334 height 12
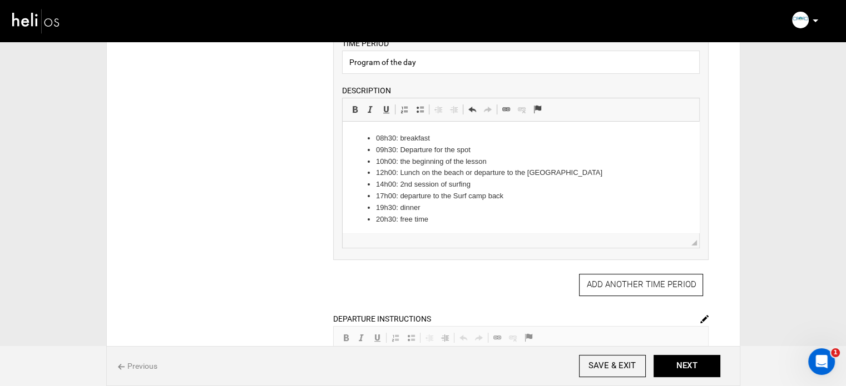
scroll to position [0, 0]
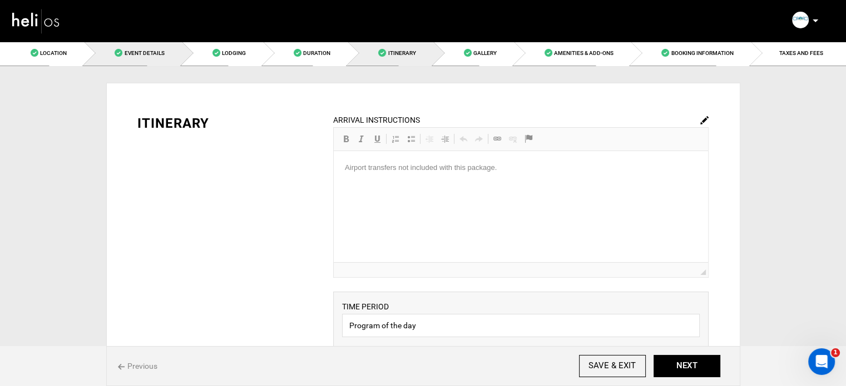
click at [160, 56] on span "Event Details" at bounding box center [144, 53] width 40 height 6
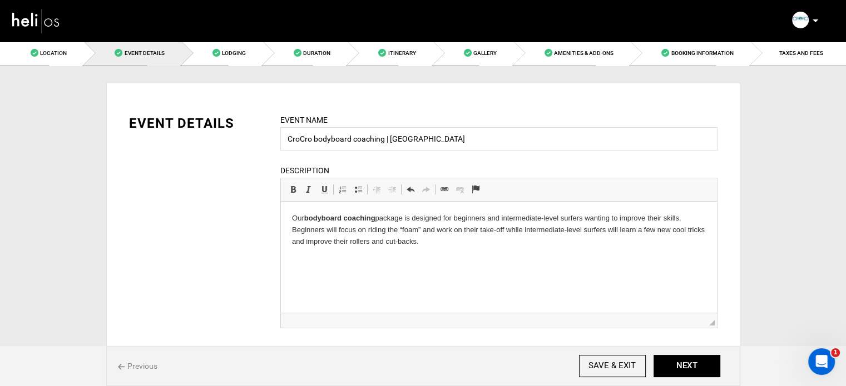
click at [452, 241] on p "Our bodyboard coaching package is designed for beginners and intermediate-level…" at bounding box center [498, 230] width 414 height 34
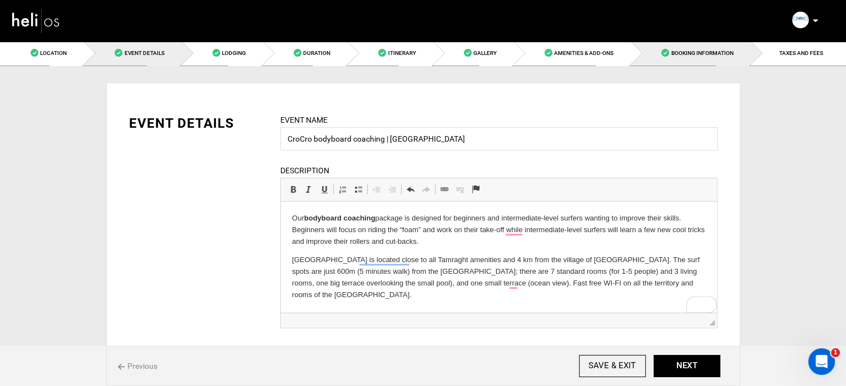
click at [750, 46] on link "Booking Information" at bounding box center [691, 53] width 120 height 25
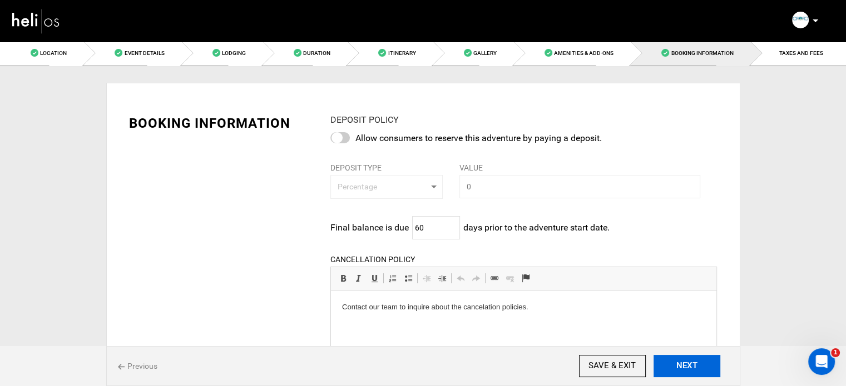
click at [682, 361] on button "NEXT" at bounding box center [686, 366] width 67 height 22
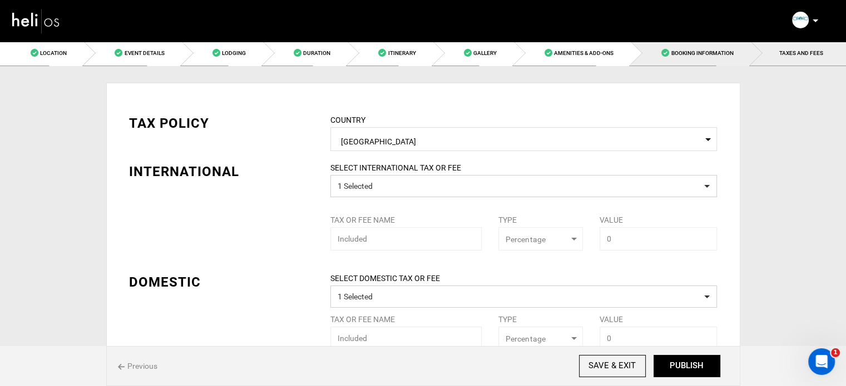
click at [695, 57] on link "Booking Information" at bounding box center [691, 53] width 120 height 25
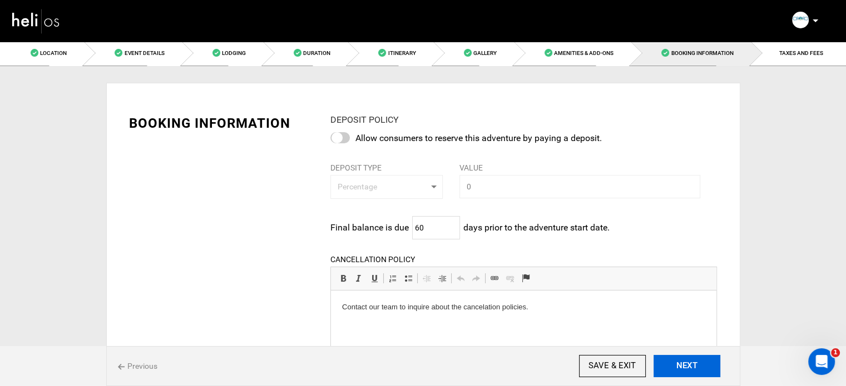
click at [679, 370] on button "NEXT" at bounding box center [686, 366] width 67 height 22
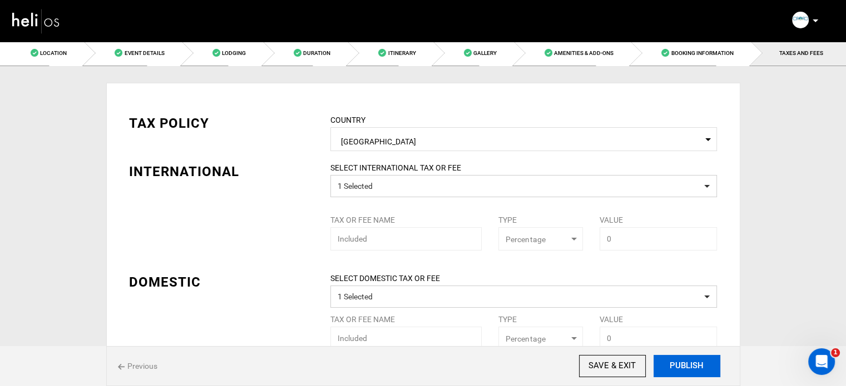
click at [682, 368] on button "PUBLISH" at bounding box center [686, 366] width 67 height 22
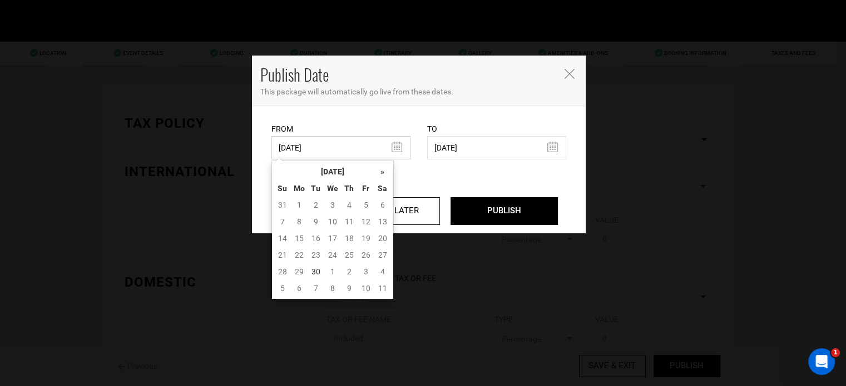
click at [387, 143] on input "11/28/2022" at bounding box center [340, 147] width 139 height 23
click at [312, 271] on td "30" at bounding box center [315, 272] width 17 height 17
type input "09/30/2025"
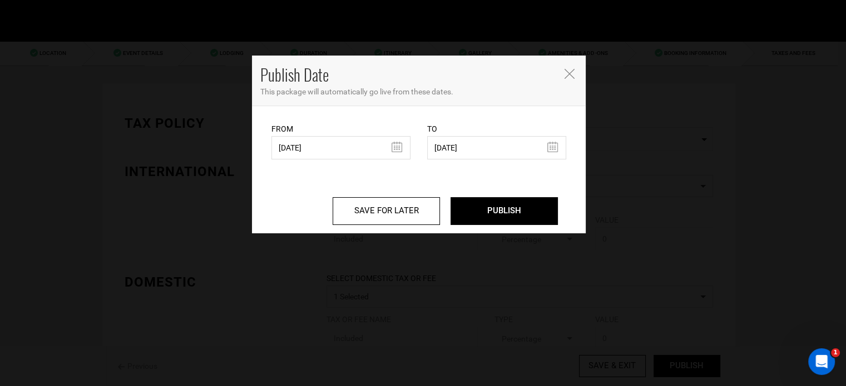
click at [543, 196] on div "SAVE FOR LATER PUBLISH" at bounding box center [418, 203] width 295 height 44
click at [537, 207] on input "PUBLISH" at bounding box center [503, 211] width 107 height 28
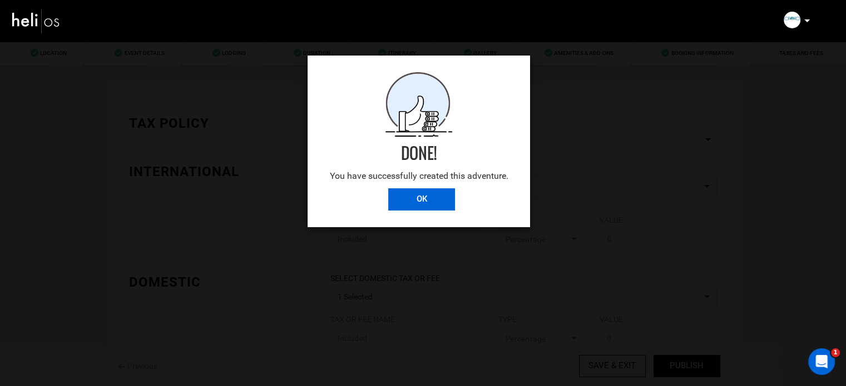
click at [438, 195] on input "OK" at bounding box center [421, 199] width 67 height 22
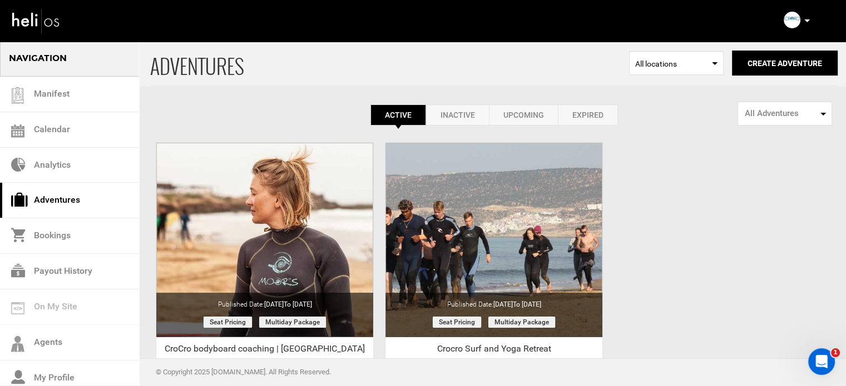
click at [601, 115] on link "Expired" at bounding box center [588, 115] width 60 height 21
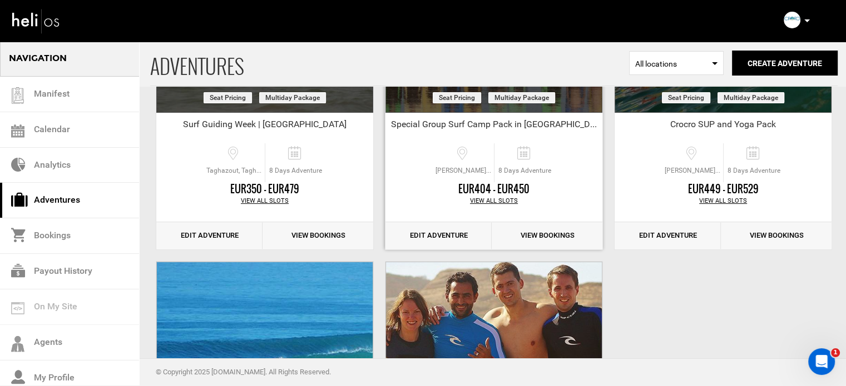
scroll to position [222, 0]
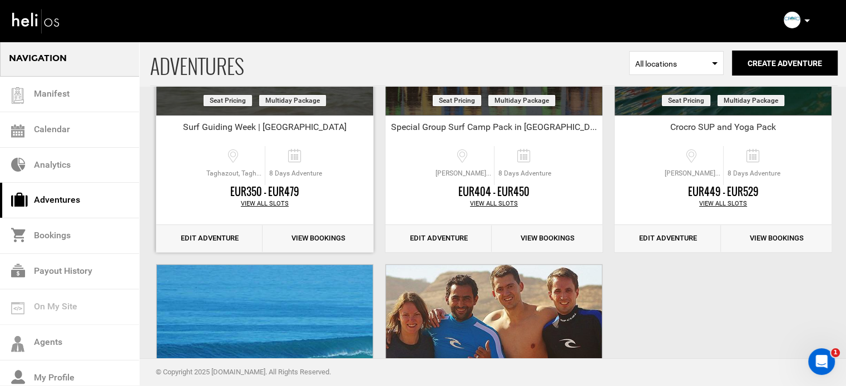
click at [196, 238] on link "Edit Adventure" at bounding box center [209, 238] width 106 height 27
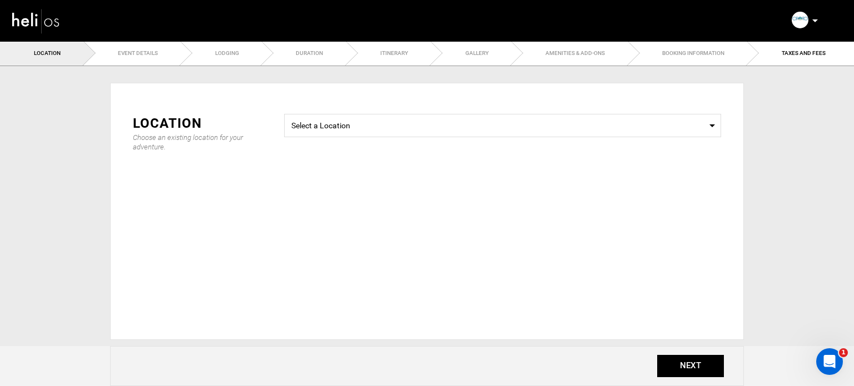
type input "Surf Guiding Week | Morocco"
checkbox input "true"
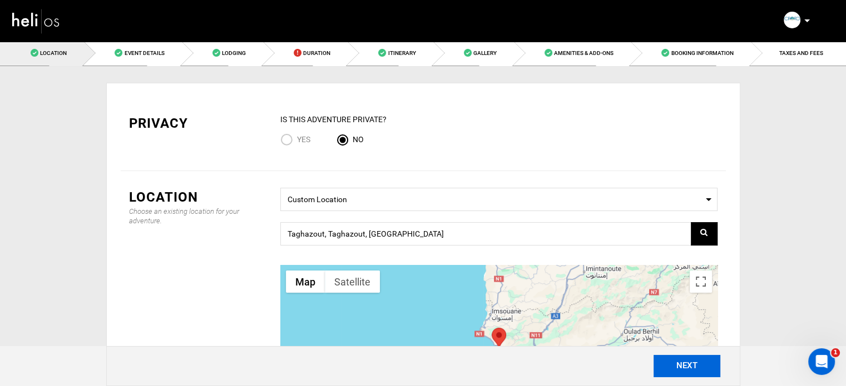
click at [689, 366] on button "NEXT" at bounding box center [686, 366] width 67 height 22
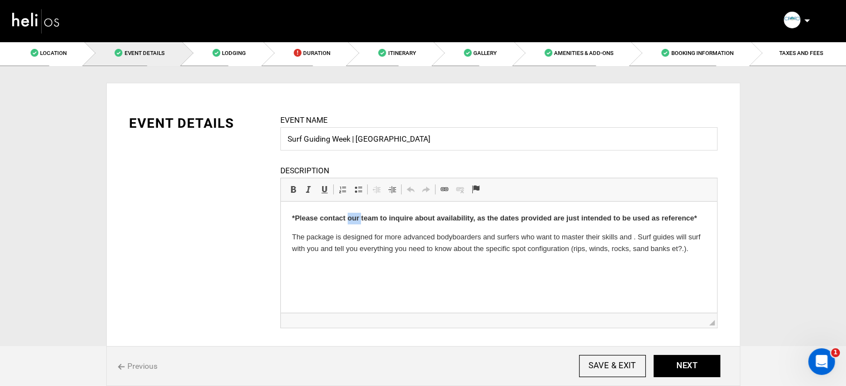
click at [348, 216] on strong "*Please contact our team to inquire about availability, as the dates provided a…" at bounding box center [493, 218] width 405 height 8
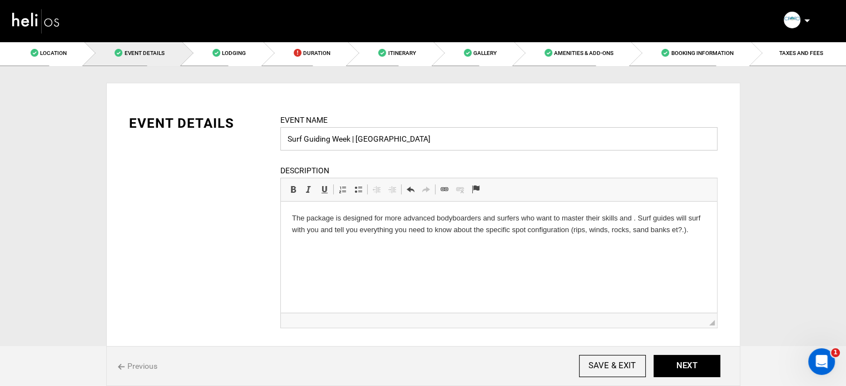
click at [311, 140] on input "Surf Guiding Week | Morocco" at bounding box center [498, 138] width 437 height 23
paste input "crocro surf et bodyboard guiding"
drag, startPoint x: 328, startPoint y: 140, endPoint x: 333, endPoint y: 141, distance: 5.6
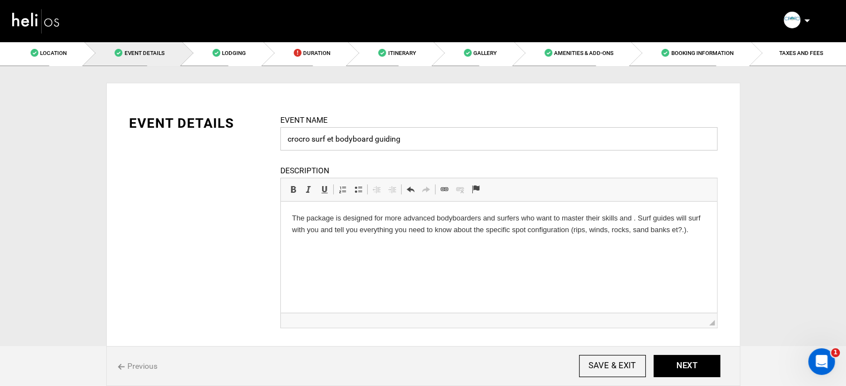
click at [333, 141] on input "crocro surf et bodyboard guiding" at bounding box center [498, 138] width 437 height 23
drag, startPoint x: 291, startPoint y: 142, endPoint x: 279, endPoint y: 142, distance: 12.8
click at [279, 142] on div "Event Name crocro surf ET bodyboard guiding Event name can not be less than 3 c…" at bounding box center [499, 228] width 454 height 229
click at [311, 140] on input "Crocro surf ET bodyboard guiding" at bounding box center [498, 138] width 437 height 23
click at [376, 141] on input "Crocro Surf ET bodyboard guiding" at bounding box center [498, 138] width 437 height 23
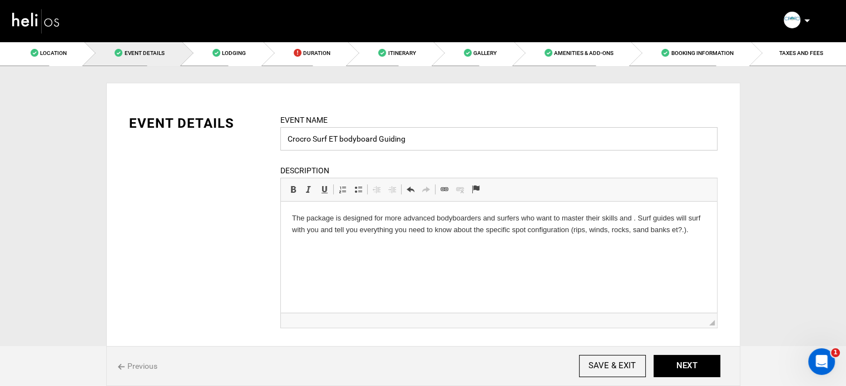
click at [458, 139] on input "Crocro Surf ET bodyboard Guiding" at bounding box center [498, 138] width 437 height 23
type input "Crocro Surf ET bodyboard Guiding | Morocco"
click at [695, 231] on p "The package is designed for more advanced bodyboarders and surfers who want to …" at bounding box center [498, 224] width 414 height 23
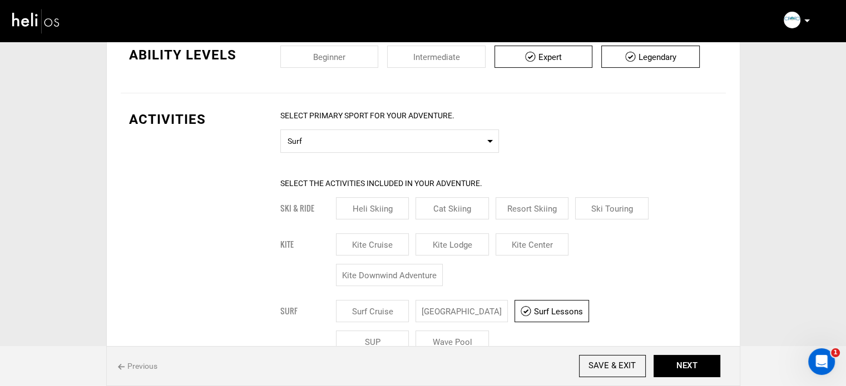
scroll to position [333, 0]
click at [414, 48] on input "checkbox" at bounding box center [436, 55] width 98 height 22
checkbox input "true"
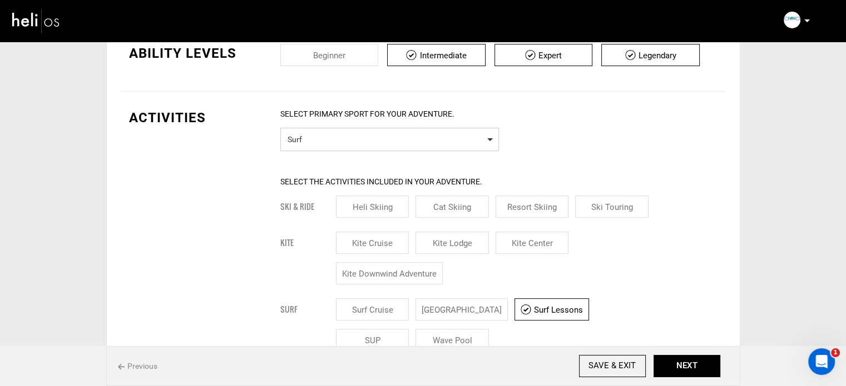
click at [378, 140] on span "Surf" at bounding box center [389, 138] width 204 height 14
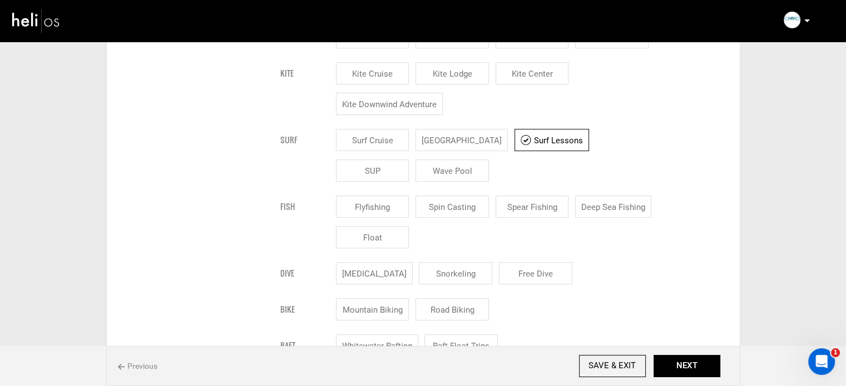
scroll to position [493, 0]
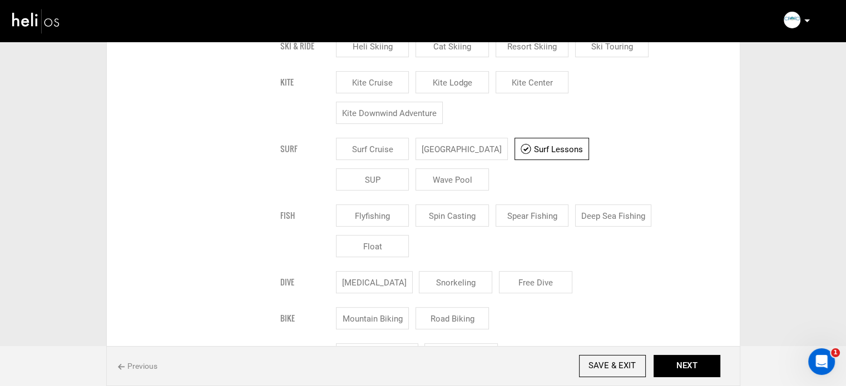
click at [478, 150] on input "[GEOGRAPHIC_DATA]" at bounding box center [461, 149] width 92 height 22
checkbox input "true"
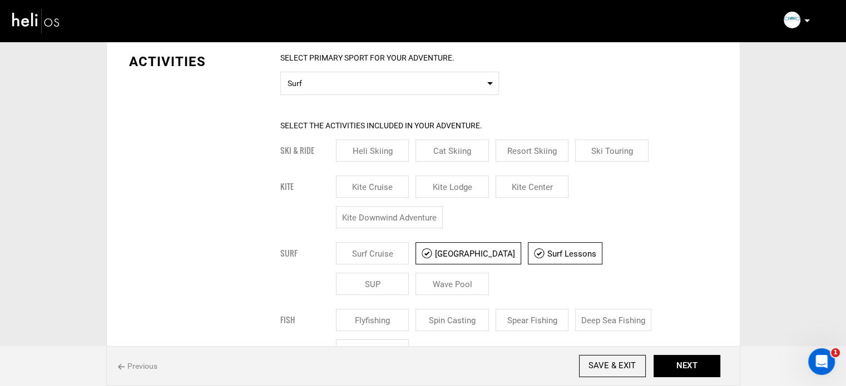
scroll to position [51, 0]
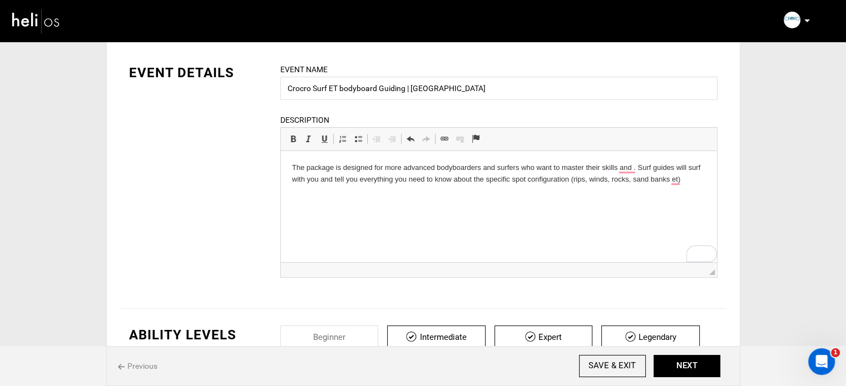
click at [325, 168] on p "The package is designed for more advanced bodyboarders and surfers who want to …" at bounding box center [498, 173] width 414 height 23
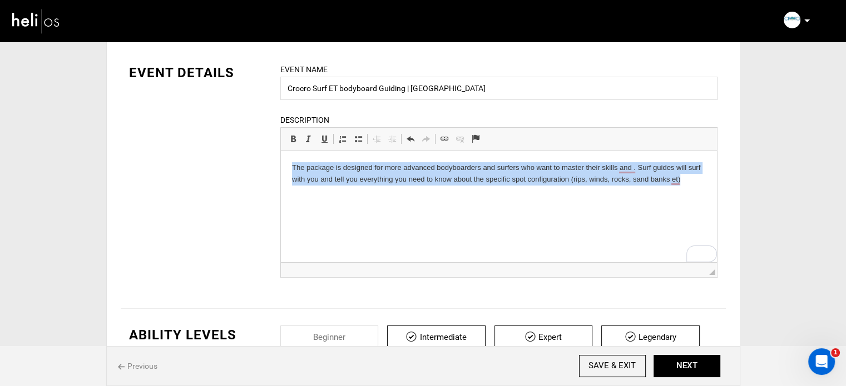
click at [325, 168] on p "The package is designed for more advanced bodyboarders and surfers who want to …" at bounding box center [498, 173] width 414 height 23
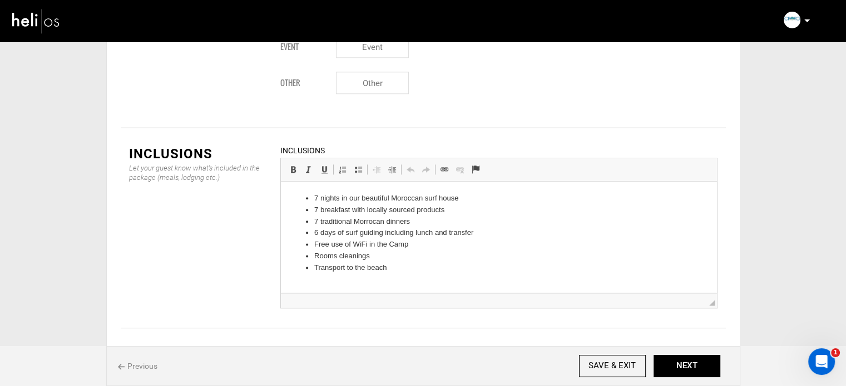
scroll to position [1386, 0]
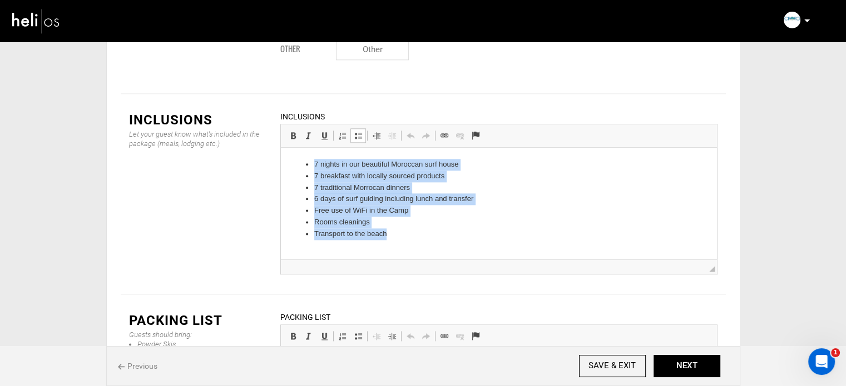
drag, startPoint x: 405, startPoint y: 236, endPoint x: 306, endPoint y: 146, distance: 133.4
click at [306, 148] on html "7 nights in our beautiful Moroccan surf house 7 breakfast with locally sourced …" at bounding box center [498, 199] width 436 height 103
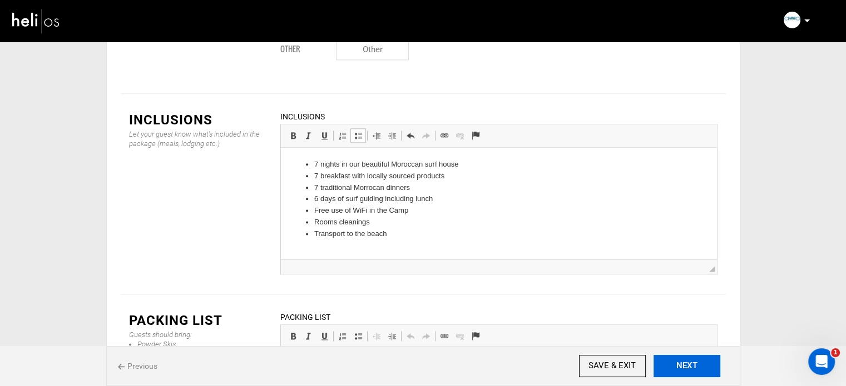
click at [707, 364] on button "NEXT" at bounding box center [686, 366] width 67 height 22
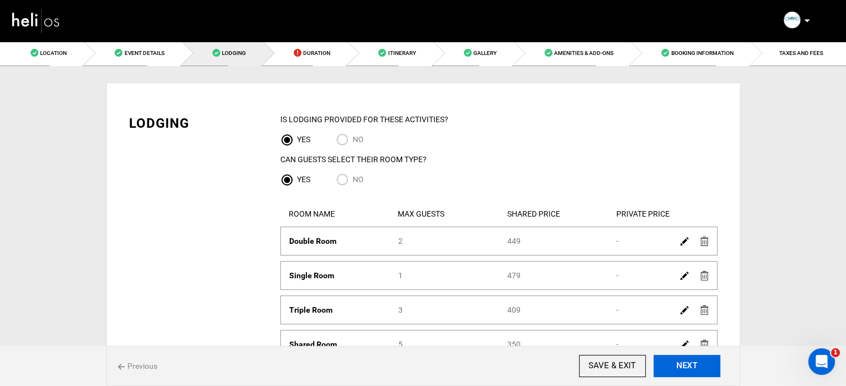
click at [707, 364] on button "NEXT" at bounding box center [686, 366] width 67 height 22
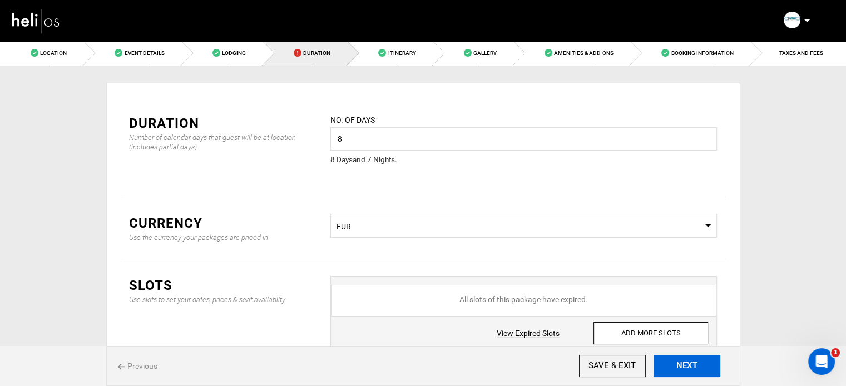
click at [707, 364] on button "NEXT" at bounding box center [686, 366] width 67 height 22
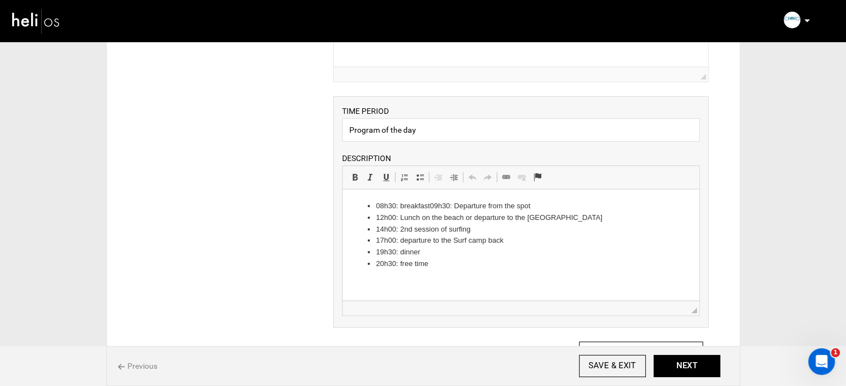
scroll to position [198, 0]
click at [443, 273] on html "08h30: breakfast09h30: Departure from the spot 12h00: Lunch on the beach or dep…" at bounding box center [521, 233] width 356 height 92
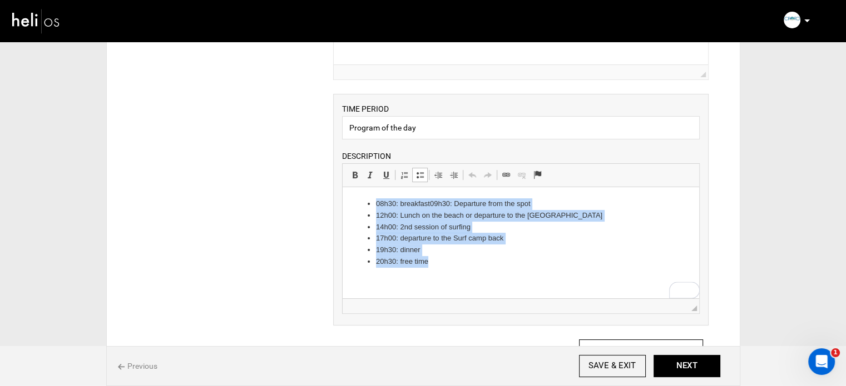
drag, startPoint x: 443, startPoint y: 267, endPoint x: 355, endPoint y: 184, distance: 121.1
click at [355, 187] on html "08h30: breakfast09h30: Departure from the spot 12h00: Lunch on the beach or dep…" at bounding box center [521, 233] width 356 height 92
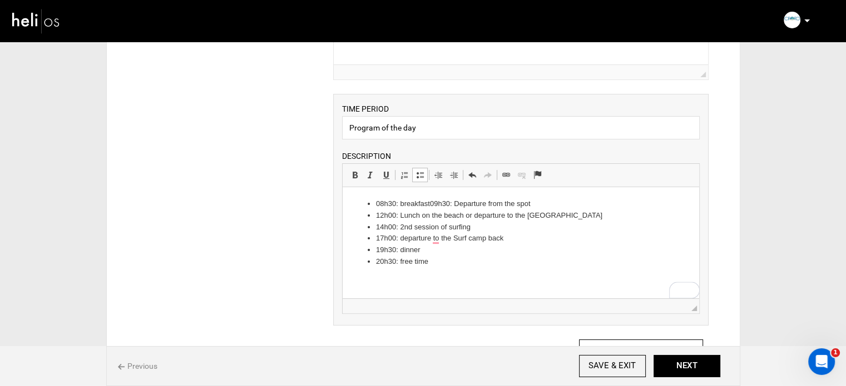
scroll to position [0, 0]
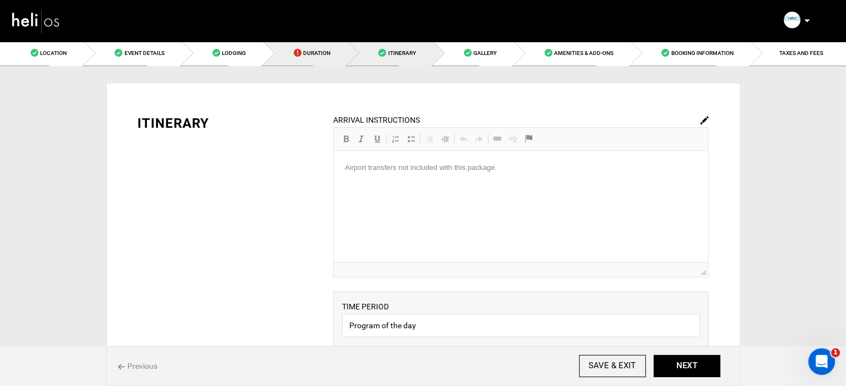
click at [294, 51] on span at bounding box center [298, 53] width 8 height 8
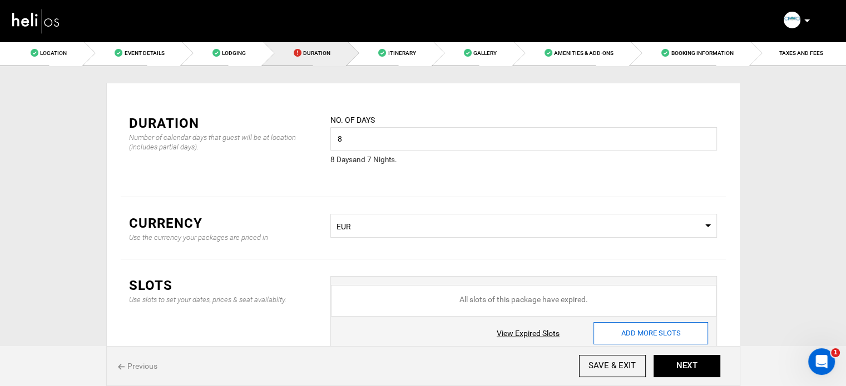
click at [663, 328] on input "ADD MORE SLOTS" at bounding box center [650, 334] width 115 height 22
type input "0"
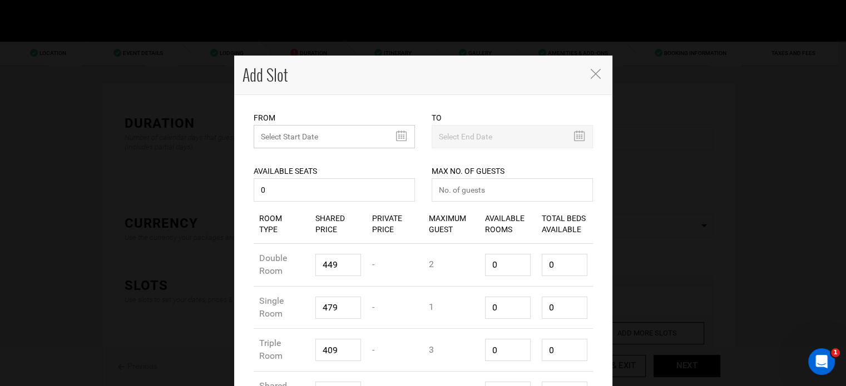
click at [348, 131] on input "text" at bounding box center [334, 136] width 161 height 23
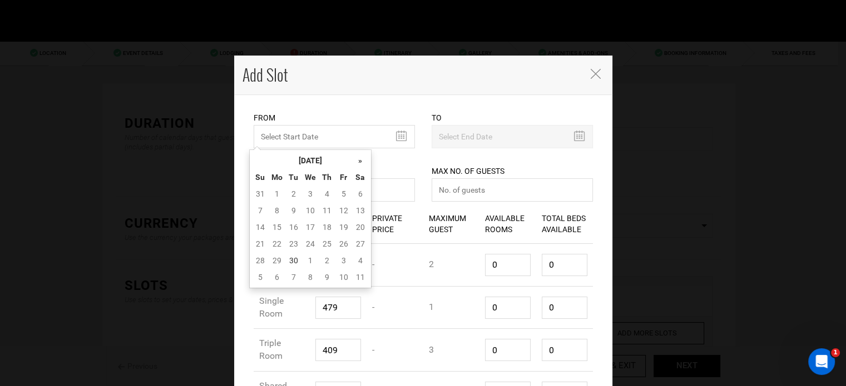
click at [331, 148] on div "Available Seats 0 Available seats should be greater than 0. Available Seats sho…" at bounding box center [334, 176] width 161 height 56
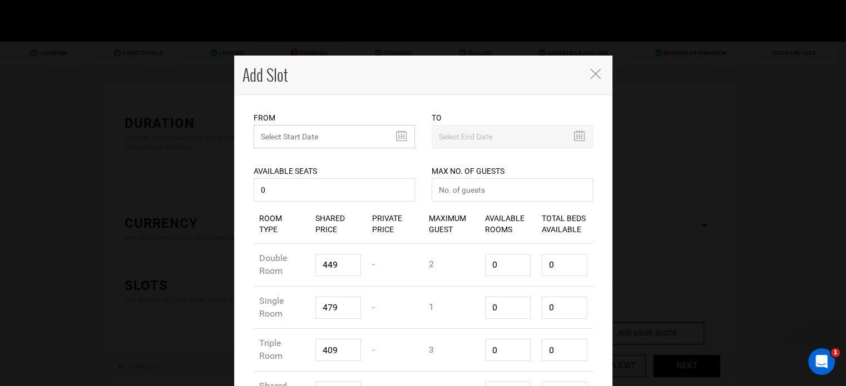
click at [326, 139] on input "text" at bounding box center [334, 136] width 161 height 23
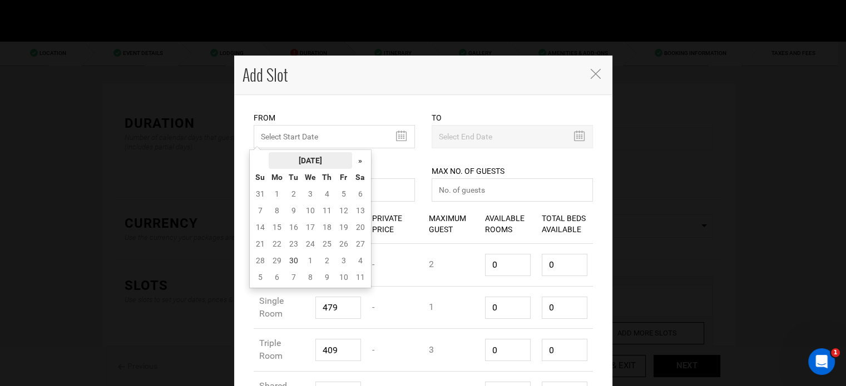
click at [323, 157] on th "September 2025" at bounding box center [310, 160] width 83 height 17
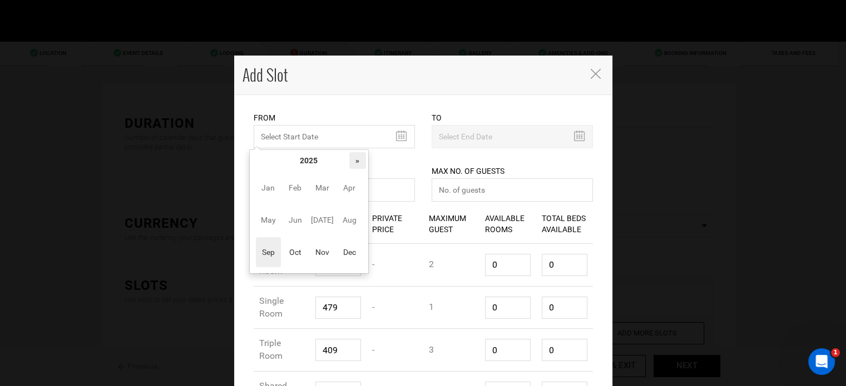
click at [354, 158] on th "»" at bounding box center [357, 160] width 17 height 17
click at [315, 249] on span "Nov" at bounding box center [322, 252] width 25 height 30
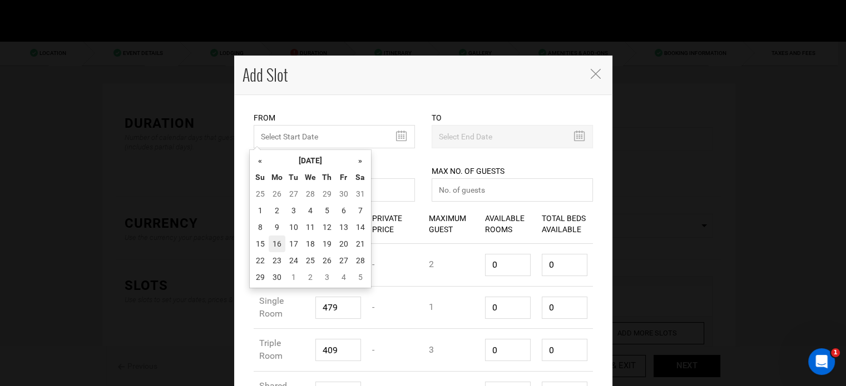
click at [281, 249] on td "16" at bounding box center [277, 244] width 17 height 17
type input "11/16/2026"
type input "11/23/2026"
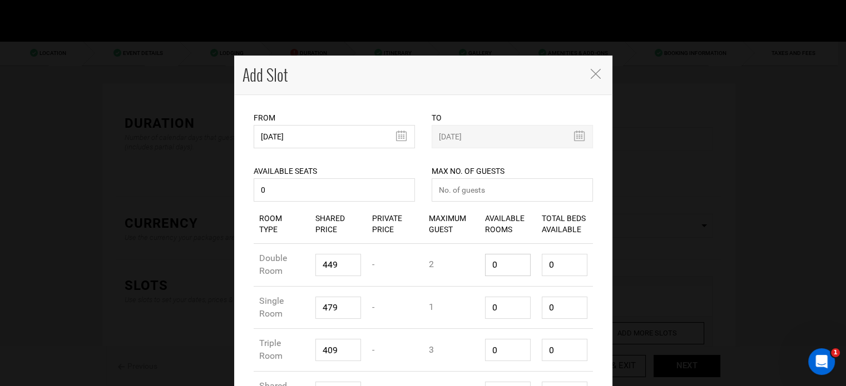
drag, startPoint x: 511, startPoint y: 269, endPoint x: 455, endPoint y: 257, distance: 56.7
click at [457, 257] on div "Room Type Double Room Shared Price 449 Private Price - Maximum Guest 2 Availabl…" at bounding box center [423, 265] width 339 height 43
type input "1"
type input "2"
type input "1"
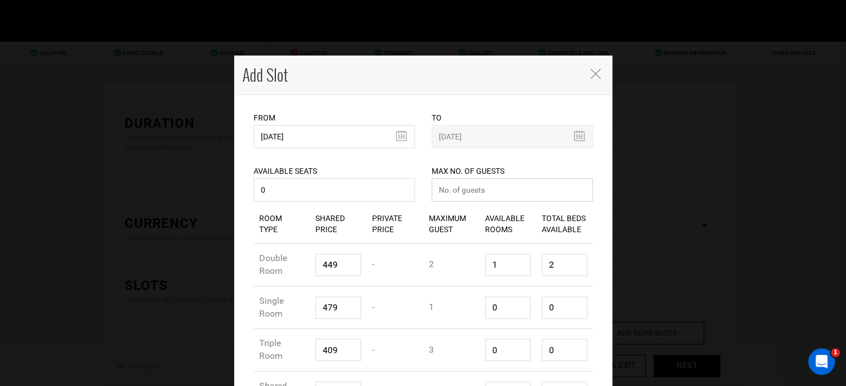
click at [507, 195] on input "number" at bounding box center [511, 189] width 161 height 23
type input "0"
drag, startPoint x: 559, startPoint y: 264, endPoint x: 519, endPoint y: 266, distance: 39.5
click at [524, 261] on div "Room Type Double Room Shared Price 449 Private Price - Maximum Guest 2 Availabl…" at bounding box center [423, 265] width 339 height 43
type input "1"
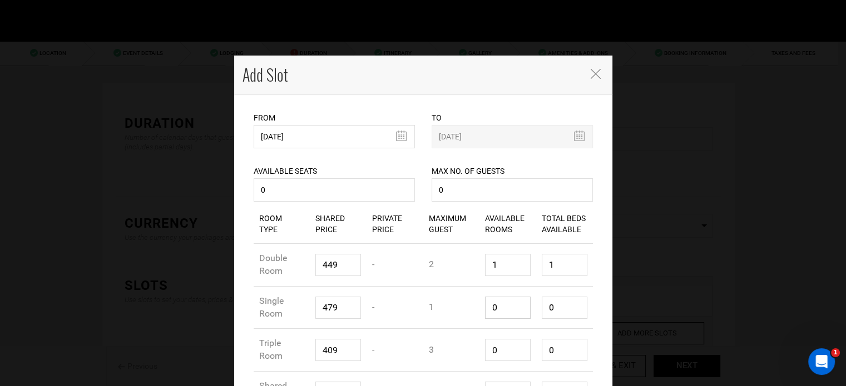
drag, startPoint x: 505, startPoint y: 308, endPoint x: 451, endPoint y: 308, distance: 54.5
click at [451, 308] on div "Room Type Single Room Shared Price 479 Private Price - Maximum Guest 1 Availabl…" at bounding box center [423, 308] width 339 height 43
type input "1"
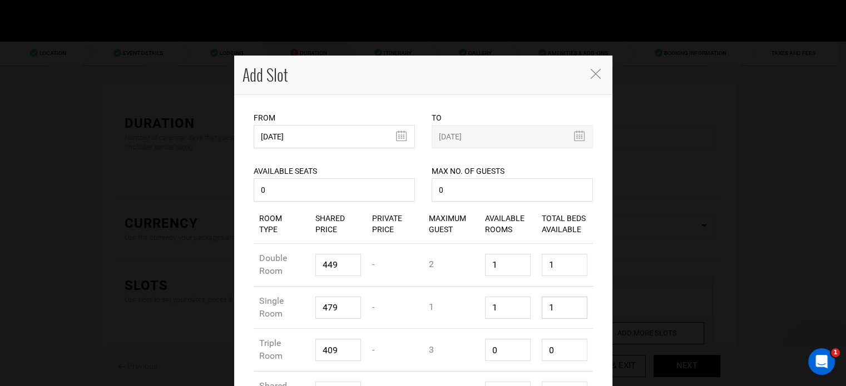
drag, startPoint x: 549, startPoint y: 305, endPoint x: 535, endPoint y: 306, distance: 13.9
click at [536, 306] on div "Total Beds Available 1" at bounding box center [564, 308] width 57 height 39
drag, startPoint x: 478, startPoint y: 353, endPoint x: 470, endPoint y: 351, distance: 8.0
click at [470, 351] on div "Room Type Triple Room Shared Price 409 Private Price - Maximum Guest 3 Availabl…" at bounding box center [423, 350] width 339 height 43
type input "1"
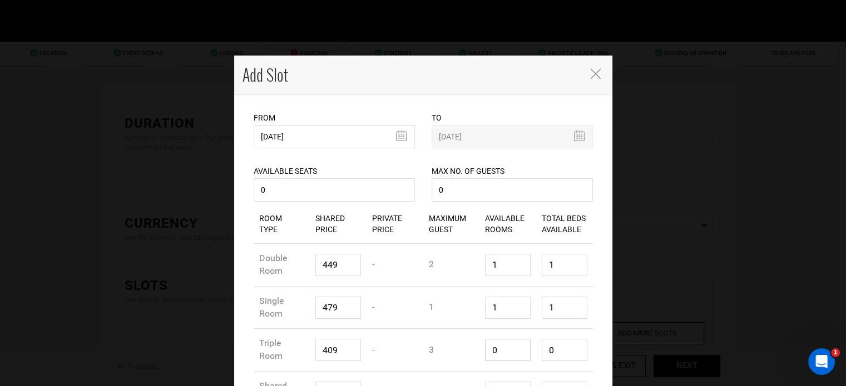
type input "3"
type input "1"
drag, startPoint x: 556, startPoint y: 349, endPoint x: 523, endPoint y: 340, distance: 34.5
click at [523, 341] on div "Room Type Triple Room Shared Price 409 Private Price - Maximum Guest 3 Availabl…" at bounding box center [423, 350] width 339 height 43
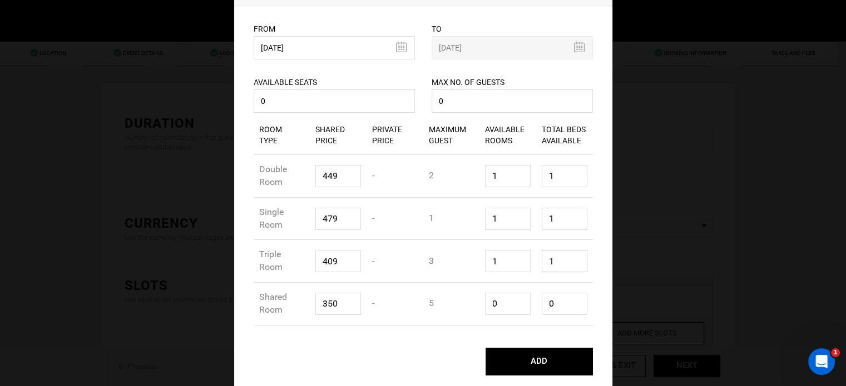
type input "1"
drag, startPoint x: 492, startPoint y: 311, endPoint x: 495, endPoint y: 304, distance: 7.5
click at [495, 305] on input "0" at bounding box center [508, 304] width 46 height 22
drag, startPoint x: 496, startPoint y: 304, endPoint x: 470, endPoint y: 304, distance: 26.1
click at [470, 304] on div "Room Type Shared Room Shared Price 350 Private Price - Maximum Guest 5 Availabl…" at bounding box center [423, 304] width 339 height 43
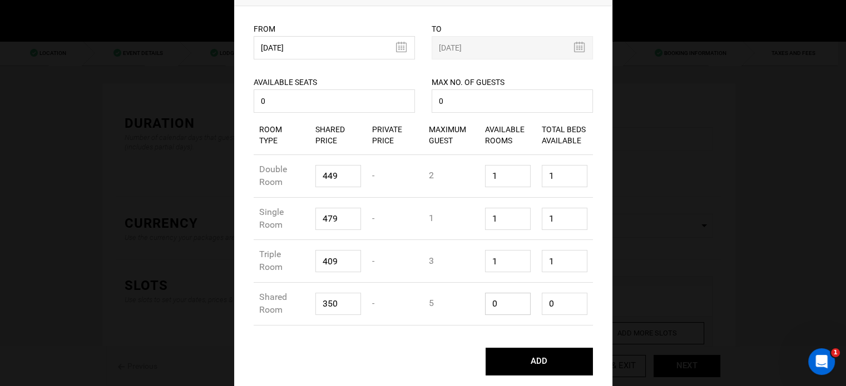
type input "1"
type input "5"
type input "1"
drag, startPoint x: 558, startPoint y: 301, endPoint x: 529, endPoint y: 300, distance: 28.4
click at [529, 300] on div "Room Type Shared Room Shared Price 350 Private Price - Maximum Guest 5 Availabl…" at bounding box center [423, 304] width 339 height 43
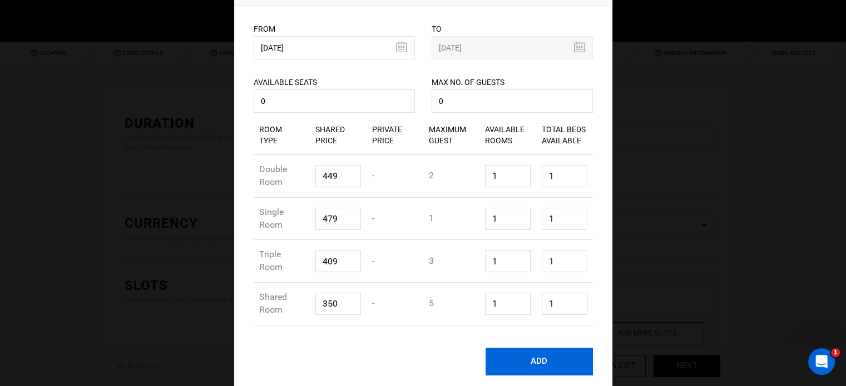
type input "1"
click at [534, 355] on button "ADD" at bounding box center [538, 362] width 107 height 28
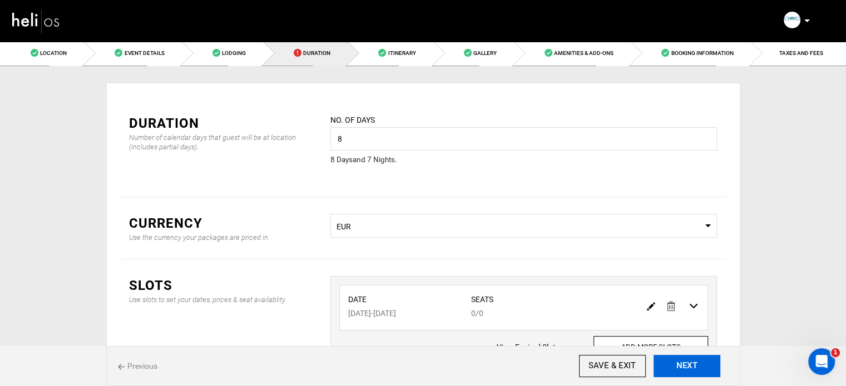
drag, startPoint x: 678, startPoint y: 370, endPoint x: 507, endPoint y: 262, distance: 201.6
click at [678, 370] on button "NEXT" at bounding box center [686, 366] width 67 height 22
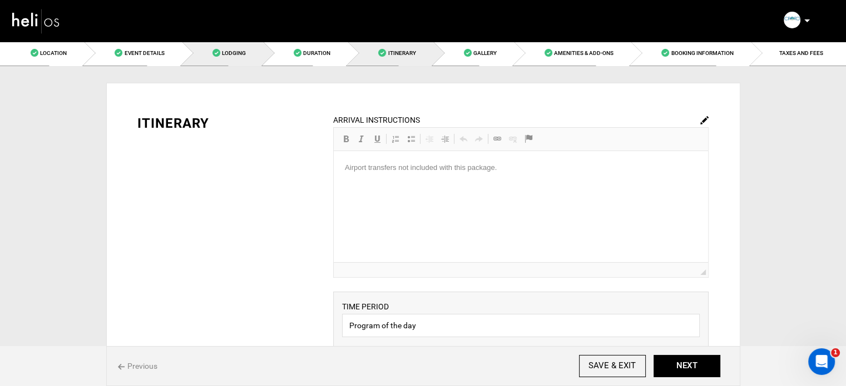
click at [239, 53] on span "Lodging" at bounding box center [234, 53] width 24 height 6
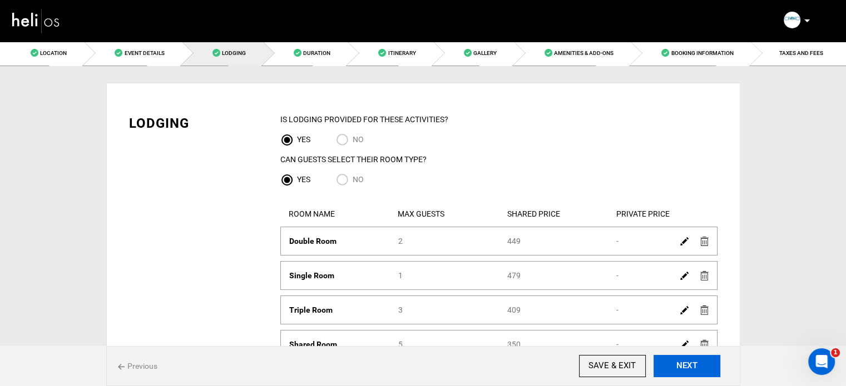
click at [679, 367] on button "NEXT" at bounding box center [686, 366] width 67 height 22
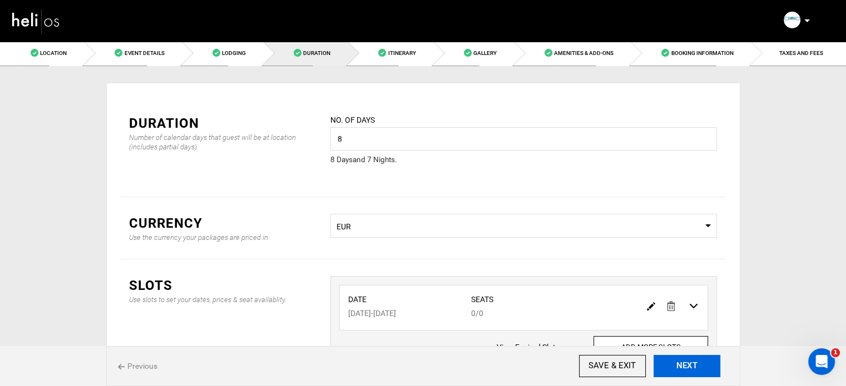
click at [679, 367] on button "NEXT" at bounding box center [686, 366] width 67 height 22
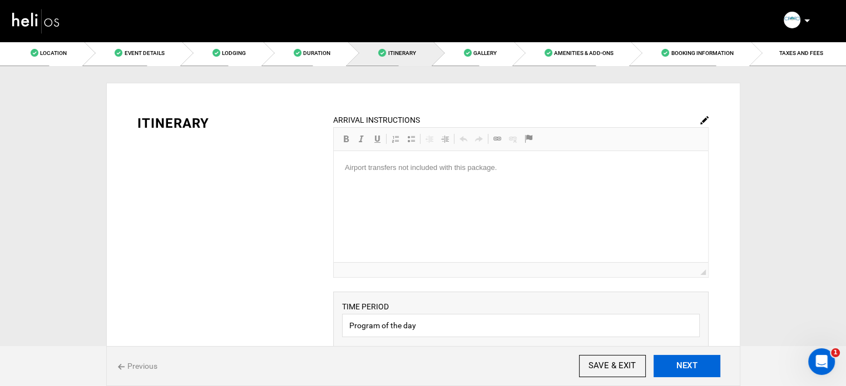
click at [679, 367] on button "NEXT" at bounding box center [686, 366] width 67 height 22
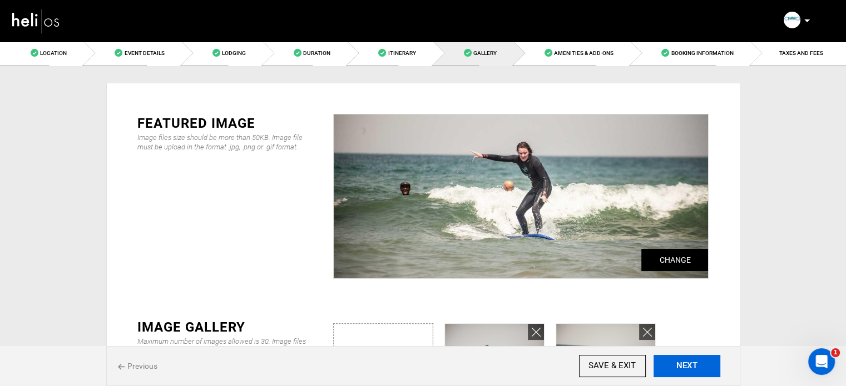
click at [679, 367] on button "NEXT" at bounding box center [686, 366] width 67 height 22
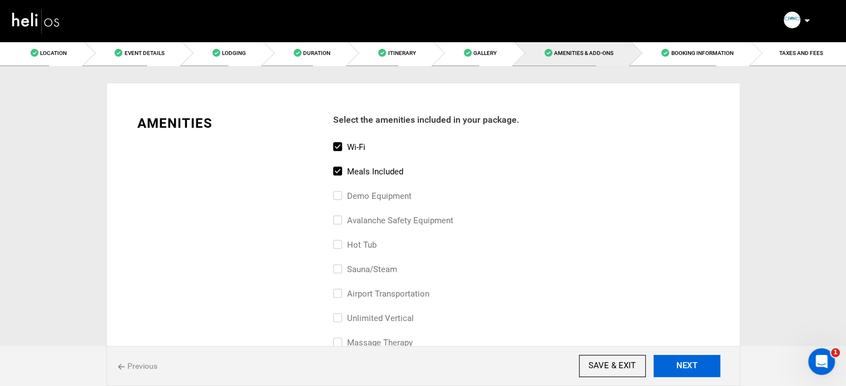
click at [689, 364] on button "NEXT" at bounding box center [686, 366] width 67 height 22
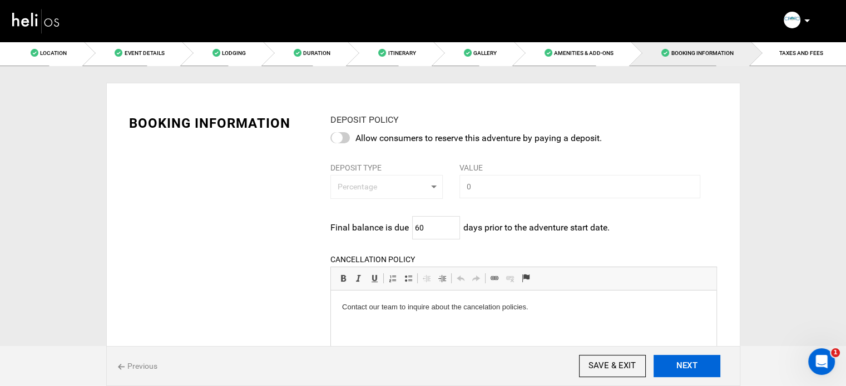
click at [689, 364] on button "NEXT" at bounding box center [686, 366] width 67 height 22
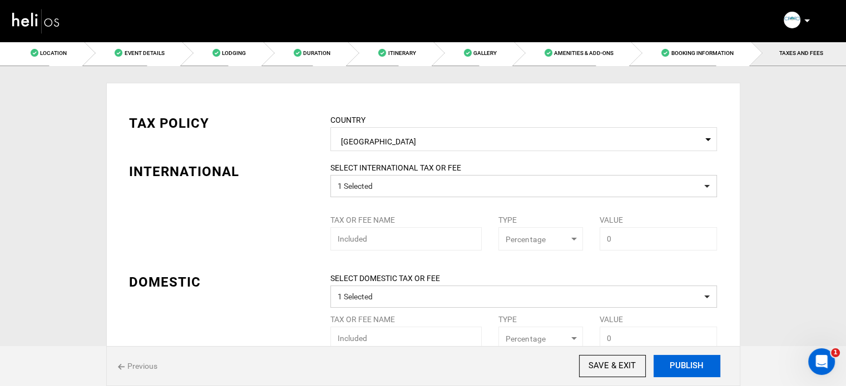
click at [689, 364] on button "PUBLISH" at bounding box center [686, 366] width 67 height 22
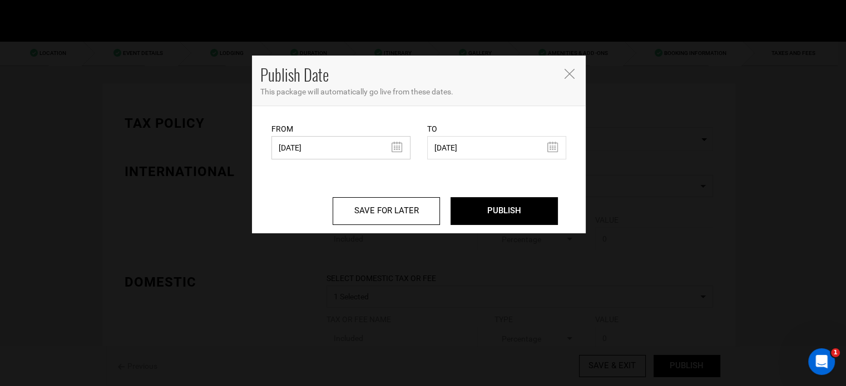
click at [371, 155] on input "11/28/2022" at bounding box center [340, 147] width 139 height 23
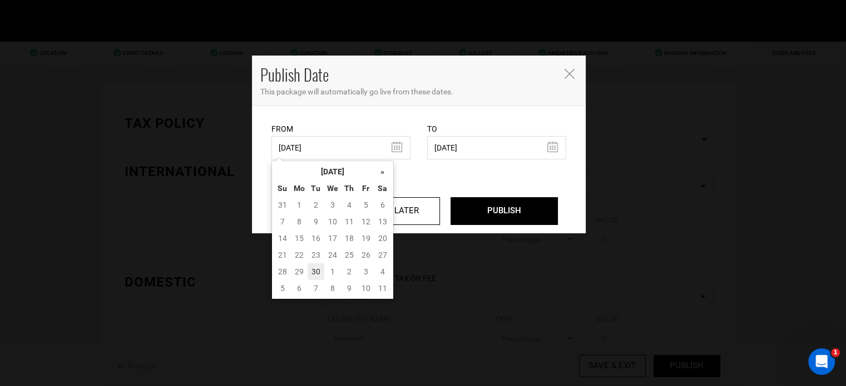
click at [319, 277] on td "30" at bounding box center [315, 272] width 17 height 17
type input "09/30/2025"
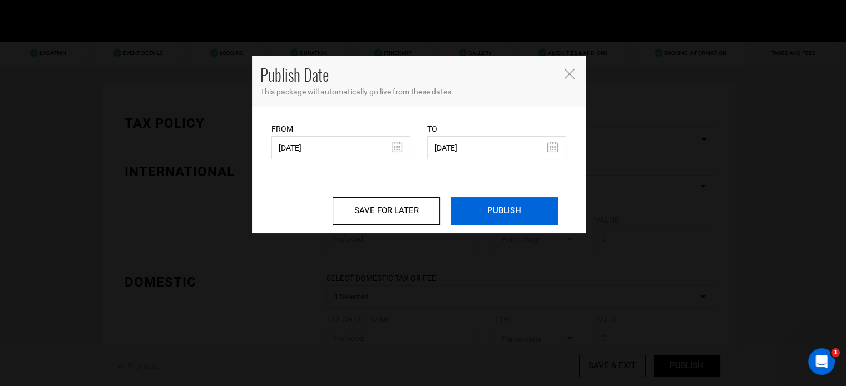
click at [523, 217] on input "PUBLISH" at bounding box center [503, 211] width 107 height 28
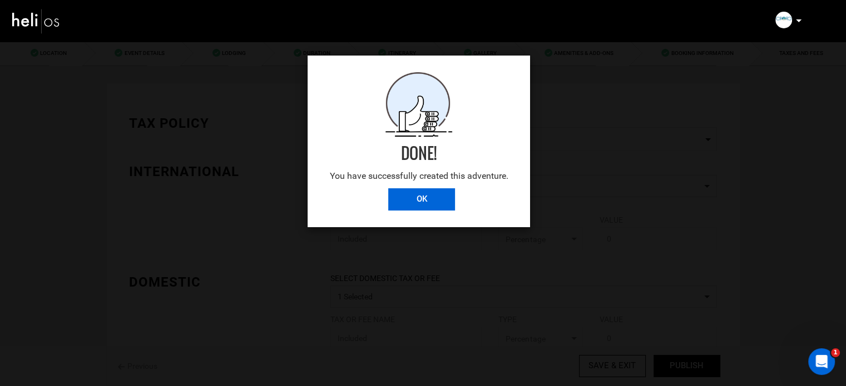
click at [430, 201] on input "OK" at bounding box center [421, 199] width 67 height 22
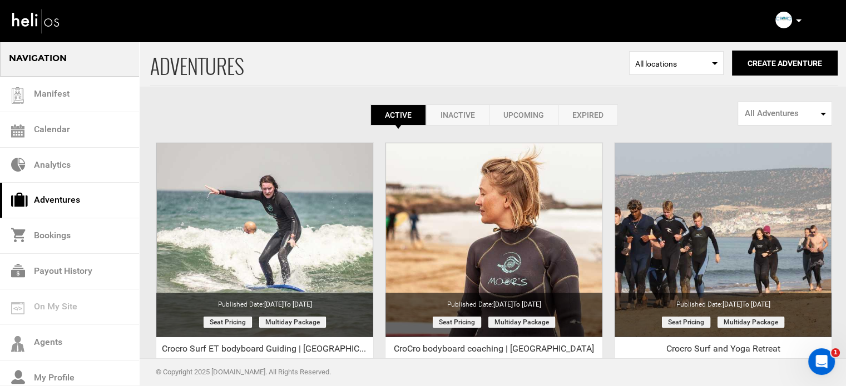
click at [598, 122] on link "Expired" at bounding box center [588, 115] width 60 height 21
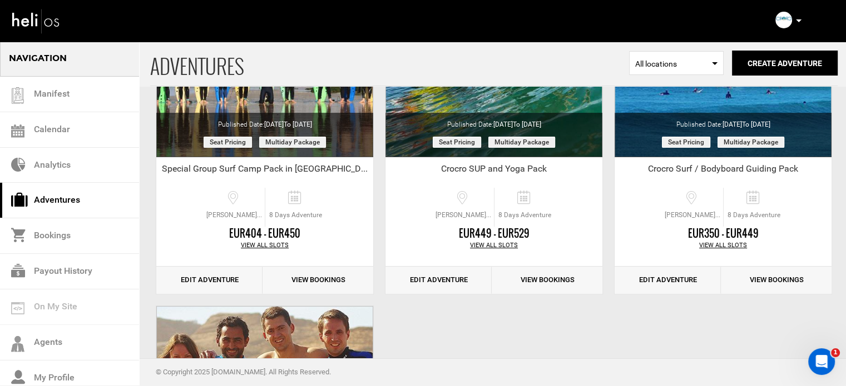
scroll to position [178, 0]
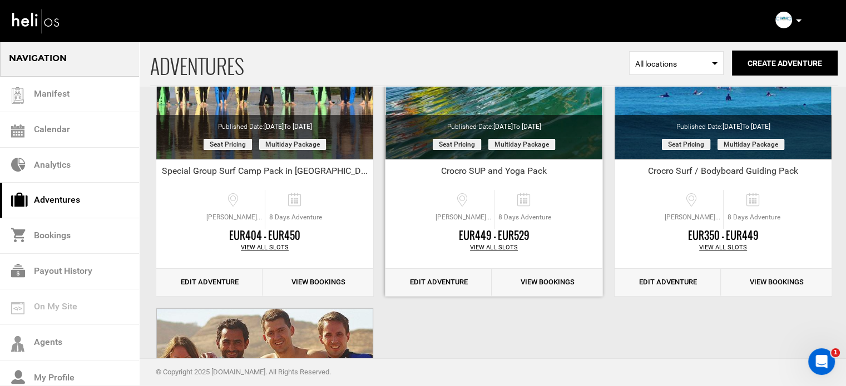
click at [447, 277] on link "Edit Adventure" at bounding box center [438, 282] width 106 height 27
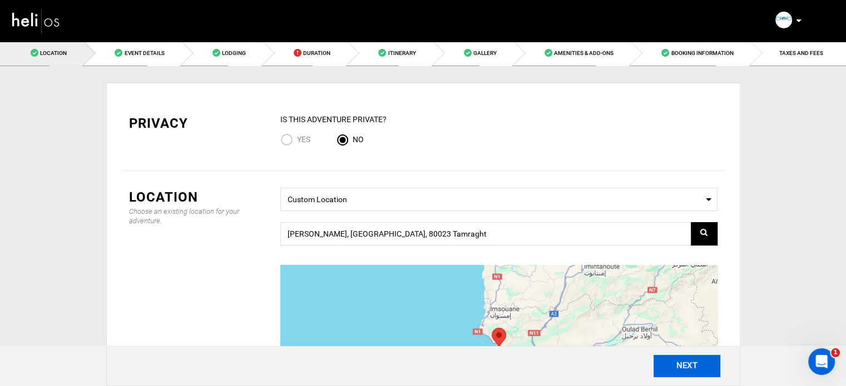
click at [678, 361] on button "NEXT" at bounding box center [686, 366] width 67 height 22
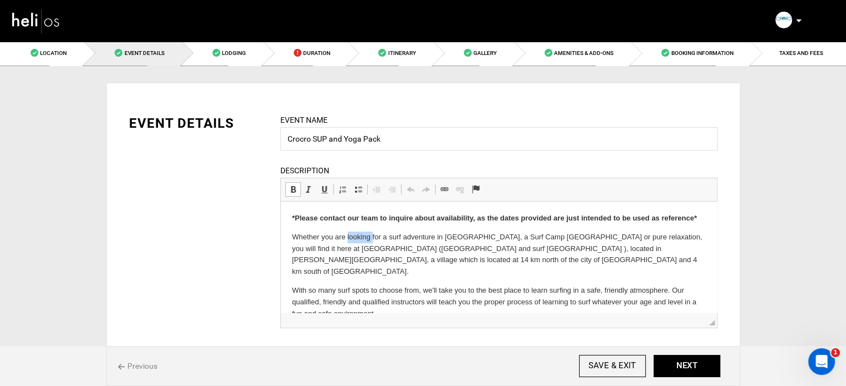
click at [354, 225] on body "*Please contact our team to inquire about availability, as the dates provided a…" at bounding box center [498, 281] width 414 height 137
click at [354, 220] on strong "*Please contact our team to inquire about availability, as the dates provided a…" at bounding box center [493, 218] width 405 height 8
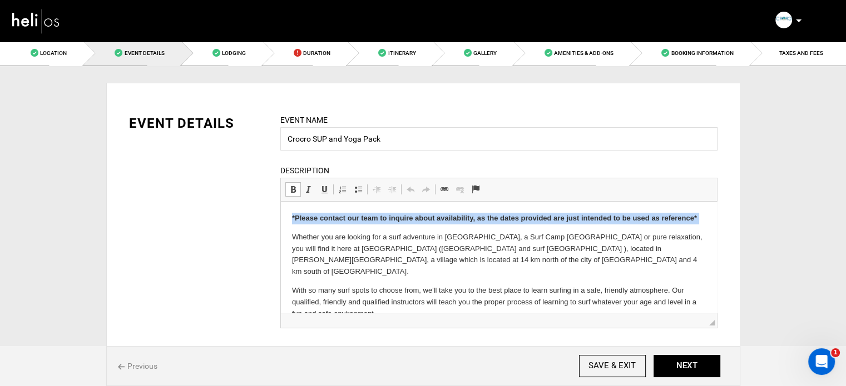
click at [354, 220] on strong "*Please contact our team to inquire about availability, as the dates provided a…" at bounding box center [493, 218] width 405 height 8
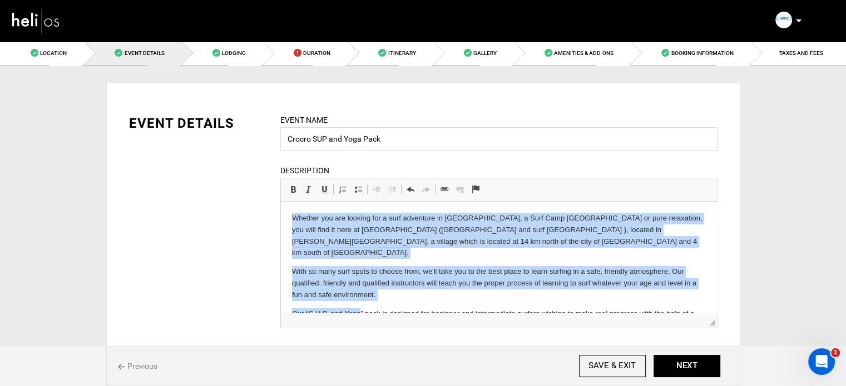
scroll to position [18, 0]
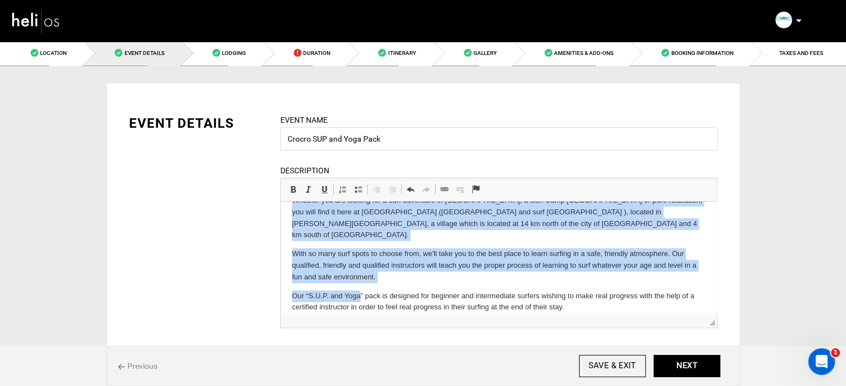
drag, startPoint x: 286, startPoint y: 221, endPoint x: 609, endPoint y: 299, distance: 331.8
click at [609, 299] on html "Whether you are looking for a surf adventure in Morocco, a Surf Camp Morocco or…" at bounding box center [498, 254] width 436 height 141
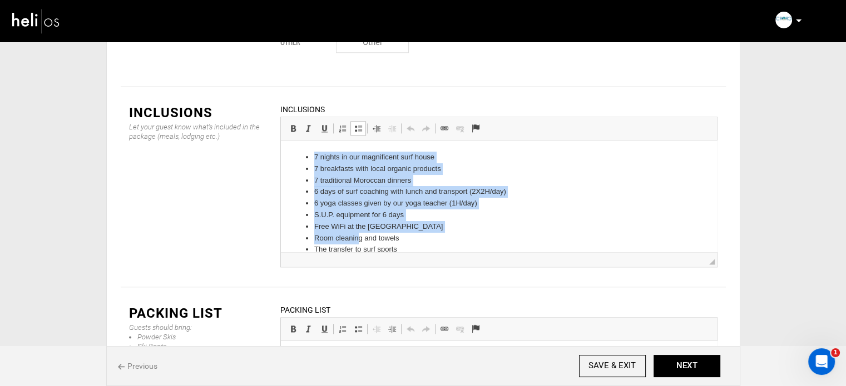
scroll to position [27, 0]
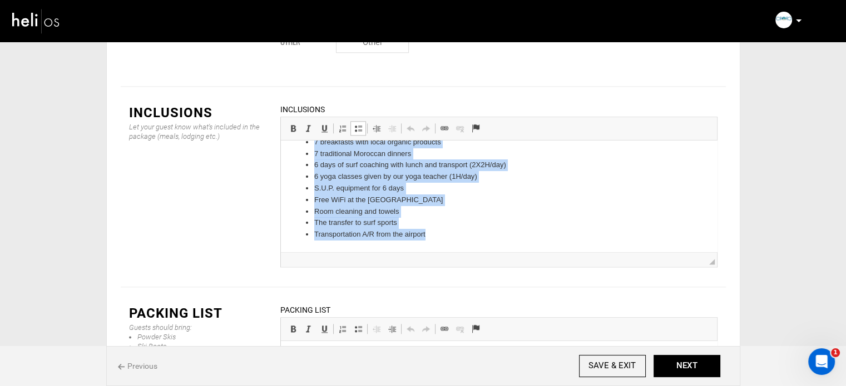
drag, startPoint x: 309, startPoint y: 158, endPoint x: 453, endPoint y: 245, distance: 168.9
click at [450, 252] on html "7 nights in our magnificent surf house 7 breakfasts with local organic products…" at bounding box center [498, 183] width 436 height 138
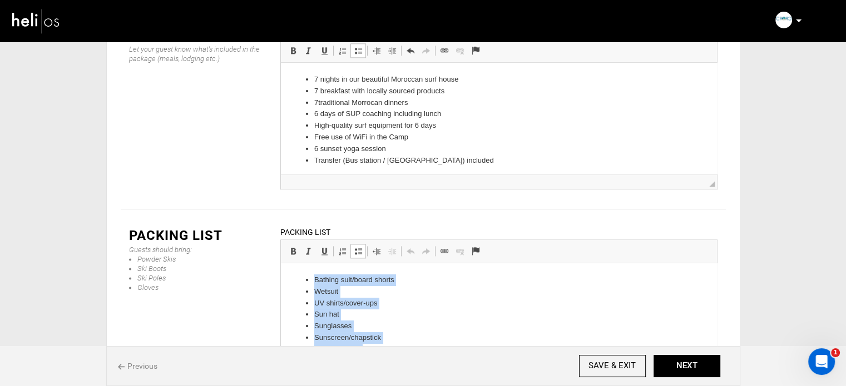
scroll to position [49, 0]
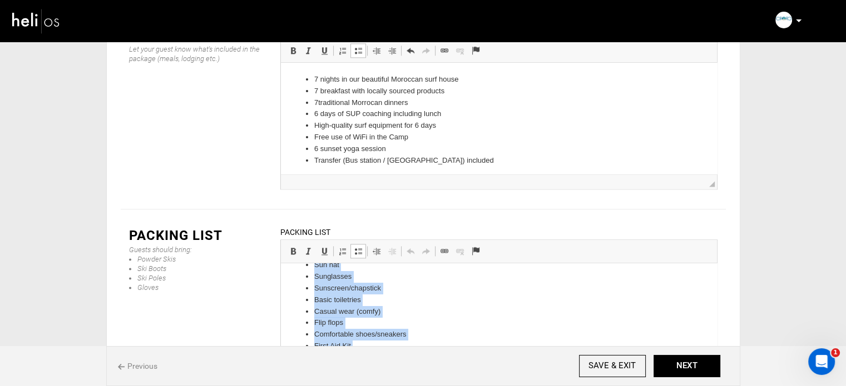
drag, startPoint x: 312, startPoint y: 279, endPoint x: 409, endPoint y: 374, distance: 135.7
click at [403, 375] on html "Bathing suit/board shorts Wetsuit UV shirts/cover-ups Sun hat Sunglasses Sunscr…" at bounding box center [498, 294] width 436 height 161
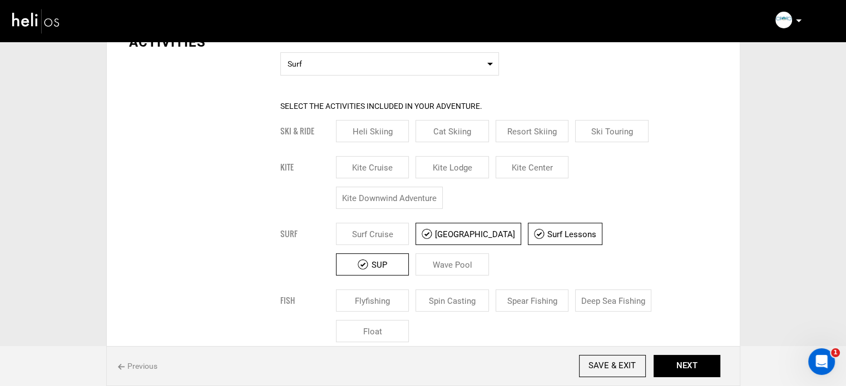
scroll to position [416, 0]
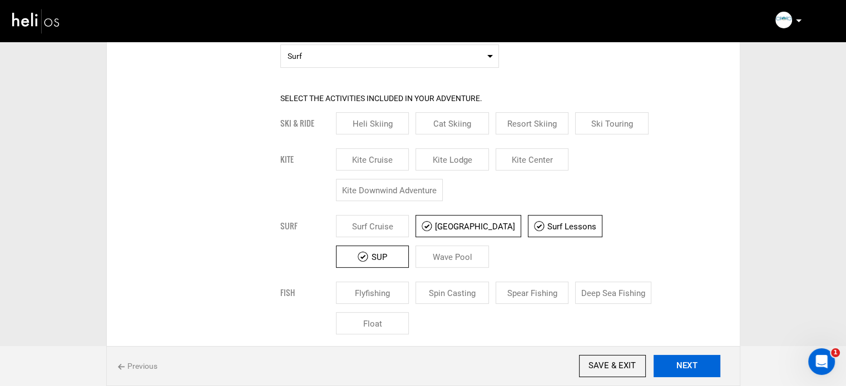
click at [681, 364] on button "NEXT" at bounding box center [686, 366] width 67 height 22
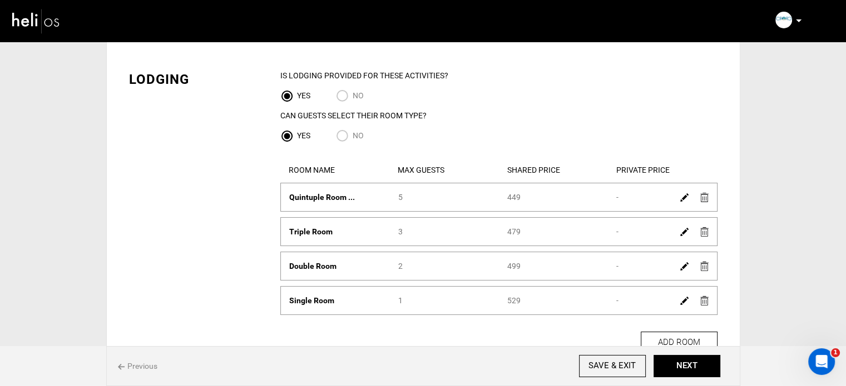
scroll to position [44, 0]
click at [694, 374] on button "NEXT" at bounding box center [686, 366] width 67 height 22
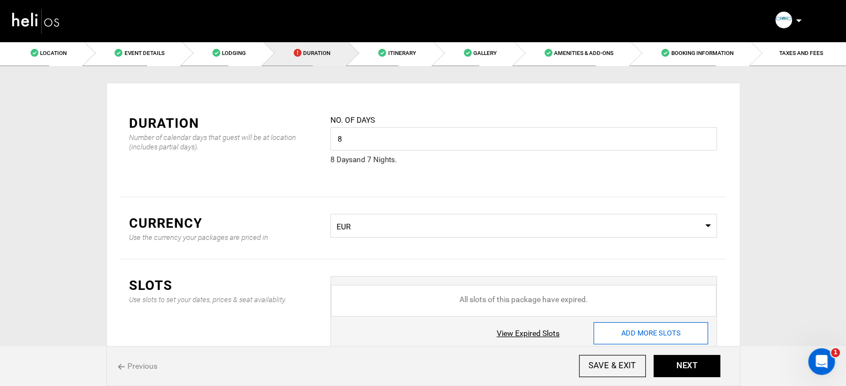
click at [640, 329] on input "ADD MORE SLOTS" at bounding box center [650, 334] width 115 height 22
type input "0"
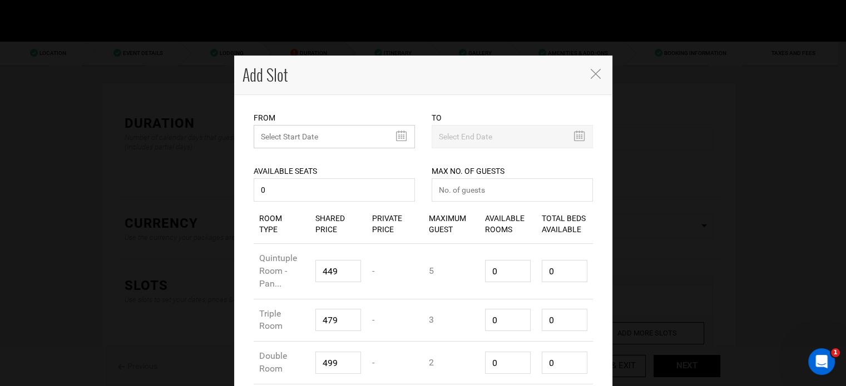
click at [291, 135] on input "text" at bounding box center [334, 136] width 161 height 23
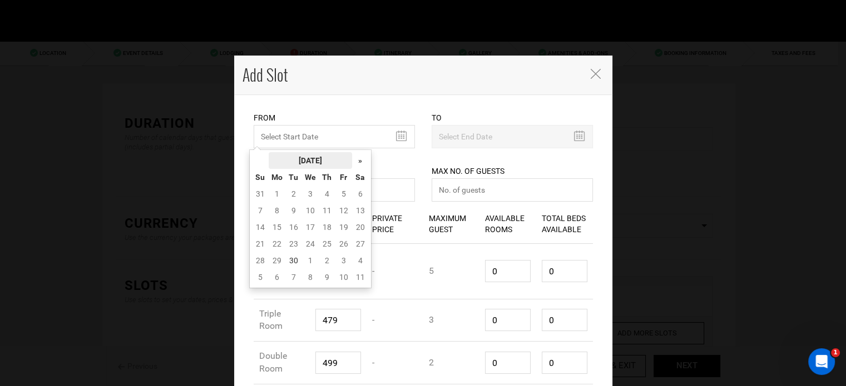
click at [300, 156] on th "September 2025" at bounding box center [310, 160] width 83 height 17
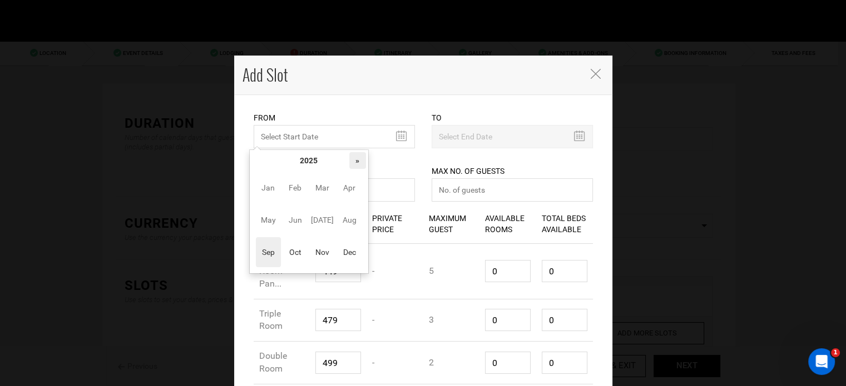
click at [355, 160] on th "»" at bounding box center [357, 160] width 17 height 17
click at [325, 252] on span "Nov" at bounding box center [322, 252] width 25 height 30
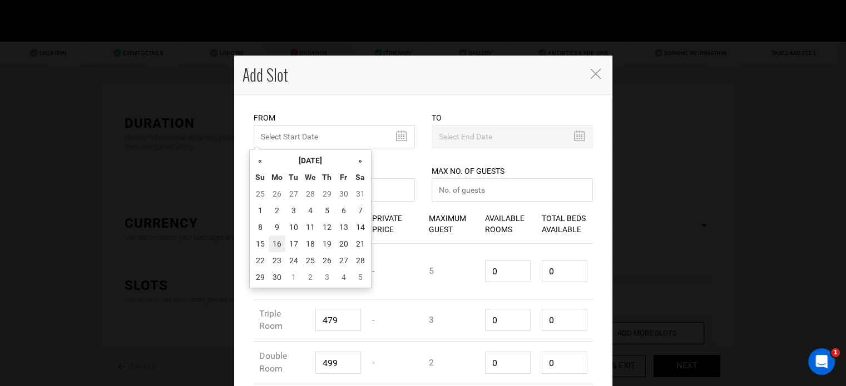
click at [279, 237] on td "16" at bounding box center [277, 244] width 17 height 17
type input "11/16/2026"
type input "11/23/2026"
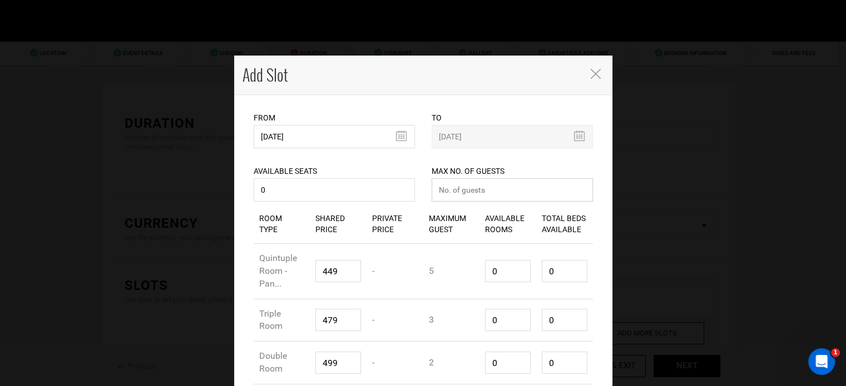
click at [467, 191] on input "number" at bounding box center [511, 189] width 161 height 23
type input "0"
drag, startPoint x: 489, startPoint y: 268, endPoint x: 467, endPoint y: 267, distance: 21.7
click at [468, 267] on div "Room Type Quintuple Room - Pan... Shared Price 449 Private Price - Maximum Gues…" at bounding box center [423, 272] width 339 height 56
type input "1"
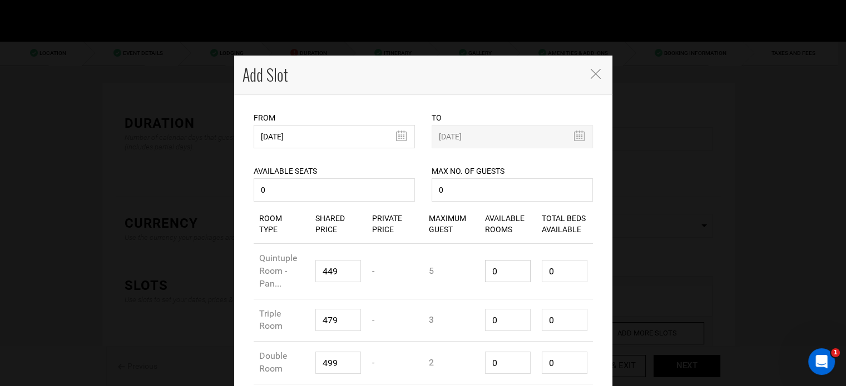
type input "5"
type input "1"
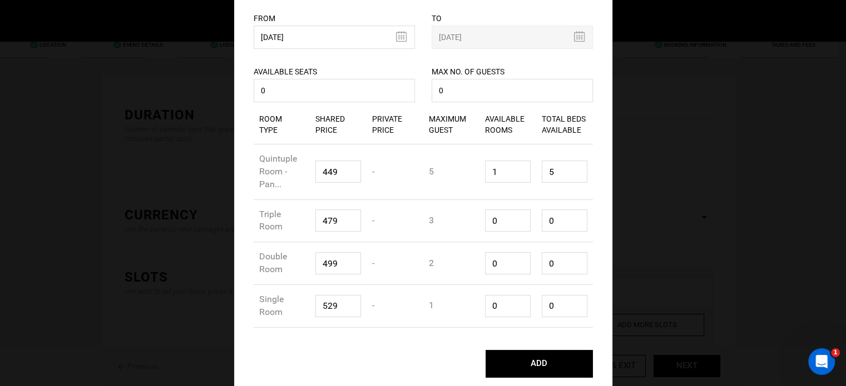
scroll to position [102, 0]
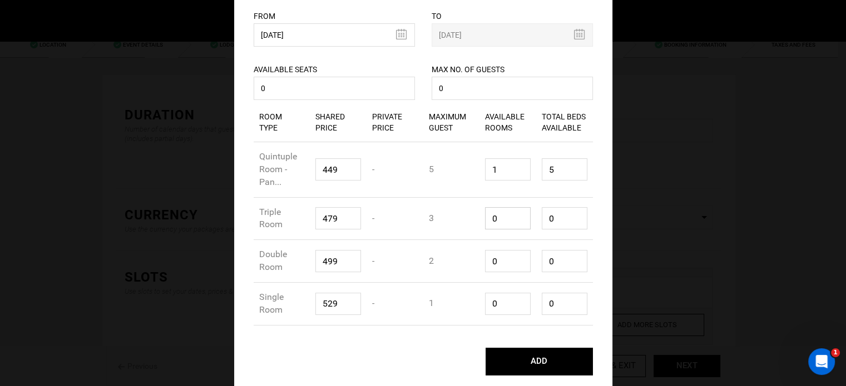
drag, startPoint x: 496, startPoint y: 216, endPoint x: 456, endPoint y: 220, distance: 40.2
click at [454, 220] on div "Room Type Triple Room Shared Price 479 Private Price - Maximum Guest 3 Availabl…" at bounding box center [423, 219] width 339 height 43
type input "1"
type input "3"
type input "1"
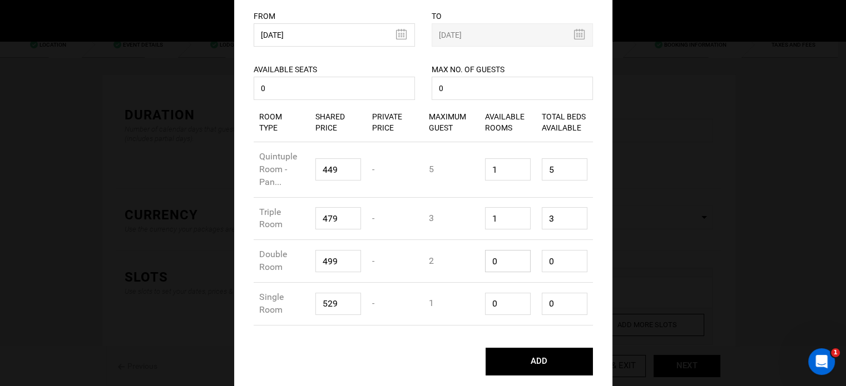
drag, startPoint x: 492, startPoint y: 261, endPoint x: 481, endPoint y: 264, distance: 11.5
click at [485, 264] on input "0" at bounding box center [508, 261] width 46 height 22
type input "1"
type input "2"
type input "1"
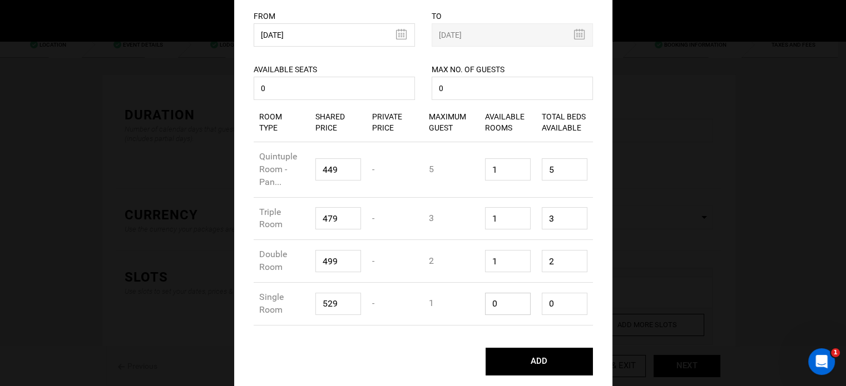
type input "1"
drag, startPoint x: 499, startPoint y: 303, endPoint x: 480, endPoint y: 306, distance: 19.7
click at [480, 306] on div "Available Rooms 1" at bounding box center [507, 304] width 57 height 39
type input "1"
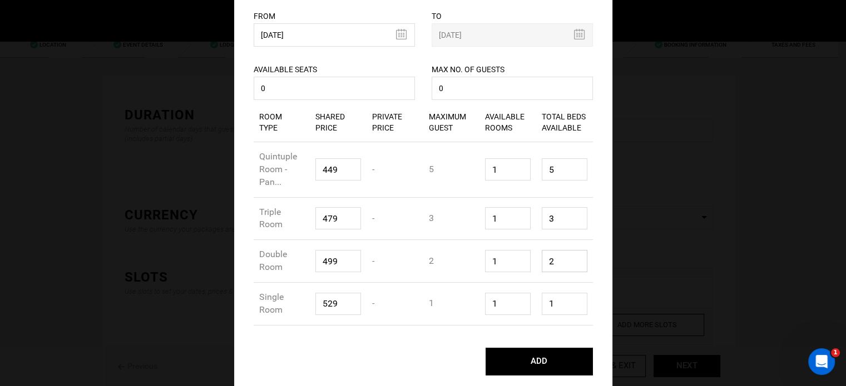
drag, startPoint x: 549, startPoint y: 259, endPoint x: 531, endPoint y: 237, distance: 28.4
click at [525, 241] on div "Room Type Double Room Shared Price 499 Private Price - Maximum Guest 2 Availabl…" at bounding box center [423, 261] width 339 height 43
type input "1"
drag, startPoint x: 545, startPoint y: 217, endPoint x: 556, endPoint y: 180, distance: 38.9
click at [542, 213] on input "3" at bounding box center [565, 218] width 46 height 22
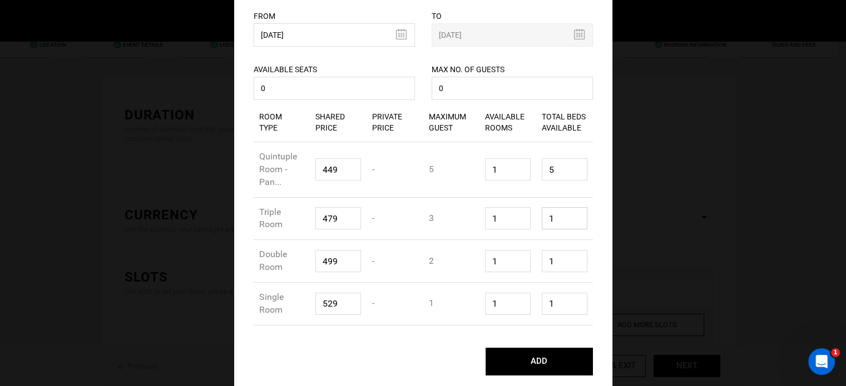
type input "1"
drag, startPoint x: 560, startPoint y: 160, endPoint x: 542, endPoint y: 163, distance: 18.8
click at [542, 162] on input "5" at bounding box center [565, 169] width 46 height 22
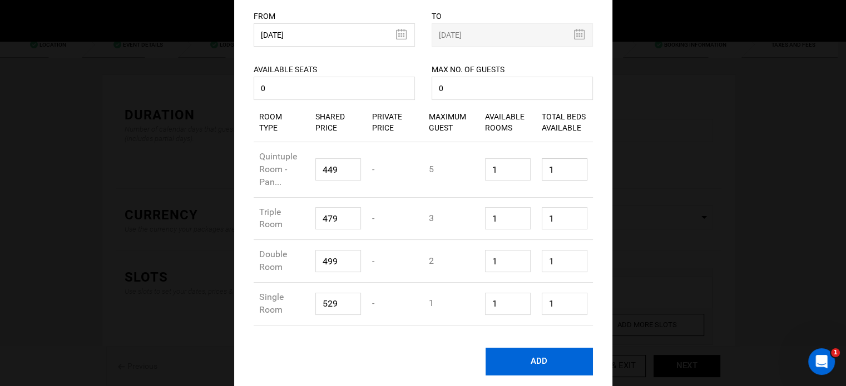
type input "1"
click at [541, 360] on button "ADD" at bounding box center [538, 362] width 107 height 28
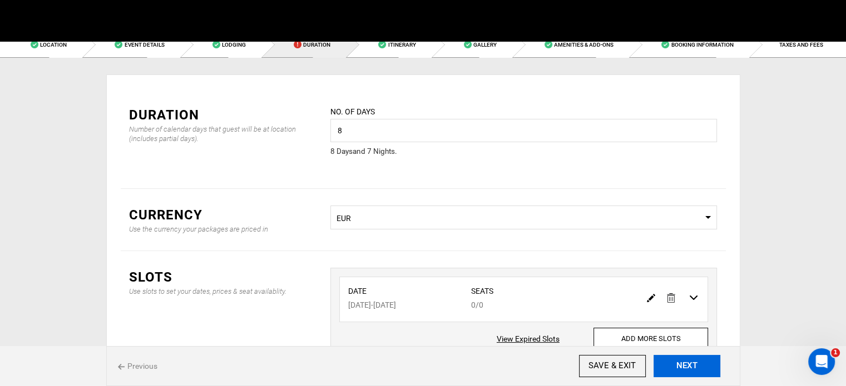
scroll to position [0, 0]
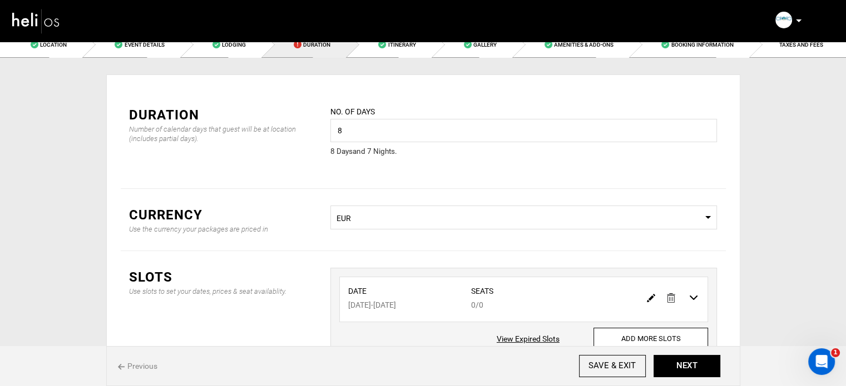
click at [652, 300] on img at bounding box center [651, 298] width 8 height 8
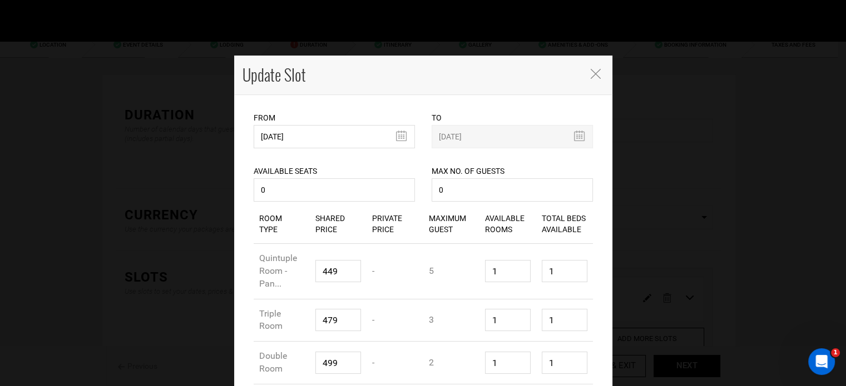
scroll to position [102, 0]
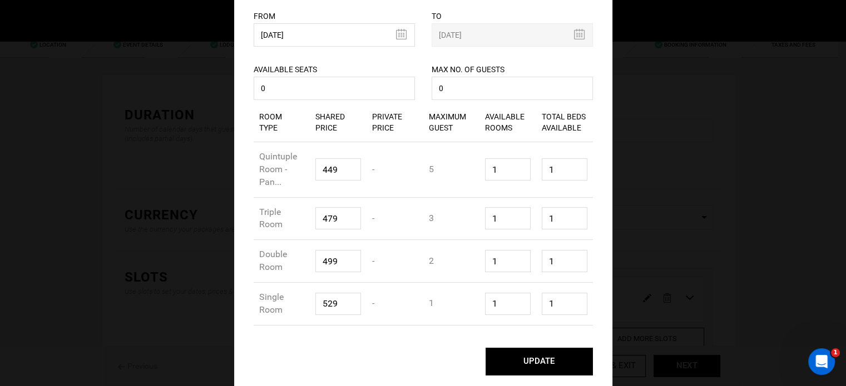
click at [553, 358] on button "UPDATE" at bounding box center [538, 362] width 107 height 28
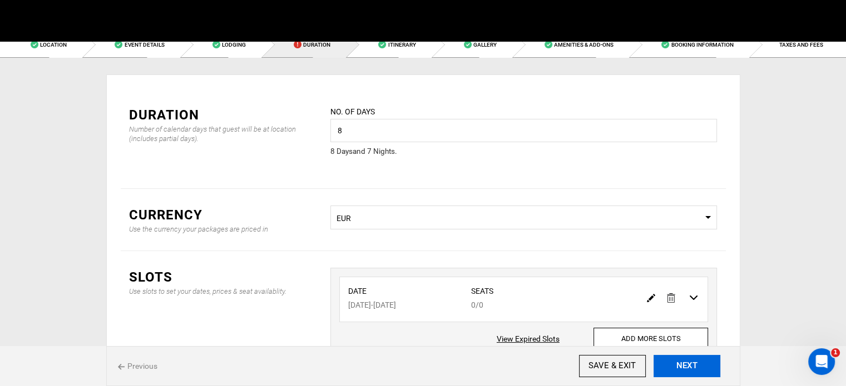
click at [686, 365] on button "NEXT" at bounding box center [686, 366] width 67 height 22
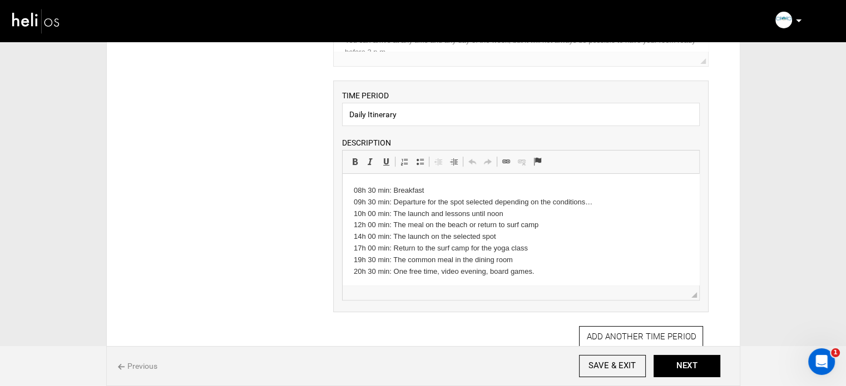
scroll to position [214, 0]
click at [380, 227] on p "08h 30 min: Breakfast 09h 30 min: Departure for the spot selected depending on …" at bounding box center [521, 229] width 334 height 92
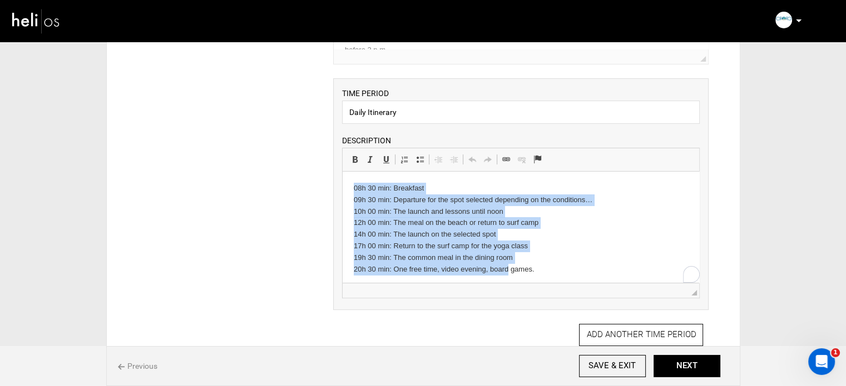
scroll to position [3, 0]
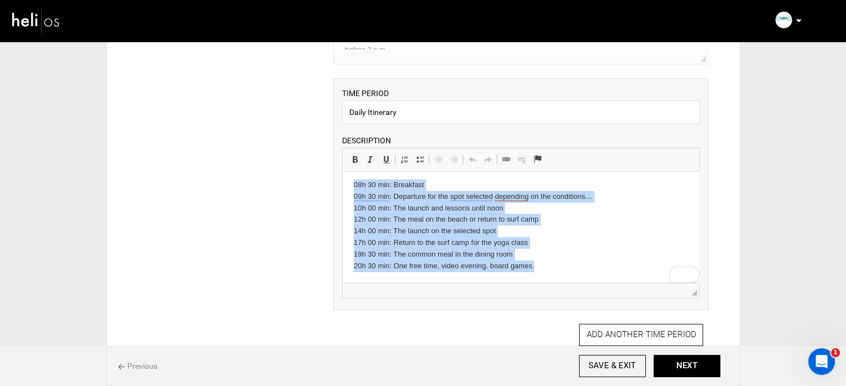
drag, startPoint x: 353, startPoint y: 190, endPoint x: 597, endPoint y: 291, distance: 264.2
click at [597, 283] on html "08h 30 min: Breakfast 09h 30 min: Departure for the spot selected depending on …" at bounding box center [521, 225] width 356 height 115
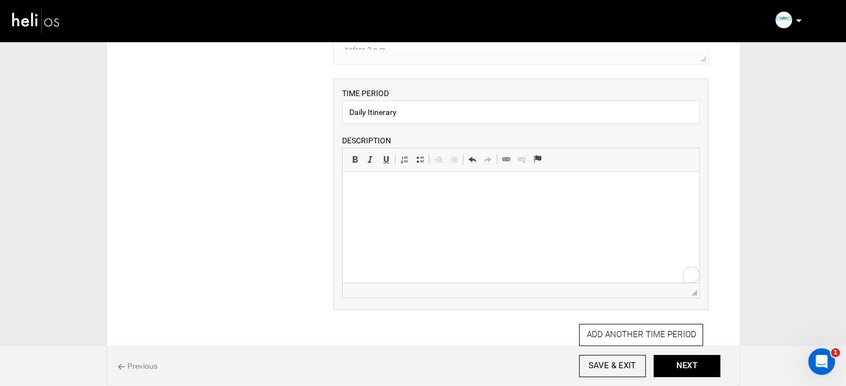
scroll to position [0, 0]
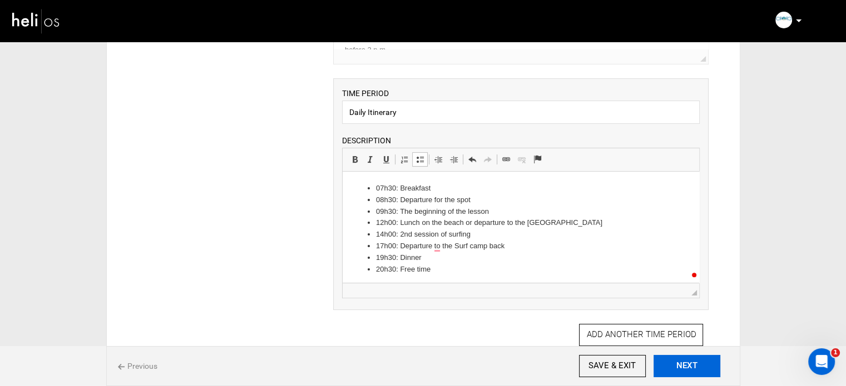
click at [698, 371] on button "NEXT" at bounding box center [686, 366] width 67 height 22
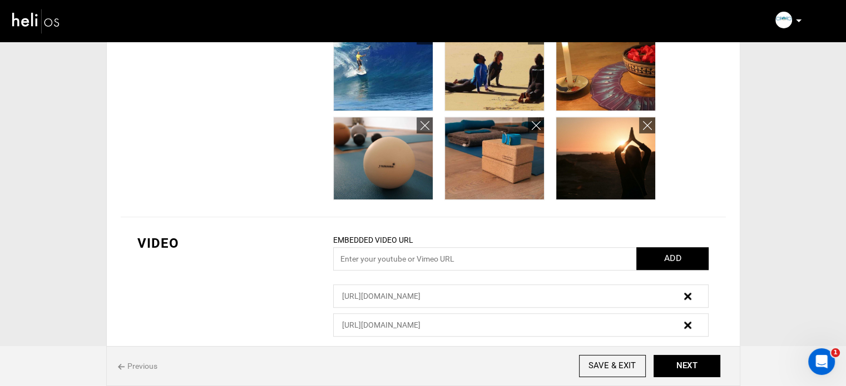
scroll to position [774, 0]
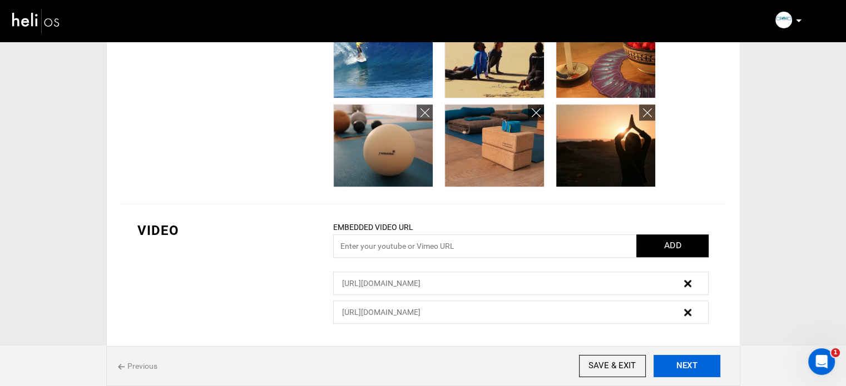
click at [694, 373] on button "NEXT" at bounding box center [686, 366] width 67 height 22
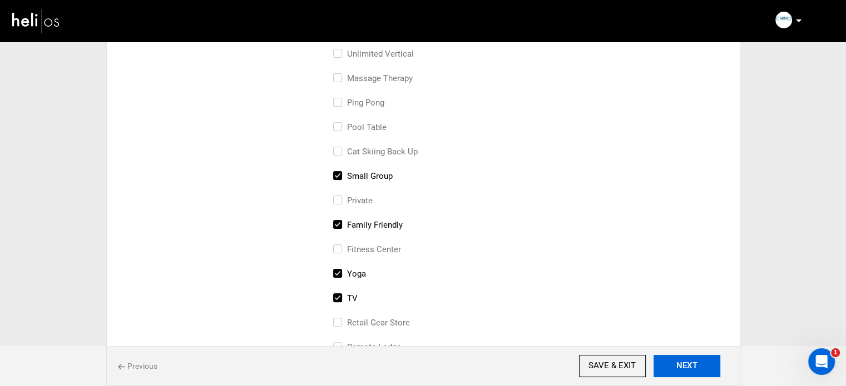
scroll to position [270, 0]
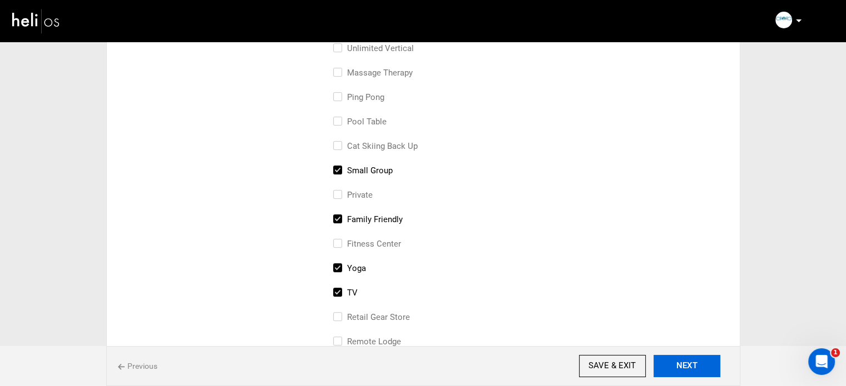
click at [677, 364] on button "NEXT" at bounding box center [686, 366] width 67 height 22
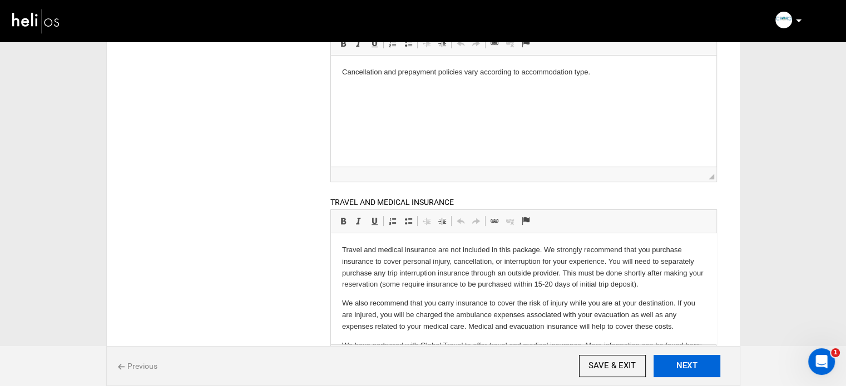
scroll to position [237, 0]
click at [674, 356] on button "NEXT" at bounding box center [686, 366] width 67 height 22
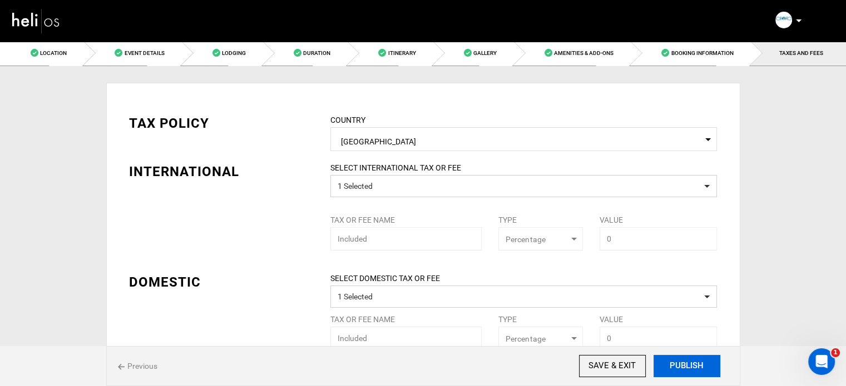
click at [674, 360] on button "PUBLISH" at bounding box center [686, 366] width 67 height 22
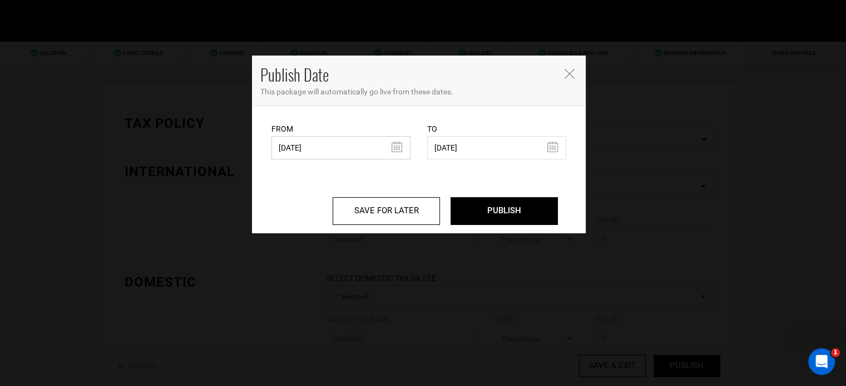
click at [346, 145] on input "04/04/2023" at bounding box center [340, 147] width 139 height 23
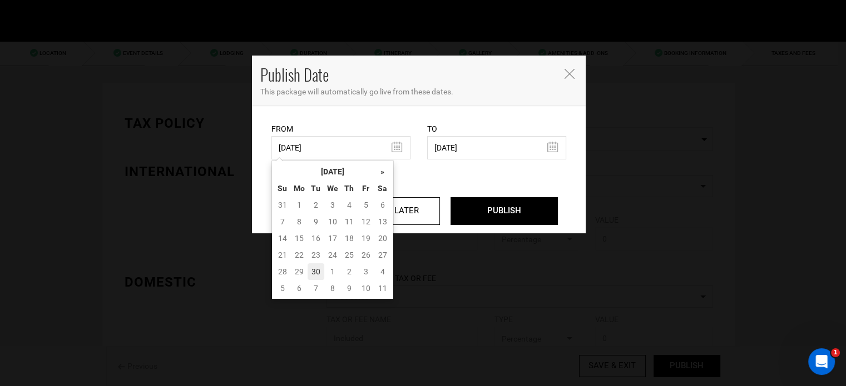
click at [315, 271] on td "30" at bounding box center [315, 272] width 17 height 17
type input "09/30/2025"
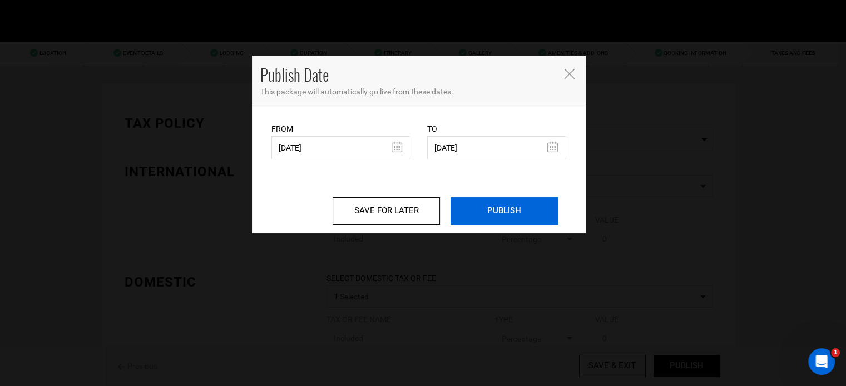
click at [510, 217] on input "PUBLISH" at bounding box center [503, 211] width 107 height 28
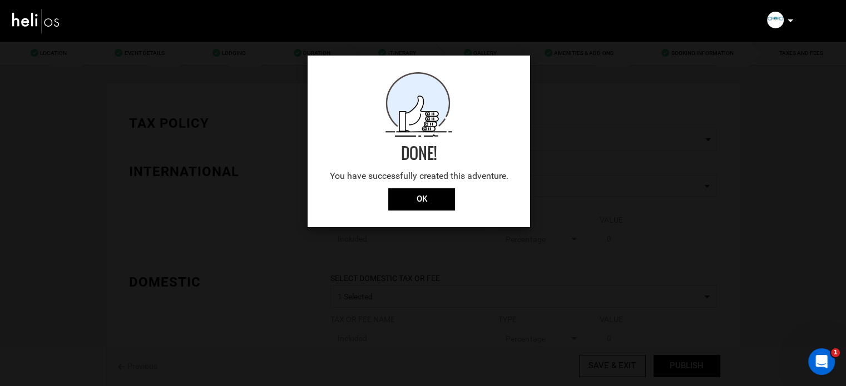
click at [409, 186] on div "Done! You have successfully created this adventure." at bounding box center [418, 130] width 222 height 116
click at [410, 192] on input "OK" at bounding box center [421, 199] width 67 height 22
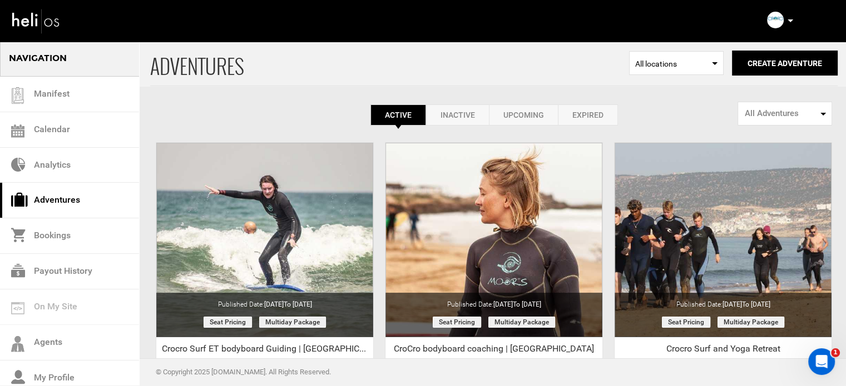
click at [579, 116] on link "Expired" at bounding box center [588, 115] width 60 height 21
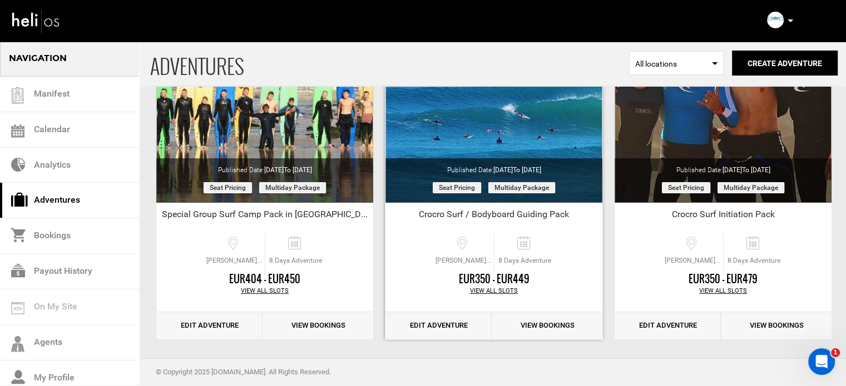
scroll to position [138, 0]
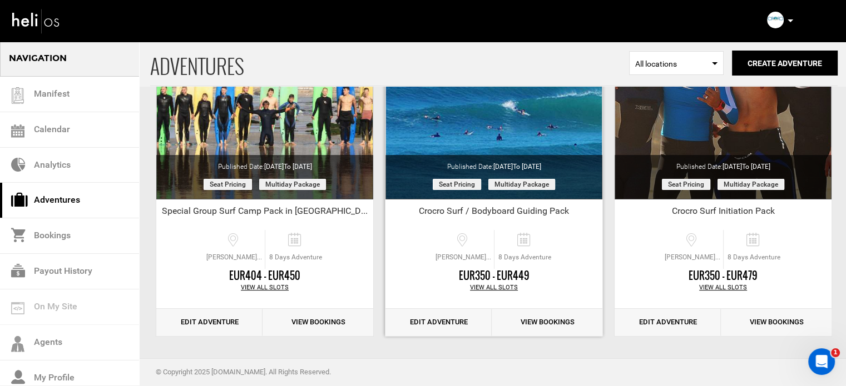
click at [449, 322] on link "Edit Adventure" at bounding box center [438, 322] width 106 height 27
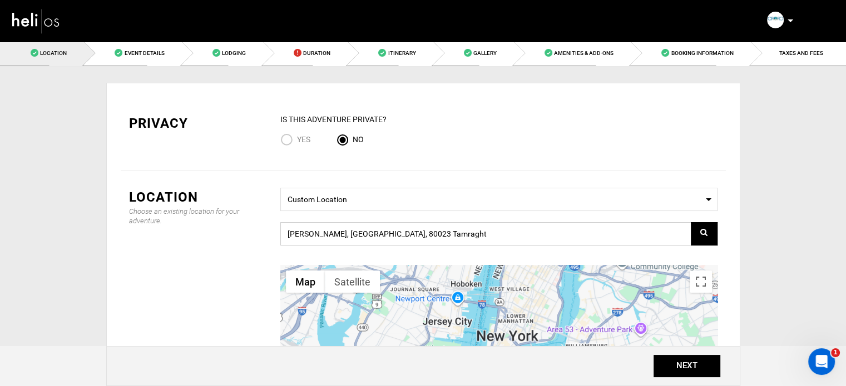
click at [485, 245] on input "Hay Zgoumi, Taghazout Bay, 80023 Tamraght" at bounding box center [498, 233] width 437 height 23
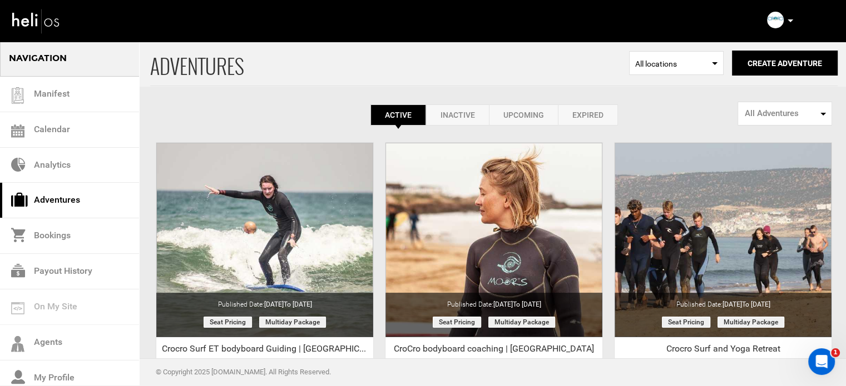
click at [575, 116] on link "Expired" at bounding box center [588, 115] width 60 height 21
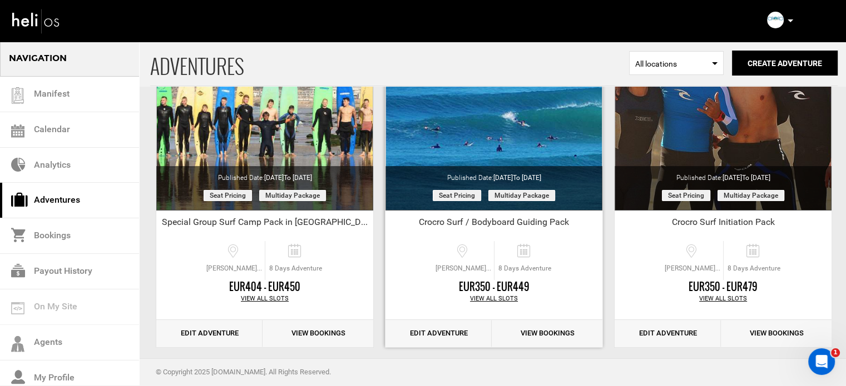
scroll to position [138, 0]
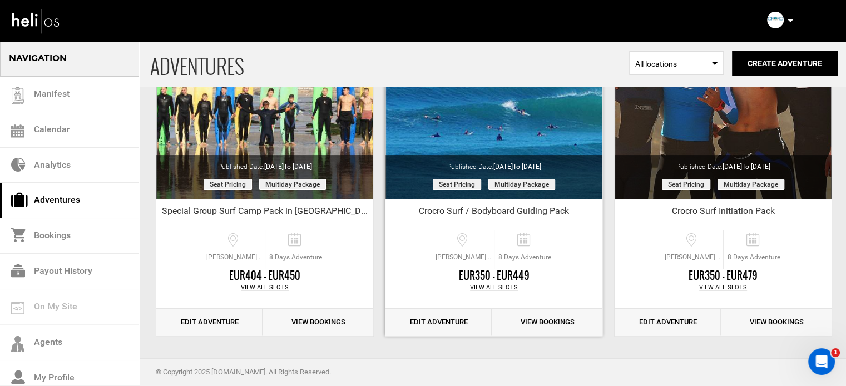
click at [438, 326] on link "Edit Adventure" at bounding box center [438, 322] width 106 height 27
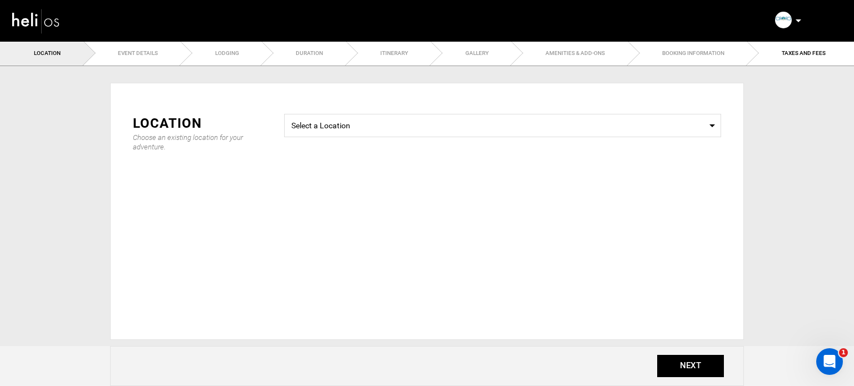
type input "Crocro Surf / Bodyboard Guiding Pack"
checkbox input "true"
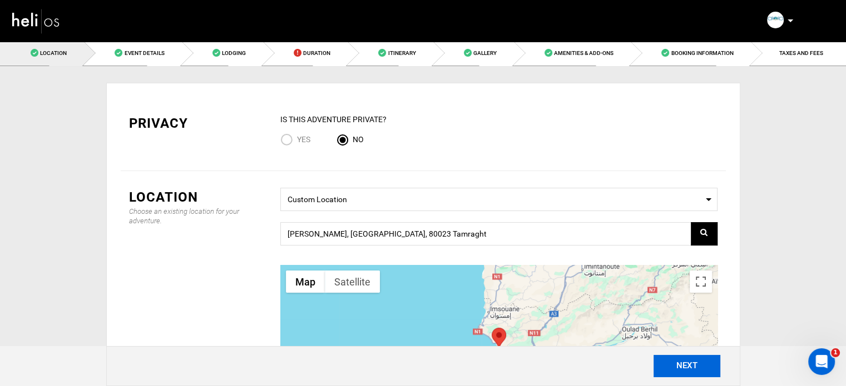
click at [666, 361] on button "NEXT" at bounding box center [686, 366] width 67 height 22
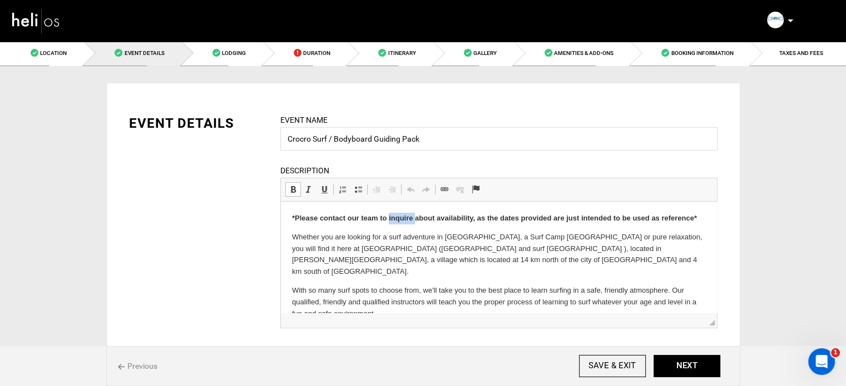
click at [391, 219] on strong "*Please contact our team to inquire about availability, as the dates provided a…" at bounding box center [493, 218] width 405 height 8
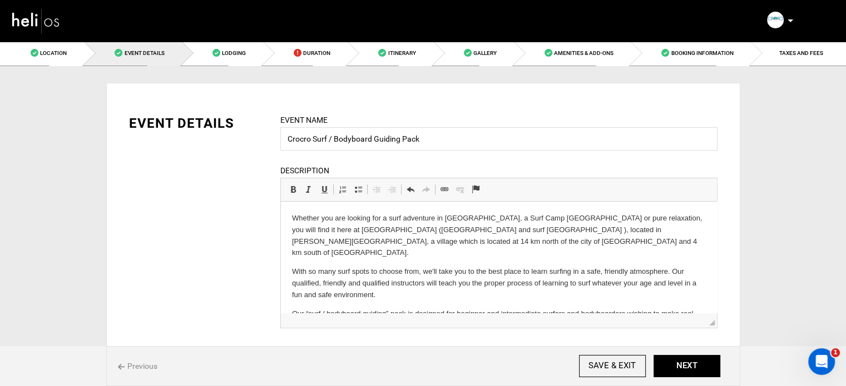
click at [284, 212] on html "Whether you are looking for a surf adventure in [GEOGRAPHIC_DATA], a Surf Camp …" at bounding box center [498, 272] width 436 height 141
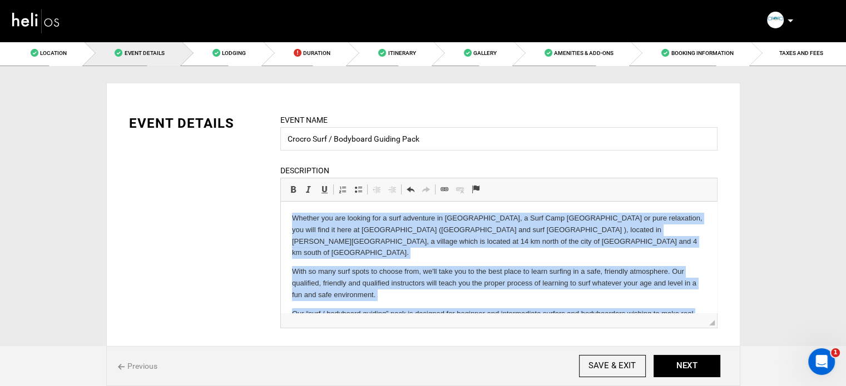
scroll to position [18, 0]
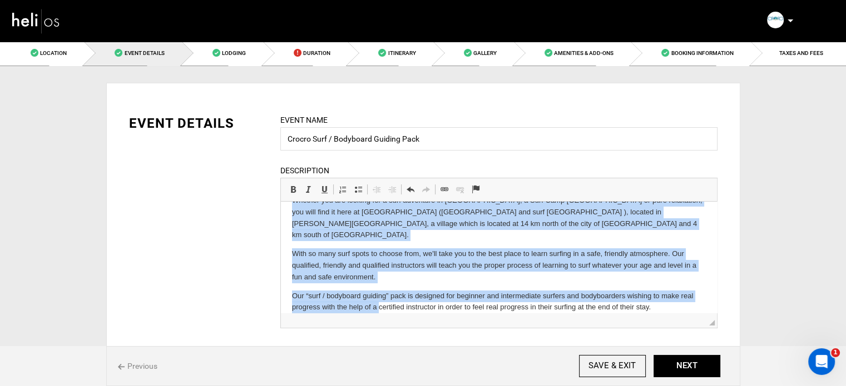
drag, startPoint x: 285, startPoint y: 217, endPoint x: 653, endPoint y: 306, distance: 379.2
click at [653, 306] on html "Whether you are looking for a surf adventure in [GEOGRAPHIC_DATA], a Surf Camp …" at bounding box center [498, 254] width 436 height 141
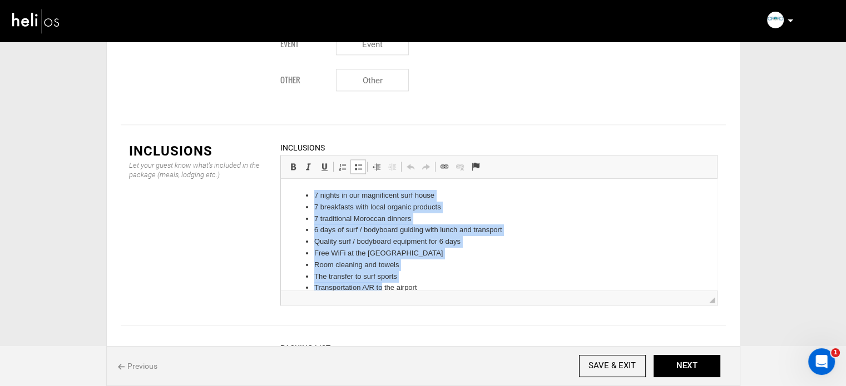
scroll to position [15, 0]
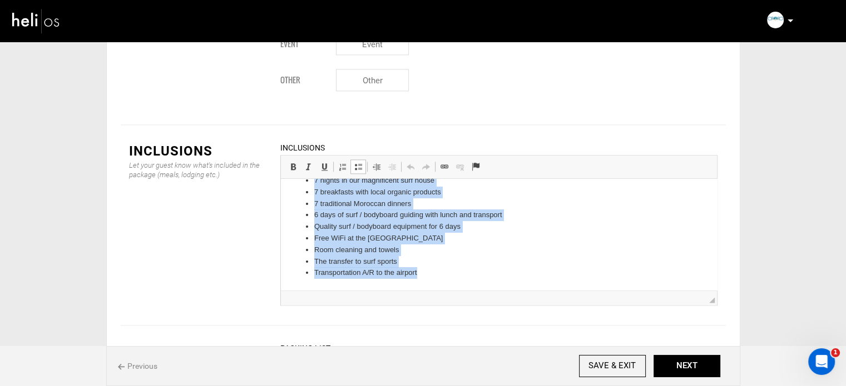
drag, startPoint x: 310, startPoint y: 192, endPoint x: 479, endPoint y: 304, distance: 201.9
click at [479, 290] on html "7 nights in our magnificent surf house 7 breakfasts with local organic products…" at bounding box center [498, 227] width 436 height 126
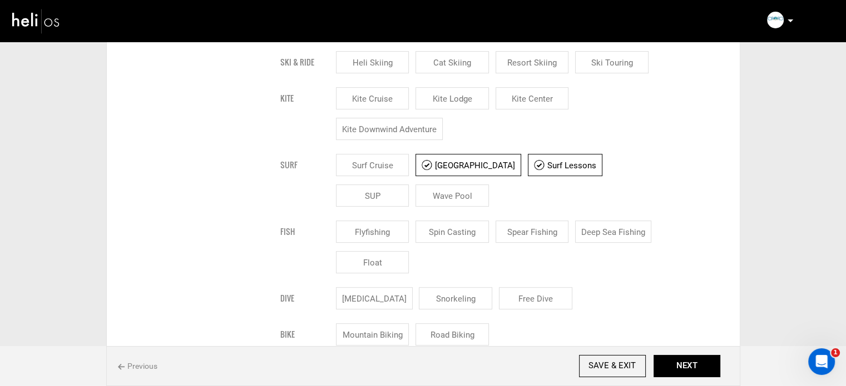
scroll to position [0, 0]
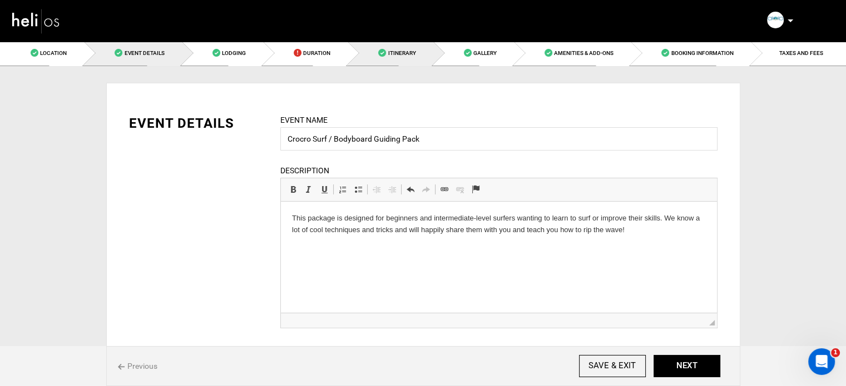
click at [400, 57] on link "Itinerary" at bounding box center [390, 53] width 85 height 25
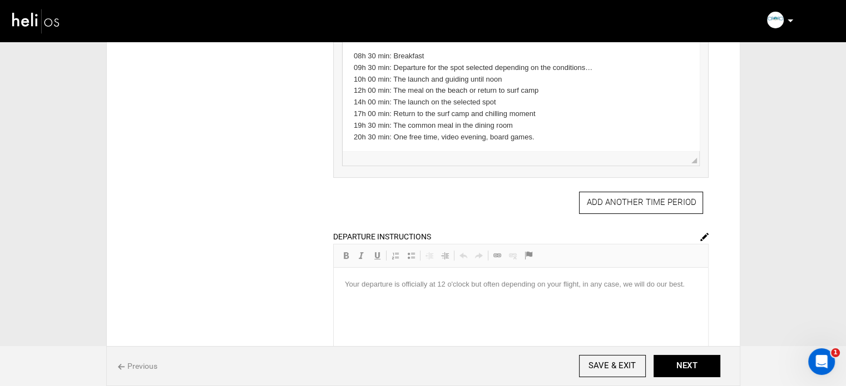
scroll to position [311, 0]
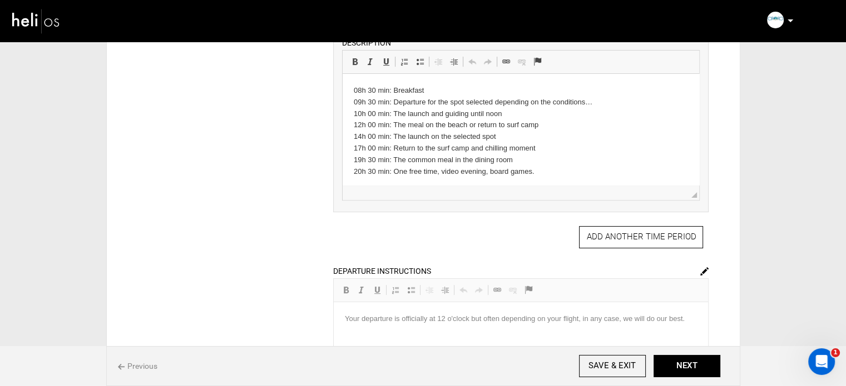
click at [550, 165] on p "08h 30 min: Breakfast 09h 30 min: Departure for the spot selected depending on …" at bounding box center [521, 131] width 334 height 92
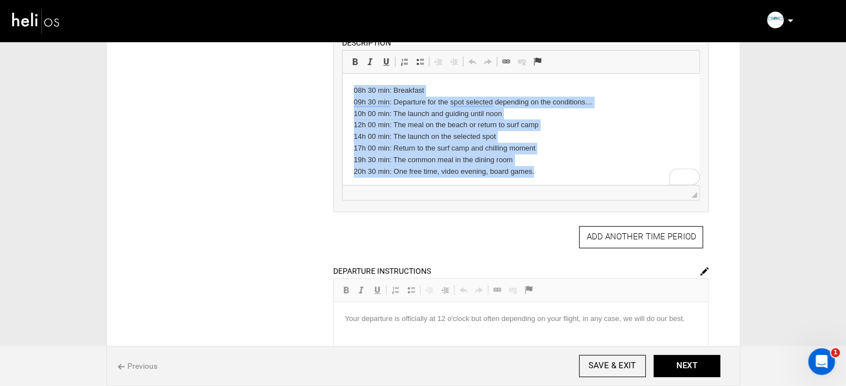
drag, startPoint x: 536, startPoint y: 171, endPoint x: 326, endPoint y: 95, distance: 223.6
click at [343, 95] on html "08h 30 min: Breakfast 09h 30 min: Departure for the spot selected depending on …" at bounding box center [521, 131] width 356 height 115
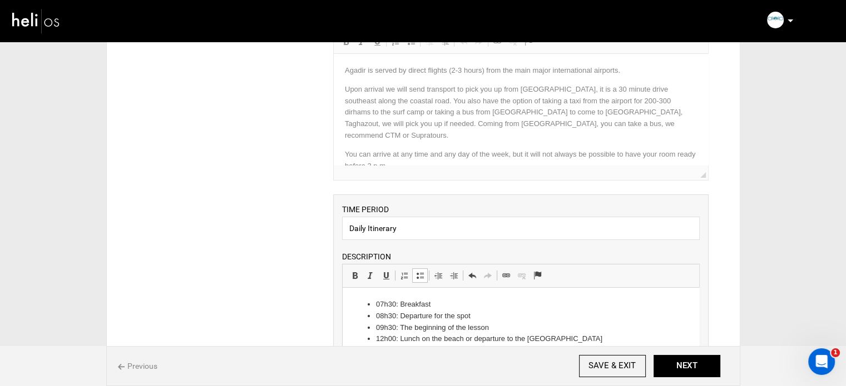
scroll to position [0, 0]
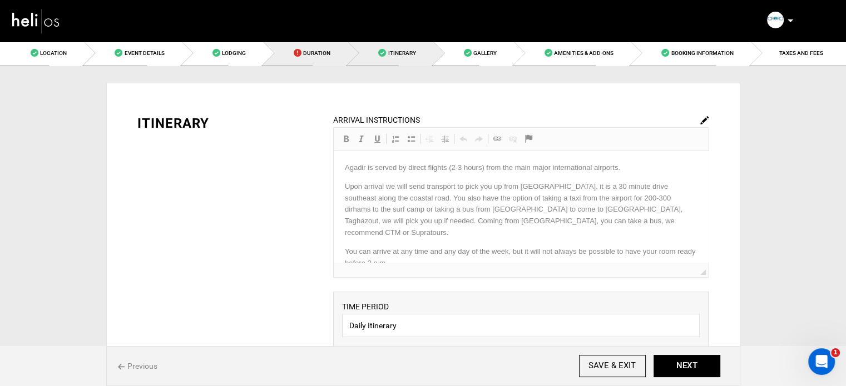
click at [333, 59] on link "Duration" at bounding box center [305, 53] width 85 height 25
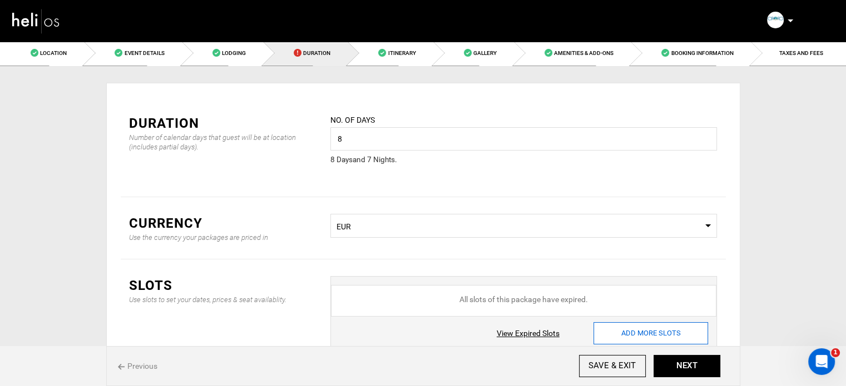
click at [656, 334] on input "ADD MORE SLOTS" at bounding box center [650, 334] width 115 height 22
type input "0"
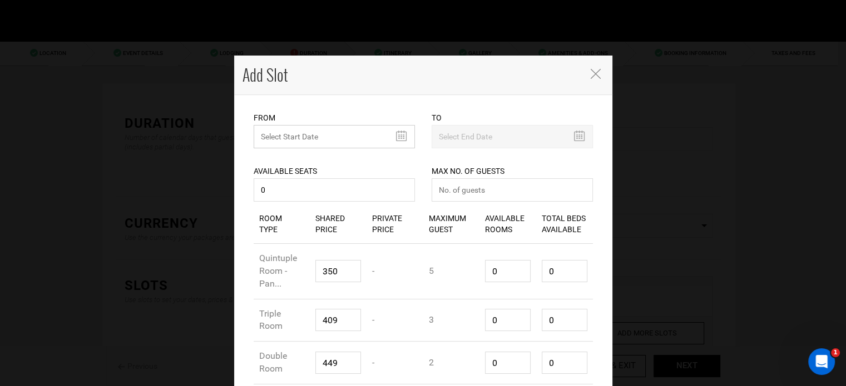
click at [299, 135] on input "text" at bounding box center [334, 136] width 161 height 23
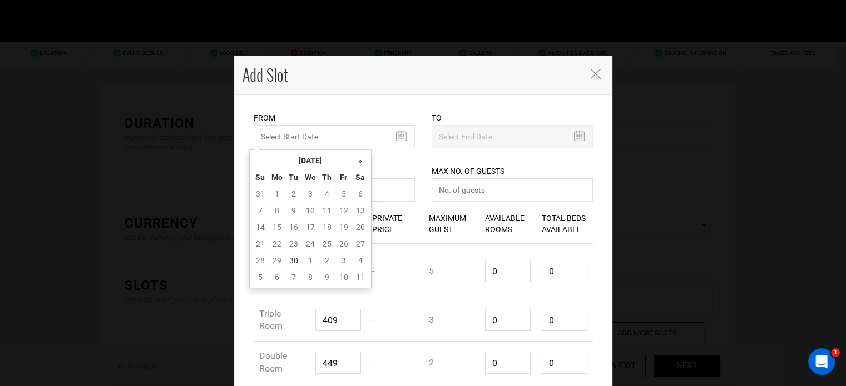
click at [299, 151] on div "« September 2025 » Su Mo Tu We Th Fr Sa 31 1 2 3 4 5 6 7 8 9 10 11 12 13 14 15 …" at bounding box center [310, 219] width 122 height 139
click at [301, 155] on th "September 2025" at bounding box center [310, 160] width 83 height 17
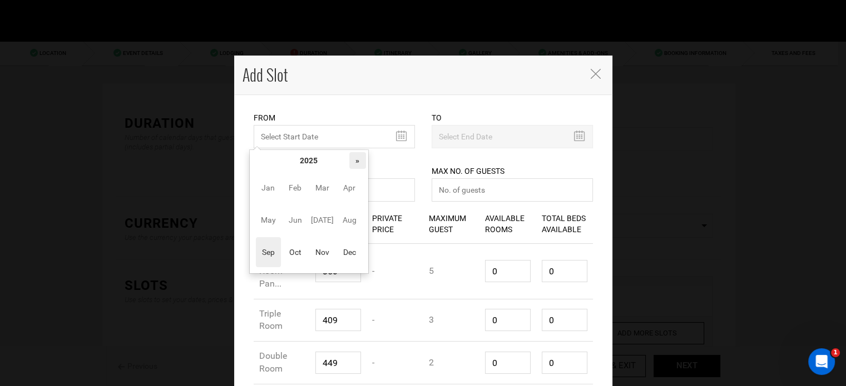
click at [354, 157] on th "»" at bounding box center [357, 160] width 17 height 17
click at [324, 251] on span "Nov" at bounding box center [322, 252] width 25 height 30
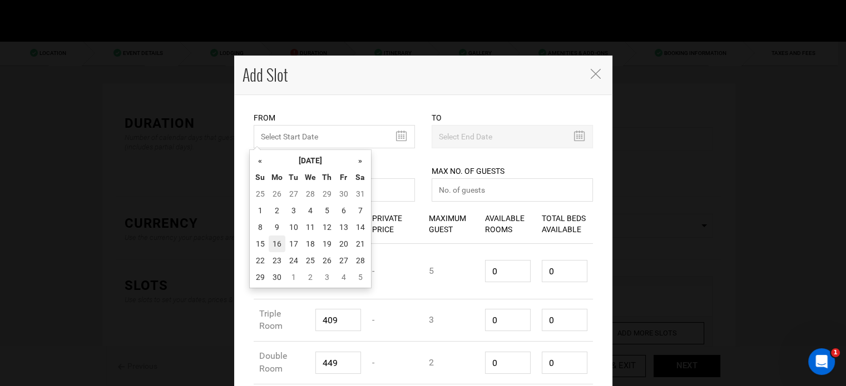
click at [273, 252] on td "16" at bounding box center [277, 244] width 17 height 17
type input "11/16/2026"
type input "11/23/2026"
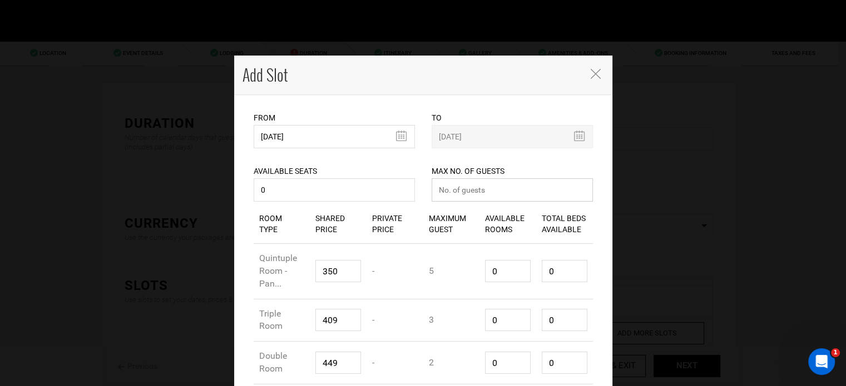
click at [457, 195] on input "number" at bounding box center [511, 189] width 161 height 23
type input "0"
drag, startPoint x: 507, startPoint y: 276, endPoint x: 473, endPoint y: 275, distance: 33.4
click at [474, 275] on div "Room Type Quintuple Room - Pan... Shared Price 350 Private Price - Maximum Gues…" at bounding box center [423, 272] width 339 height 56
type input "1"
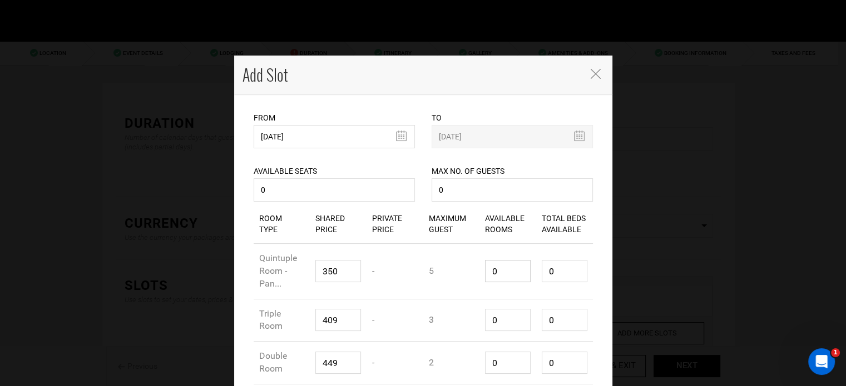
type input "5"
type input "1"
drag, startPoint x: 523, startPoint y: 274, endPoint x: 509, endPoint y: 276, distance: 13.6
click at [510, 276] on div "Room Type Quintuple Room - Pan... Shared Price 350 Private Price - Maximum Gues…" at bounding box center [423, 272] width 339 height 56
type input "01"
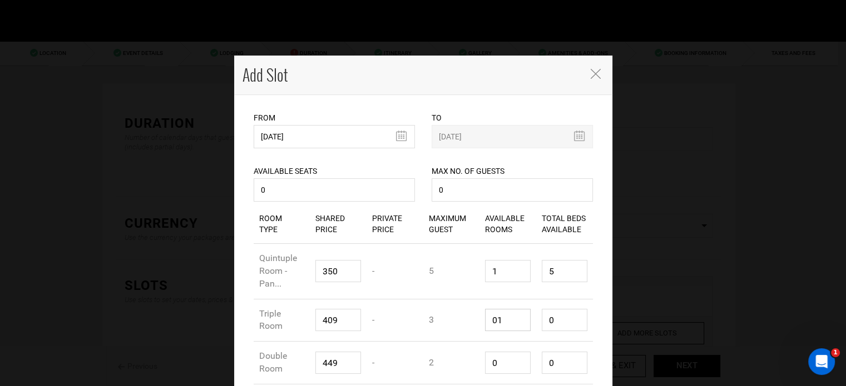
type input "3"
click at [461, 318] on div "Room Type Triple Room Shared Price 409 Private Price - Maximum Guest 3 Availabl…" at bounding box center [423, 321] width 339 height 43
type input "01"
drag, startPoint x: 499, startPoint y: 359, endPoint x: 457, endPoint y: 359, distance: 42.3
click at [457, 359] on div "Room Type Double Room Shared Price 449 Private Price - Maximum Guest 2 Availabl…" at bounding box center [423, 363] width 339 height 43
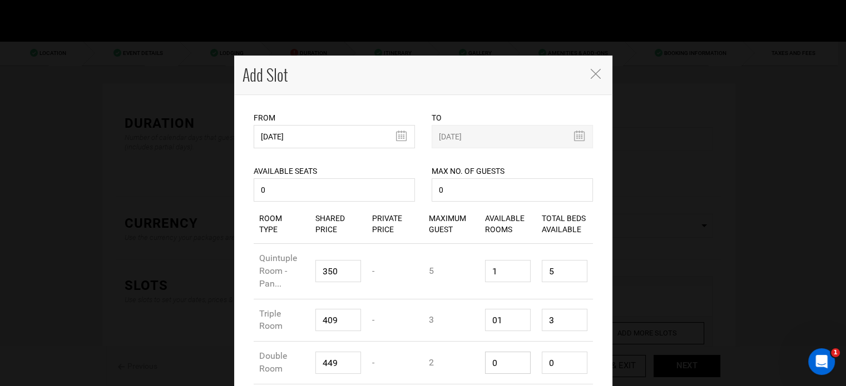
type input "1"
type input "2"
type input "1"
drag, startPoint x: 557, startPoint y: 315, endPoint x: 534, endPoint y: 324, distance: 24.8
click at [527, 316] on div "Room Type Triple Room Shared Price 409 Private Price - Maximum Guest 3 Availabl…" at bounding box center [423, 321] width 339 height 43
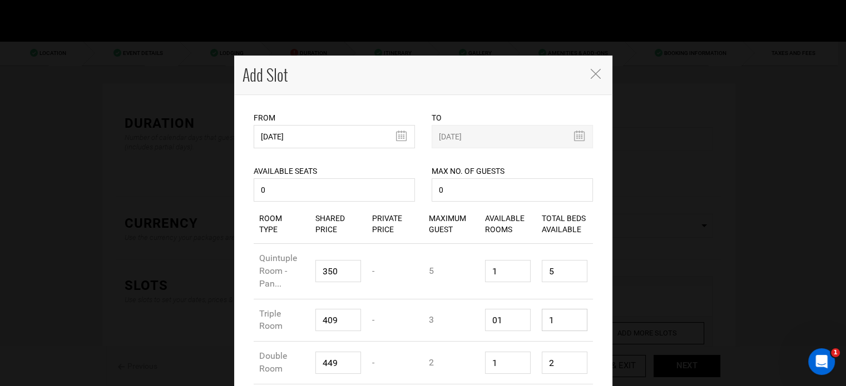
type input "1"
drag, startPoint x: 556, startPoint y: 370, endPoint x: 494, endPoint y: 358, distance: 63.5
click at [495, 363] on div "Room Type Double Room Shared Price 449 Private Price - Maximum Guest 2 Availabl…" at bounding box center [423, 363] width 339 height 43
type input "1"
drag, startPoint x: 540, startPoint y: 277, endPoint x: 557, endPoint y: 271, distance: 18.5
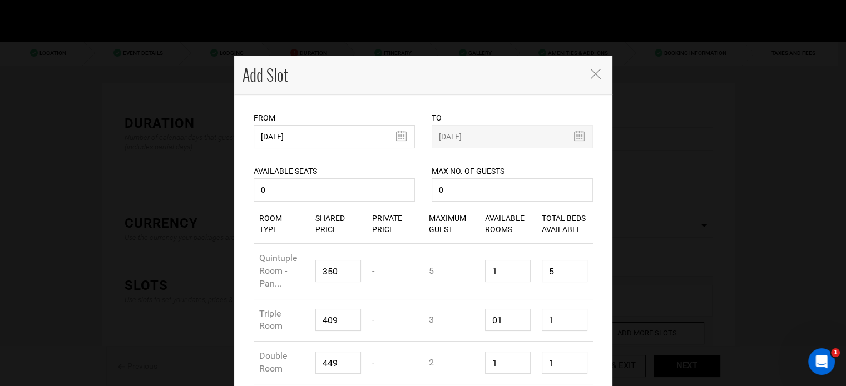
click at [557, 271] on input "5" at bounding box center [565, 271] width 46 height 22
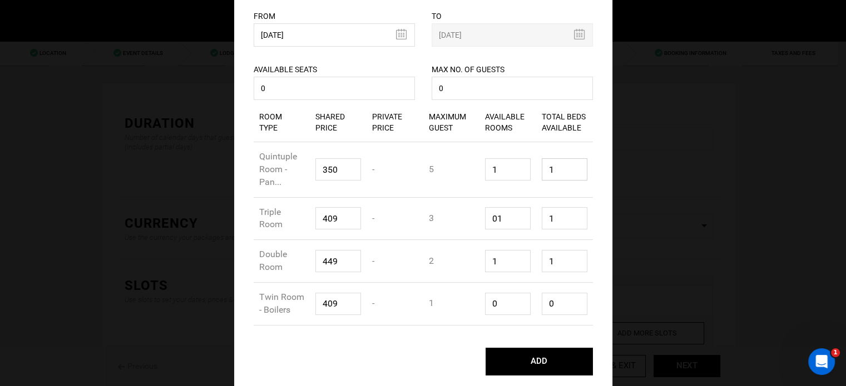
type input "1"
drag, startPoint x: 496, startPoint y: 295, endPoint x: 472, endPoint y: 300, distance: 25.1
click at [472, 300] on div "Room Type Twin Room - Boilers Shared Price 409 Private Price - Maximum Guest 1 …" at bounding box center [423, 304] width 339 height 43
type input "1"
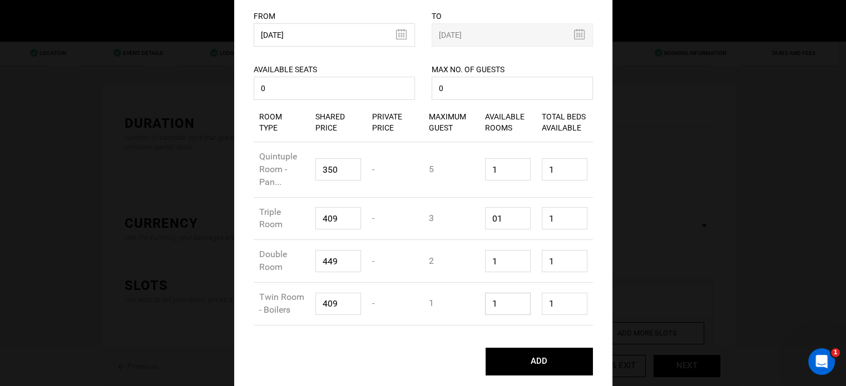
type input "1"
click at [564, 301] on input "1" at bounding box center [565, 304] width 46 height 22
click at [492, 219] on input "01" at bounding box center [508, 218] width 46 height 22
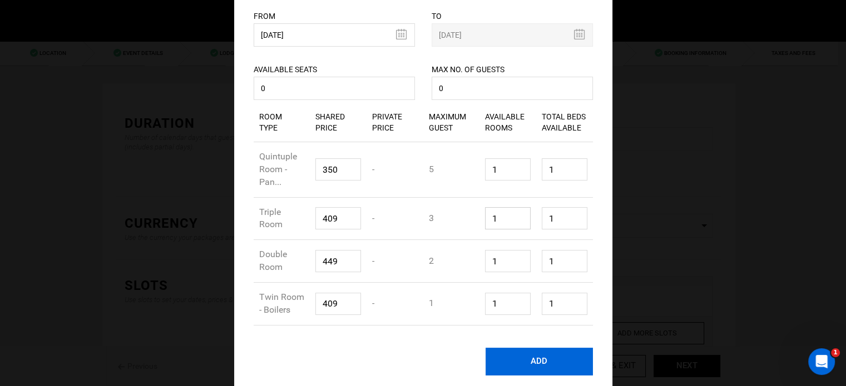
type input "1"
click at [531, 362] on button "ADD" at bounding box center [538, 362] width 107 height 28
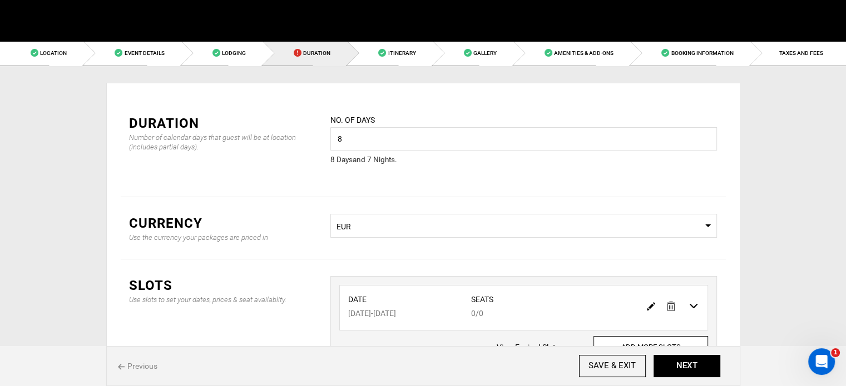
scroll to position [0, 0]
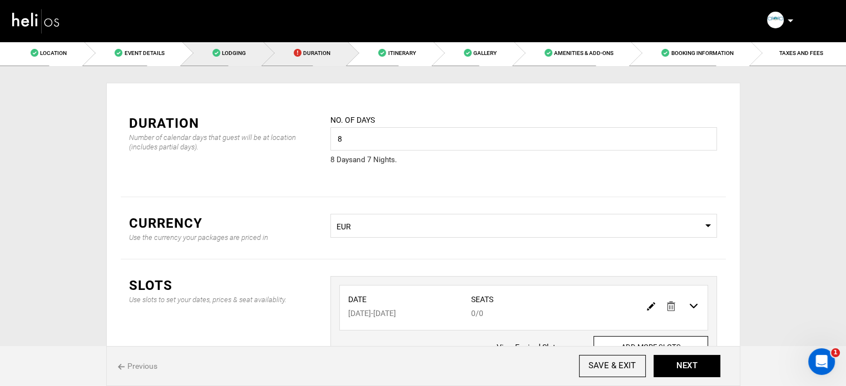
click at [241, 51] on span "Lodging" at bounding box center [234, 53] width 24 height 6
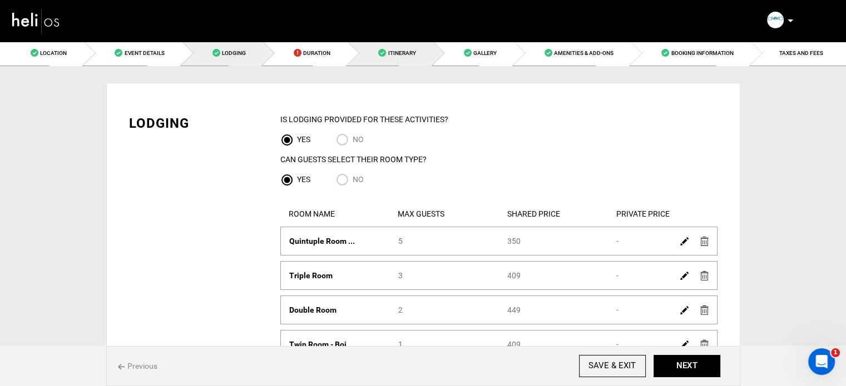
click at [384, 61] on link "Itinerary" at bounding box center [390, 53] width 85 height 25
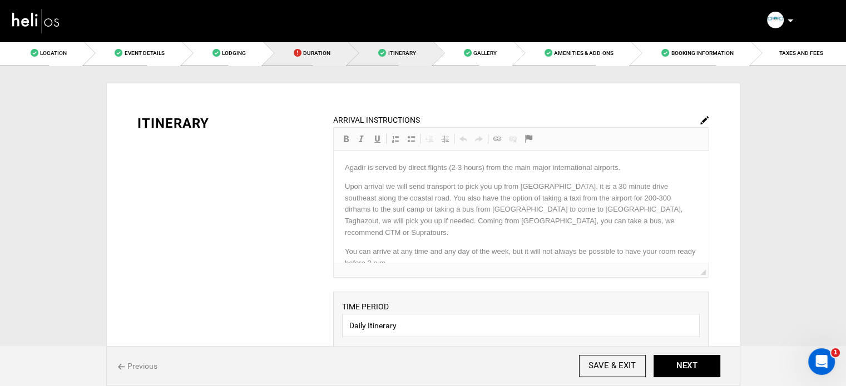
click at [328, 62] on link "Duration" at bounding box center [305, 53] width 85 height 25
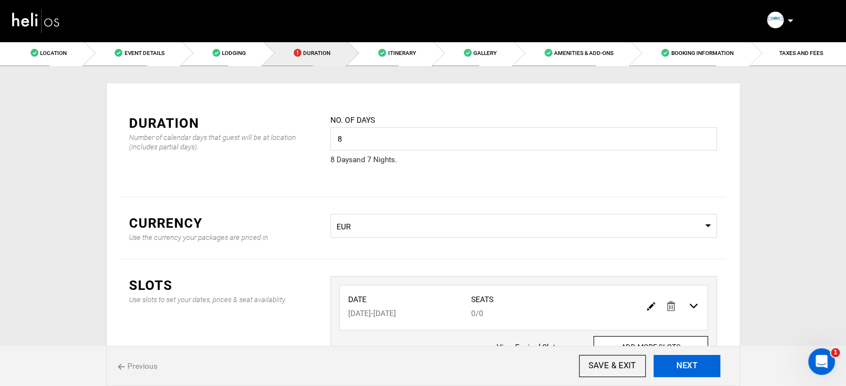
click at [681, 357] on button "NEXT" at bounding box center [686, 366] width 67 height 22
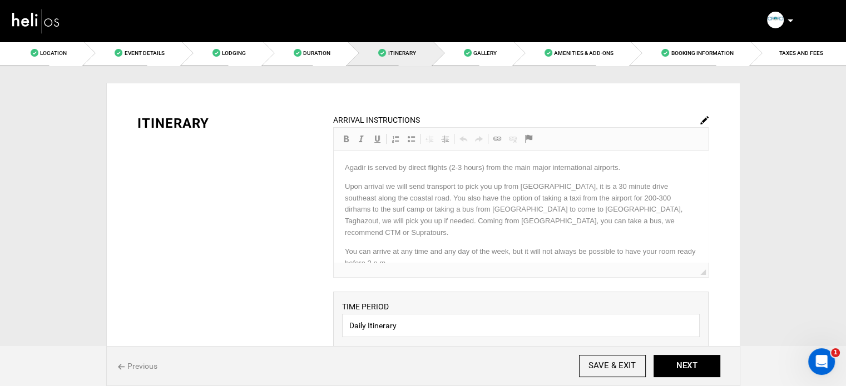
click at [309, 38] on div "Manifest Calendar Analytics Adventures Bookings Payout History Agents My Profil…" at bounding box center [406, 20] width 807 height 40
click at [242, 52] on span "Lodging" at bounding box center [234, 53] width 24 height 6
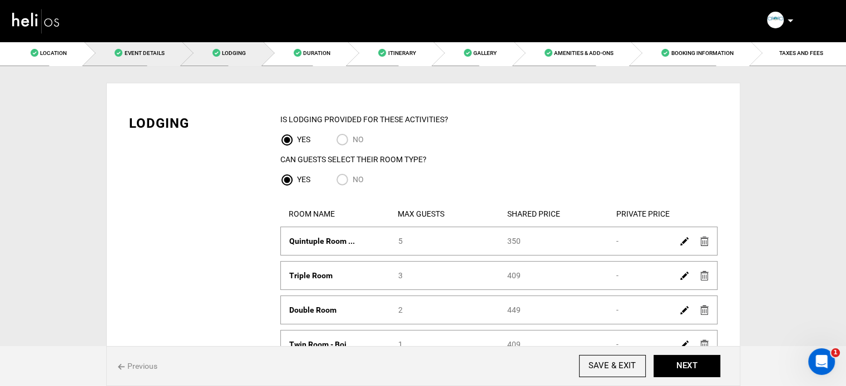
click at [122, 56] on span at bounding box center [119, 53] width 8 height 8
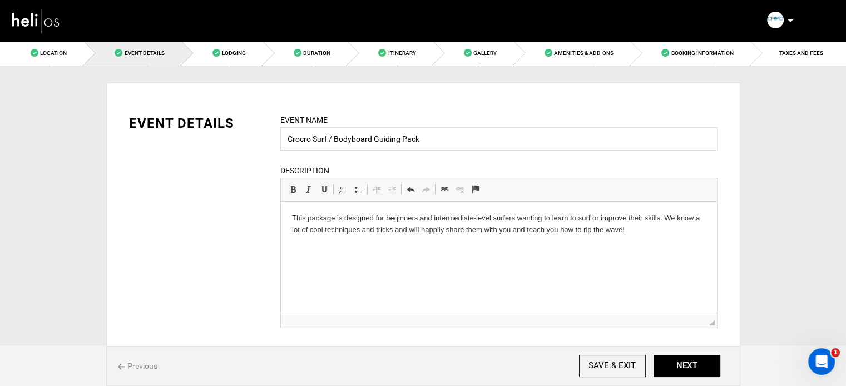
click at [635, 224] on p "This package is designed for beginners and intermediate-level surfers wanting t…" at bounding box center [498, 224] width 414 height 23
click at [634, 227] on p "This package is designed for beginners and intermediate-level surfers wanting t…" at bounding box center [498, 224] width 414 height 23
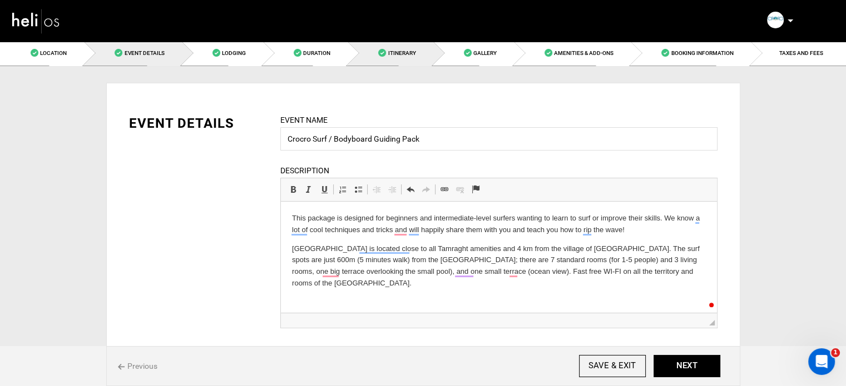
click at [410, 48] on link "Itinerary" at bounding box center [390, 53] width 85 height 25
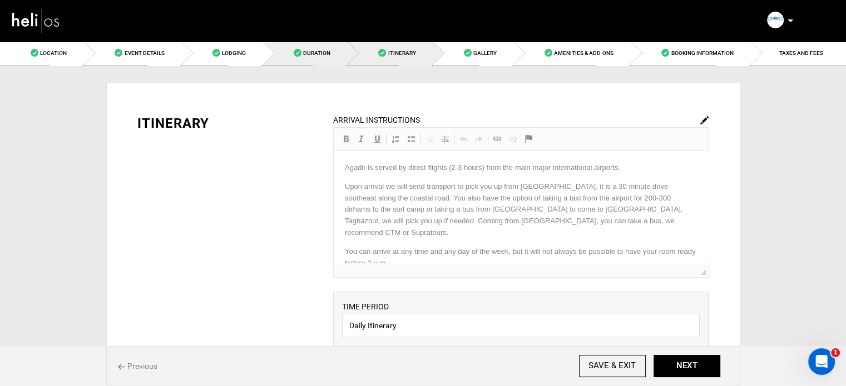
click at [302, 50] on link "Duration" at bounding box center [305, 53] width 85 height 25
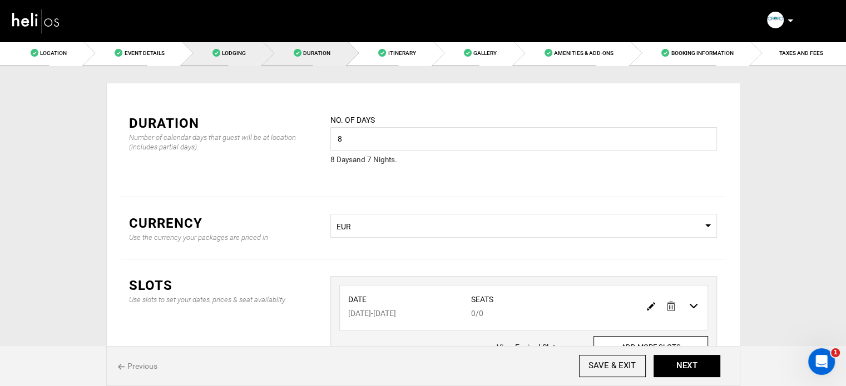
click at [251, 59] on link "Lodging" at bounding box center [222, 53] width 81 height 25
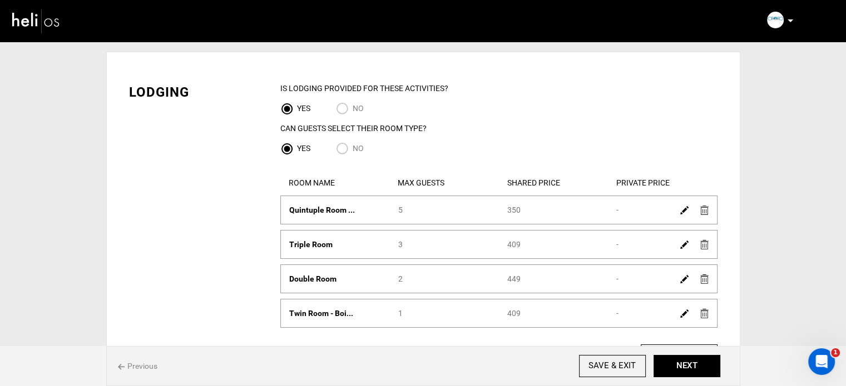
scroll to position [31, 0]
drag, startPoint x: 627, startPoint y: 311, endPoint x: 230, endPoint y: 274, distance: 399.3
click at [230, 274] on div "Lodging IS Lodging Provided for These activities? YES NO Can Guests Select Thei…" at bounding box center [423, 233] width 605 height 334
click at [680, 312] on img at bounding box center [684, 314] width 8 height 8
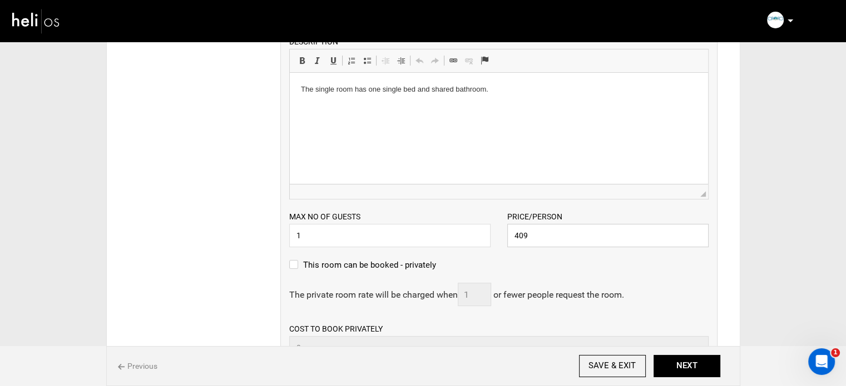
scroll to position [351, 0]
drag, startPoint x: 528, startPoint y: 244, endPoint x: 520, endPoint y: 239, distance: 9.7
click at [520, 239] on input "409" at bounding box center [607, 235] width 201 height 23
type input "479"
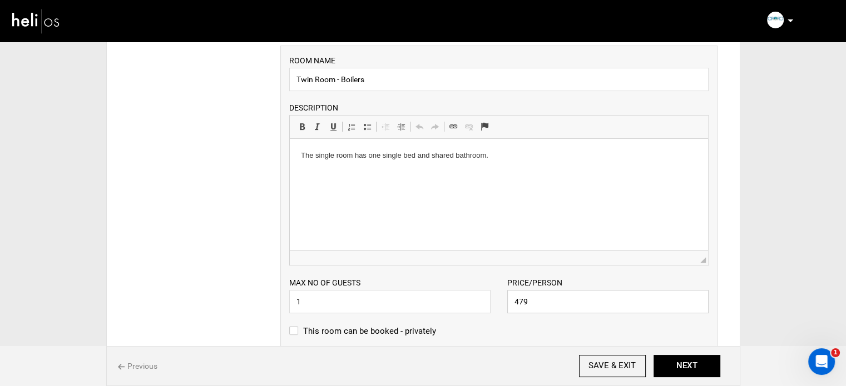
scroll to position [285, 0]
click at [323, 84] on input "Twin Room - Boilers" at bounding box center [498, 79] width 419 height 23
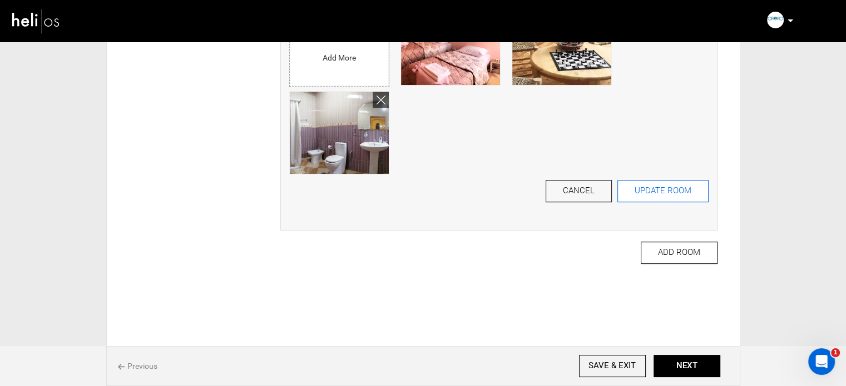
type input "Single room"
click at [679, 199] on button "UPDATE ROOM" at bounding box center [662, 191] width 91 height 22
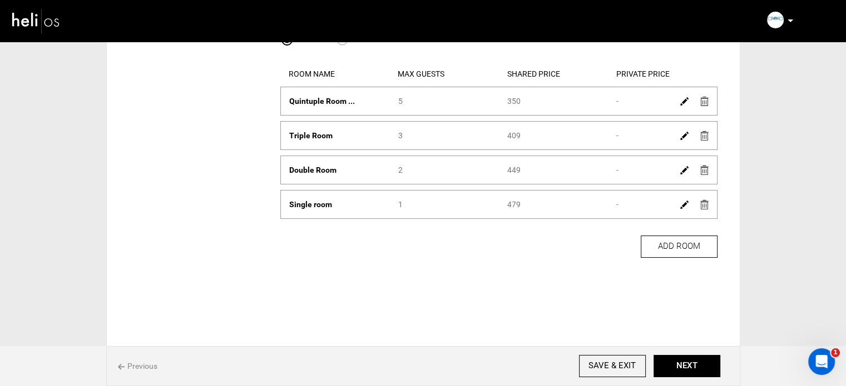
scroll to position [140, 0]
click at [680, 369] on button "NEXT" at bounding box center [686, 366] width 67 height 22
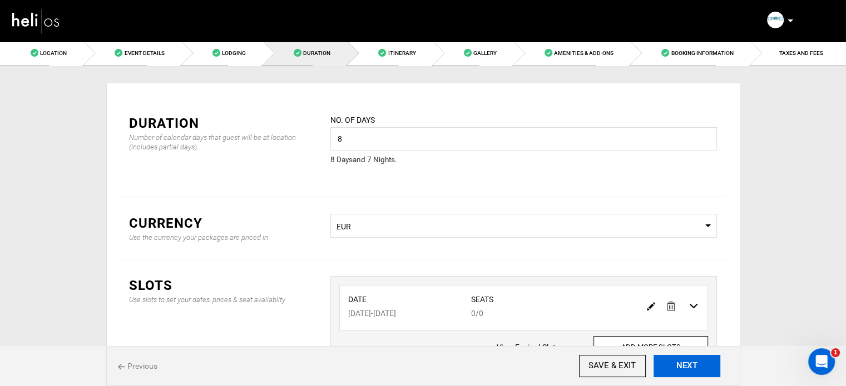
click at [680, 369] on button "NEXT" at bounding box center [686, 366] width 67 height 22
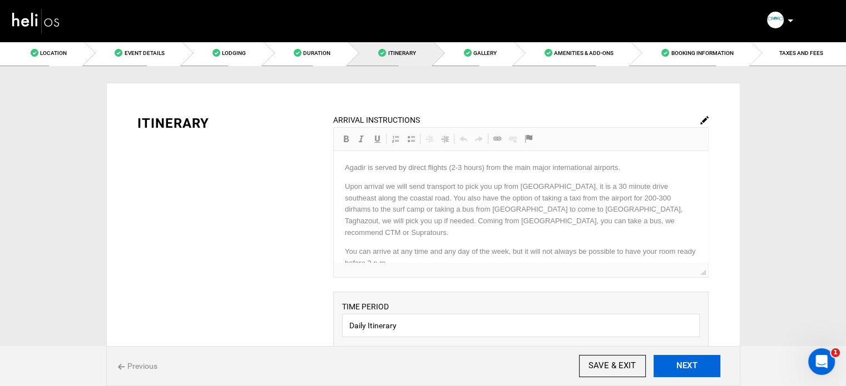
click at [680, 369] on button "NEXT" at bounding box center [686, 366] width 67 height 22
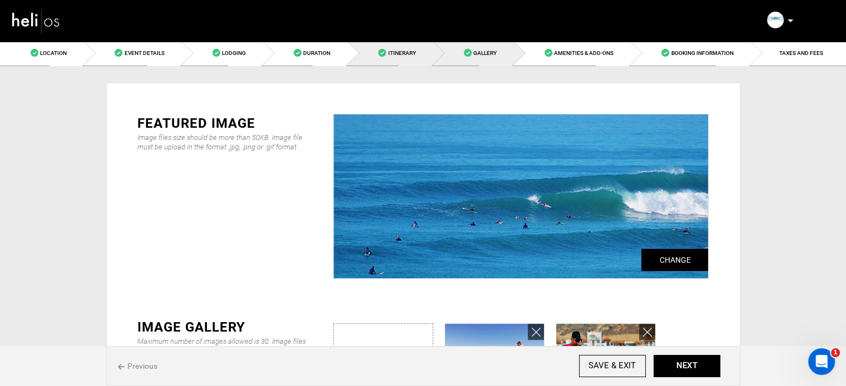
click at [407, 47] on link "Itinerary" at bounding box center [390, 53] width 85 height 25
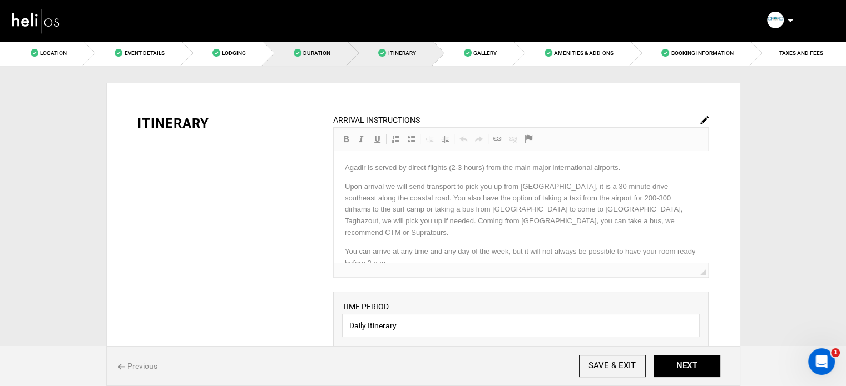
click at [330, 55] on span "Duration" at bounding box center [316, 53] width 27 height 6
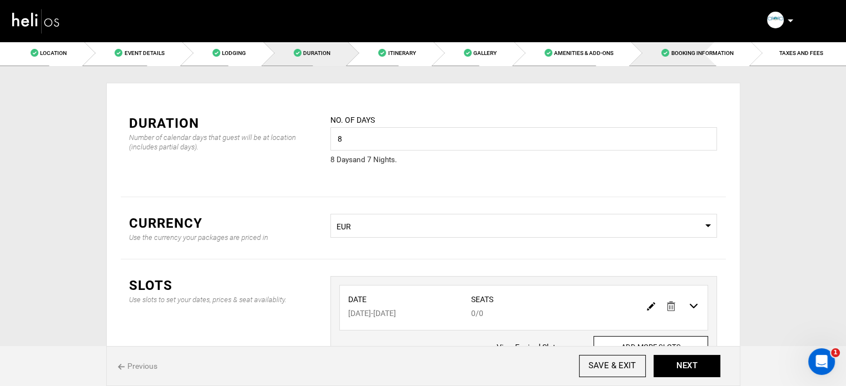
click at [711, 62] on link "Booking Information" at bounding box center [691, 53] width 120 height 25
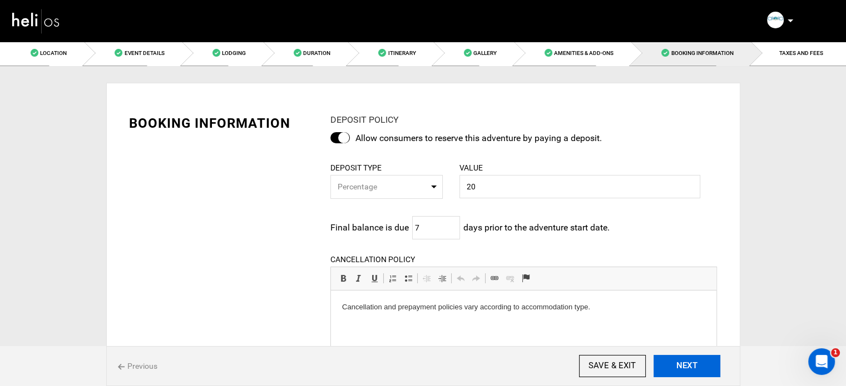
click at [681, 369] on button "NEXT" at bounding box center [686, 366] width 67 height 22
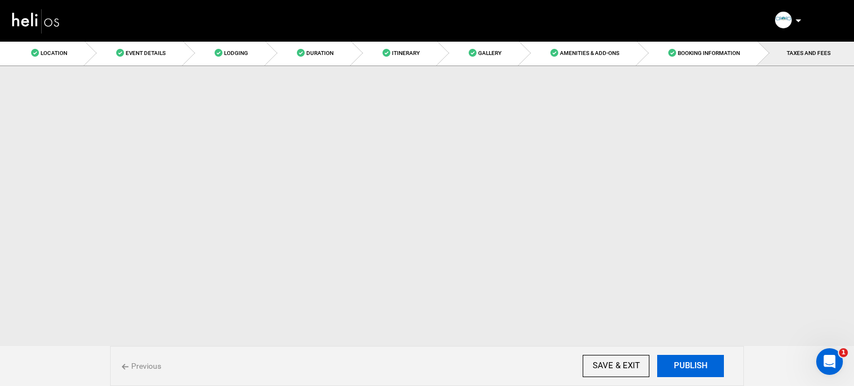
click at [681, 369] on button "PUBLISH" at bounding box center [690, 366] width 67 height 22
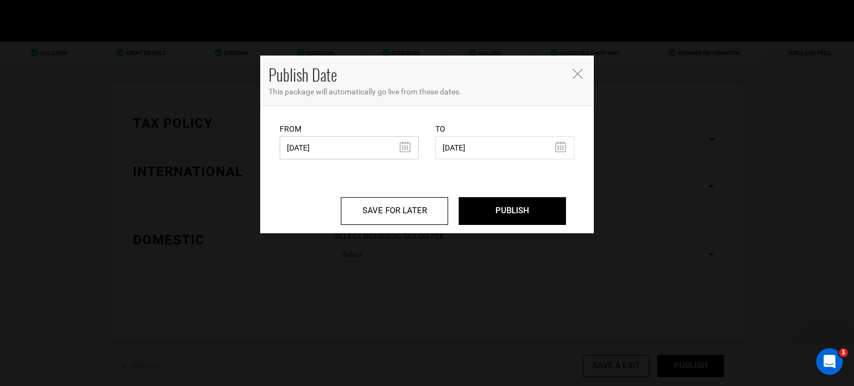
click at [391, 155] on input "04/03/2023" at bounding box center [349, 147] width 139 height 23
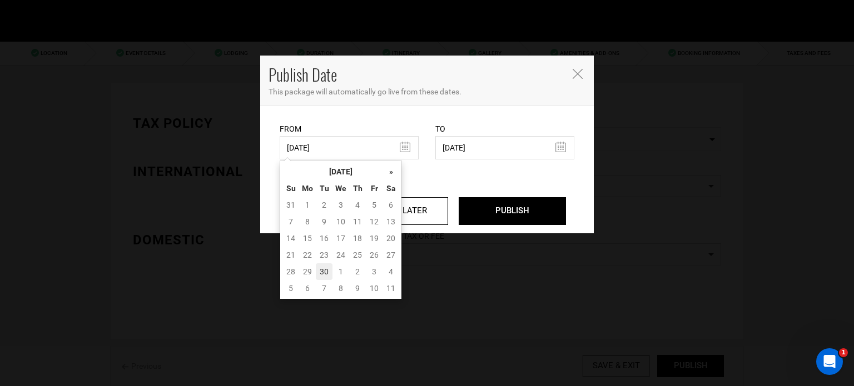
click at [328, 276] on td "30" at bounding box center [324, 272] width 17 height 17
type input "[DATE]"
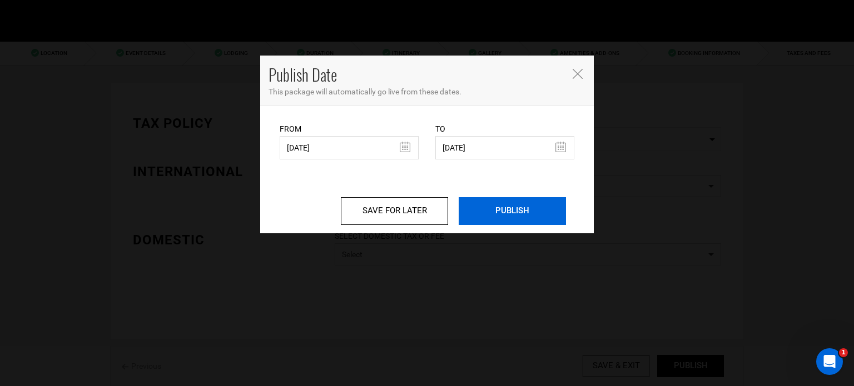
click at [514, 198] on input "PUBLISH" at bounding box center [512, 211] width 107 height 28
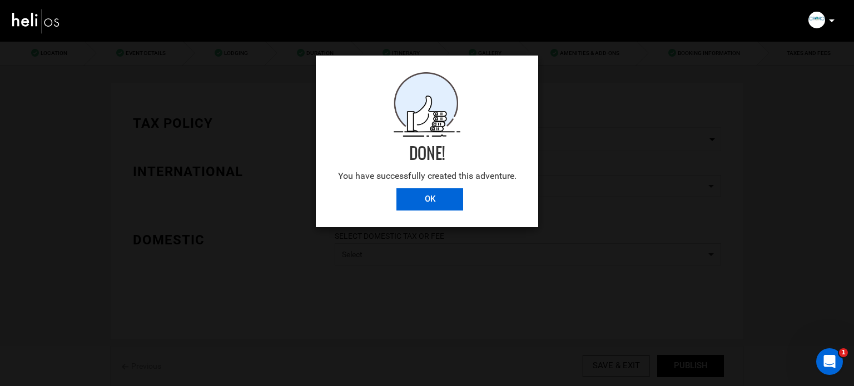
click at [445, 192] on input "OK" at bounding box center [429, 199] width 67 height 22
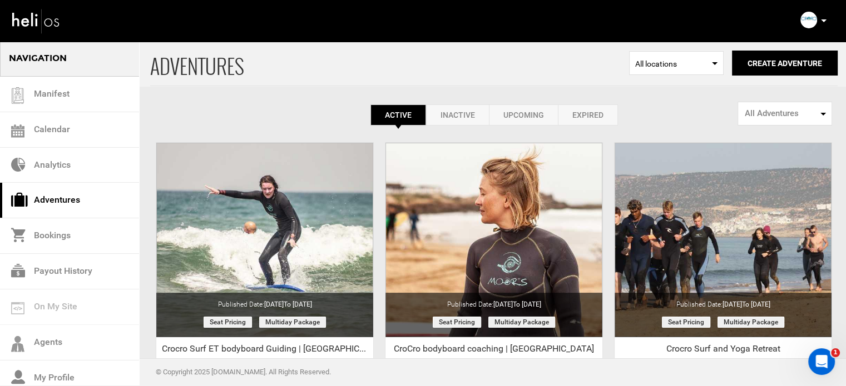
click at [821, 19] on icon at bounding box center [824, 20] width 6 height 3
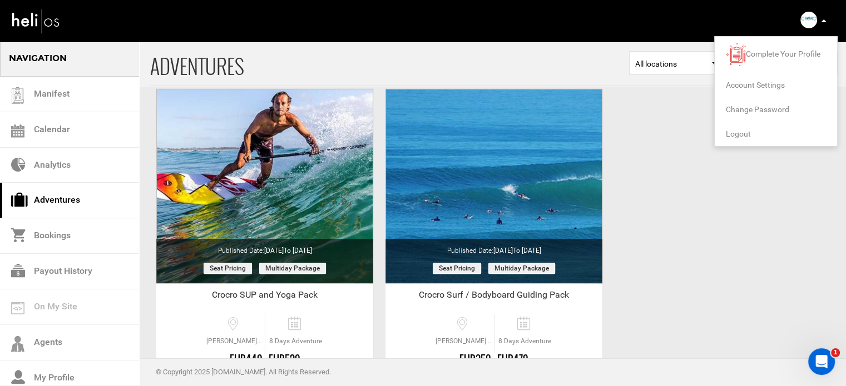
scroll to position [400, 0]
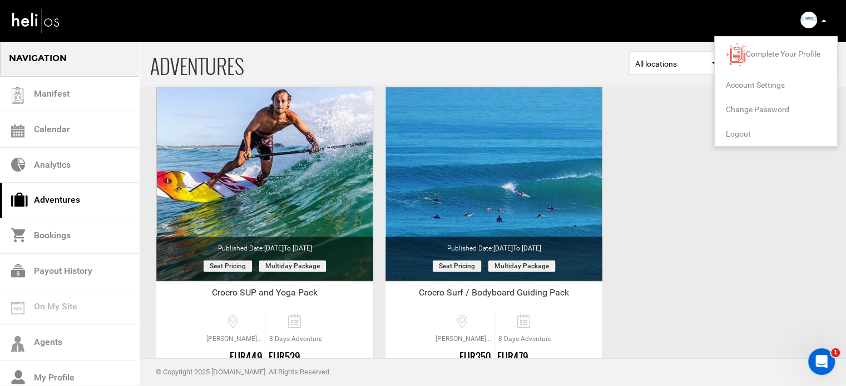
click at [745, 131] on span "Logout" at bounding box center [738, 134] width 25 height 9
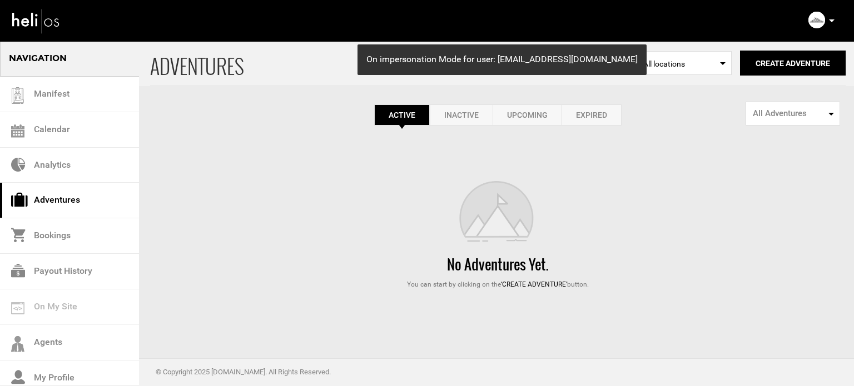
click at [613, 100] on div "Active Inactive Upcoming Expired Active Active Inactive Upcoming Expired Active…" at bounding box center [498, 83] width 696 height 85
click at [608, 108] on link "Expired" at bounding box center [592, 115] width 60 height 21
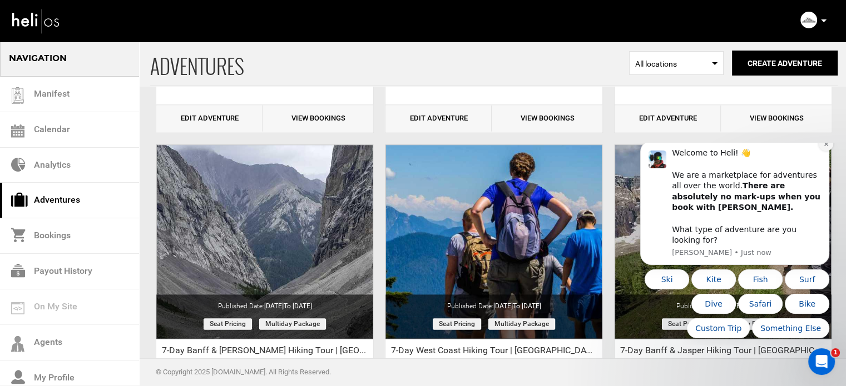
click at [827, 147] on icon "Dismiss notification" at bounding box center [826, 144] width 6 height 6
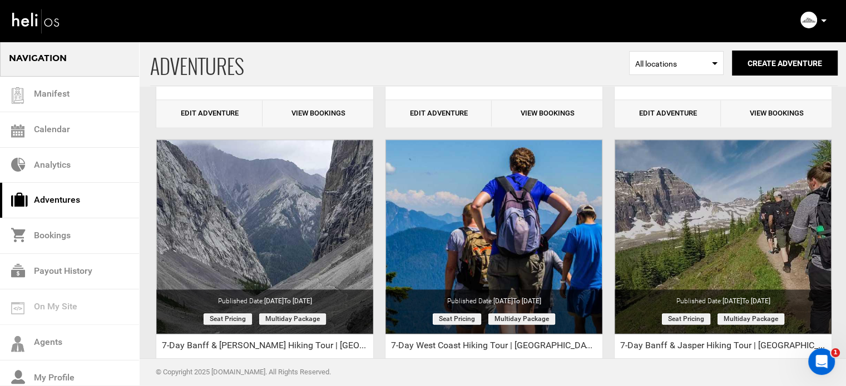
scroll to position [1512, 0]
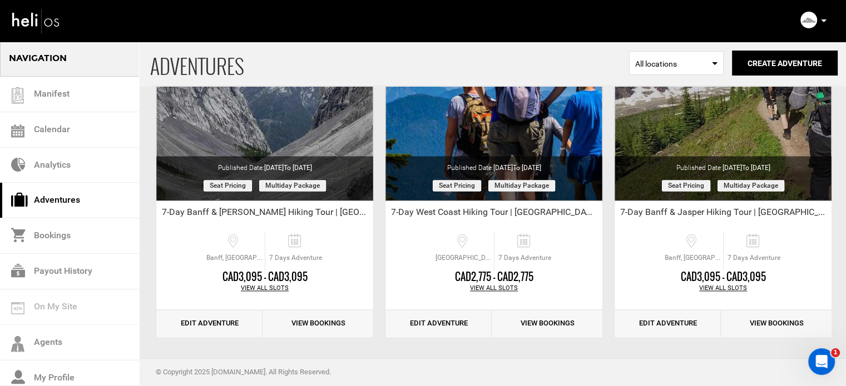
click at [823, 19] on p at bounding box center [823, 20] width 7 height 13
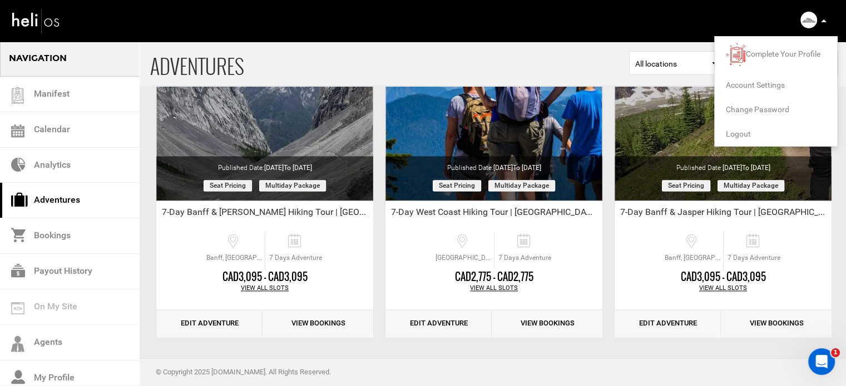
click at [741, 132] on span "Logout" at bounding box center [738, 134] width 25 height 9
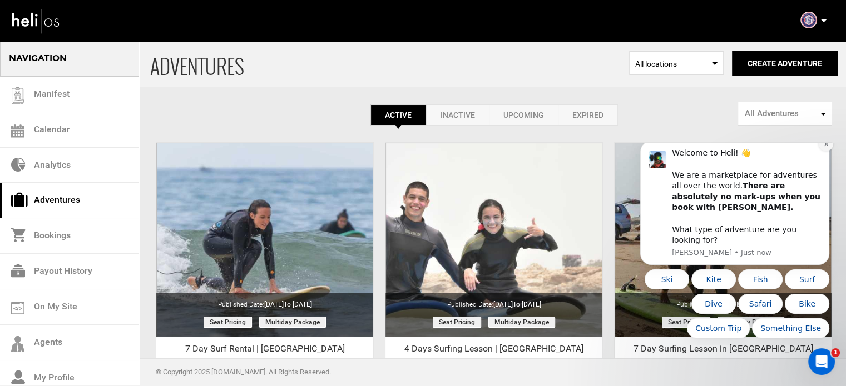
click at [822, 151] on button "Dismiss notification" at bounding box center [825, 144] width 14 height 14
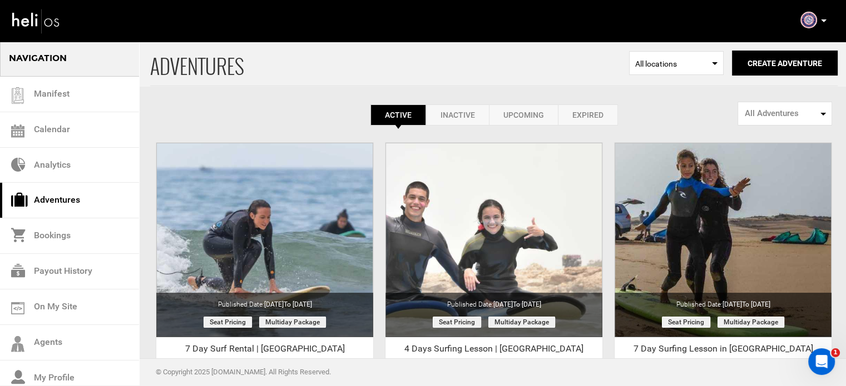
click at [821, 18] on p at bounding box center [823, 20] width 7 height 13
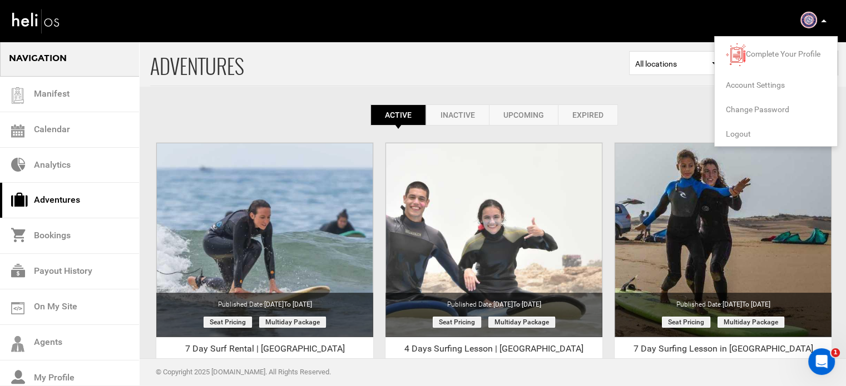
click at [742, 135] on span "Logout" at bounding box center [738, 134] width 25 height 9
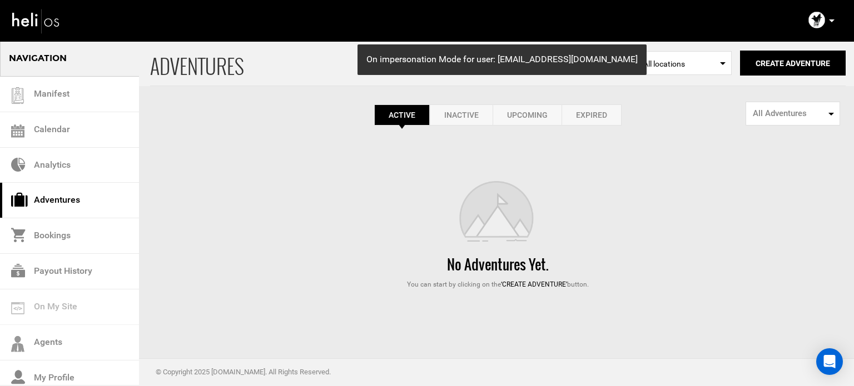
click at [592, 116] on link "Expired" at bounding box center [592, 115] width 60 height 21
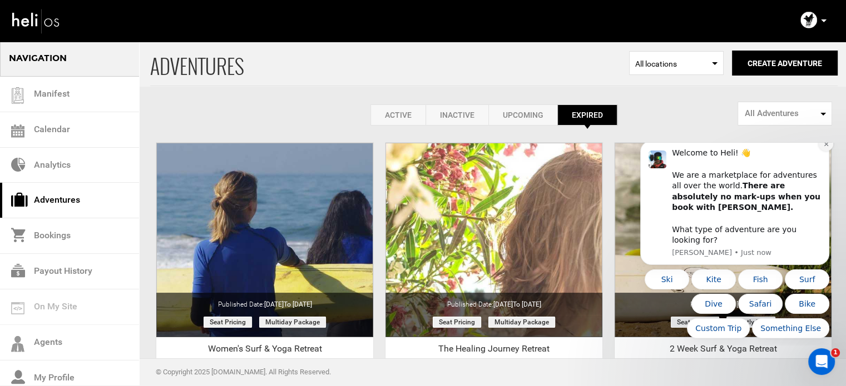
click at [824, 151] on button "Dismiss notification" at bounding box center [825, 144] width 14 height 14
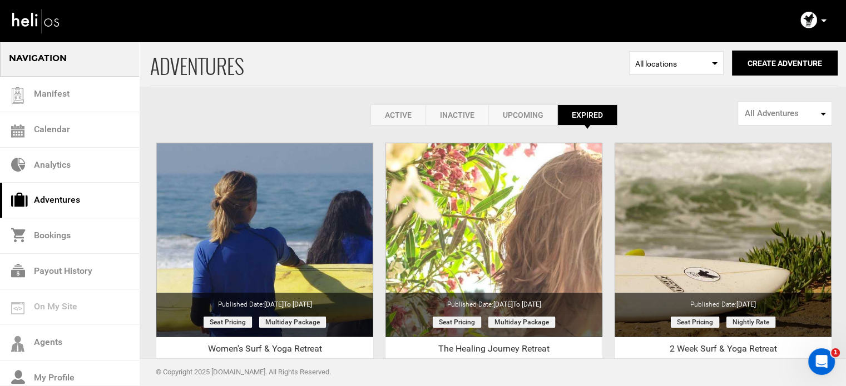
click at [389, 106] on link "Active" at bounding box center [397, 115] width 55 height 21
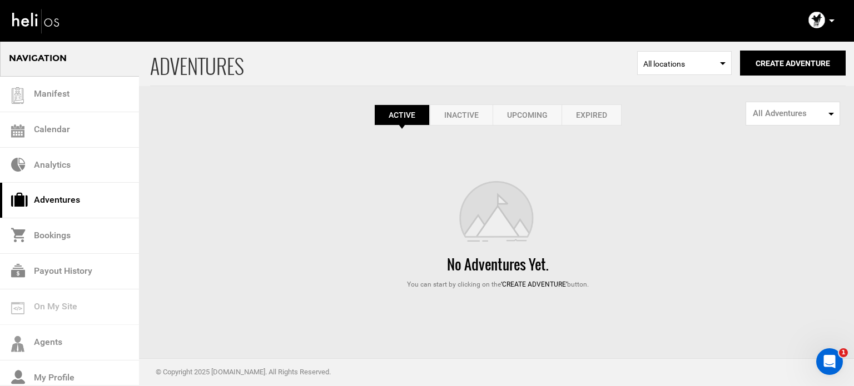
click at [783, 48] on div "ADVENTURES Select Location All locations Create Adventure Public Adventure This…" at bounding box center [498, 64] width 696 height 46
click at [782, 53] on button "Create Adventure" at bounding box center [793, 63] width 106 height 25
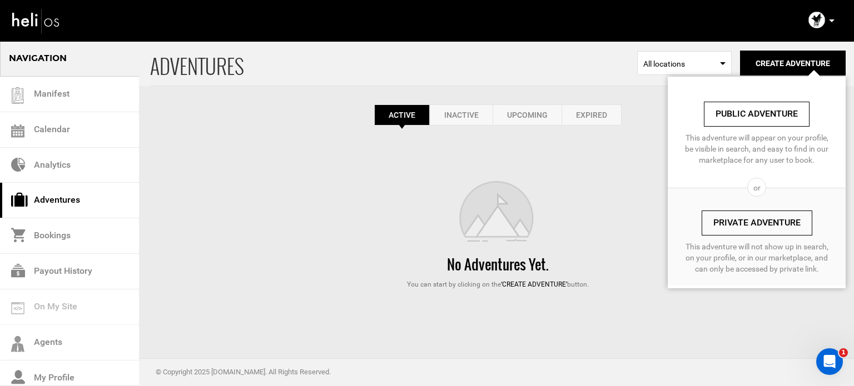
click at [598, 133] on div "ADVENTURES Select Location All locations Create Adventure Public Adventure This…" at bounding box center [427, 165] width 854 height 249
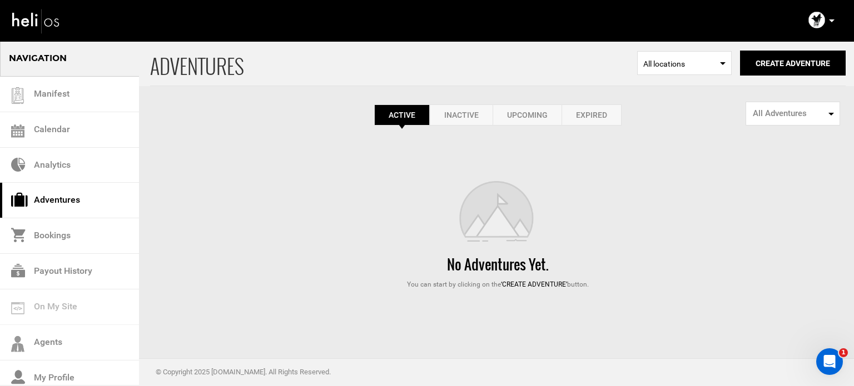
click at [602, 119] on link "Expired" at bounding box center [592, 115] width 60 height 21
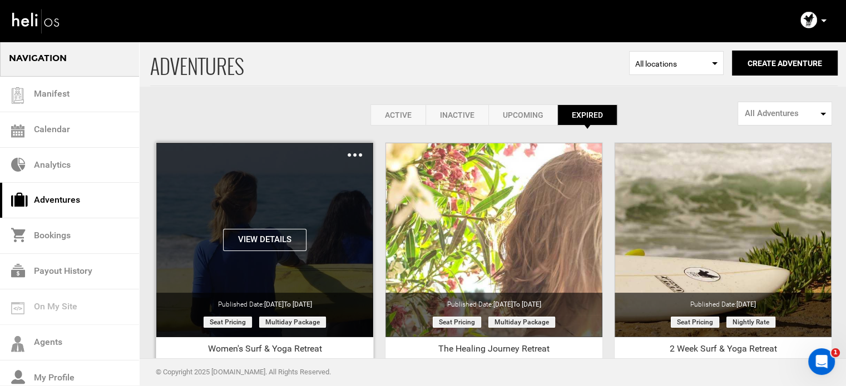
click at [284, 240] on button "View Details" at bounding box center [264, 240] width 83 height 22
click at [262, 237] on button "View Details" at bounding box center [264, 240] width 83 height 22
click at [358, 156] on img at bounding box center [355, 154] width 14 height 3
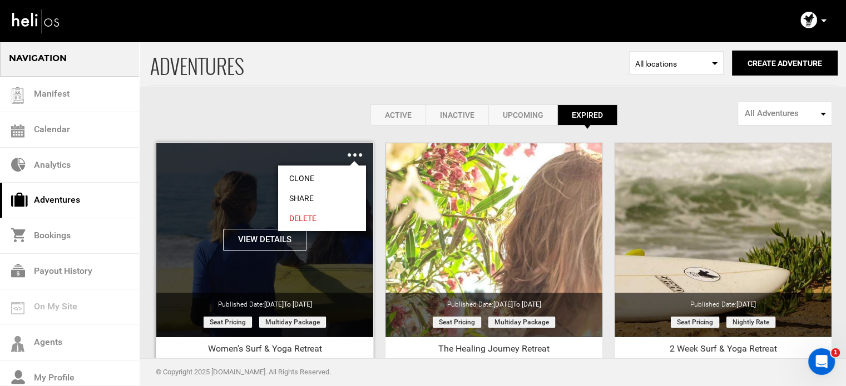
click at [307, 195] on link "Share" at bounding box center [322, 198] width 88 height 20
type input "https://heli.life/bEAlKn"
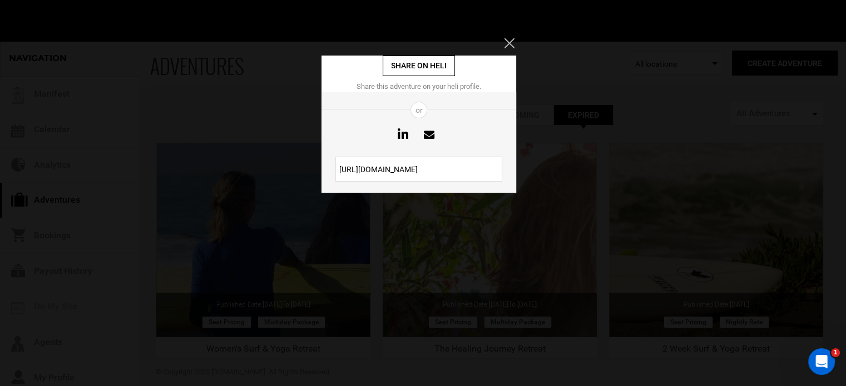
click at [411, 171] on input "https://heli.life/bEAlKn" at bounding box center [418, 169] width 167 height 25
click at [509, 41] on icon "Close" at bounding box center [509, 43] width 10 height 10
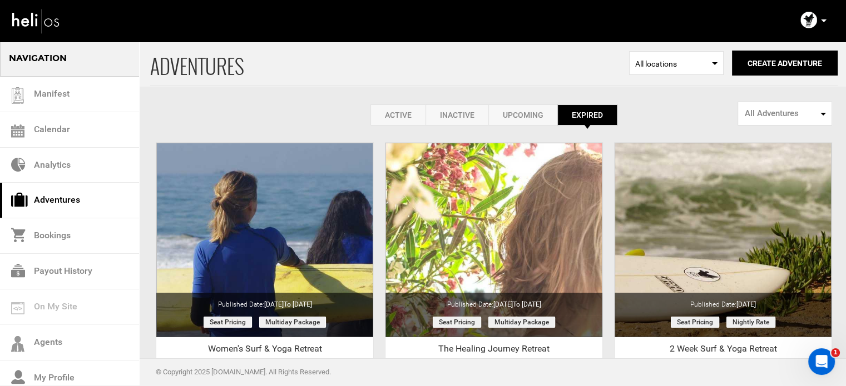
click at [398, 117] on link "Active" at bounding box center [397, 115] width 55 height 21
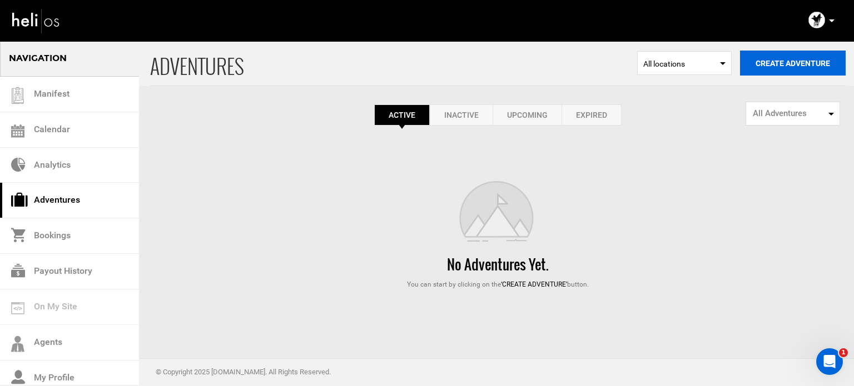
click at [770, 75] on button "Create Adventure" at bounding box center [793, 63] width 106 height 25
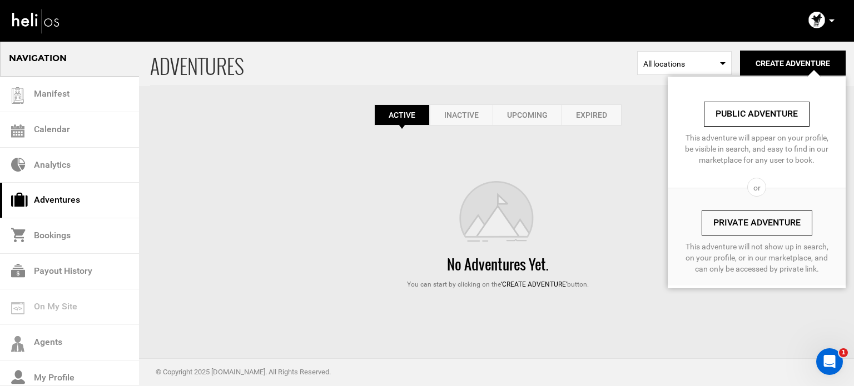
click at [746, 221] on link "Private Adventure" at bounding box center [757, 223] width 111 height 25
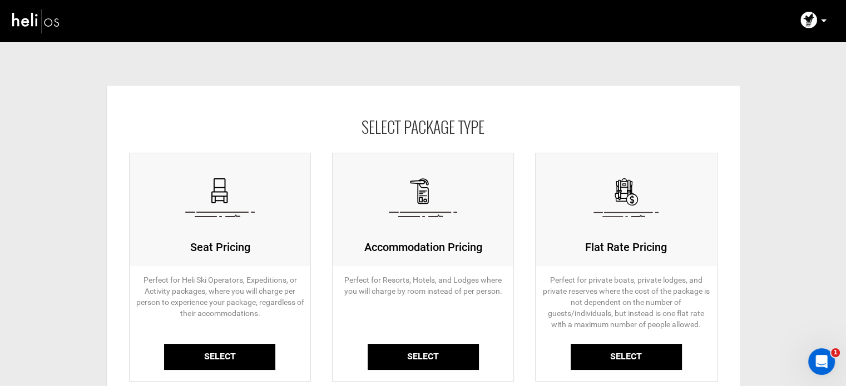
click at [235, 355] on link "Select" at bounding box center [219, 357] width 111 height 26
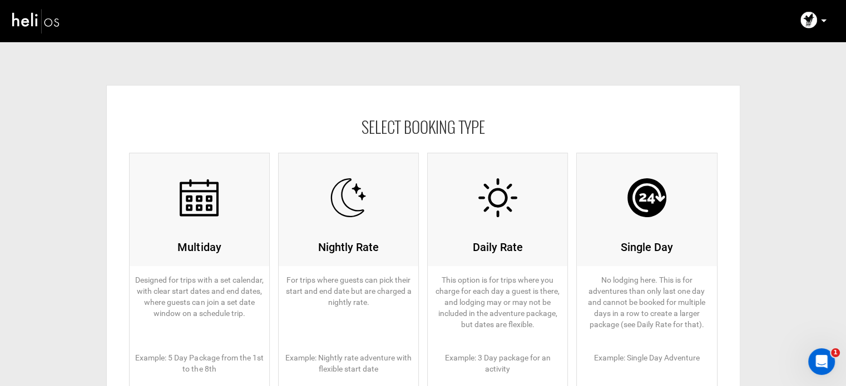
scroll to position [168, 0]
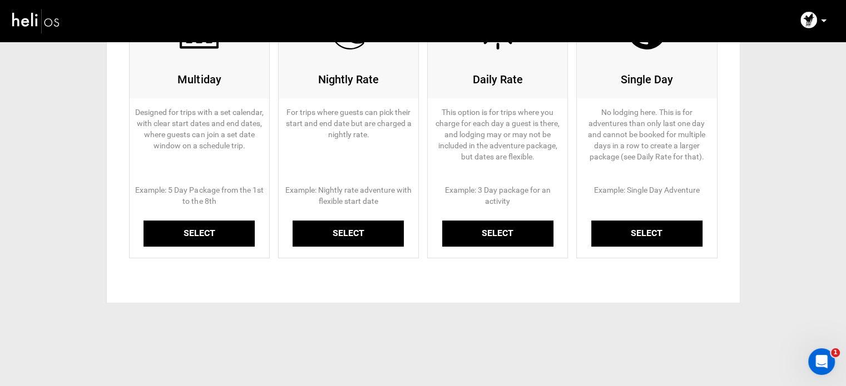
click at [211, 234] on link "Select" at bounding box center [198, 234] width 111 height 26
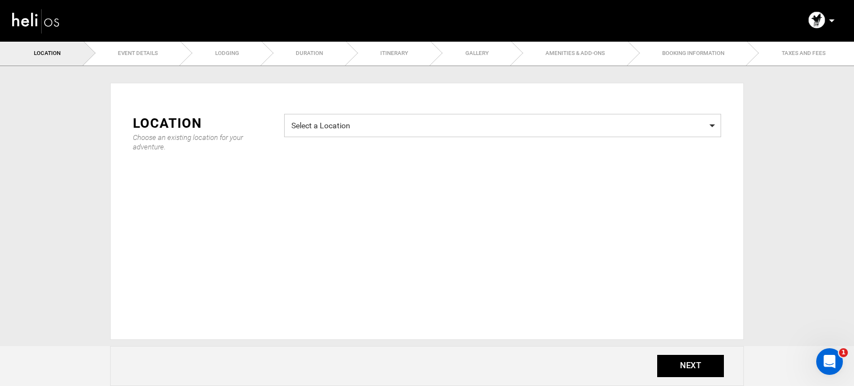
click at [453, 122] on span "Select a Location" at bounding box center [502, 124] width 423 height 14
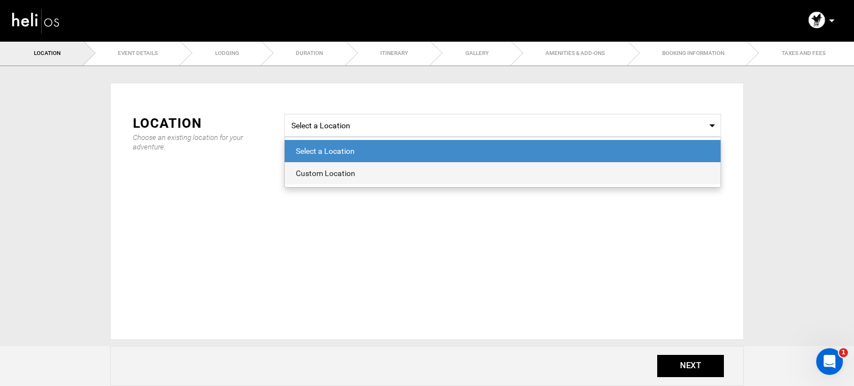
click at [341, 171] on div "Custom Location" at bounding box center [503, 173] width 414 height 11
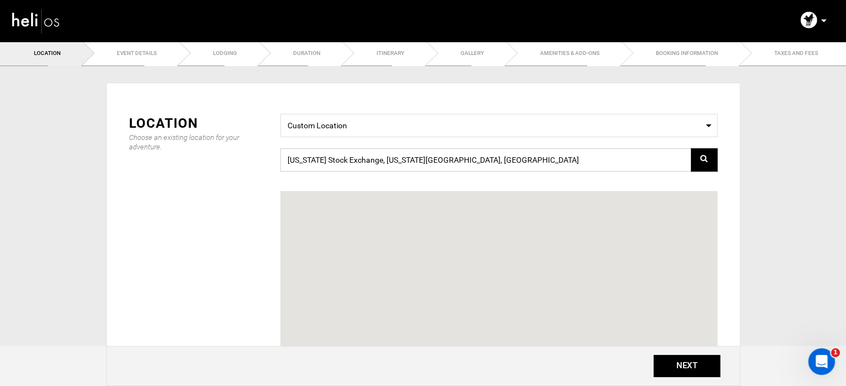
click at [350, 158] on input "New York Stock Exchange, New York, NY 10005, USA" at bounding box center [498, 159] width 437 height 23
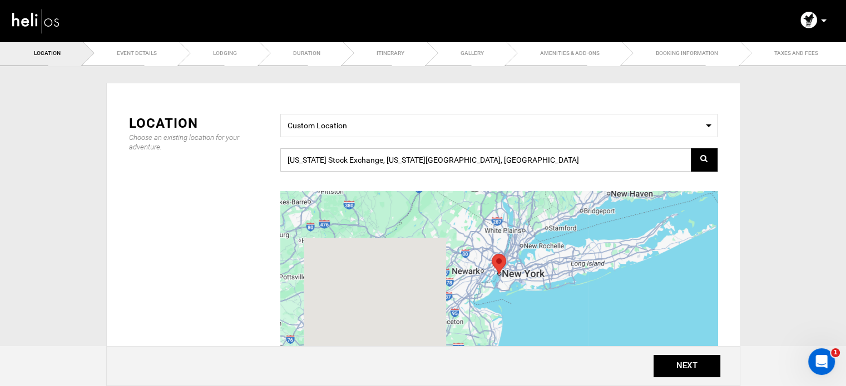
click at [350, 158] on input "New York Stock Exchange, New York, NY 10005, USA" at bounding box center [498, 159] width 437 height 23
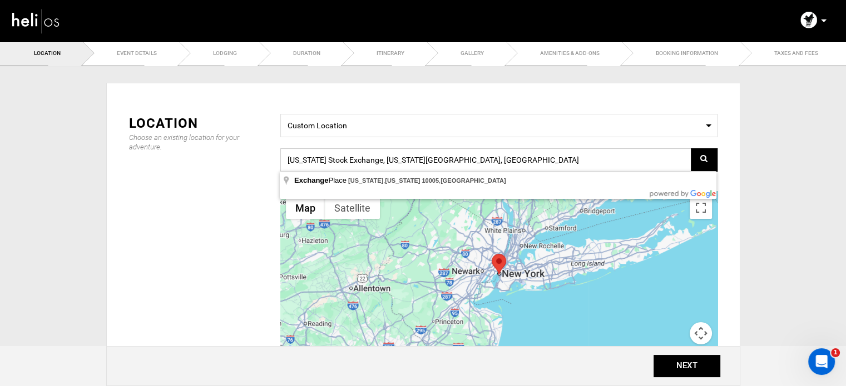
paste input "G88C+GH Tamraght, Morocco"
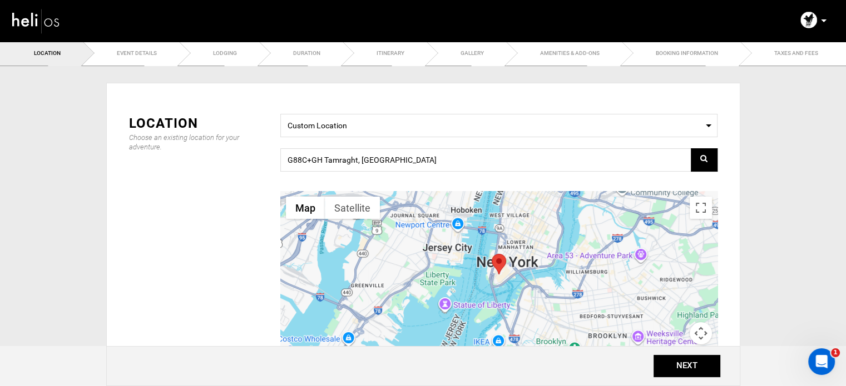
type input "G88C+GH, [GEOGRAPHIC_DATA], [GEOGRAPHIC_DATA]"
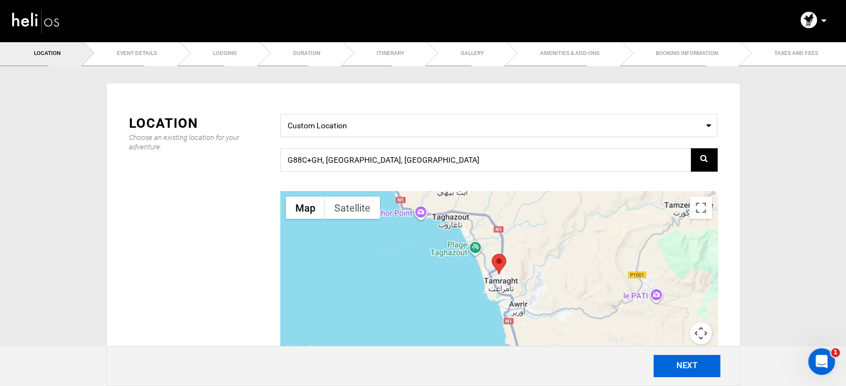
click at [674, 369] on button "NEXT" at bounding box center [686, 366] width 67 height 22
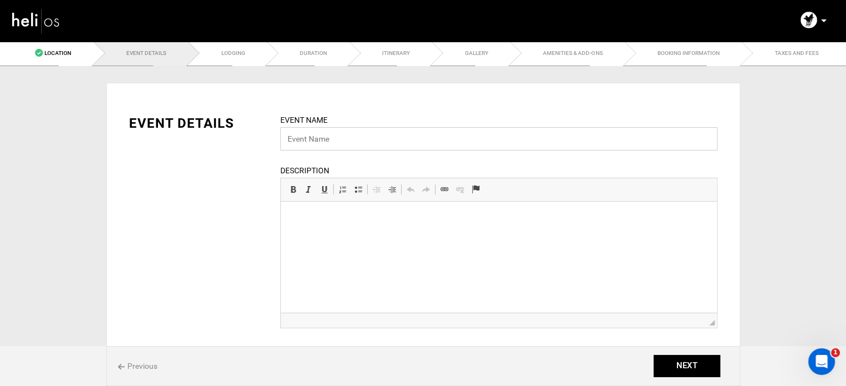
click at [304, 141] on input "text" at bounding box center [498, 138] width 437 height 23
paste input "​Women's Surf & Yoga Retreats in [GEOGRAPHIC_DATA]"
type input "​Women's Surf & Yoga Retreats in [GEOGRAPHIC_DATA]"
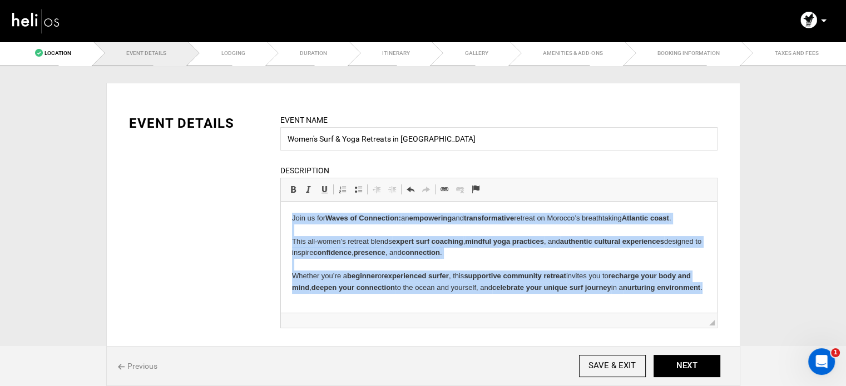
drag, startPoint x: 343, startPoint y: 299, endPoint x: 277, endPoint y: 217, distance: 105.2
click at [280, 217] on html "Join us for Waves of Connection: an empowering and transformative retreat on Mo…" at bounding box center [498, 253] width 436 height 103
click at [292, 184] on link "Bold Keyboard shortcut Ctrl+B" at bounding box center [293, 189] width 16 height 14
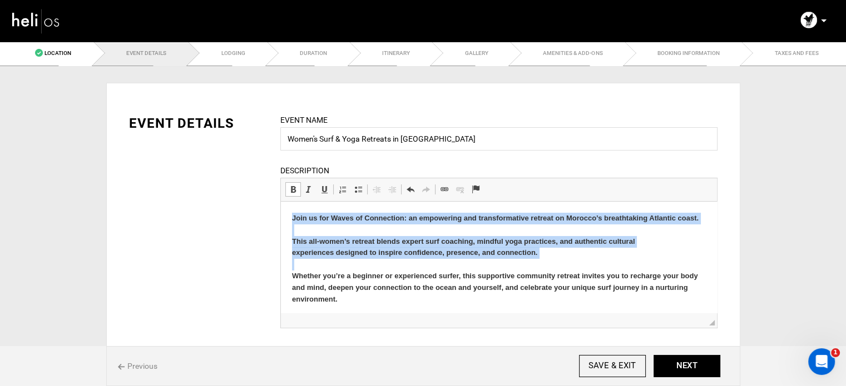
click at [292, 184] on link "Bold Keyboard shortcut Ctrl+B" at bounding box center [293, 189] width 16 height 14
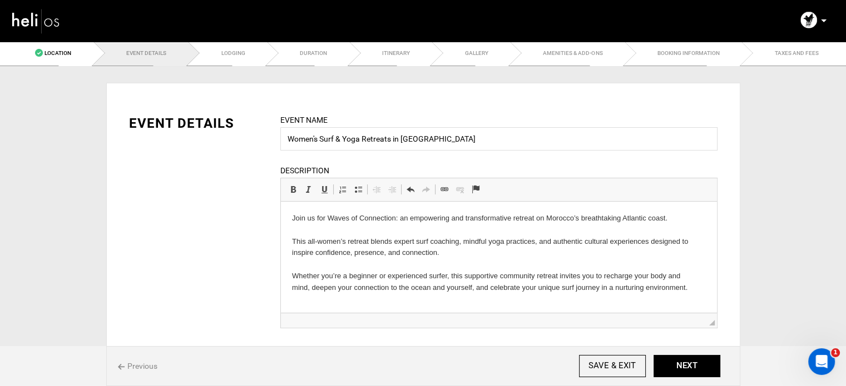
click at [696, 293] on p "Join us for Waves of Connection: an empowering and transformative retreat on Mo…" at bounding box center [498, 253] width 414 height 81
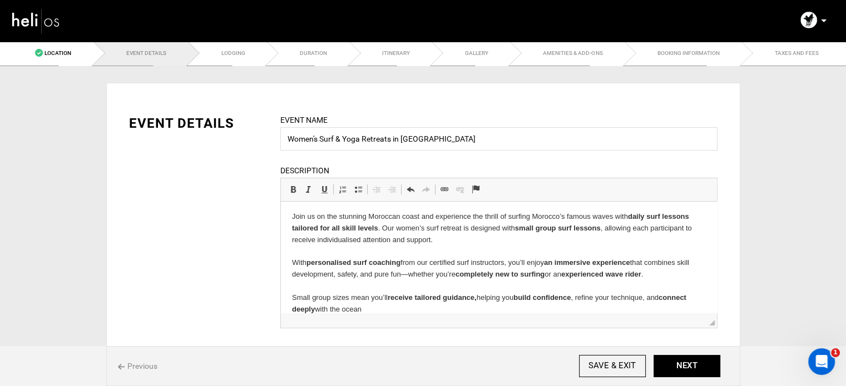
drag, startPoint x: 376, startPoint y: 307, endPoint x: 284, endPoint y: 221, distance: 126.3
click at [284, 221] on html "Join us for Waves of Connection: an empowering and transformative retreat on Mo…" at bounding box center [498, 204] width 436 height 245
click at [301, 193] on link "Italic Keyboard shortcut Ctrl+I" at bounding box center [309, 189] width 16 height 14
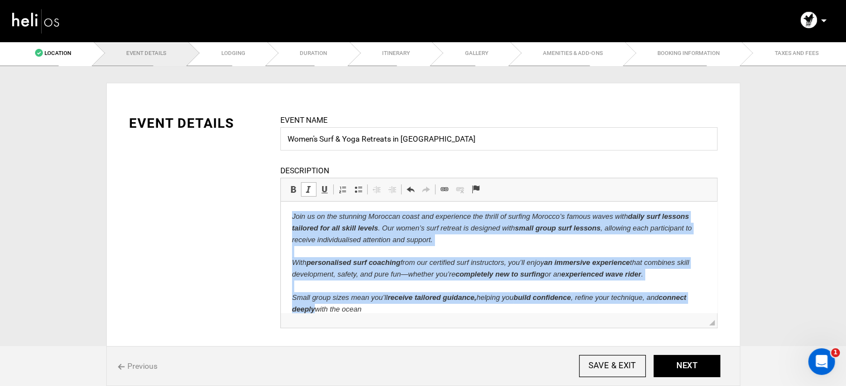
click at [310, 190] on span at bounding box center [308, 189] width 9 height 9
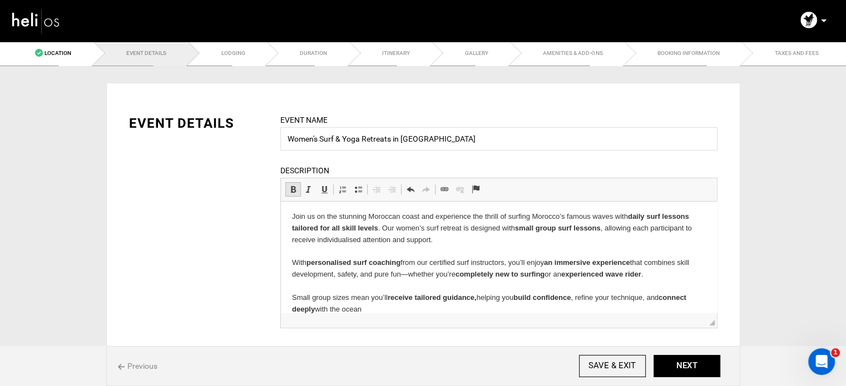
click at [292, 191] on span at bounding box center [293, 189] width 9 height 9
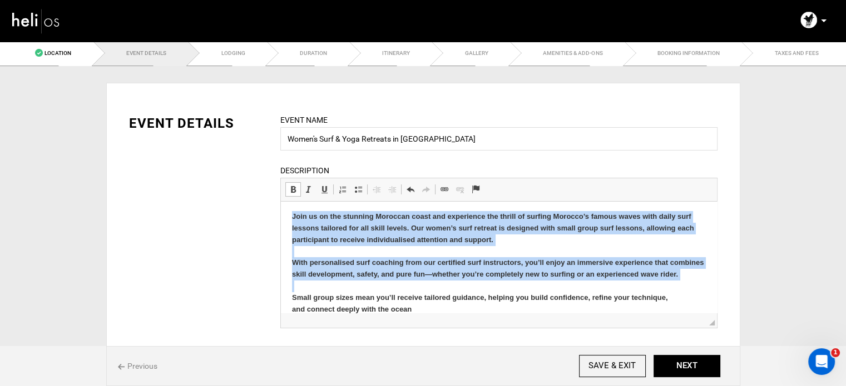
click at [292, 191] on span at bounding box center [293, 189] width 9 height 9
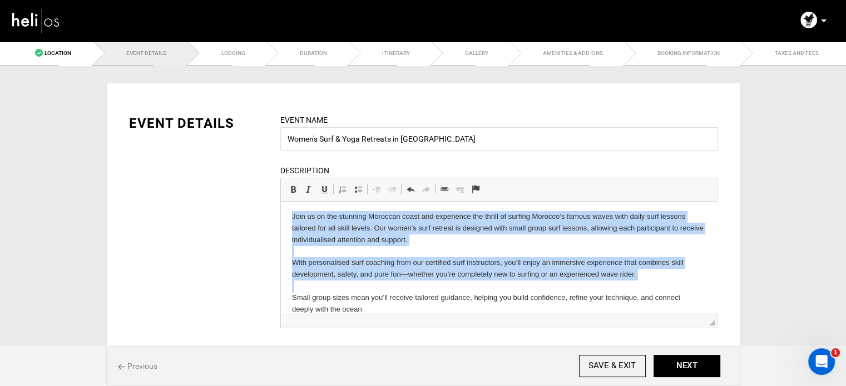
click at [452, 244] on p "Join us on the stunning Moroccan coast and experience the thrill of surfing Mor…" at bounding box center [498, 263] width 414 height 104
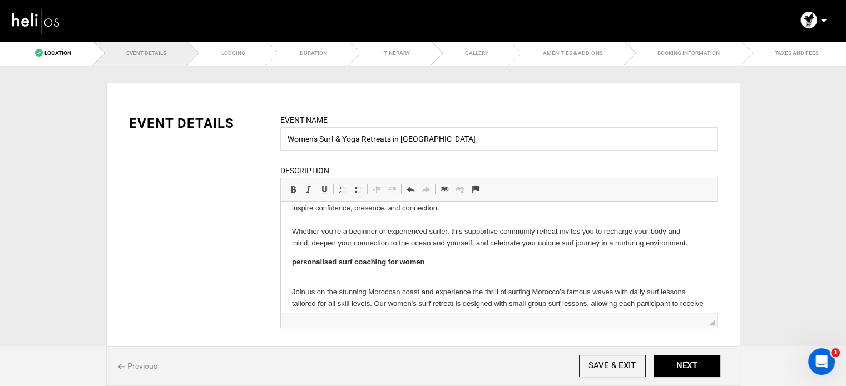
click at [374, 277] on p "personalised surf coaching for women ​" at bounding box center [498, 268] width 414 height 23
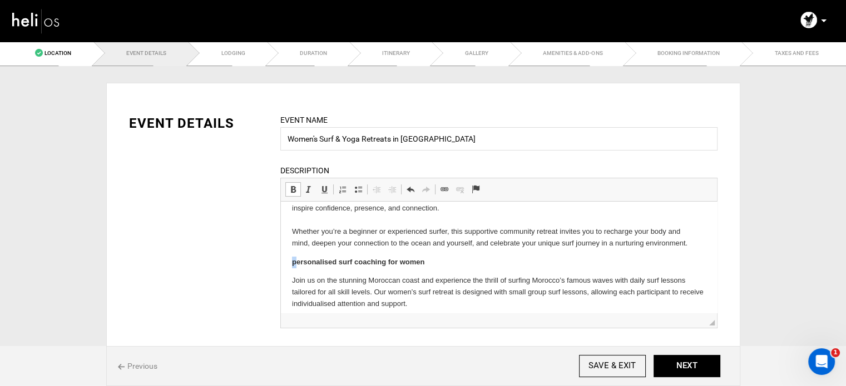
scroll to position [44, 0]
drag, startPoint x: 294, startPoint y: 263, endPoint x: 284, endPoint y: 263, distance: 10.0
click at [284, 263] on html "Join us for Waves of Connection: an empowering and transformative retreat on Mo…" at bounding box center [498, 274] width 436 height 234
click at [478, 259] on p "Personalised surf coaching for women" at bounding box center [498, 263] width 414 height 12
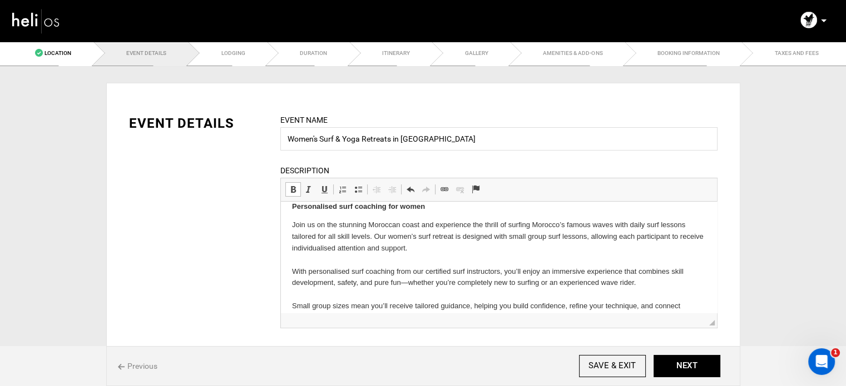
scroll to position [122, 0]
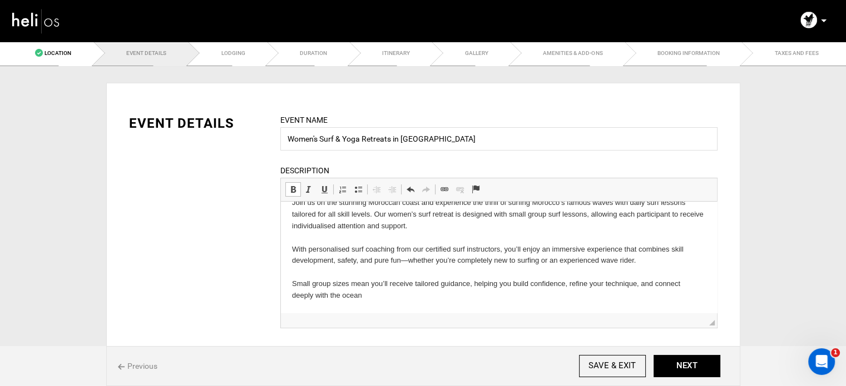
click at [389, 296] on p "Join us on the stunning Moroccan coast and experience the thrill of surfing Mor…" at bounding box center [498, 249] width 414 height 104
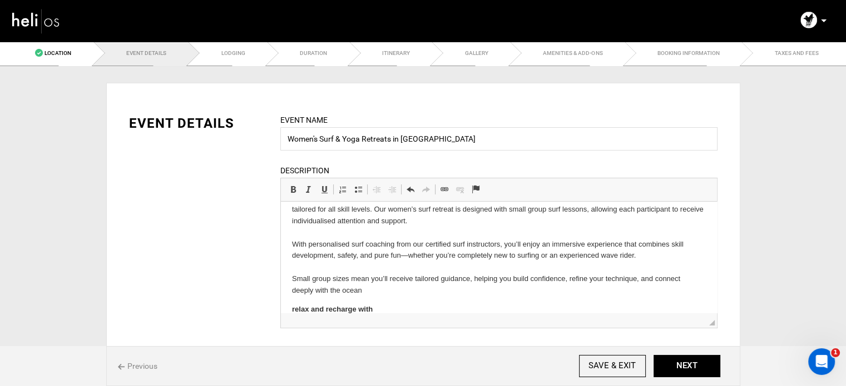
scroll to position [262, 0]
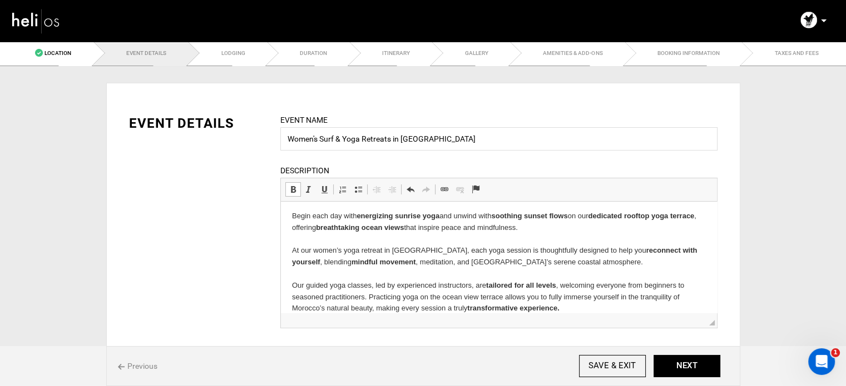
click at [333, 272] on p "​Begin each day with energizing sunrise yoga and unwind with soothing sunset fl…" at bounding box center [498, 263] width 414 height 104
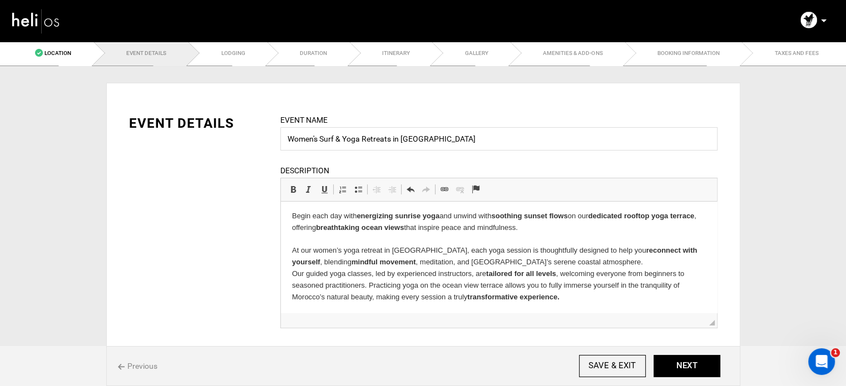
click at [288, 246] on html "Join us for Waves of Connection: an empowering and transformative retreat on Mo…" at bounding box center [498, 126] width 436 height 375
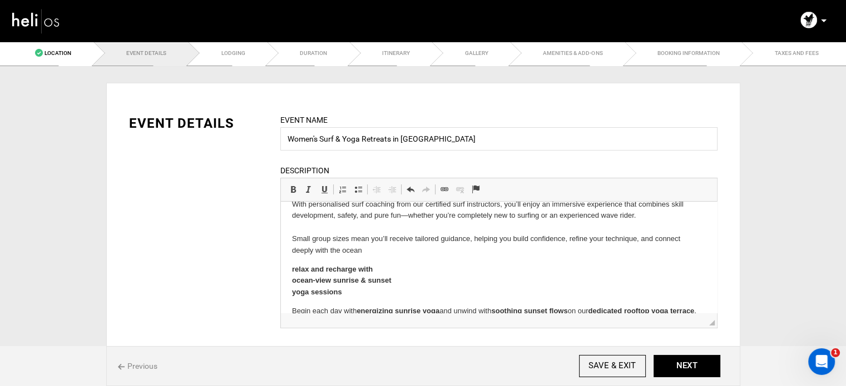
scroll to position [168, 0]
click at [290, 269] on html "Join us for Waves of Connection: an empowering and transformative retreat on Mo…" at bounding box center [498, 216] width 436 height 364
click at [290, 276] on html "Join us for Waves of Connection: an empowering and transformative retreat on Mo…" at bounding box center [498, 216] width 436 height 364
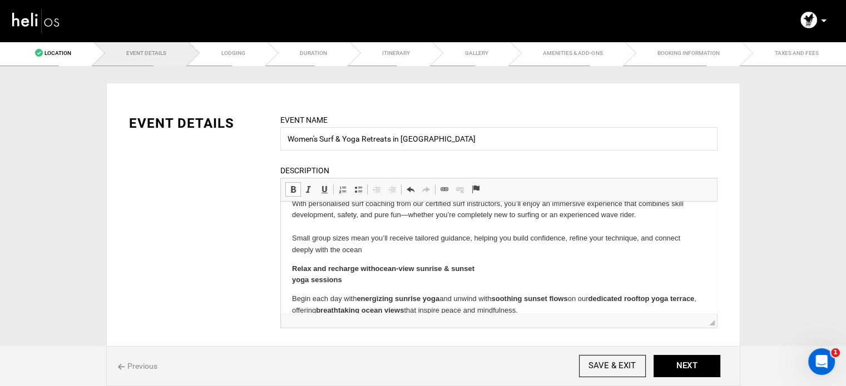
click at [286, 282] on html "Join us for Waves of Connection: an empowering and transformative retreat on Mo…" at bounding box center [498, 210] width 436 height 352
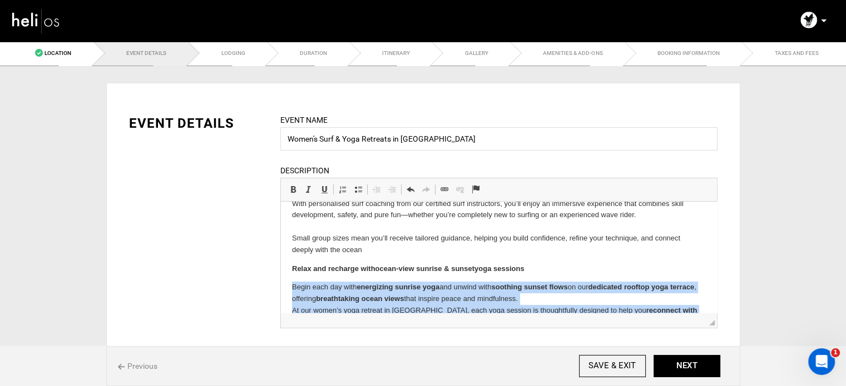
scroll to position [229, 0]
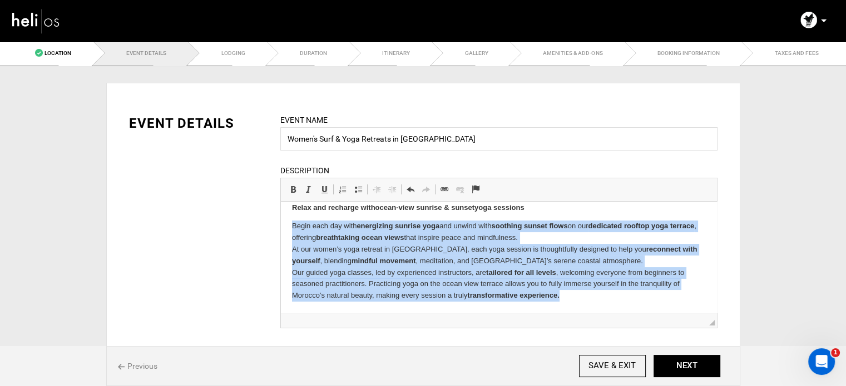
drag, startPoint x: 288, startPoint y: 286, endPoint x: 577, endPoint y: 307, distance: 290.0
click at [577, 307] on html "Join us for Waves of Connection: an empowering and transformative retreat on Mo…" at bounding box center [498, 143] width 436 height 340
click at [290, 188] on span at bounding box center [293, 189] width 9 height 9
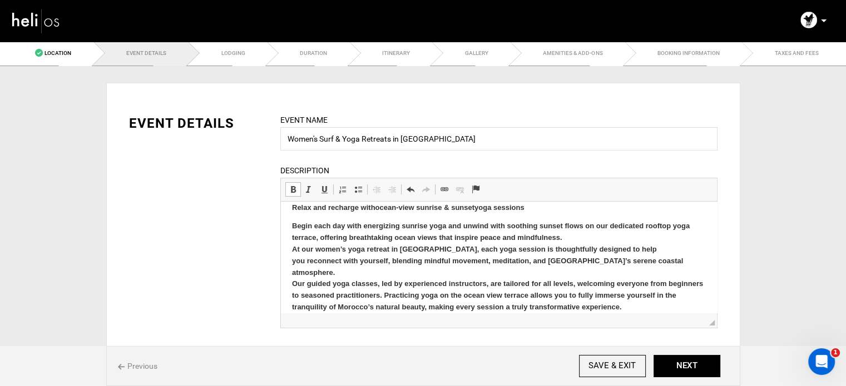
click at [290, 188] on span at bounding box center [293, 189] width 9 height 9
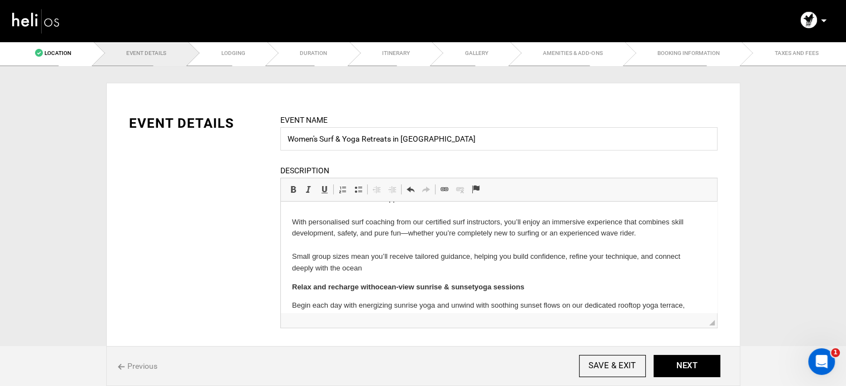
scroll to position [149, 0]
click at [289, 252] on html "Join us for Waves of Connection: an empowering and transformative retreat on Mo…" at bounding box center [498, 223] width 436 height 340
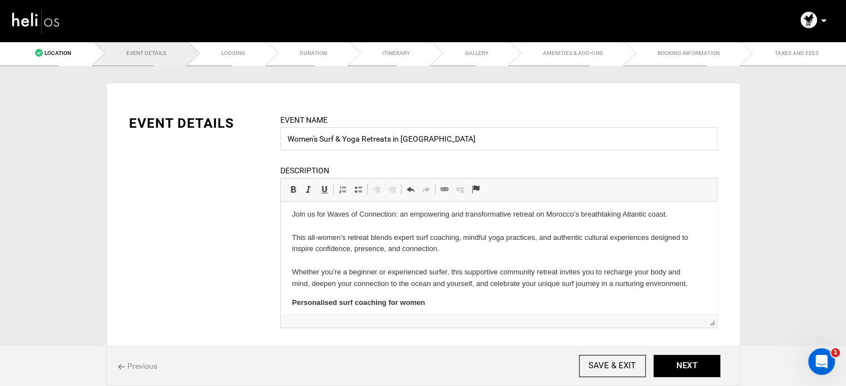
scroll to position [0, 0]
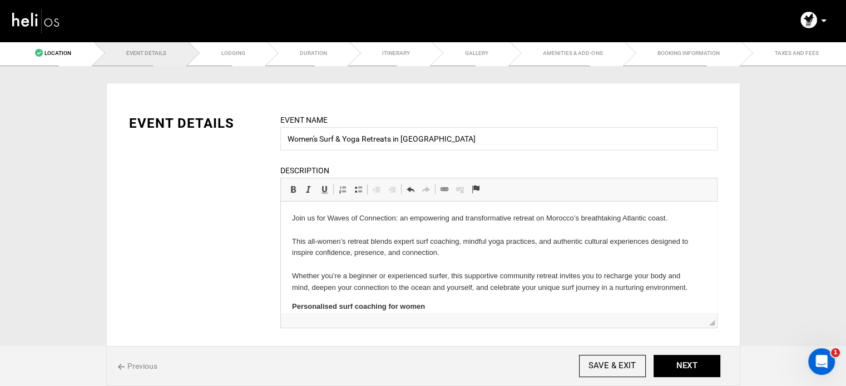
click at [288, 275] on html "Join us for Waves of Connection: an empowering and transformative retreat on Mo…" at bounding box center [498, 360] width 436 height 317
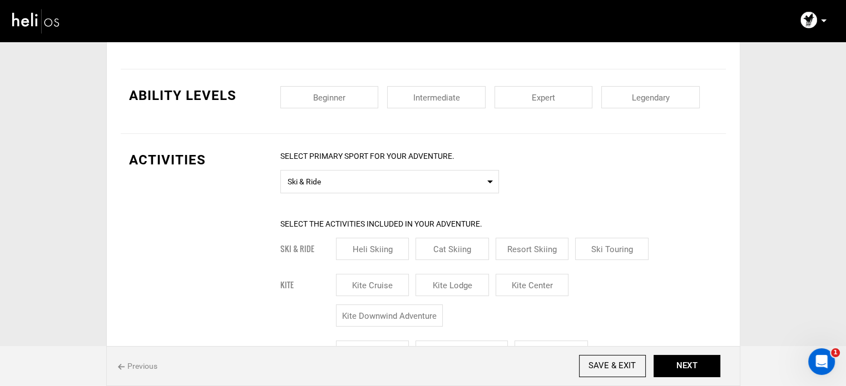
scroll to position [291, 0]
click at [347, 91] on input "checkbox" at bounding box center [329, 97] width 98 height 22
checkbox input "true"
click at [443, 93] on input "checkbox" at bounding box center [436, 97] width 98 height 22
checkbox input "true"
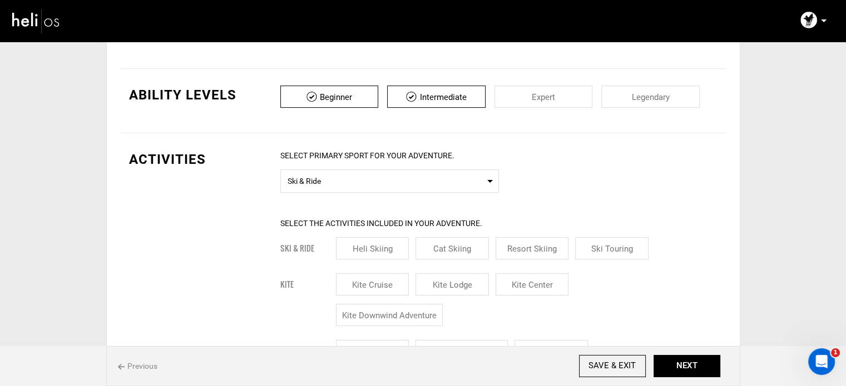
drag, startPoint x: 529, startPoint y: 91, endPoint x: 596, endPoint y: 92, distance: 67.3
click at [532, 91] on input "checkbox" at bounding box center [543, 97] width 98 height 22
checkbox input "true"
click at [596, 92] on div "Beginner Intermediate Expert Legendary" at bounding box center [498, 101] width 437 height 31
click at [619, 95] on input "checkbox" at bounding box center [650, 97] width 98 height 22
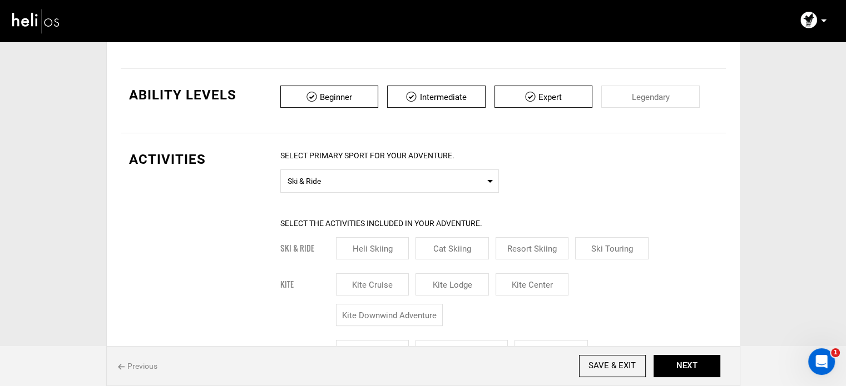
checkbox input "true"
click at [314, 177] on span "Ski & Ride" at bounding box center [389, 180] width 204 height 14
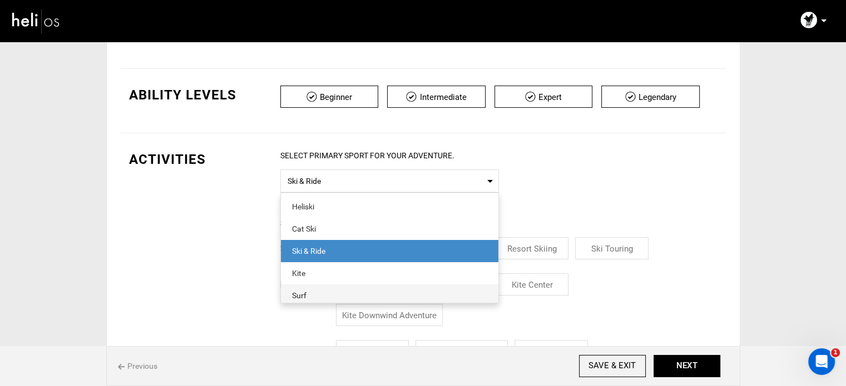
click at [319, 286] on span "Surf" at bounding box center [389, 296] width 217 height 22
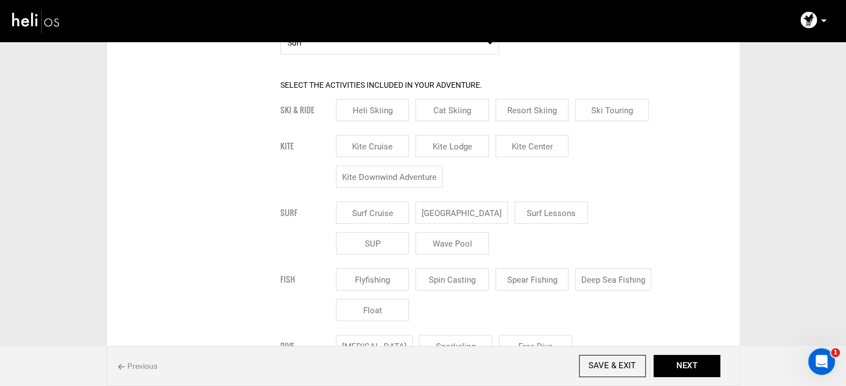
scroll to position [431, 0]
click at [438, 210] on input "[GEOGRAPHIC_DATA]" at bounding box center [461, 211] width 92 height 22
checkbox input "true"
click at [528, 206] on input "Surf Lessons" at bounding box center [564, 211] width 73 height 22
checkbox input "true"
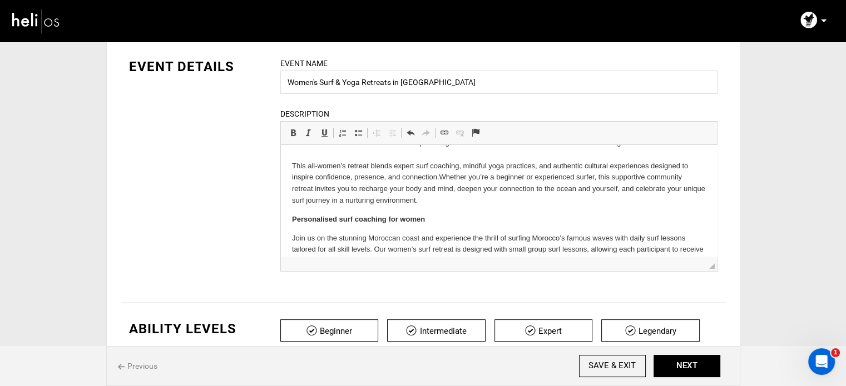
scroll to position [194, 0]
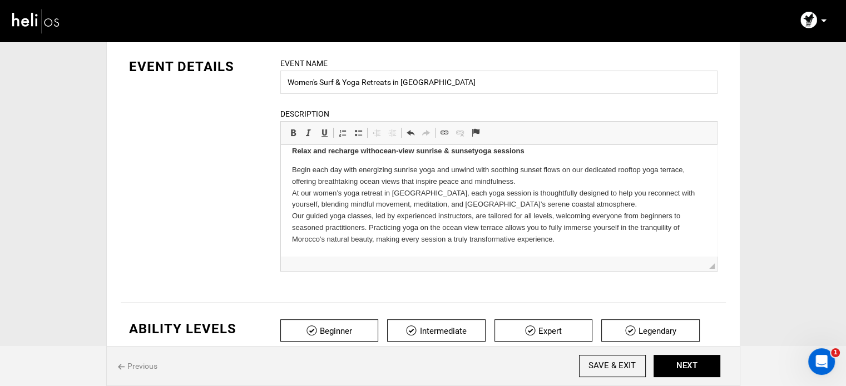
click at [586, 239] on p "​Begin each day with energizing sunrise yoga and unwind with soothing sunset fl…" at bounding box center [498, 205] width 414 height 81
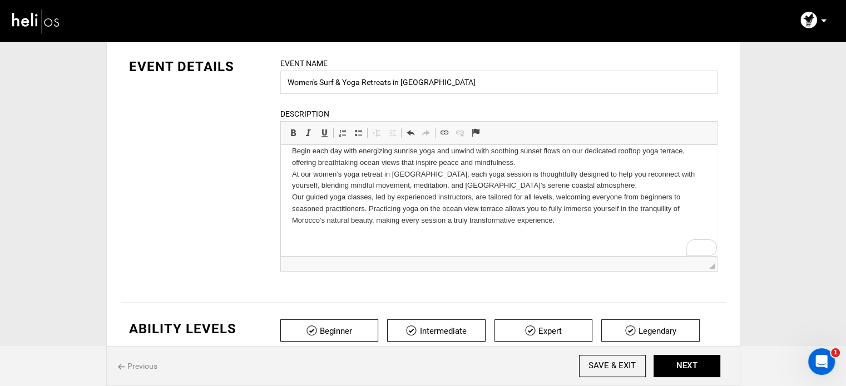
scroll to position [300, 0]
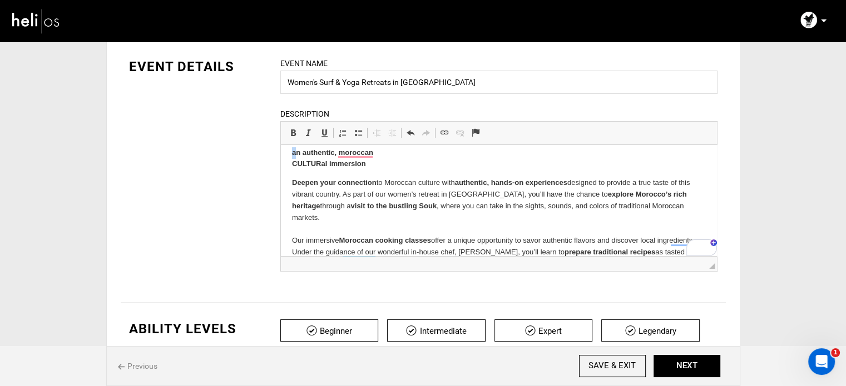
drag, startPoint x: 295, startPoint y: 155, endPoint x: 287, endPoint y: 155, distance: 8.4
click at [287, 155] on html "Join us for Waves of Connection: an empowering and transformative retreat on Mo…" at bounding box center [498, 63] width 436 height 436
click at [290, 164] on html "Join us for Waves of Connection: an empowering and transformative retreat on Mo…" at bounding box center [498, 63] width 436 height 436
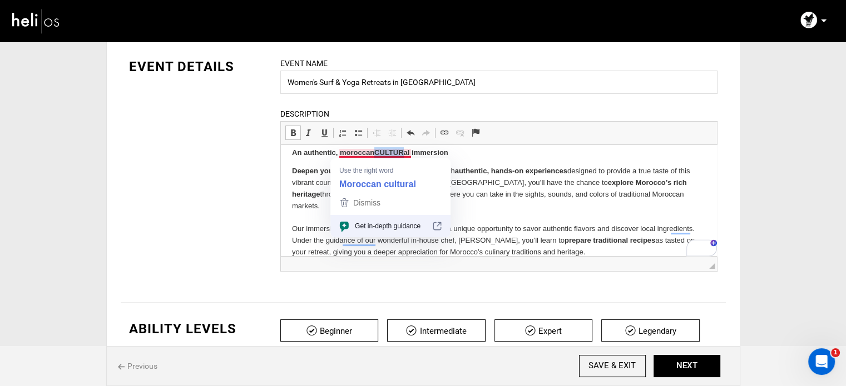
drag, startPoint x: 378, startPoint y: 154, endPoint x: 404, endPoint y: 155, distance: 26.7
click at [404, 155] on strong "An authentic, moroccan ​CULTURal immersion" at bounding box center [369, 152] width 156 height 8
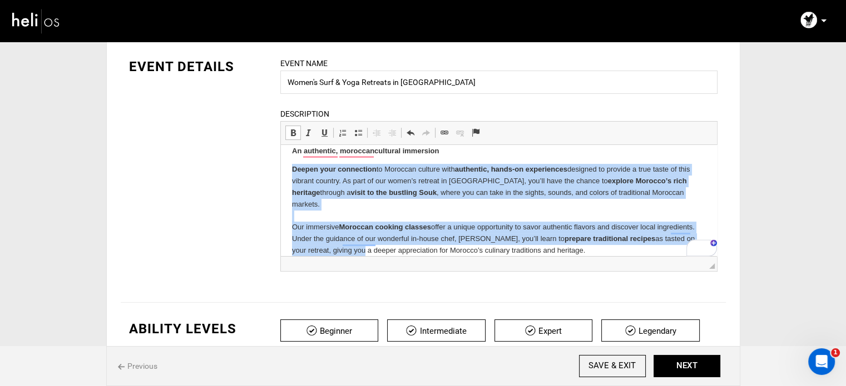
scroll to position [301, 0]
drag, startPoint x: 287, startPoint y: 173, endPoint x: 887, endPoint y: 405, distance: 643.0
click at [612, 262] on html "Join us for Waves of Connection: an empowering and transformative retreat on Mo…" at bounding box center [498, 56] width 436 height 424
click at [289, 133] on span at bounding box center [293, 132] width 9 height 9
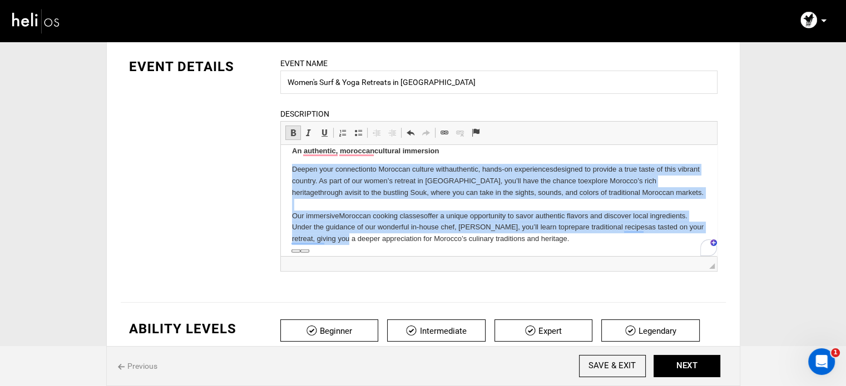
click at [289, 133] on span at bounding box center [293, 132] width 9 height 9
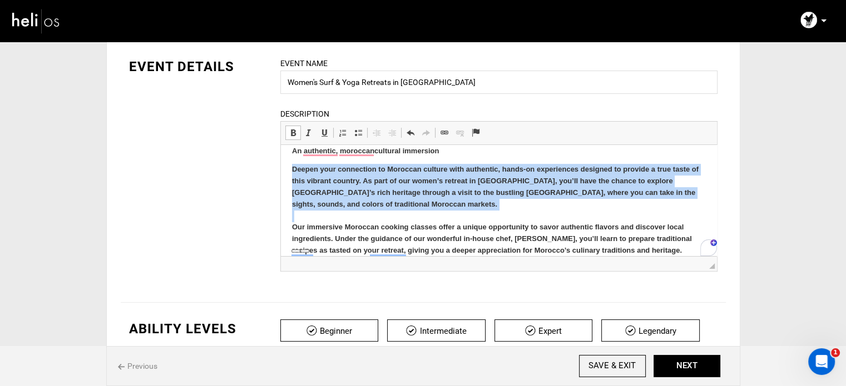
click at [295, 135] on span at bounding box center [293, 132] width 9 height 9
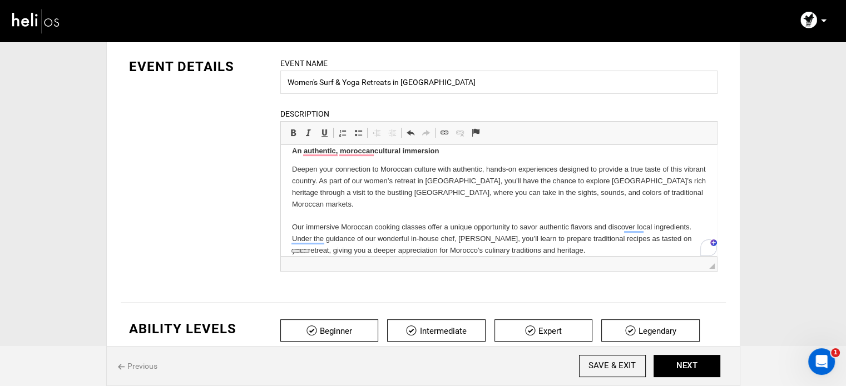
click at [564, 240] on p "Deepen your connection to Moroccan culture with authentic, hands-on experiences…" at bounding box center [498, 210] width 414 height 92
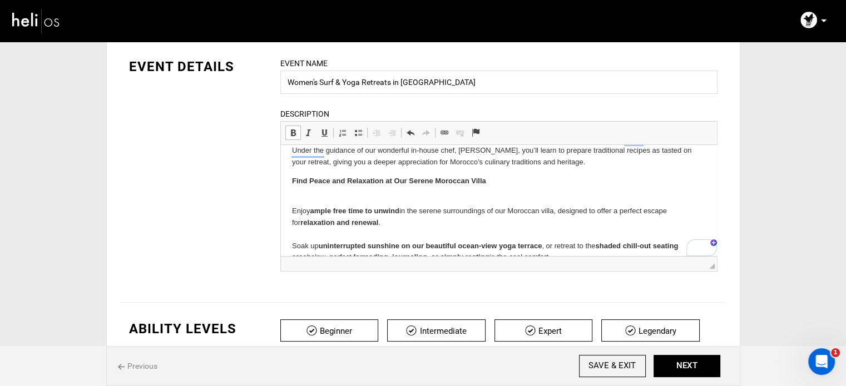
scroll to position [388, 0]
click at [295, 185] on p "Find Peace and Relaxation at Our Serene Moroccan Villa ​" at bounding box center [498, 188] width 414 height 23
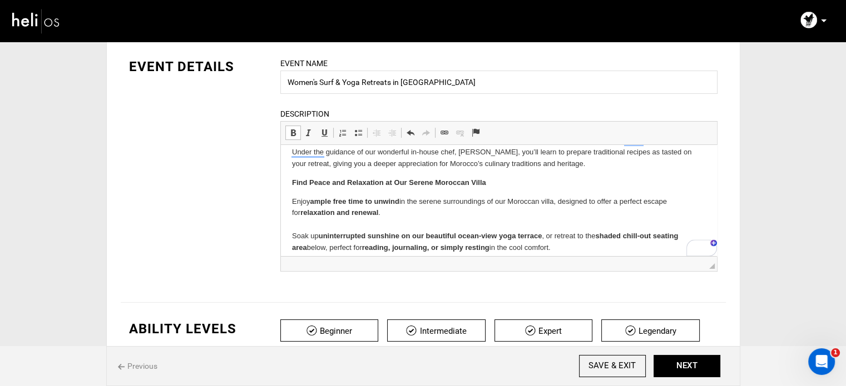
click at [295, 177] on p "Find Peace and Relaxation at Our Serene Moroccan Villa" at bounding box center [498, 183] width 414 height 12
click at [289, 188] on html "Join us for Waves of Connection: an empowering and transformative retreat on Mo…" at bounding box center [498, 39] width 436 height 565
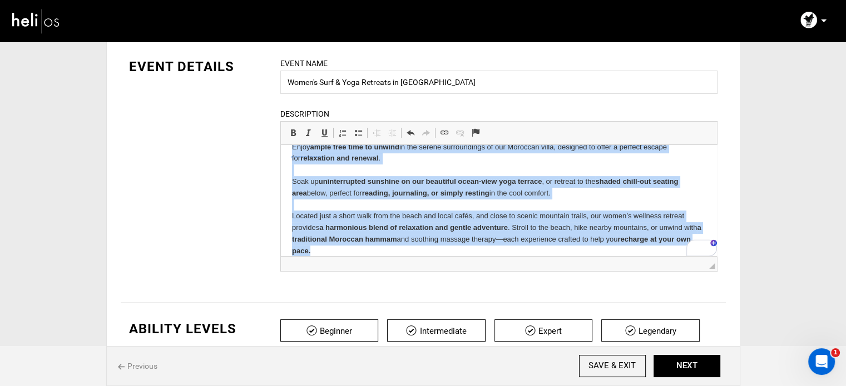
scroll to position [443, 0]
drag, startPoint x: 289, startPoint y: 188, endPoint x: 452, endPoint y: 276, distance: 184.8
click at [291, 131] on span at bounding box center [293, 132] width 9 height 9
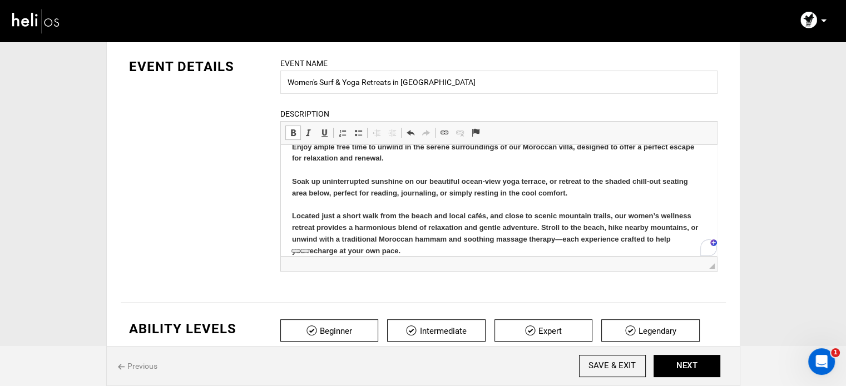
click at [291, 131] on span at bounding box center [293, 132] width 9 height 9
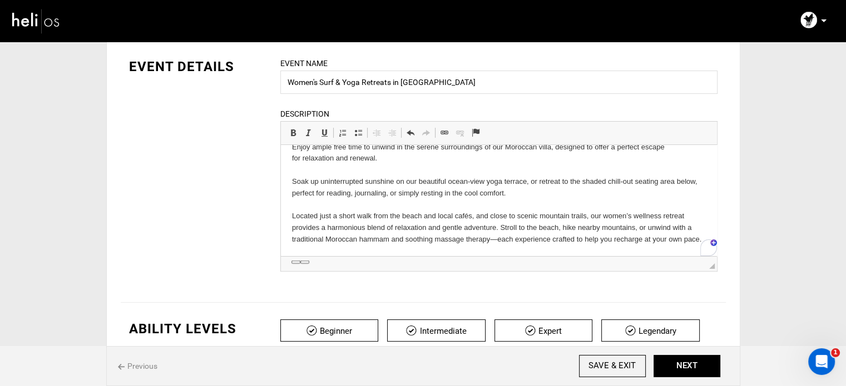
scroll to position [431, 0]
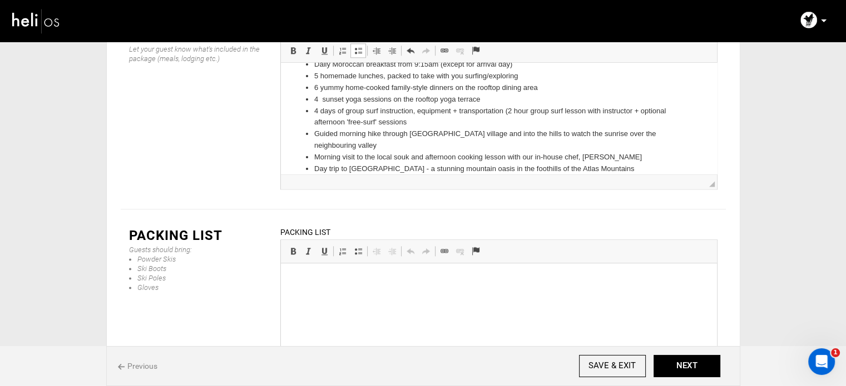
scroll to position [1470, 0]
click at [343, 286] on p at bounding box center [498, 281] width 414 height 12
click at [367, 298] on html at bounding box center [498, 281] width 436 height 34
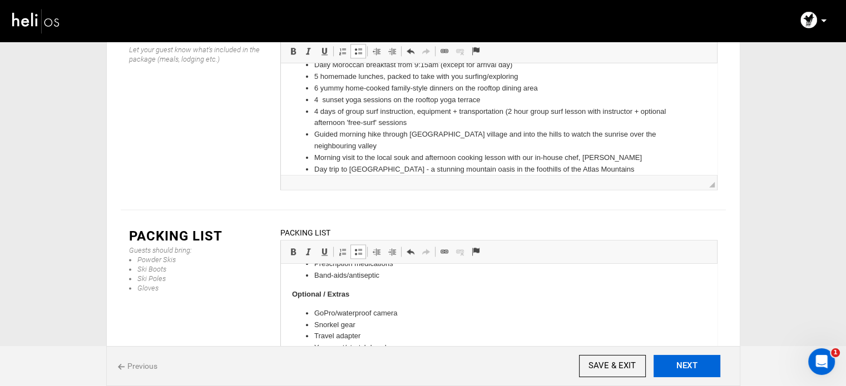
click at [703, 362] on button "NEXT" at bounding box center [686, 366] width 67 height 22
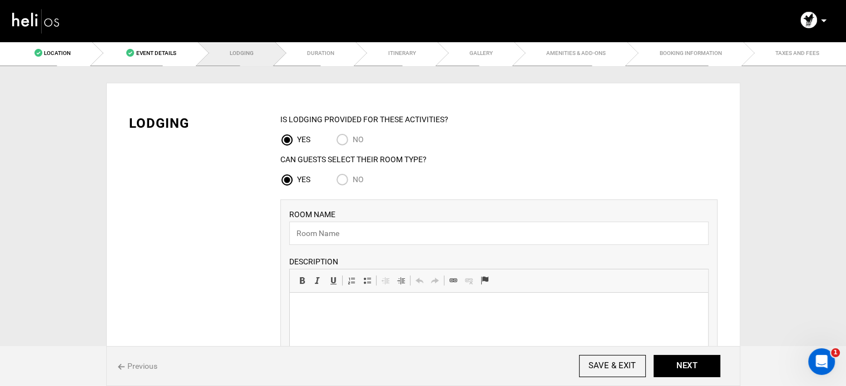
click at [341, 179] on input "No" at bounding box center [344, 180] width 17 height 15
radio input "true"
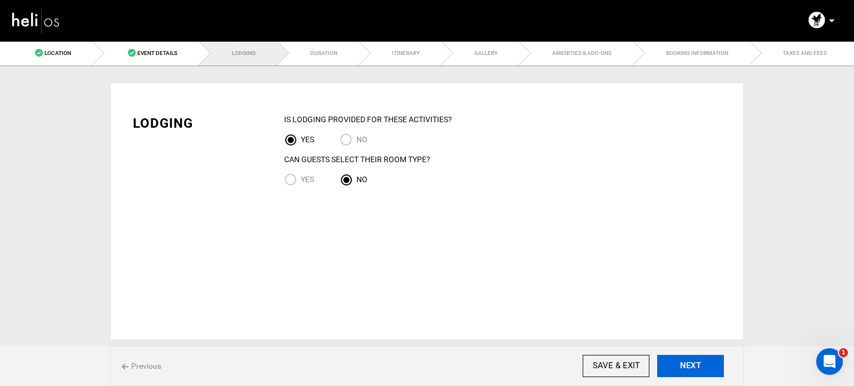
click at [681, 363] on button "NEXT" at bounding box center [690, 366] width 67 height 22
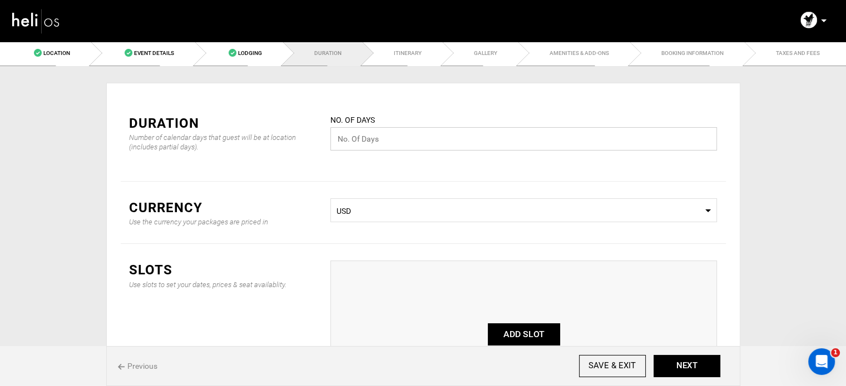
click at [360, 138] on input "text" at bounding box center [523, 138] width 386 height 23
type input "7"
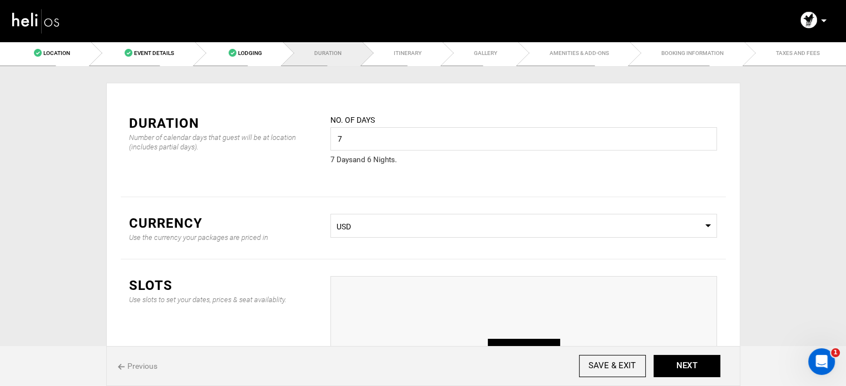
click at [355, 224] on span "USD" at bounding box center [523, 226] width 374 height 11
click at [373, 286] on div "EUR" at bounding box center [523, 287] width 369 height 11
click at [518, 335] on div "ADD SLOT" at bounding box center [523, 349] width 386 height 147
click at [517, 339] on button "ADD SLOT" at bounding box center [524, 350] width 72 height 22
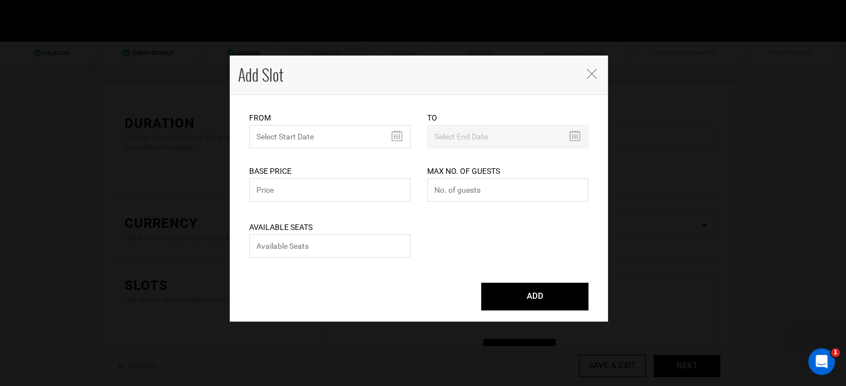
click at [286, 119] on div "From Please select start date. Start date already exists, please select differe…" at bounding box center [329, 130] width 161 height 37
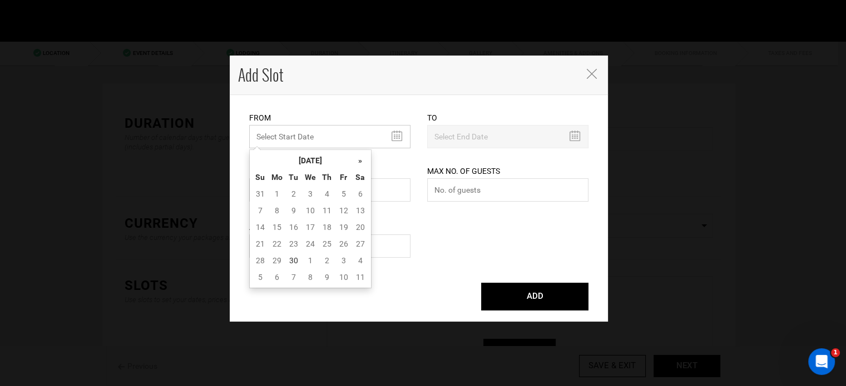
click at [289, 140] on input "MINIMUM NUMBER OF NIGHTS" at bounding box center [329, 136] width 161 height 23
click at [306, 162] on th "September 2025" at bounding box center [310, 160] width 83 height 17
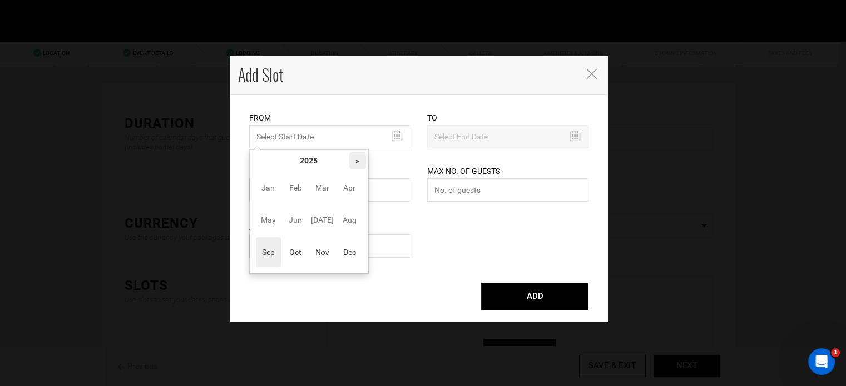
click at [364, 166] on th "»" at bounding box center [357, 160] width 17 height 17
click at [320, 251] on span "Nov" at bounding box center [322, 252] width 25 height 30
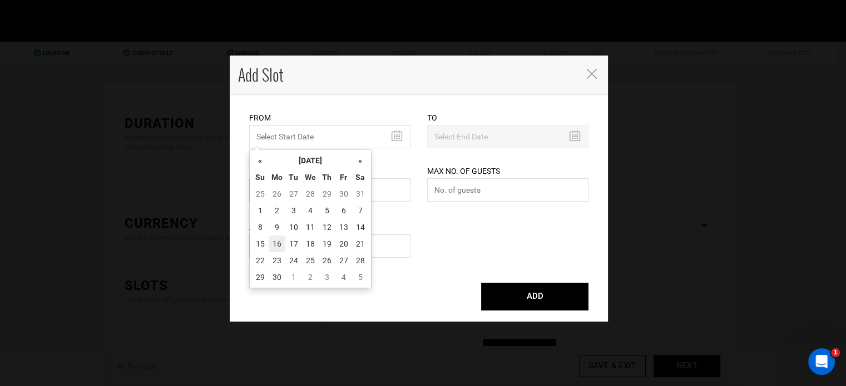
click at [274, 246] on td "16" at bounding box center [277, 244] width 17 height 17
type input "11/16/2026"
type input "11/22/2026"
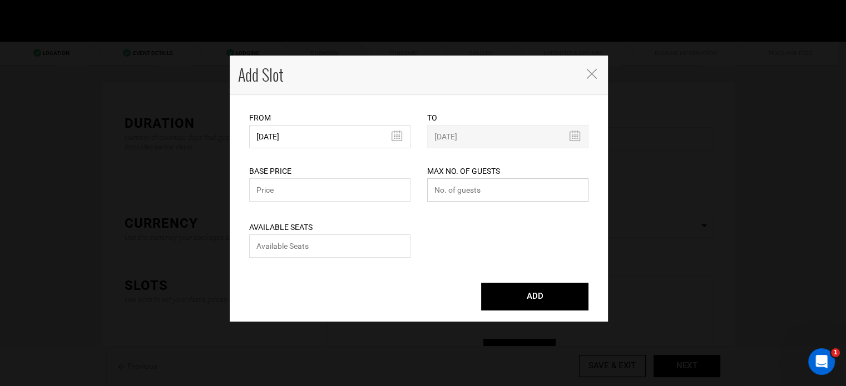
click at [453, 193] on input "number" at bounding box center [507, 189] width 161 height 23
click at [341, 184] on input "text" at bounding box center [329, 189] width 161 height 23
type input "599"
click at [479, 194] on input "number" at bounding box center [507, 189] width 161 height 23
type input "0"
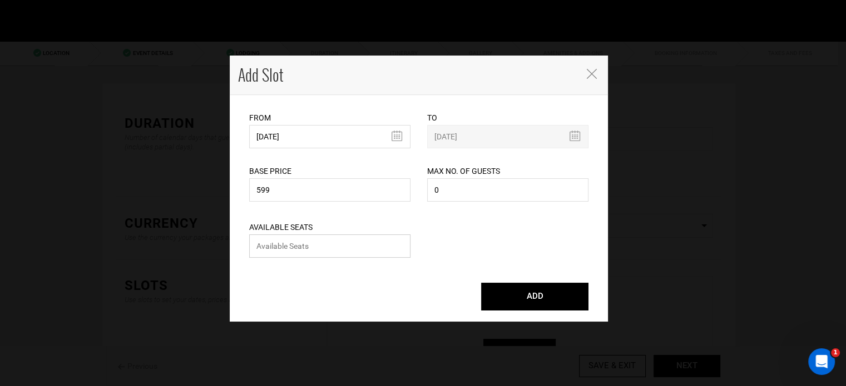
click at [360, 253] on input "number" at bounding box center [329, 246] width 161 height 23
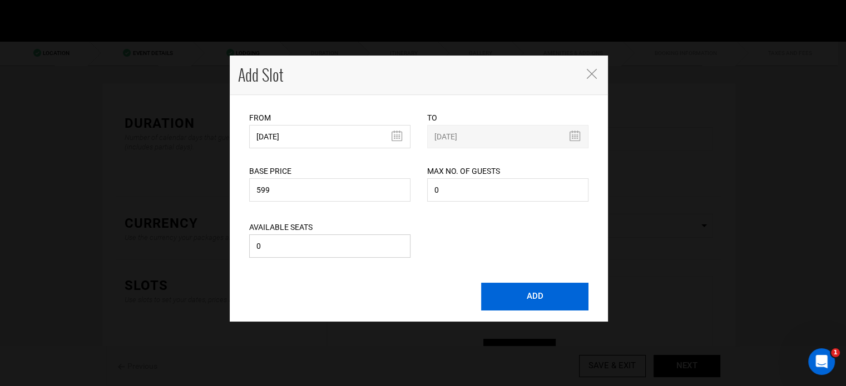
type input "0"
click at [556, 300] on button "ADD" at bounding box center [534, 297] width 107 height 28
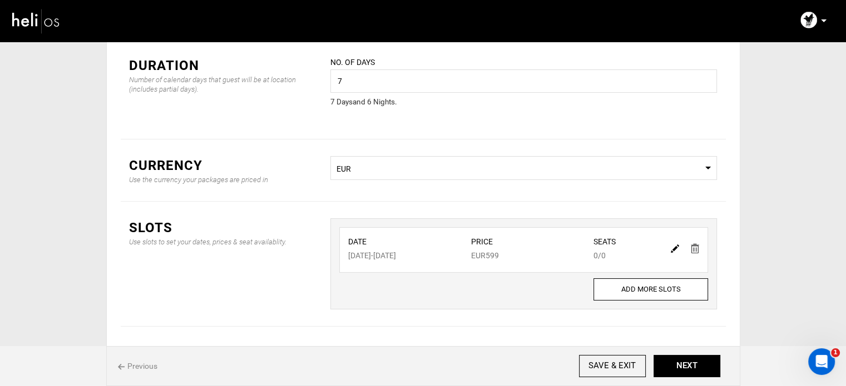
scroll to position [92, 0]
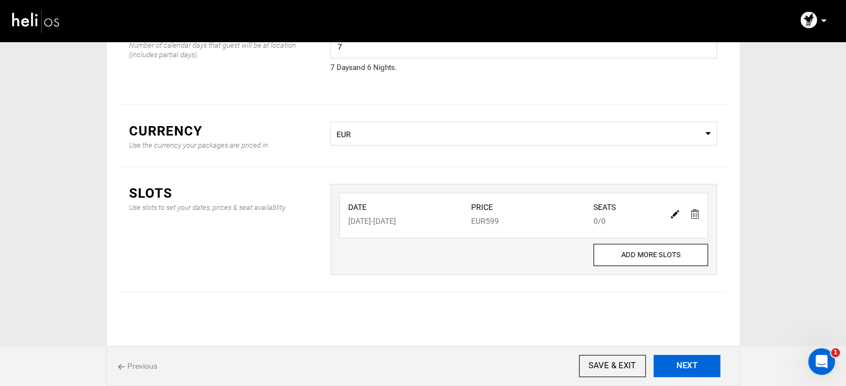
click at [684, 370] on button "NEXT" at bounding box center [686, 366] width 67 height 22
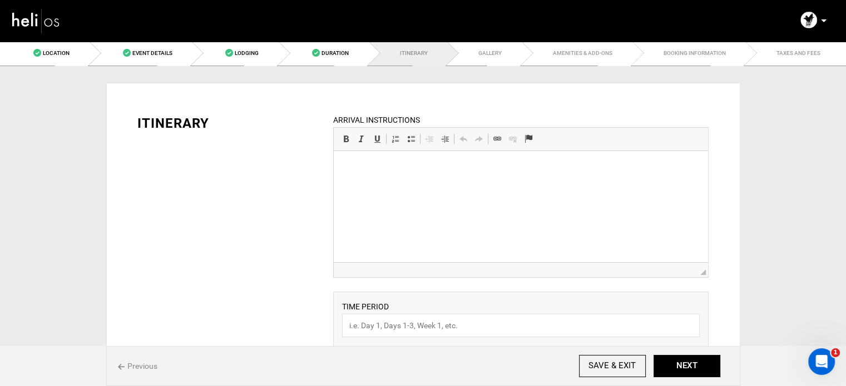
click at [401, 185] on html at bounding box center [521, 168] width 374 height 34
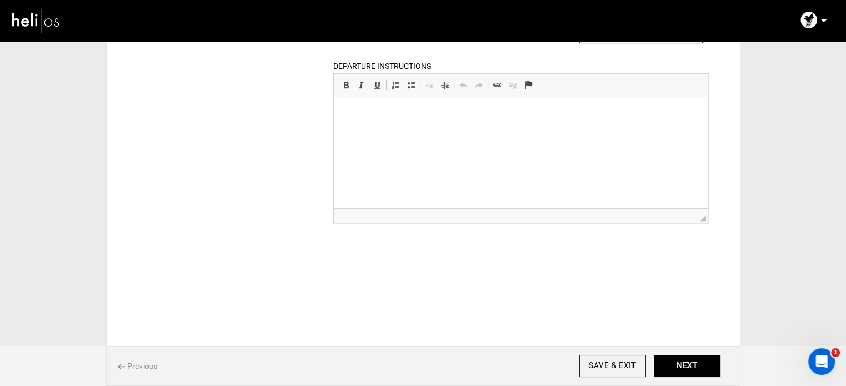
scroll to position [516, 0]
click at [436, 132] on html at bounding box center [521, 115] width 374 height 34
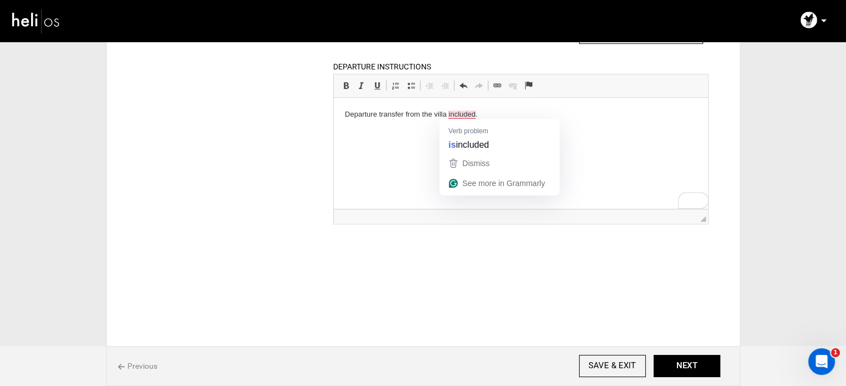
click at [448, 117] on p "Departure transfer from the villa included." at bounding box center [521, 115] width 352 height 12
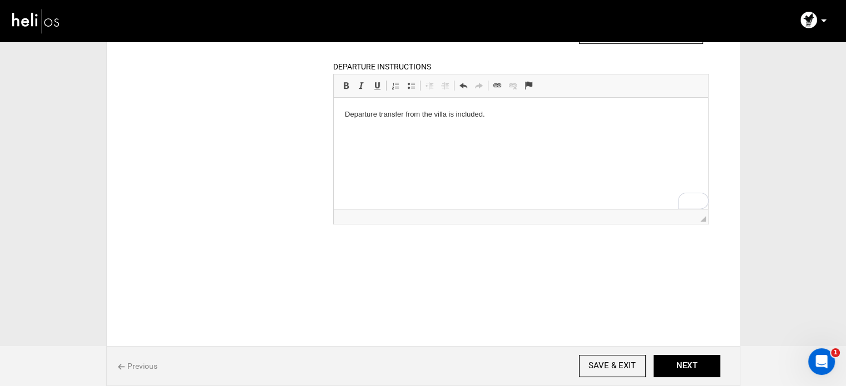
click at [527, 116] on p "Departure transfer from the villa is included." at bounding box center [521, 115] width 352 height 12
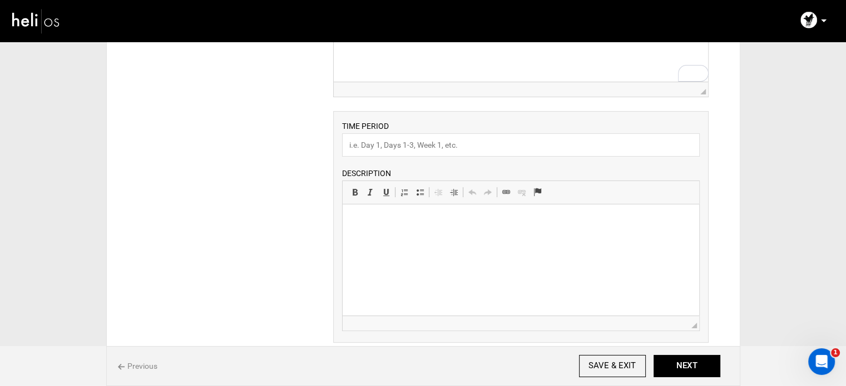
scroll to position [200, 0]
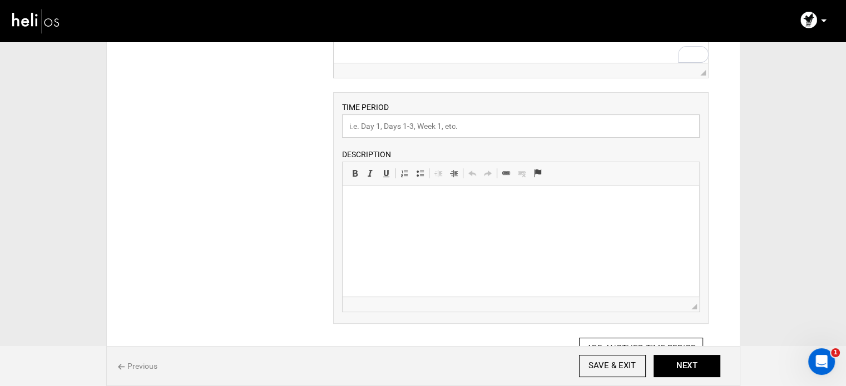
click at [393, 118] on input "text" at bounding box center [521, 126] width 358 height 23
drag, startPoint x: 376, startPoint y: 126, endPoint x: 456, endPoint y: 124, distance: 80.1
click at [456, 124] on input "Itinerary at a Glance" at bounding box center [521, 126] width 358 height 23
type input "Itinerary"
drag, startPoint x: 353, startPoint y: 205, endPoint x: 346, endPoint y: 206, distance: 6.7
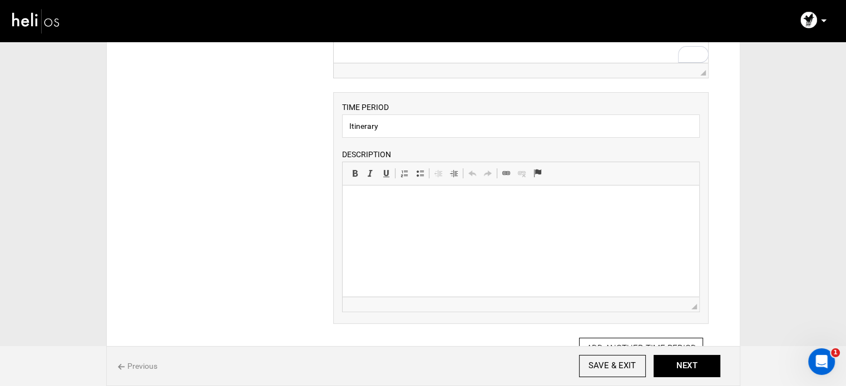
click at [353, 205] on html at bounding box center [521, 203] width 356 height 34
paste body "To enrich screen reader interactions, please activate Accessibility in Grammarl…"
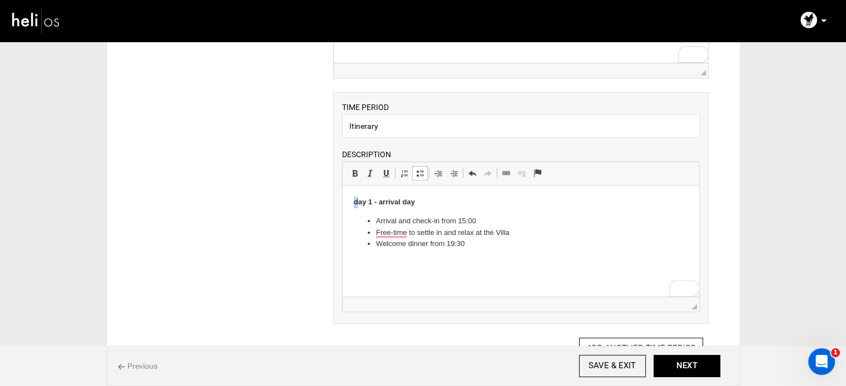
drag, startPoint x: 357, startPoint y: 204, endPoint x: 350, endPoint y: 204, distance: 6.7
click at [350, 204] on html "day 1 - arrival day Arrival and check-in from 15:00 Free-time to settle in and …" at bounding box center [521, 224] width 356 height 76
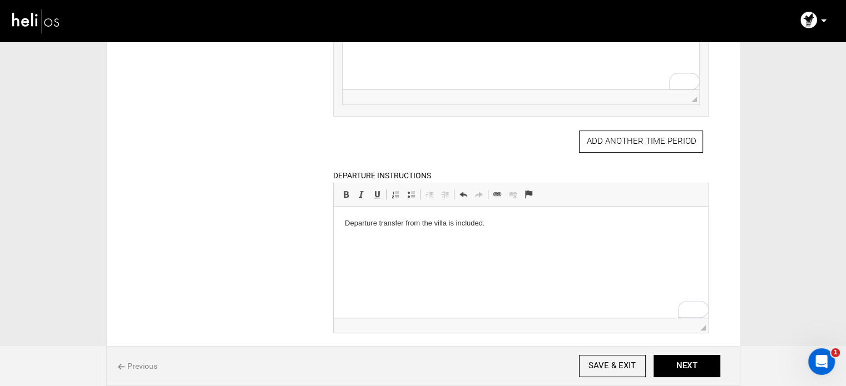
scroll to position [400, 0]
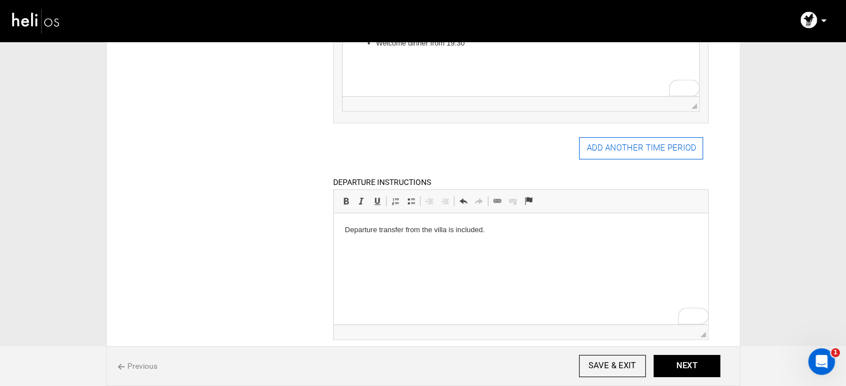
click at [607, 145] on button "ADD ANOTHER TIME PERIOD" at bounding box center [641, 148] width 124 height 22
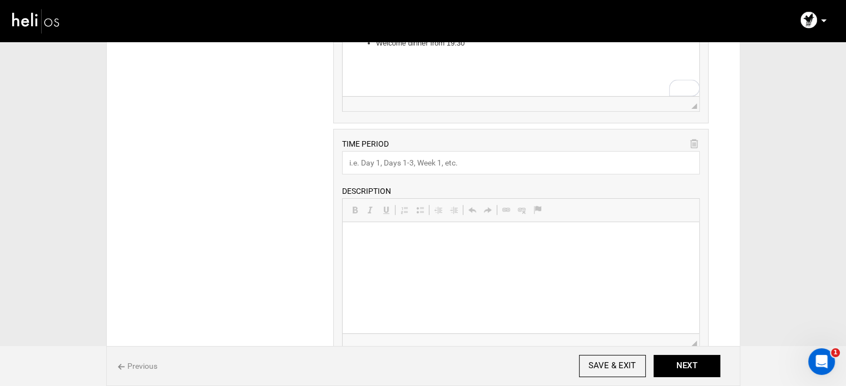
scroll to position [0, 0]
click at [414, 156] on input "text" at bounding box center [521, 162] width 358 height 23
paste input "day 2 + 3 - surf day"
type input "day 2 + 3 - surf day"
click at [385, 244] on p at bounding box center [521, 240] width 334 height 12
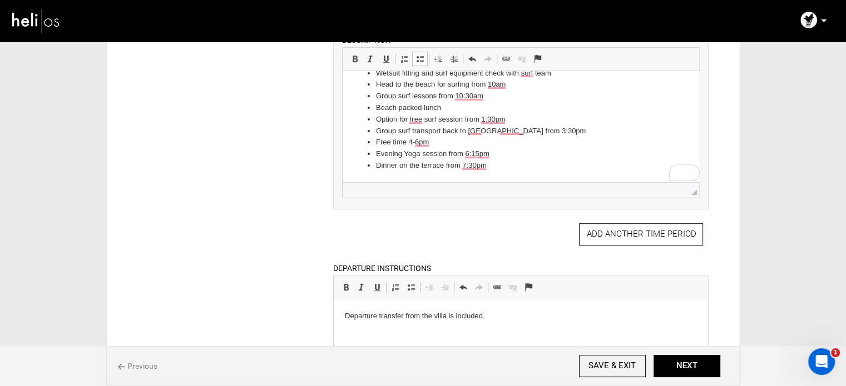
scroll to position [556, 0]
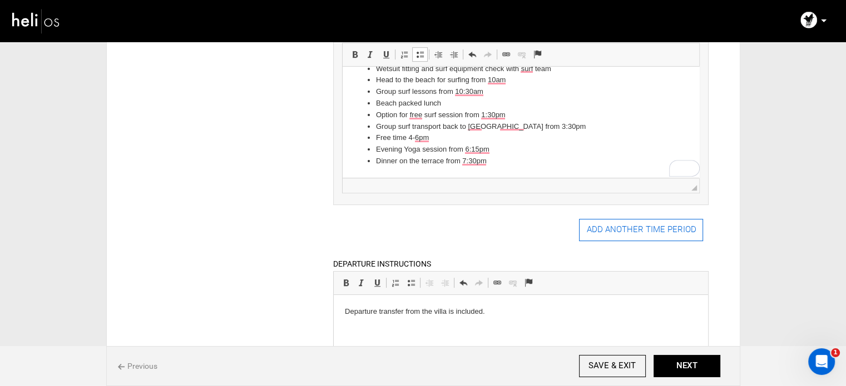
click at [623, 232] on button "ADD ANOTHER TIME PERIOD" at bounding box center [641, 230] width 124 height 22
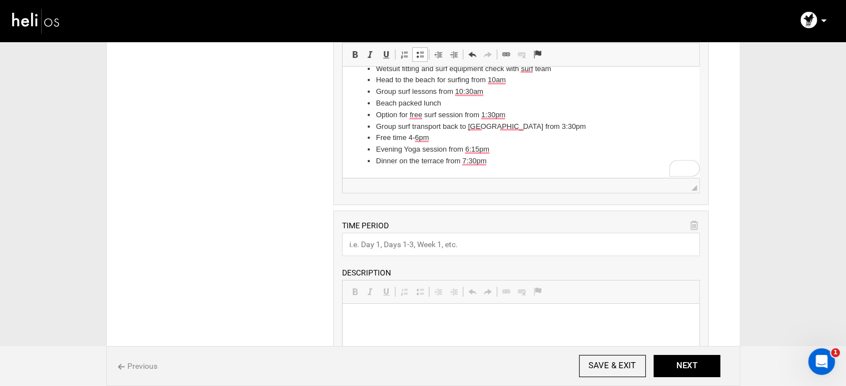
scroll to position [0, 0]
drag, startPoint x: 623, startPoint y: 232, endPoint x: 441, endPoint y: 239, distance: 181.9
click at [441, 239] on input "text" at bounding box center [521, 244] width 358 height 23
paste input "day 4 - moroccan souk visit & cooking class"
click at [373, 338] on html at bounding box center [521, 321] width 356 height 34
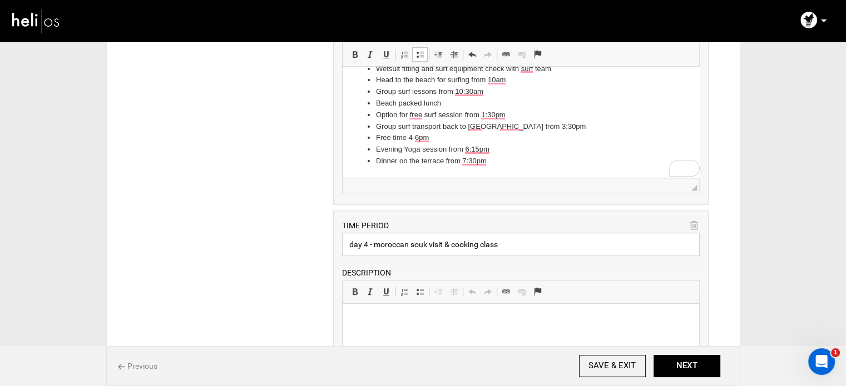
click at [346, 246] on input "day 4 - moroccan souk visit & cooking class" at bounding box center [521, 244] width 358 height 23
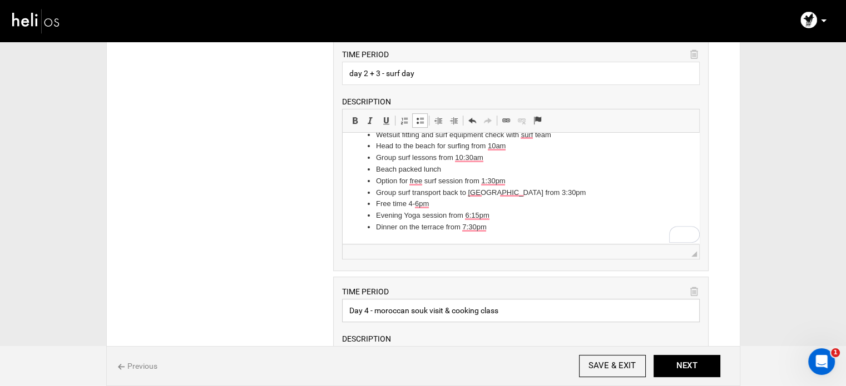
scroll to position [489, 0]
type input "Day 4 - moroccan souk visit & cooking class"
drag, startPoint x: 355, startPoint y: 75, endPoint x: 343, endPoint y: 77, distance: 11.9
click at [343, 77] on input "day 2 + 3 - surf day" at bounding box center [521, 73] width 358 height 23
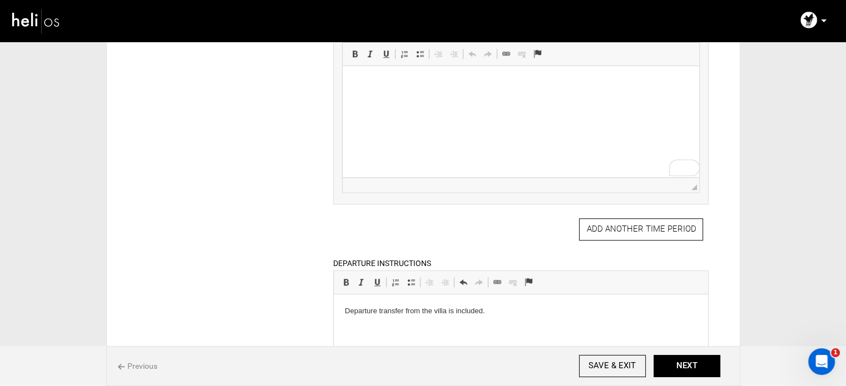
scroll to position [796, 0]
type input "Day 2 + 3 - surf day"
click at [385, 98] on html at bounding box center [521, 81] width 356 height 34
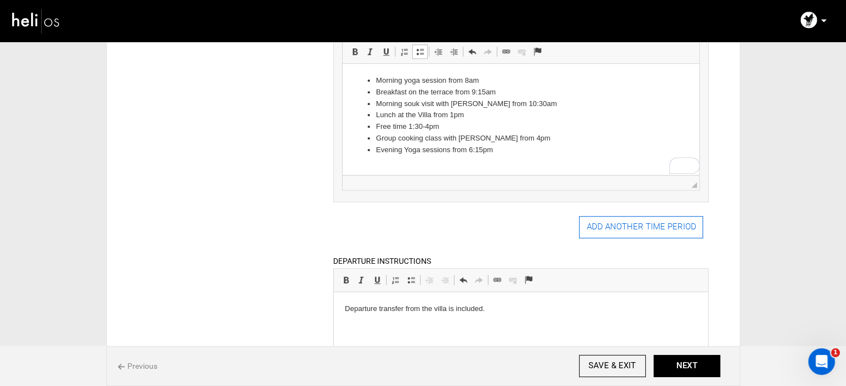
click at [626, 229] on button "ADD ANOTHER TIME PERIOD" at bounding box center [641, 227] width 124 height 22
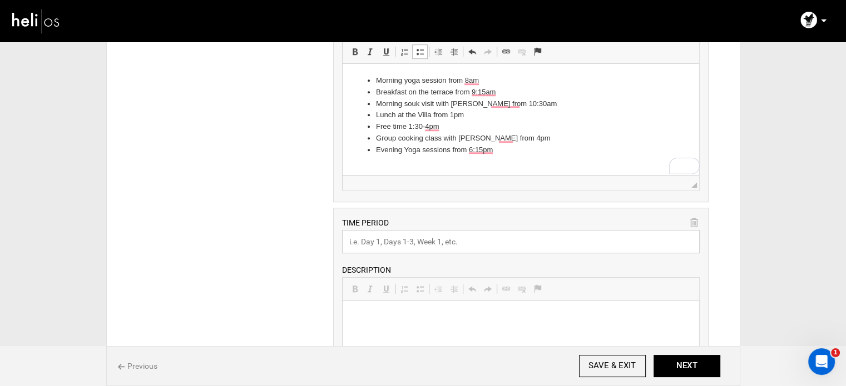
click at [440, 240] on input "text" at bounding box center [521, 241] width 358 height 23
drag, startPoint x: 371, startPoint y: 246, endPoint x: 326, endPoint y: 240, distance: 46.0
paste input "day 5 +6 - Sunrise hike + surf day"
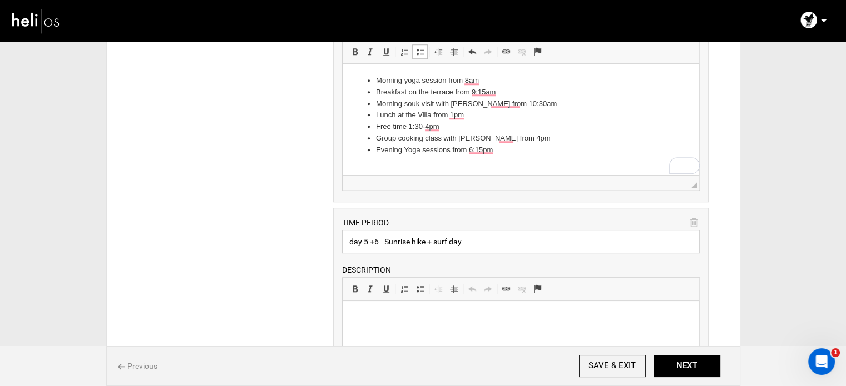
drag, startPoint x: 354, startPoint y: 240, endPoint x: 343, endPoint y: 239, distance: 11.1
click at [343, 239] on input "day 5 +6 - Sunrise hike + surf day" at bounding box center [521, 241] width 358 height 23
type input "Day 5 +6 - Sunrise hike + surf day"
click at [415, 316] on p at bounding box center [521, 318] width 334 height 12
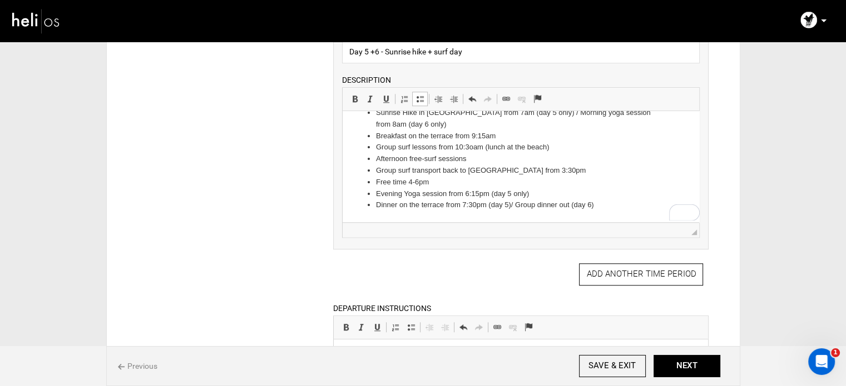
scroll to position [989, 0]
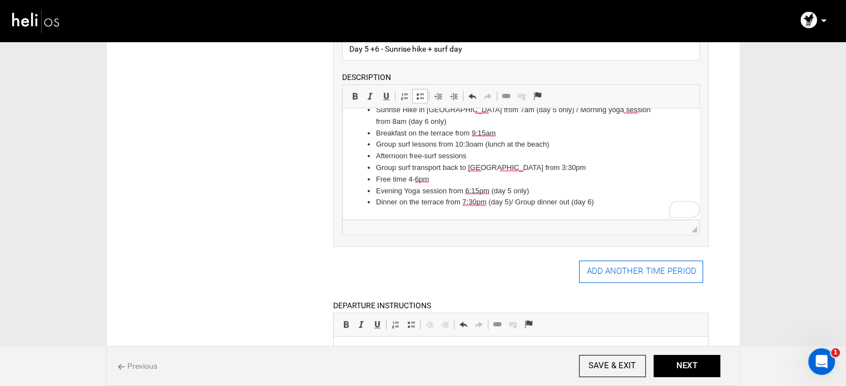
click at [608, 271] on button "ADD ANOTHER TIME PERIOD" at bounding box center [641, 272] width 124 height 22
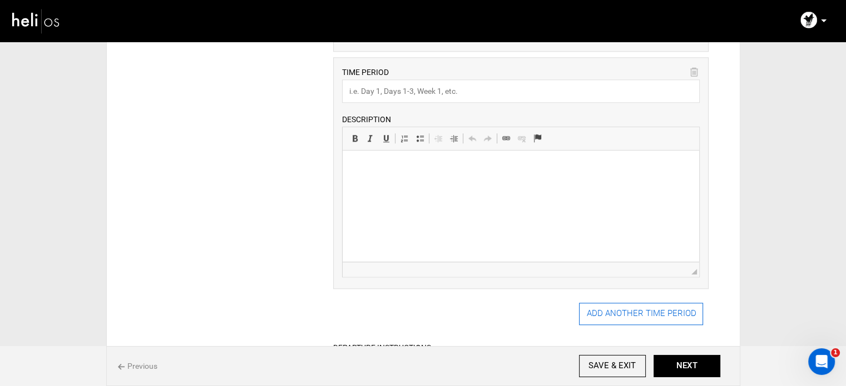
scroll to position [1187, 0]
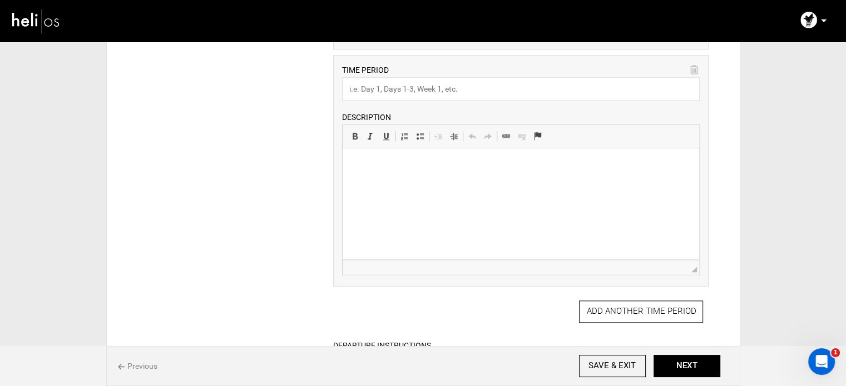
click at [404, 182] on html at bounding box center [521, 165] width 356 height 34
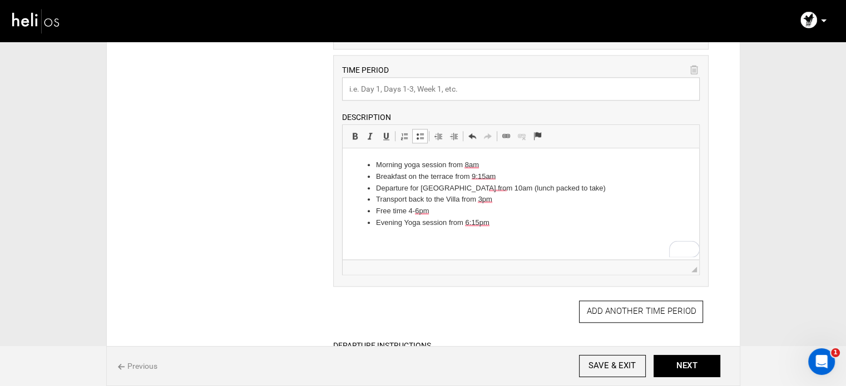
click at [407, 84] on input "text" at bounding box center [521, 88] width 358 height 23
paste input "DAy 7 - day trip to paradise valley"
click at [354, 88] on input "DAy 7 - day trip to paradise valley" at bounding box center [521, 88] width 358 height 23
type input "Day 7 - day trip to paradise valley"
click at [527, 233] on html "Morning yoga session from 8am Breakfast on the terrace from 9:15am Departure fo…" at bounding box center [521, 194] width 356 height 92
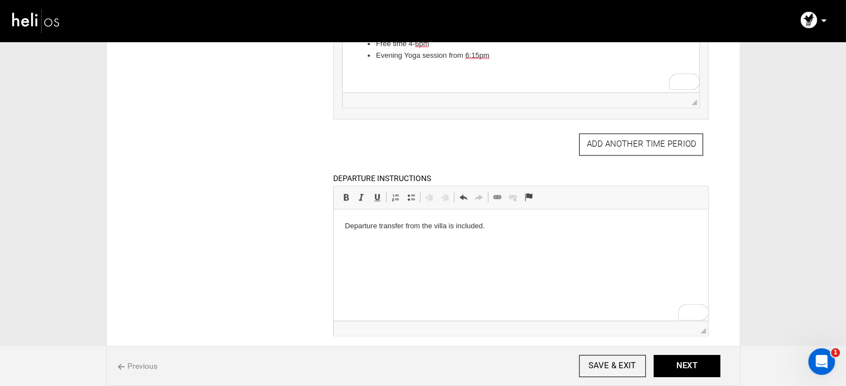
scroll to position [1464, 0]
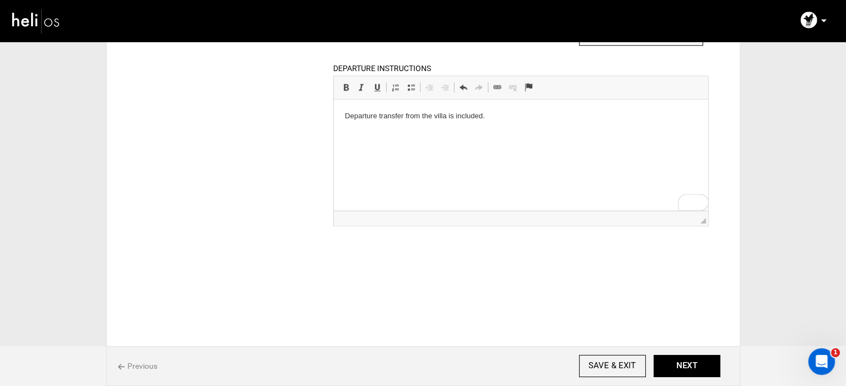
click at [472, 111] on p "Departure transfer from the villa is included." at bounding box center [521, 117] width 352 height 12
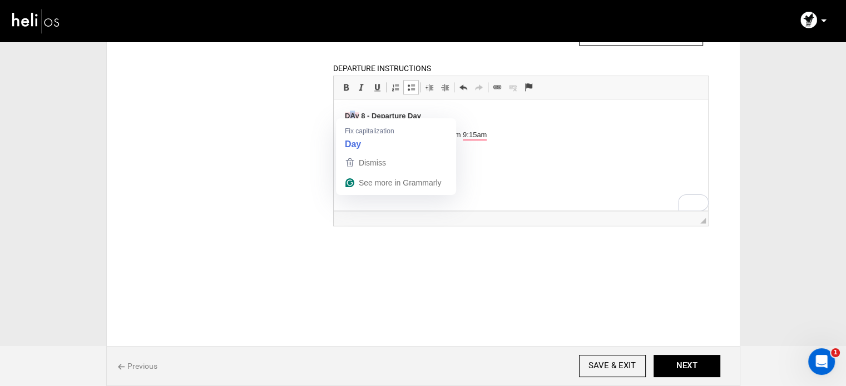
drag, startPoint x: 356, startPoint y: 118, endPoint x: 351, endPoint y: 117, distance: 5.8
click at [351, 117] on strong "DAy 8 - Departure Day" at bounding box center [383, 116] width 76 height 8
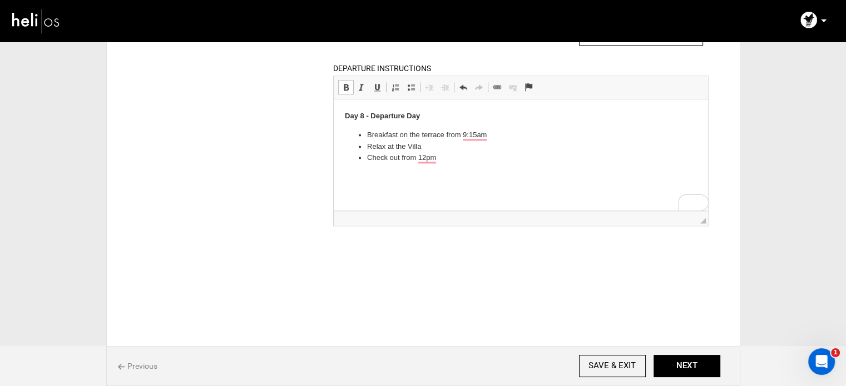
click at [496, 170] on html "Day 8 - Departure Day Breakfast on the terrace from 9:15am Relax at the Villa C…" at bounding box center [521, 138] width 374 height 76
click at [693, 370] on button "NEXT" at bounding box center [686, 366] width 67 height 22
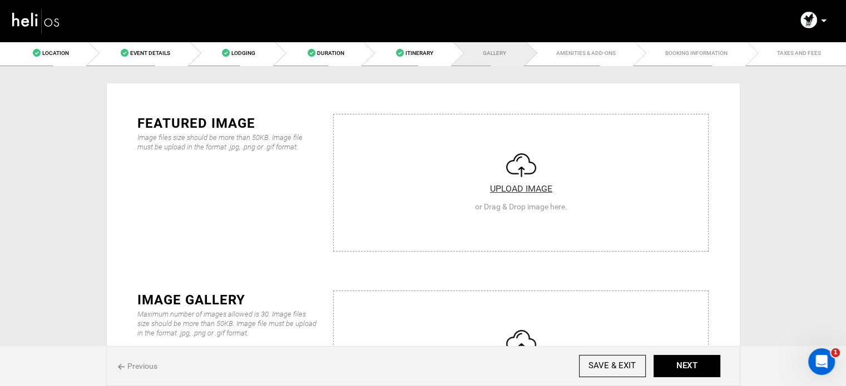
click at [527, 197] on input "file" at bounding box center [521, 181] width 374 height 133
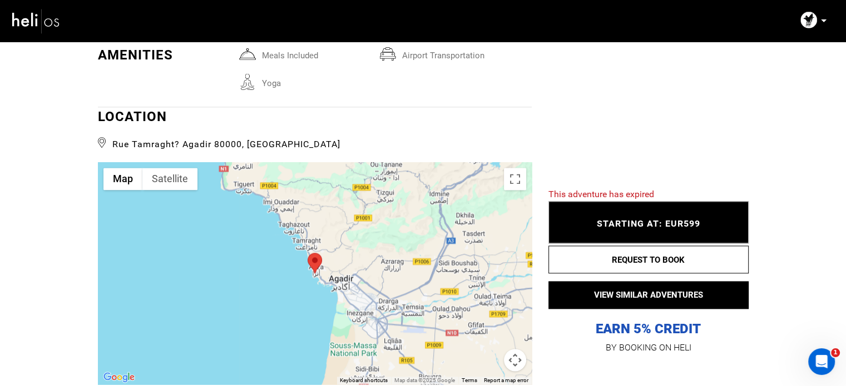
scroll to position [1468, 0]
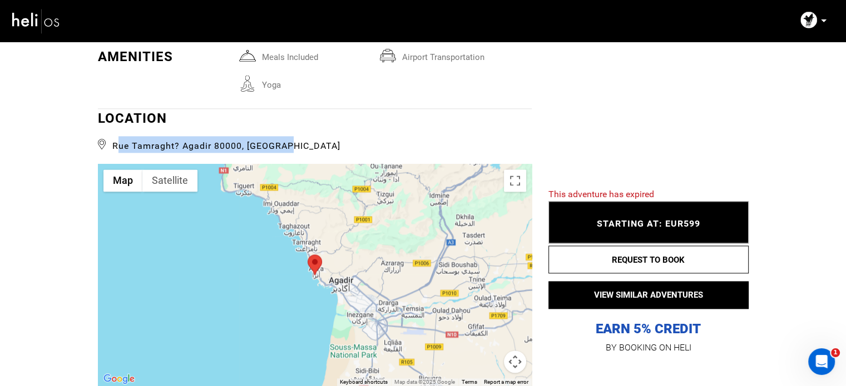
drag, startPoint x: 300, startPoint y: 140, endPoint x: 114, endPoint y: 140, distance: 186.3
click at [114, 140] on span "Rue Tamraght? Agadir 80000, [GEOGRAPHIC_DATA]" at bounding box center [315, 144] width 434 height 17
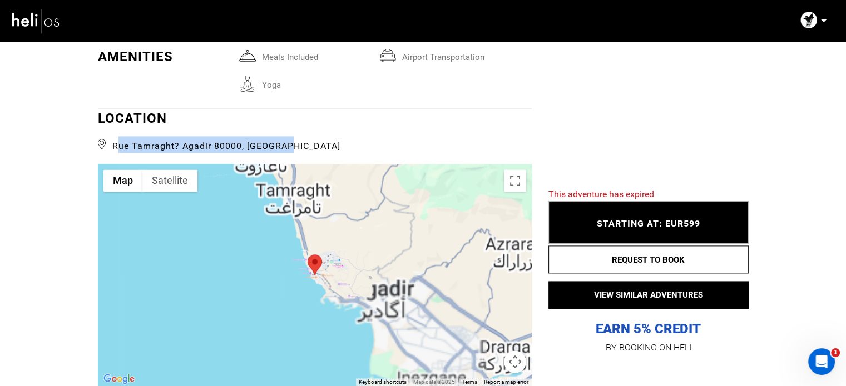
copy span "Rue Tamraght? Agadir 80000, [GEOGRAPHIC_DATA]"
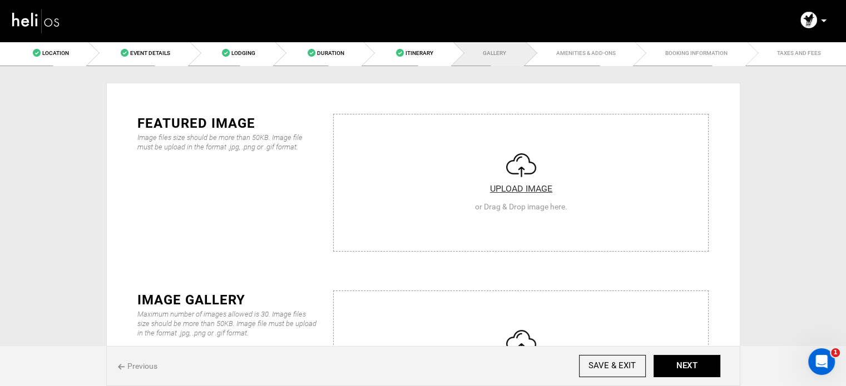
type input "C:\fakepath\1599485855.jpg"
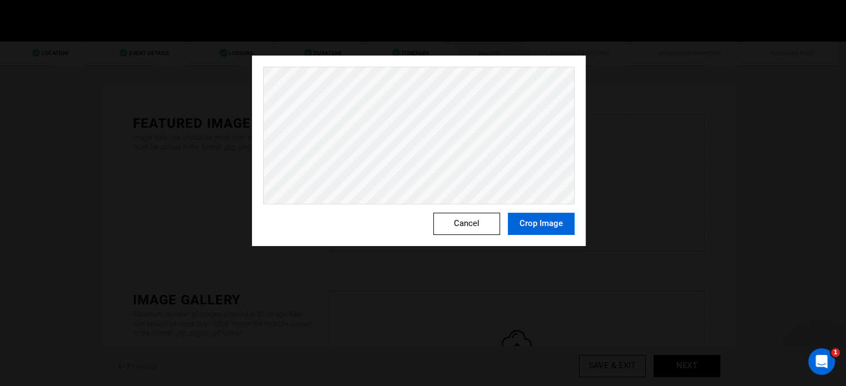
click at [535, 225] on button "Crop Image" at bounding box center [541, 224] width 67 height 22
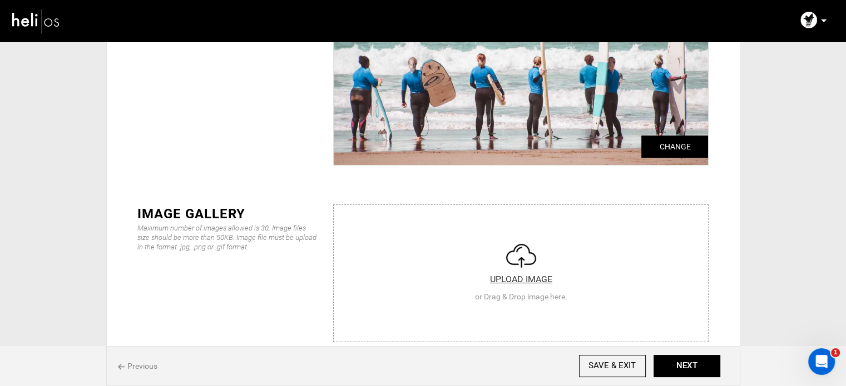
scroll to position [120, 0]
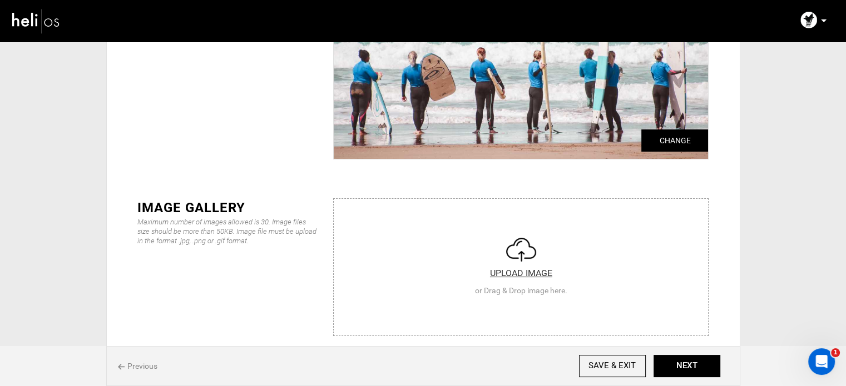
click at [466, 257] on input "file" at bounding box center [521, 265] width 374 height 133
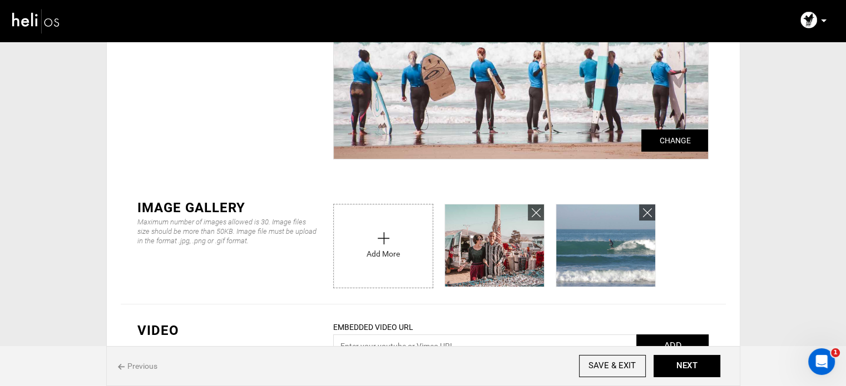
click at [376, 224] on input "file" at bounding box center [383, 244] width 99 height 78
type input "C:\fakepath\img-8262.jpg"
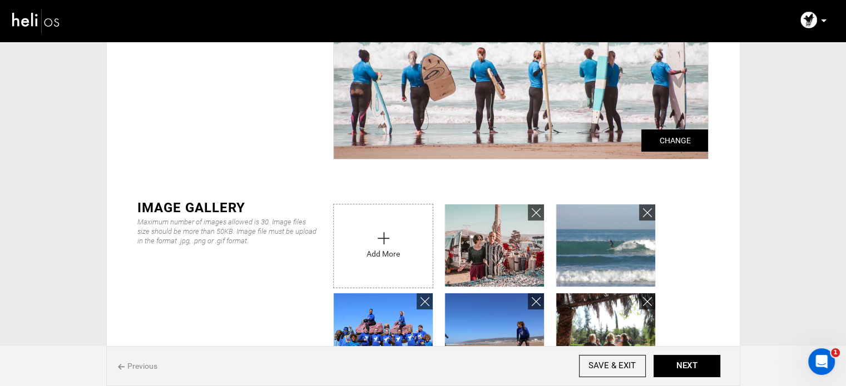
click at [389, 231] on input "file" at bounding box center [383, 244] width 99 height 78
type input "C:\fakepath\img-2285_1_orig.jpg"
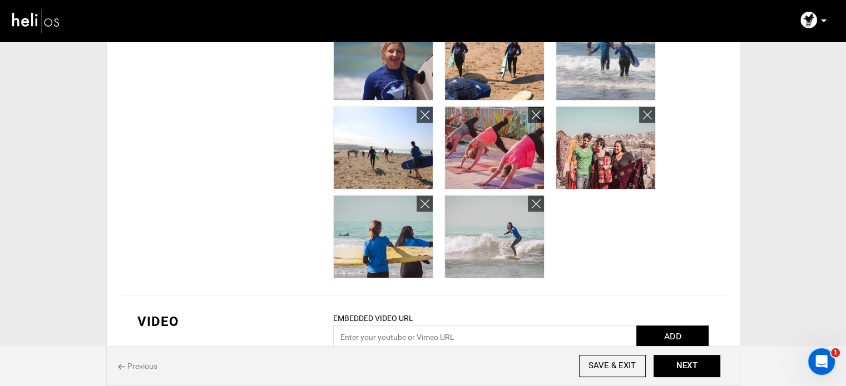
scroll to position [517, 0]
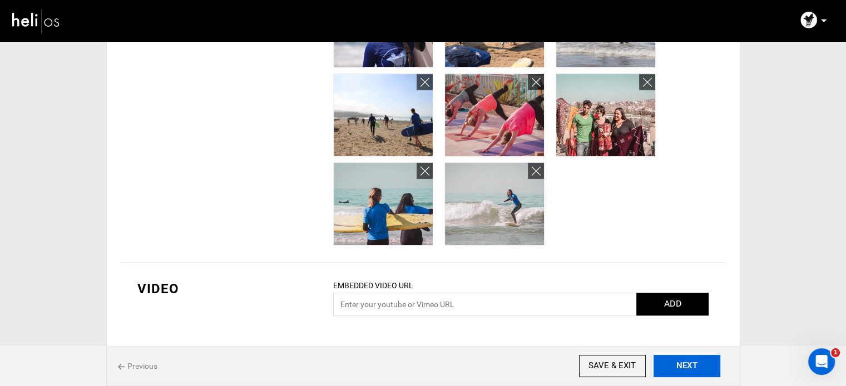
click at [673, 365] on button "NEXT" at bounding box center [686, 366] width 67 height 22
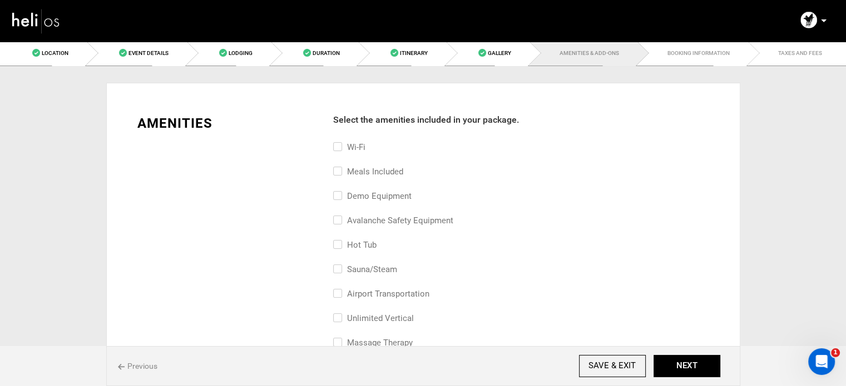
click at [375, 173] on label "Meals included" at bounding box center [368, 171] width 70 height 13
click at [340, 173] on input "Meals included" at bounding box center [336, 177] width 7 height 24
checkbox input "true"
click at [365, 142] on label "Wi-Fi" at bounding box center [349, 147] width 32 height 13
click at [340, 142] on input "Wi-Fi" at bounding box center [336, 153] width 7 height 24
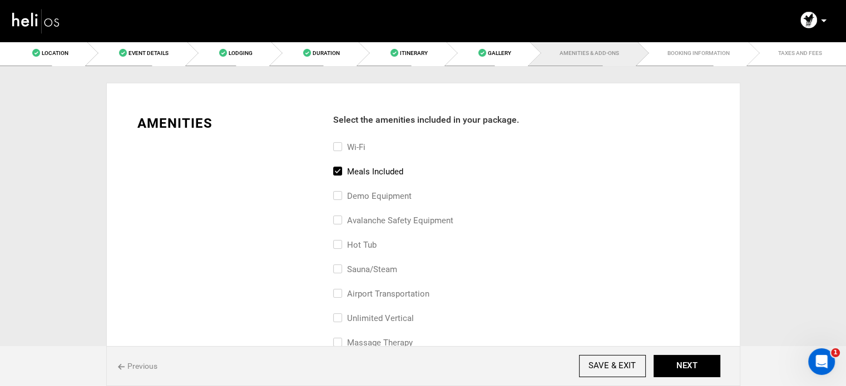
checkbox input "true"
click at [402, 289] on label "airport transportation" at bounding box center [381, 293] width 96 height 13
click at [340, 289] on input "airport transportation" at bounding box center [336, 299] width 7 height 24
checkbox input "true"
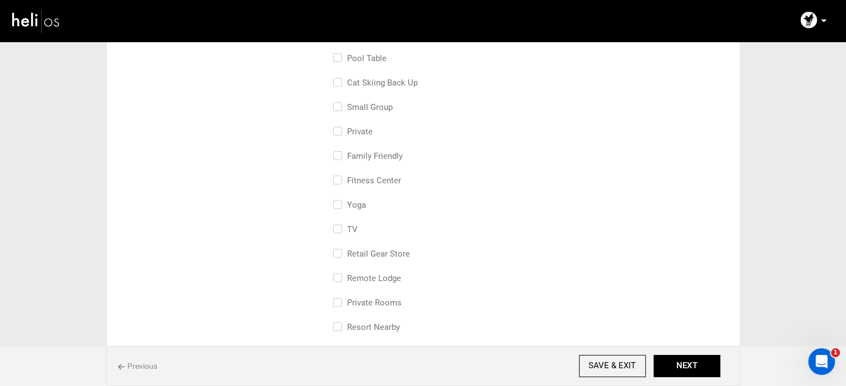
scroll to position [334, 0]
click at [366, 152] on label "family friendly" at bounding box center [368, 156] width 70 height 13
click at [340, 152] on input "family friendly" at bounding box center [336, 162] width 7 height 24
checkbox input "true"
click at [360, 207] on label "Yoga" at bounding box center [349, 205] width 33 height 13
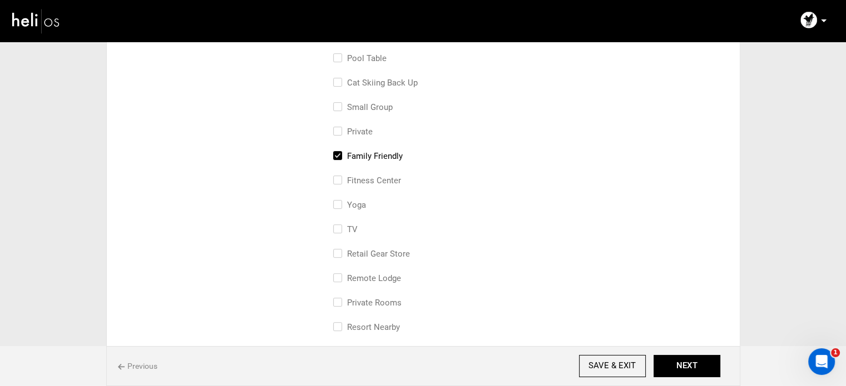
click at [340, 207] on input "Yoga" at bounding box center [336, 211] width 7 height 24
checkbox input "true"
click at [359, 157] on label "Private Rooms" at bounding box center [367, 156] width 68 height 13
click at [340, 157] on input "Private Rooms" at bounding box center [336, 162] width 7 height 24
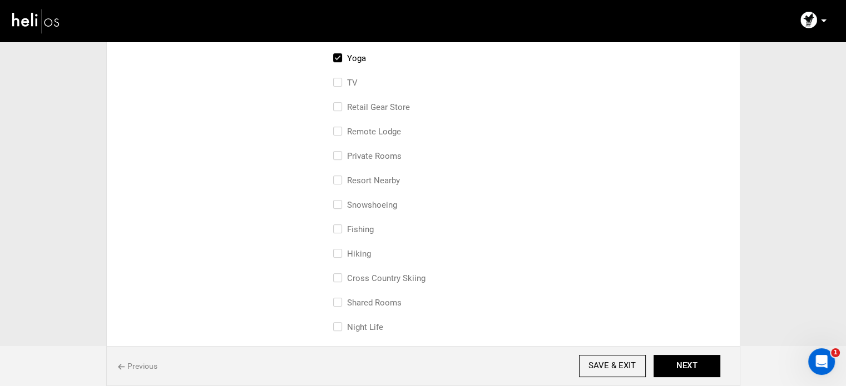
checkbox input "true"
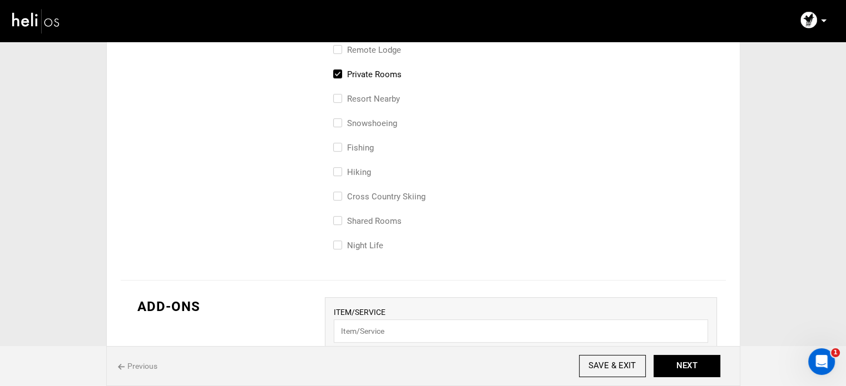
scroll to position [568, 0]
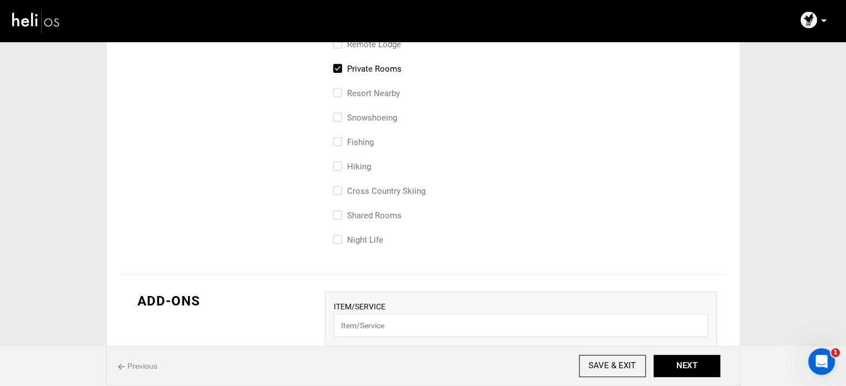
click at [365, 161] on label "Hiking" at bounding box center [352, 166] width 38 height 13
click at [340, 161] on input "Hiking" at bounding box center [336, 172] width 7 height 24
click at [365, 161] on label "Hiking" at bounding box center [352, 166] width 38 height 13
click at [340, 161] on input "Hiking" at bounding box center [336, 172] width 7 height 24
checkbox input "false"
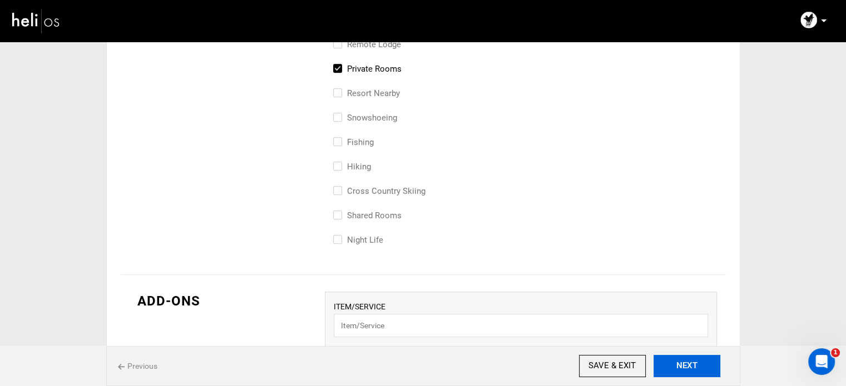
click at [705, 370] on button "NEXT" at bounding box center [686, 366] width 67 height 22
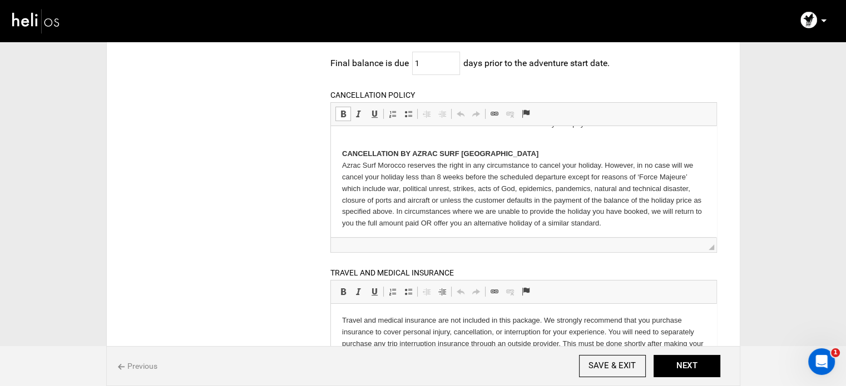
scroll to position [111, 0]
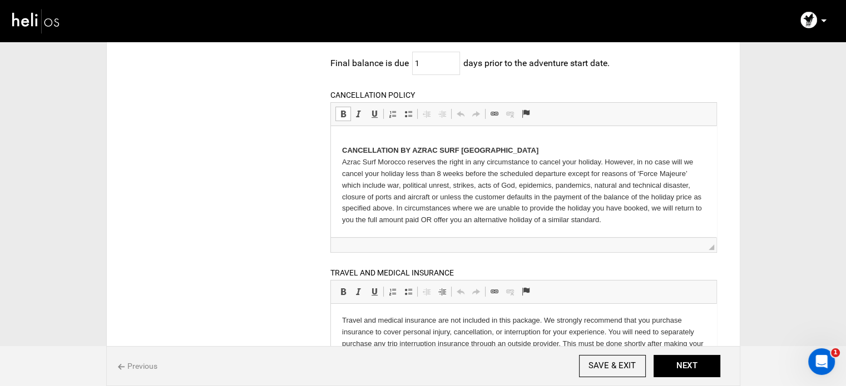
click at [375, 137] on p "CANCELLATION BY AZRAC SURF [GEOGRAPHIC_DATA] Azrac Surf Morocco reserves the ri…" at bounding box center [523, 179] width 363 height 92
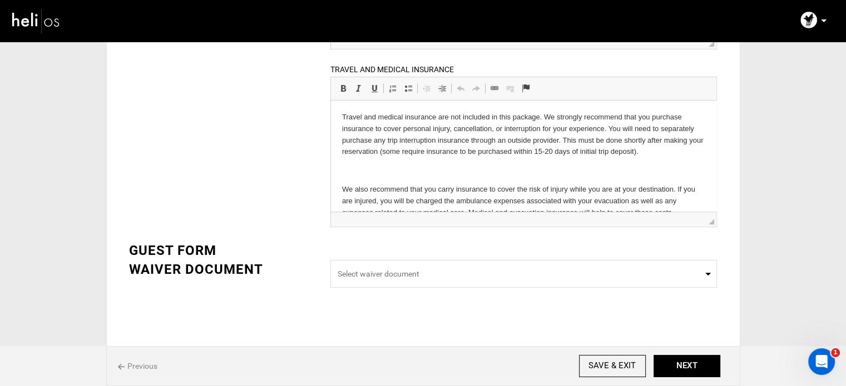
scroll to position [375, 0]
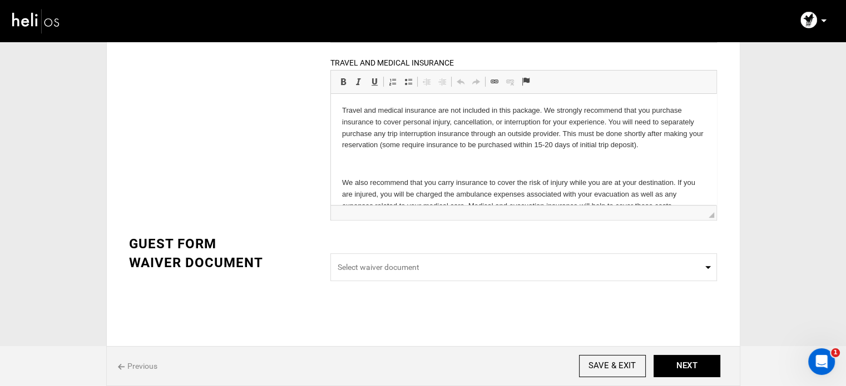
click at [474, 165] on p at bounding box center [523, 164] width 363 height 12
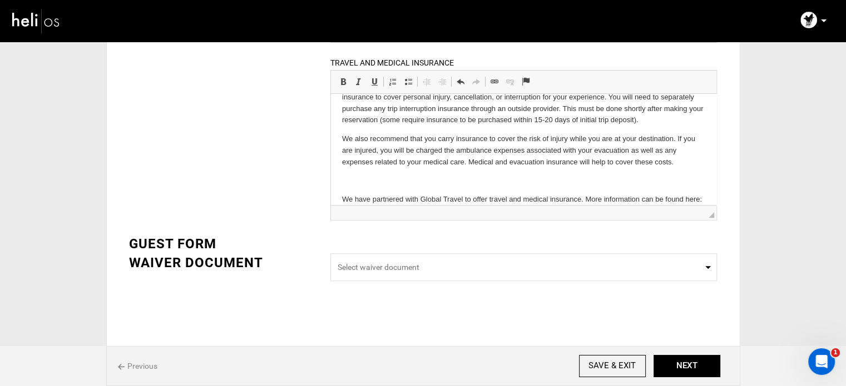
scroll to position [48, 0]
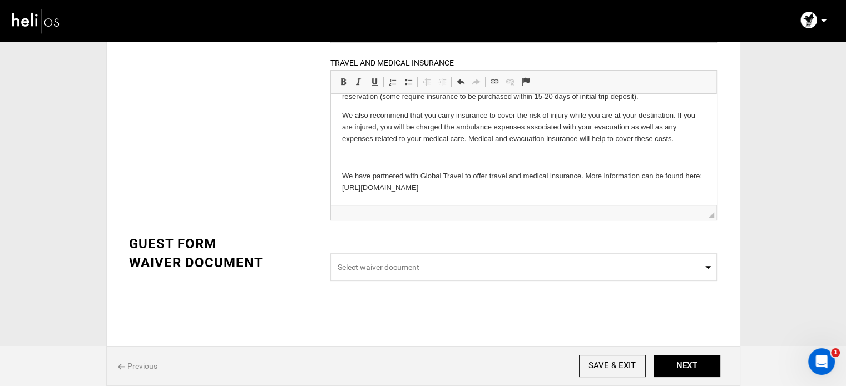
click at [577, 150] on body "Travel and medical insurance are not included in this package. We strongly reco…" at bounding box center [523, 124] width 363 height 137
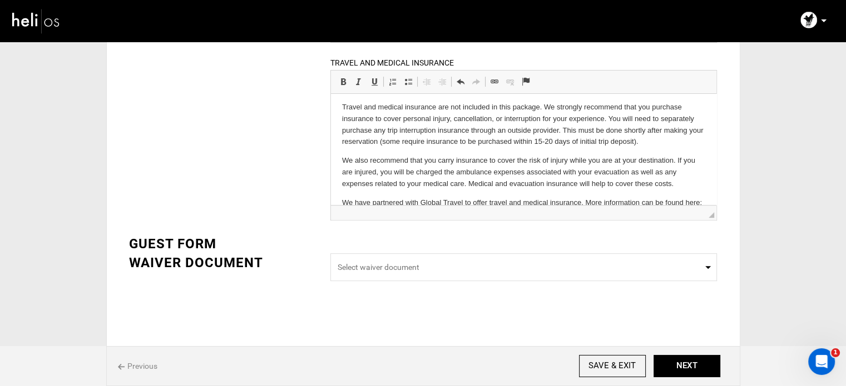
scroll to position [0, 0]
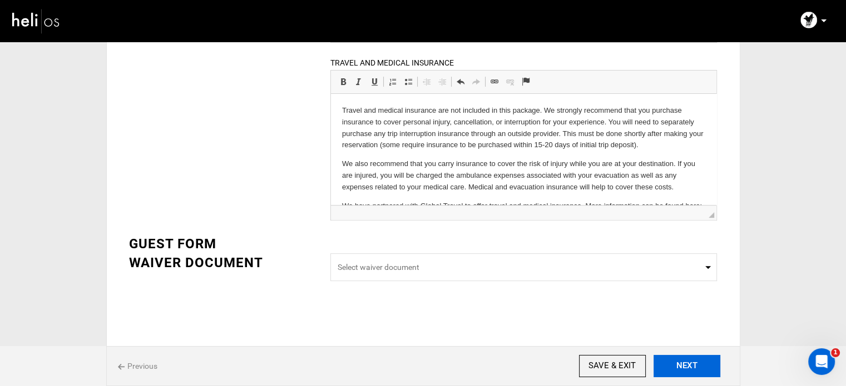
click at [694, 363] on button "NEXT" at bounding box center [686, 366] width 67 height 22
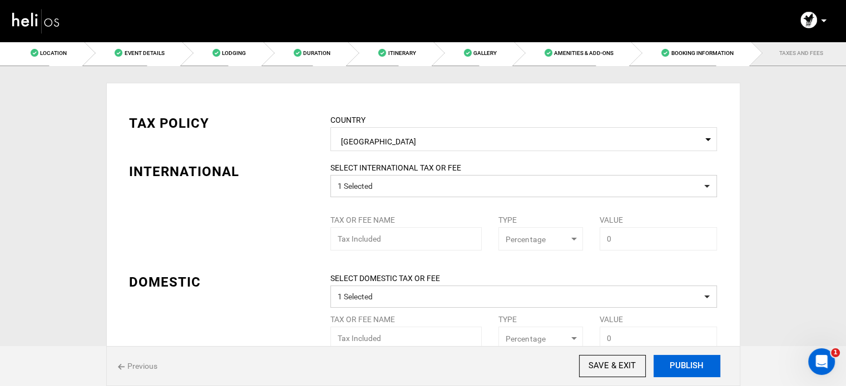
click at [684, 369] on button "PUBLISH" at bounding box center [686, 366] width 67 height 22
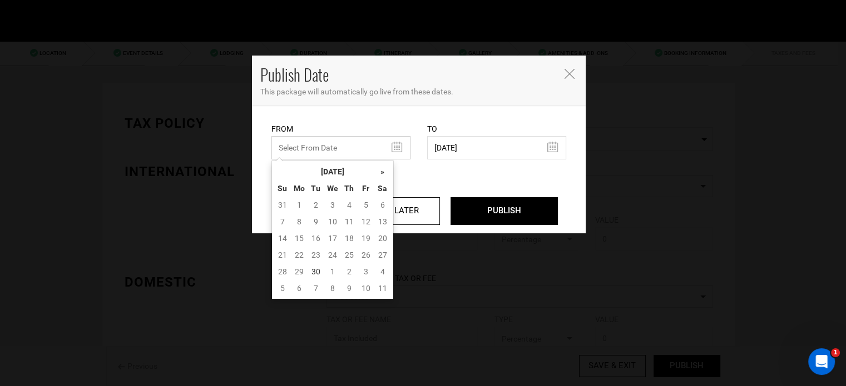
click at [333, 147] on input "text" at bounding box center [340, 147] width 139 height 23
click at [315, 269] on td "30" at bounding box center [315, 272] width 17 height 17
type input "09/30/2025"
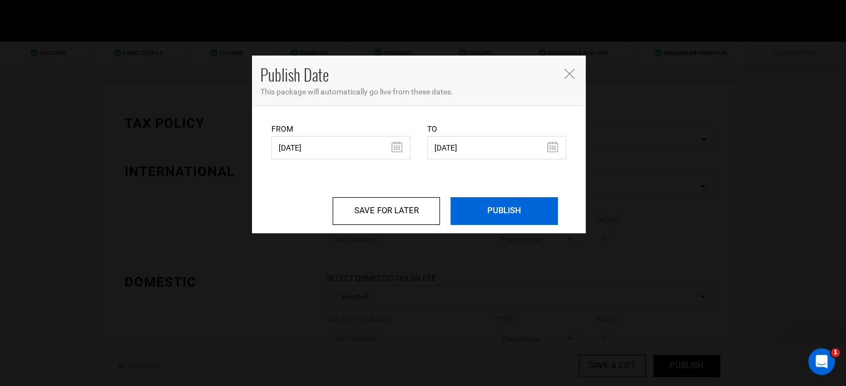
click at [536, 207] on input "PUBLISH" at bounding box center [503, 211] width 107 height 28
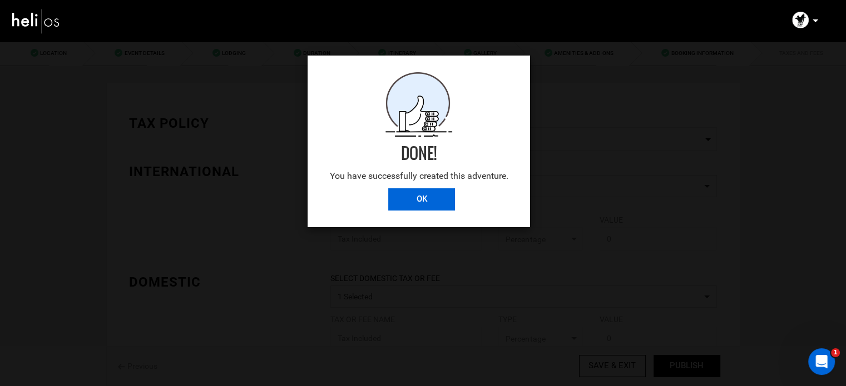
click at [447, 196] on input "OK" at bounding box center [421, 199] width 67 height 22
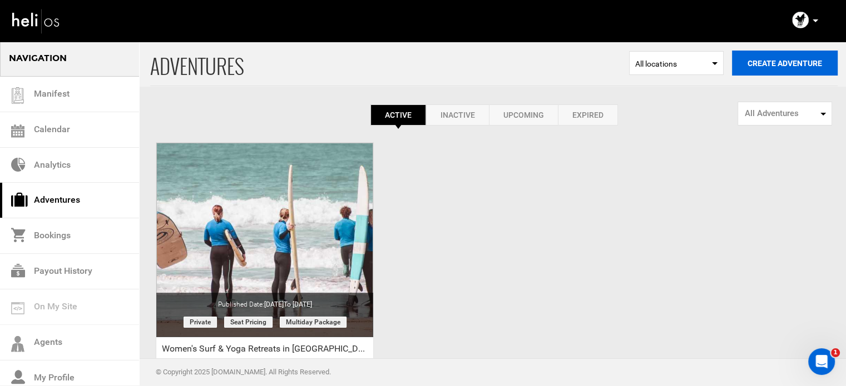
click at [760, 68] on button "Create Adventure" at bounding box center [785, 63] width 106 height 25
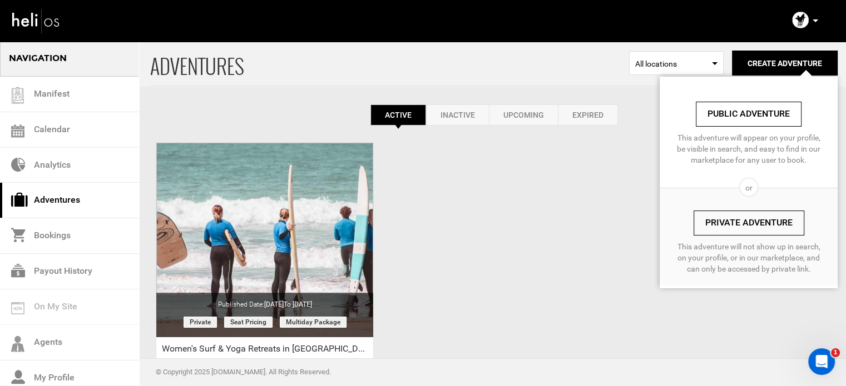
click at [743, 218] on link "Private Adventure" at bounding box center [748, 223] width 111 height 25
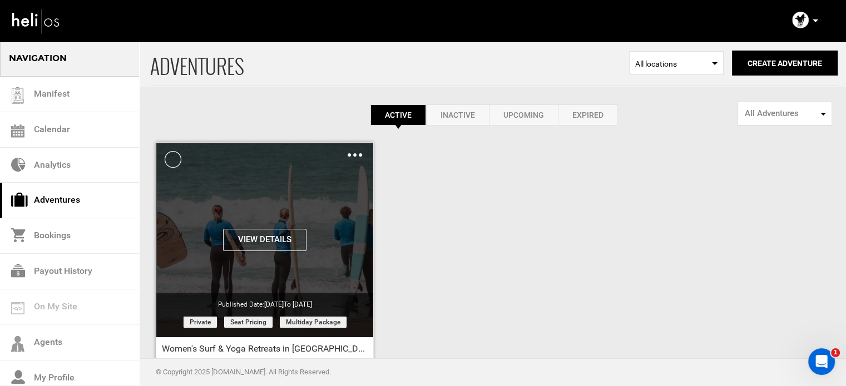
click at [351, 151] on div "Clone De-Activate Share Delete" at bounding box center [355, 154] width 14 height 13
click at [355, 158] on div "Clone De-Activate Share Delete" at bounding box center [355, 154] width 14 height 13
click at [353, 156] on img at bounding box center [355, 154] width 14 height 3
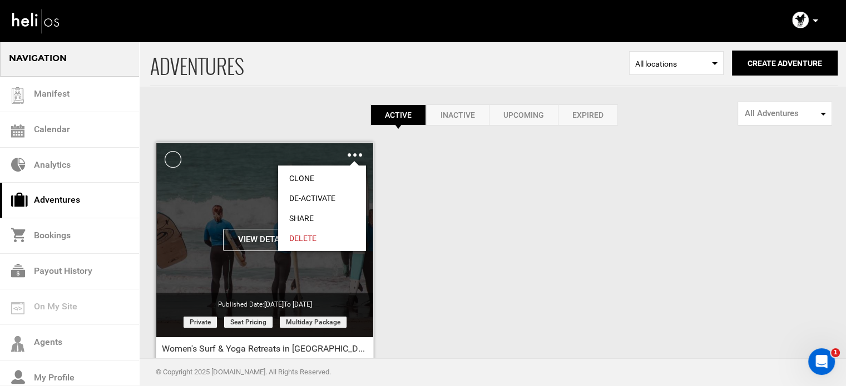
click at [318, 212] on link "Share" at bounding box center [322, 219] width 88 height 20
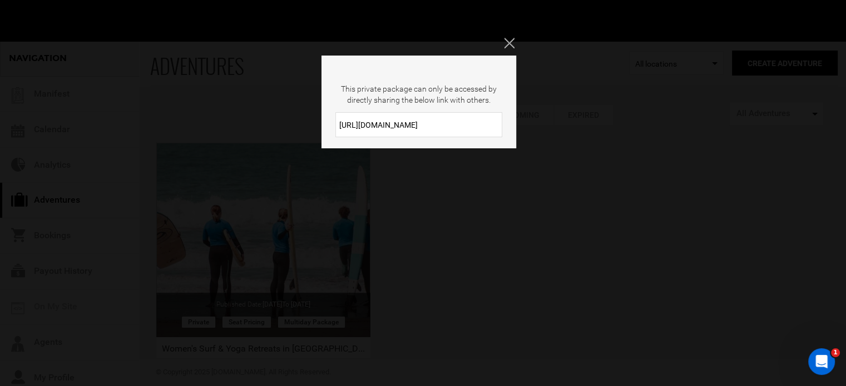
drag, startPoint x: 426, startPoint y: 128, endPoint x: 318, endPoint y: 135, distance: 108.6
click at [318, 135] on div "This private package can only be accessed by directly sharing the below link wi…" at bounding box center [423, 193] width 846 height 386
click at [511, 38] on icon "Close" at bounding box center [509, 43] width 10 height 10
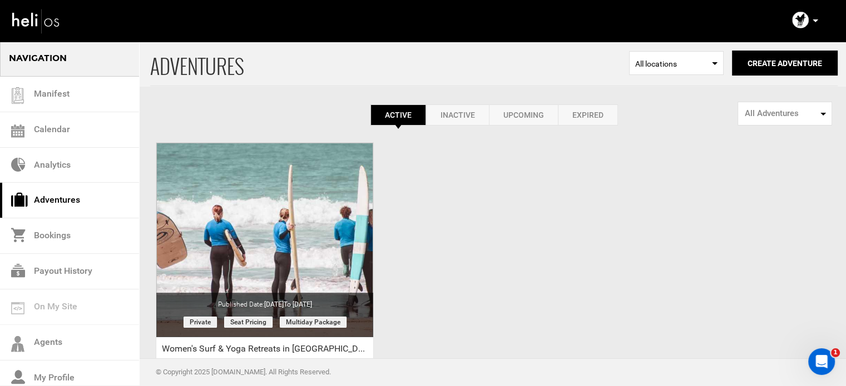
scroll to position [138, 0]
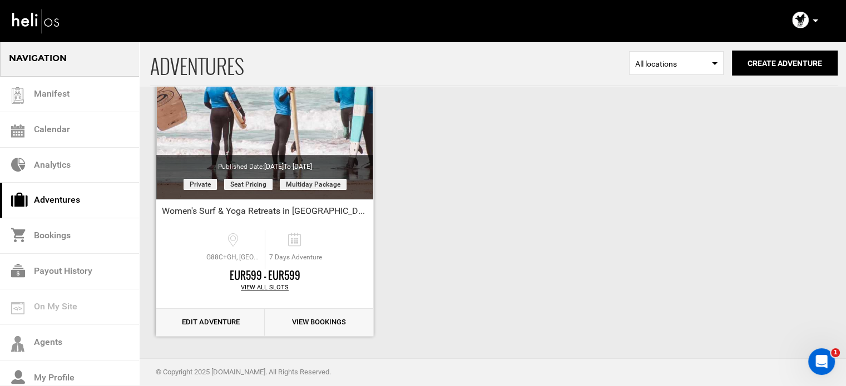
click at [222, 318] on link "Edit Adventure" at bounding box center [210, 322] width 108 height 27
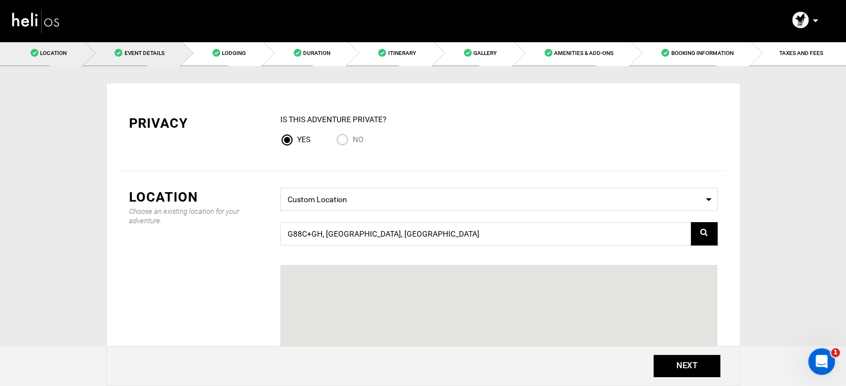
click at [138, 48] on link "Event Details" at bounding box center [132, 53] width 97 height 25
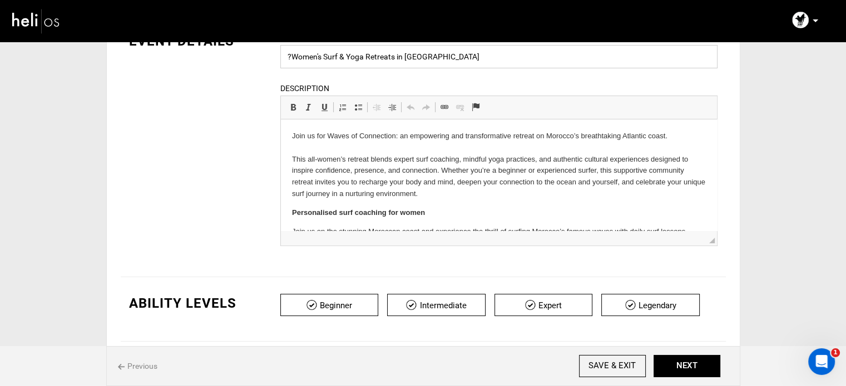
drag, startPoint x: 292, startPoint y: 56, endPoint x: 283, endPoint y: 58, distance: 9.7
click at [283, 58] on input "?Women's Surf & Yoga Retreats in [GEOGRAPHIC_DATA]" at bounding box center [498, 56] width 437 height 23
type input "Women's Surf & Yoga Retreats in Morocco"
click at [601, 358] on input "SAVE & EXIT" at bounding box center [612, 366] width 67 height 22
